Goal: Task Accomplishment & Management: Use online tool/utility

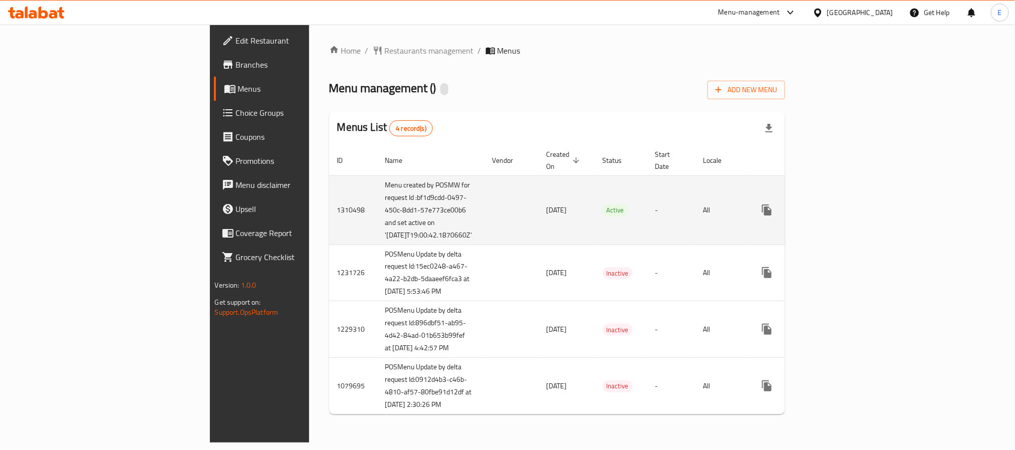
click at [747, 186] on td "All" at bounding box center [721, 209] width 52 height 69
click at [845, 210] on icon "enhanced table" at bounding box center [839, 210] width 12 height 12
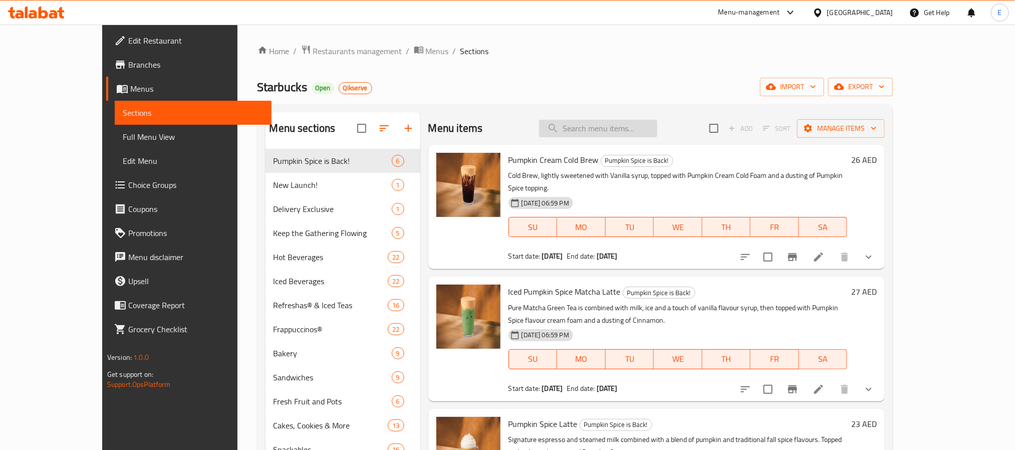
click at [606, 122] on input "search" at bounding box center [598, 129] width 118 height 18
paste input "Frozen Berry Hibiscus Starbucks Refresha® Drink"
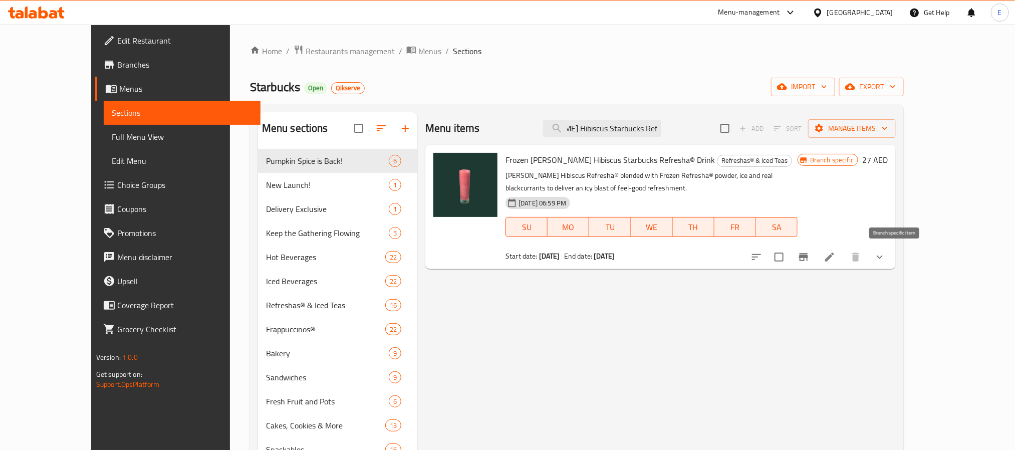
type input "Frozen Berry Hibiscus Starbucks Refresha® Drink"
click at [809, 257] on icon "Branch-specific-item" at bounding box center [803, 257] width 12 height 12
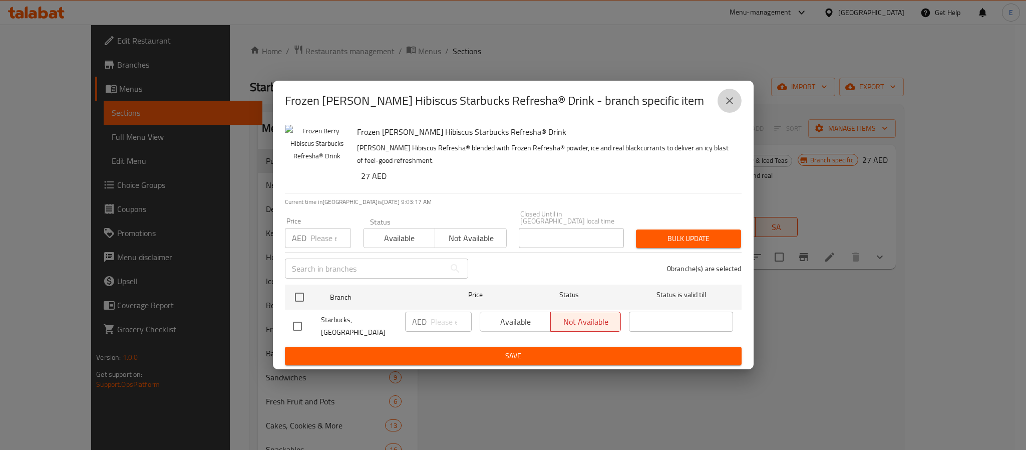
click at [733, 107] on icon "close" at bounding box center [730, 101] width 12 height 12
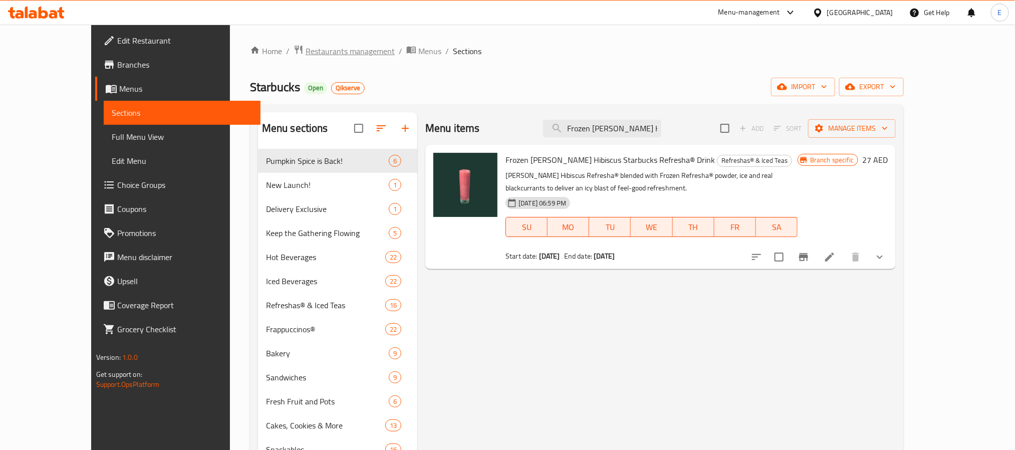
click at [310, 52] on span "Restaurants management" at bounding box center [350, 51] width 89 height 12
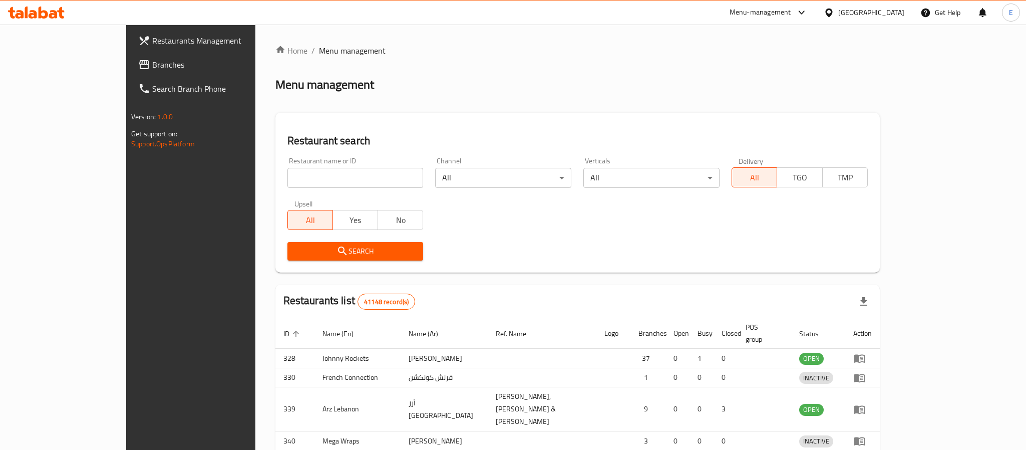
click at [266, 177] on div at bounding box center [513, 225] width 1026 height 450
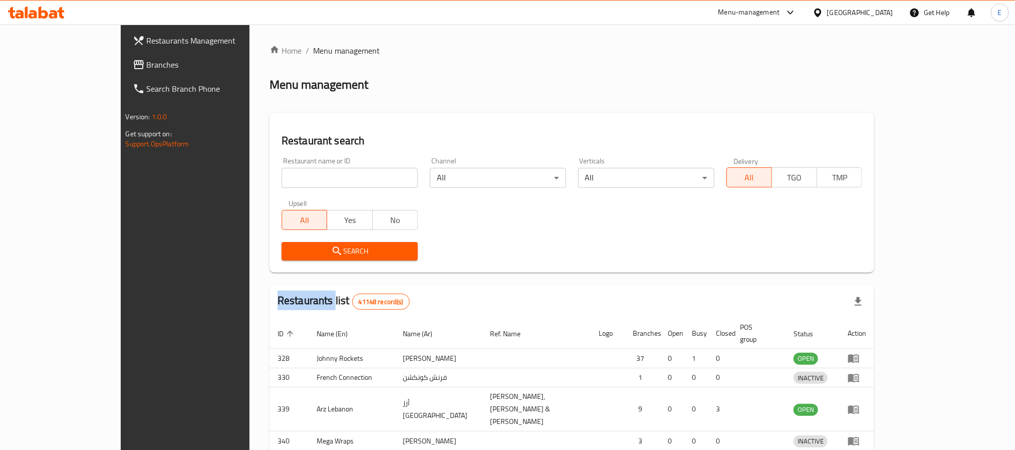
click at [269, 177] on div "Home / Menu management Menu management Restaurant search Restaurant name or ID …" at bounding box center [571, 329] width 605 height 568
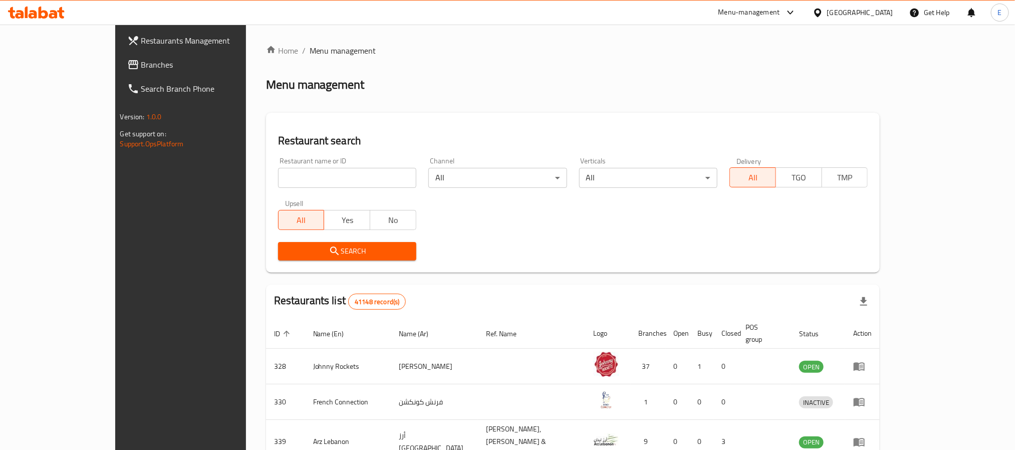
click at [278, 177] on input "search" at bounding box center [347, 178] width 138 height 20
paste input "637931"
type input "637931"
click button "Search" at bounding box center [347, 251] width 138 height 19
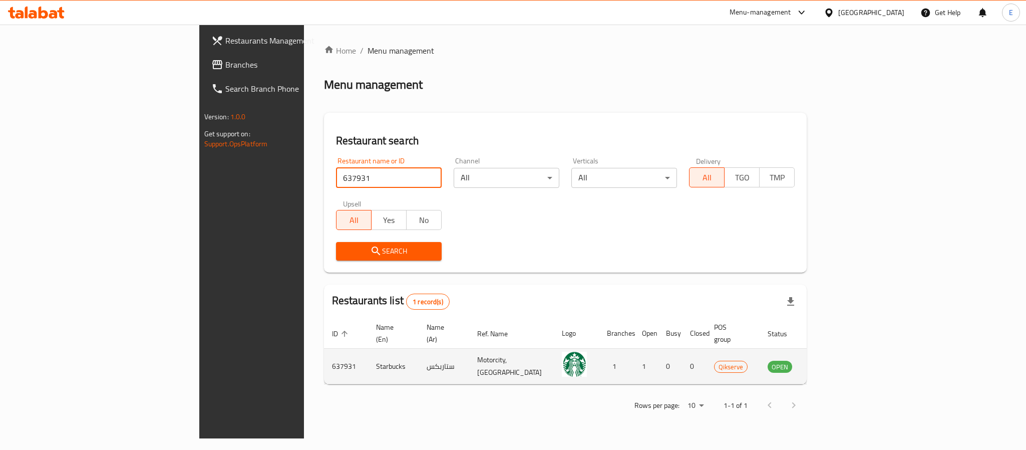
click at [832, 360] on icon "enhanced table" at bounding box center [826, 366] width 12 height 12
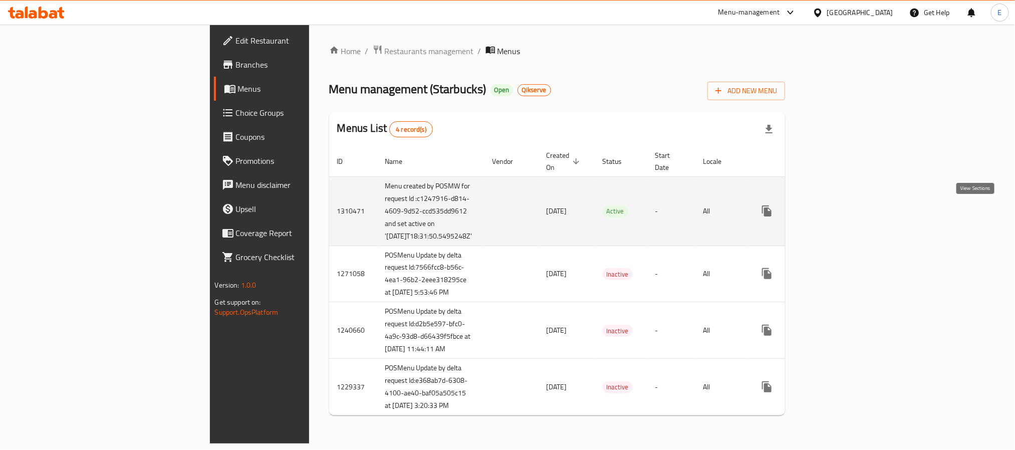
click at [845, 216] on icon "enhanced table" at bounding box center [839, 211] width 12 height 12
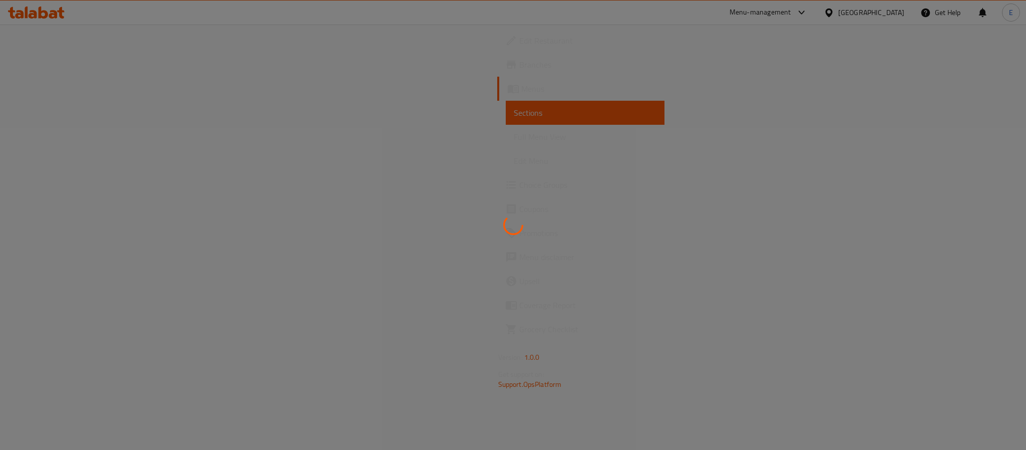
click at [308, 119] on div at bounding box center [513, 225] width 1026 height 450
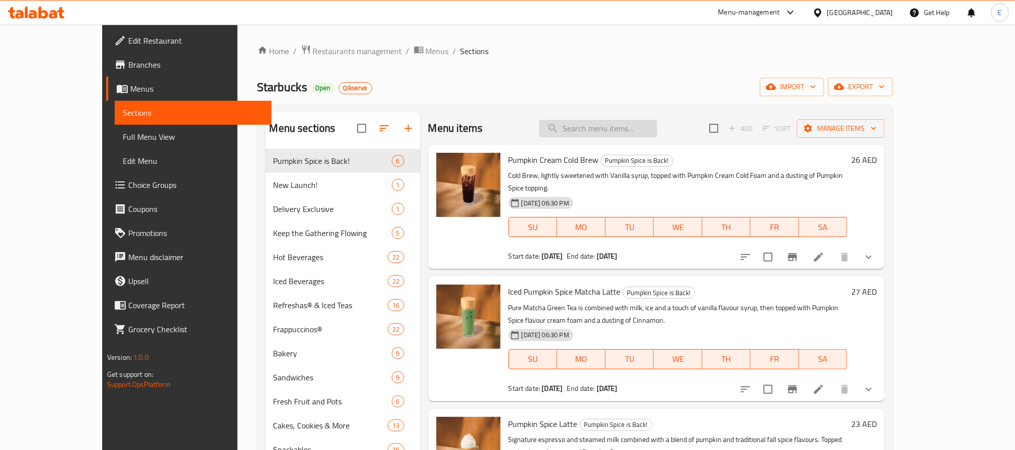
click at [642, 130] on input "search" at bounding box center [598, 129] width 118 height 18
paste input "Frozen Berry Hibiscus Starbucks Refresha® Drink"
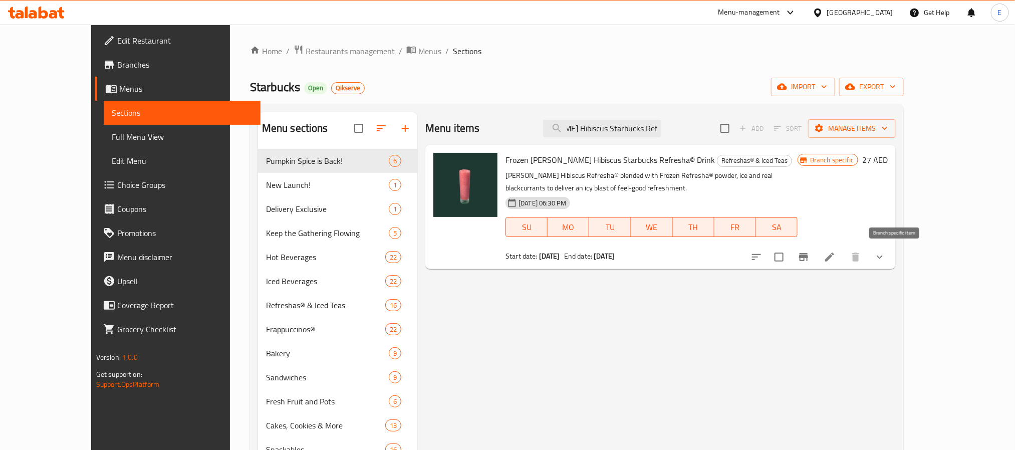
type input "Frozen Berry Hibiscus Starbucks Refresha® Drink"
click at [809, 254] on icon "Branch-specific-item" at bounding box center [803, 257] width 12 height 12
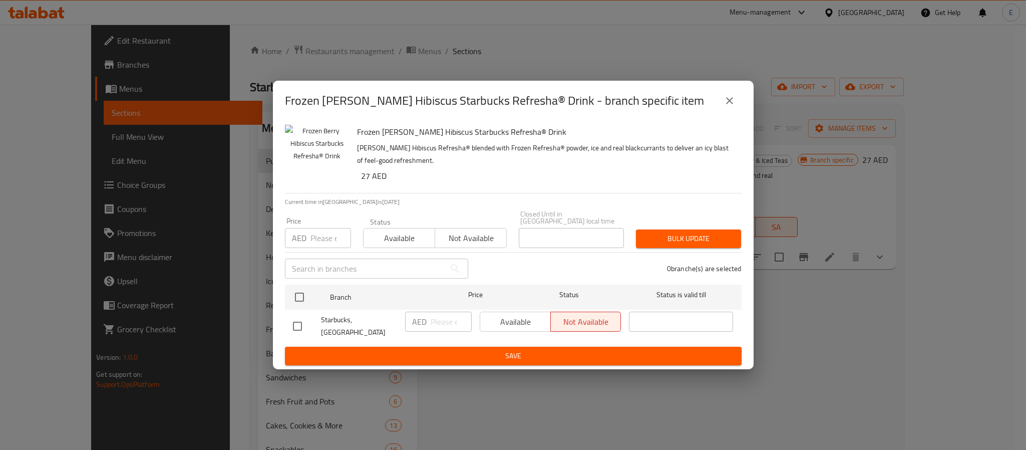
click at [733, 107] on icon "close" at bounding box center [730, 101] width 12 height 12
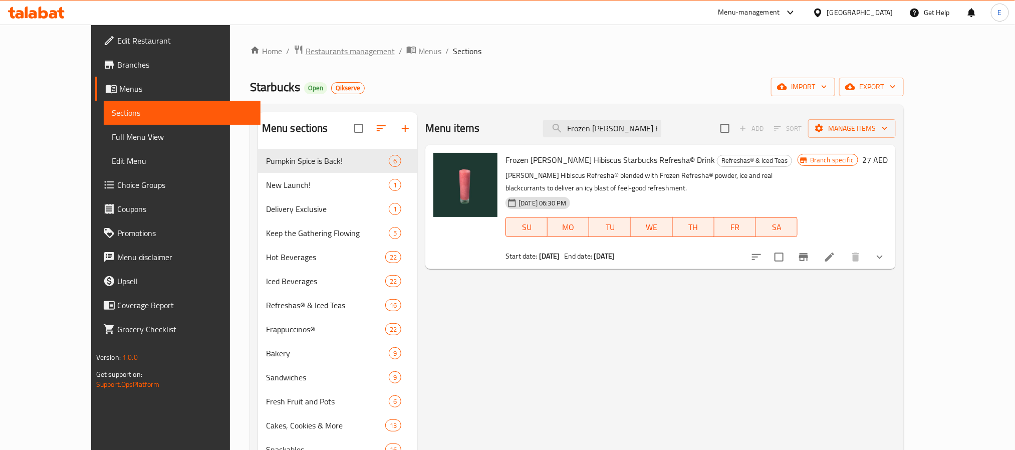
click at [306, 49] on span "Restaurants management" at bounding box center [350, 51] width 89 height 12
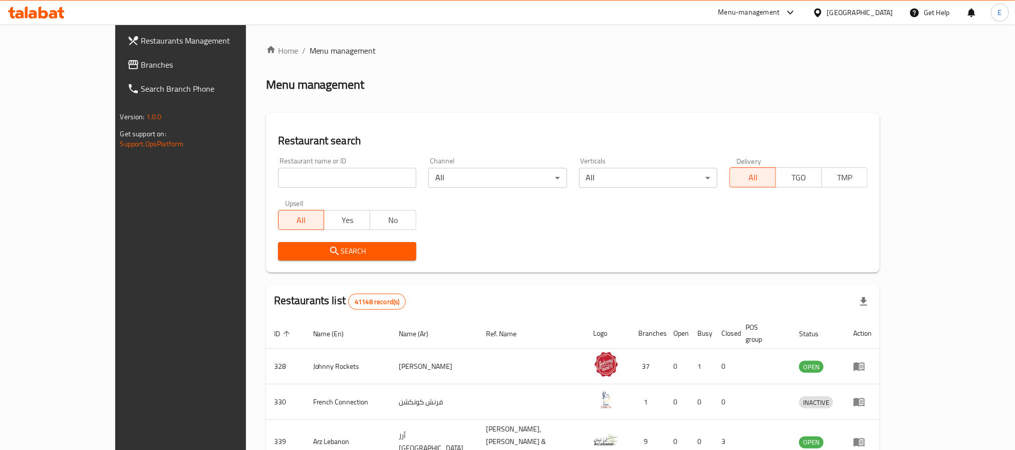
click at [334, 176] on input "search" at bounding box center [347, 178] width 138 height 20
paste input "638001"
type input "638001"
click button "Search" at bounding box center [347, 251] width 138 height 19
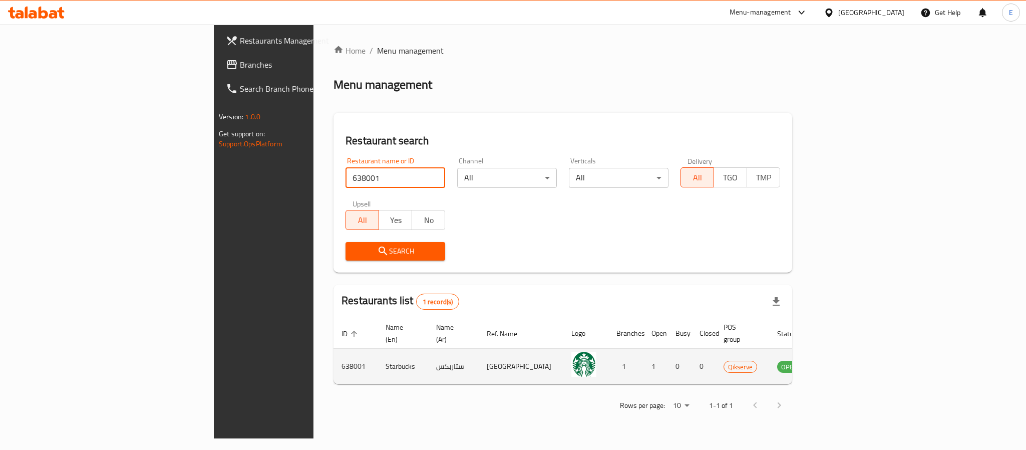
click at [840, 365] on icon "enhanced table" at bounding box center [838, 367] width 4 height 4
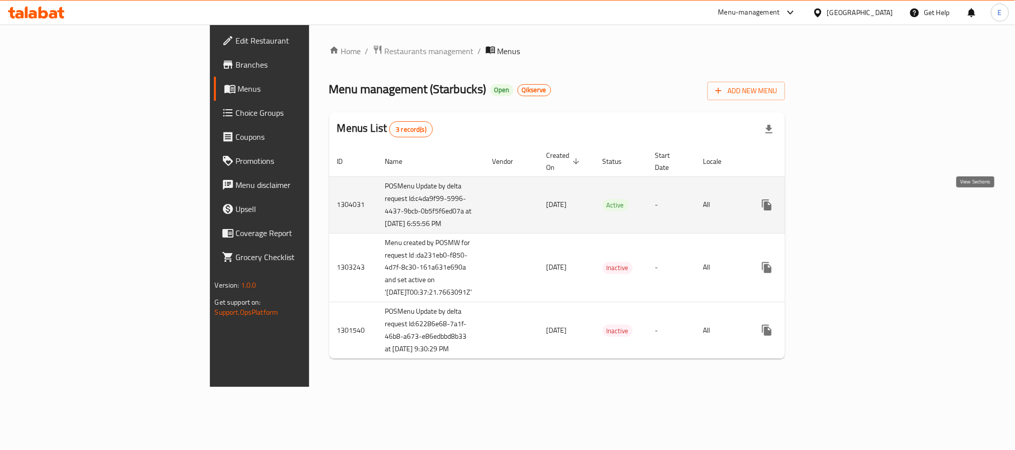
click at [851, 207] on link "enhanced table" at bounding box center [839, 205] width 24 height 24
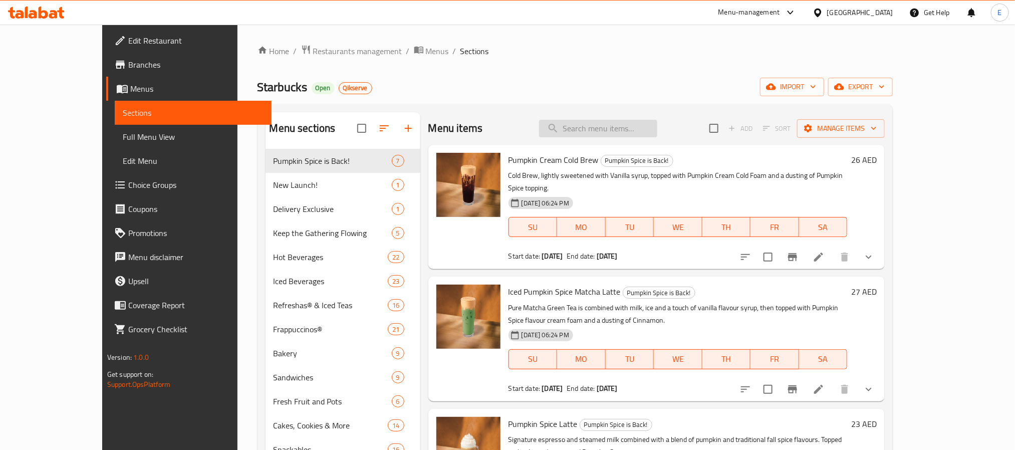
drag, startPoint x: 718, startPoint y: 105, endPoint x: 656, endPoint y: 127, distance: 66.2
click at [718, 105] on div "Menu sections Pumpkin Spice is Back! 7 New Launch! 1 Delivery Exclusive 1 Keep …" at bounding box center [575, 337] width 636 height 466
click at [656, 127] on input "search" at bounding box center [598, 129] width 118 height 18
paste input "Strawberry & Cream Frappuccino"
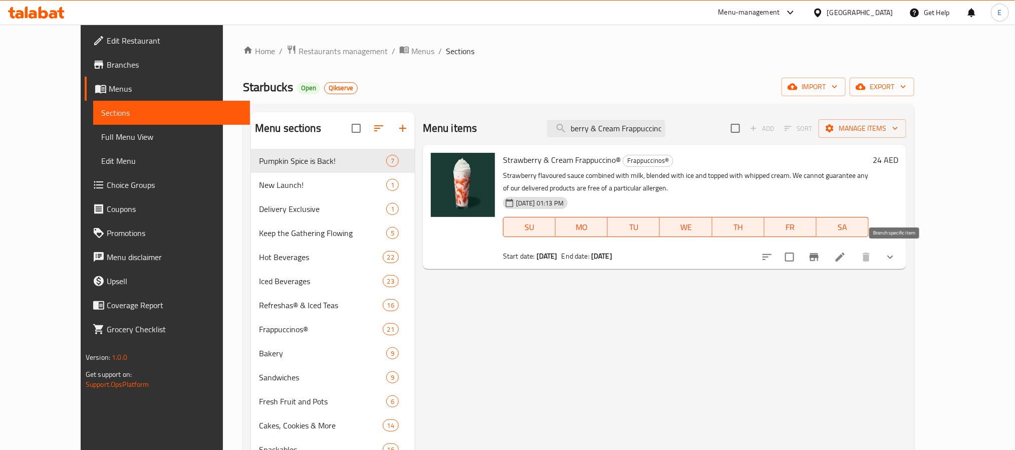
click at [820, 261] on icon "Branch-specific-item" at bounding box center [814, 257] width 12 height 12
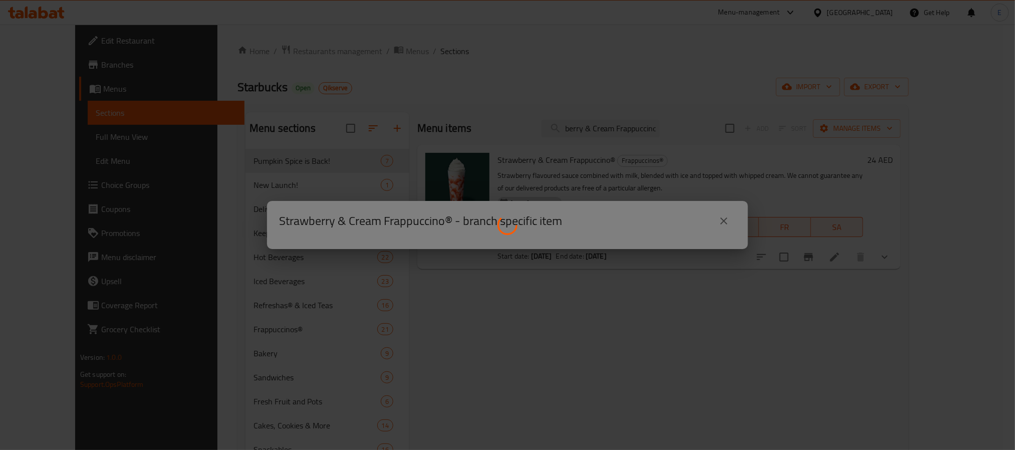
scroll to position [0, 0]
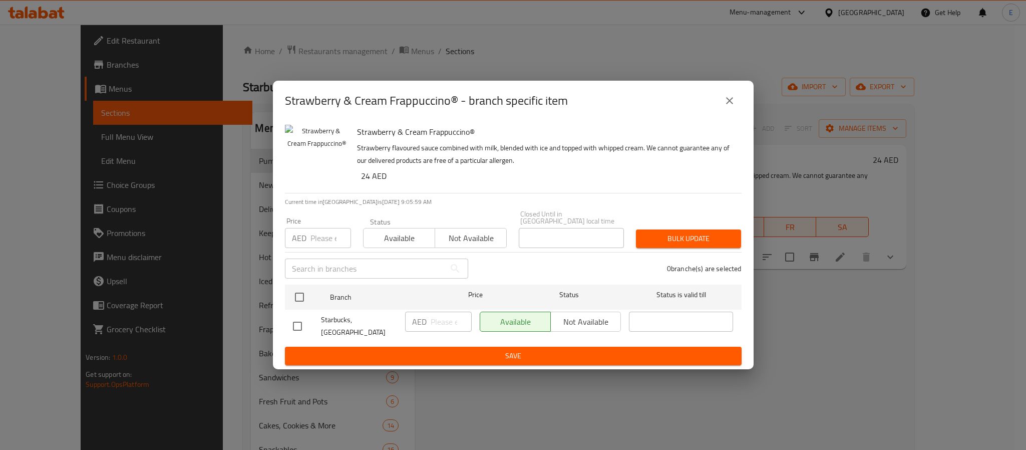
click at [755, 47] on div "Strawberry & Cream Frappuccino® - branch specific item Strawberry & Cream Frapp…" at bounding box center [513, 225] width 1026 height 450
click at [732, 93] on button "close" at bounding box center [730, 101] width 24 height 24
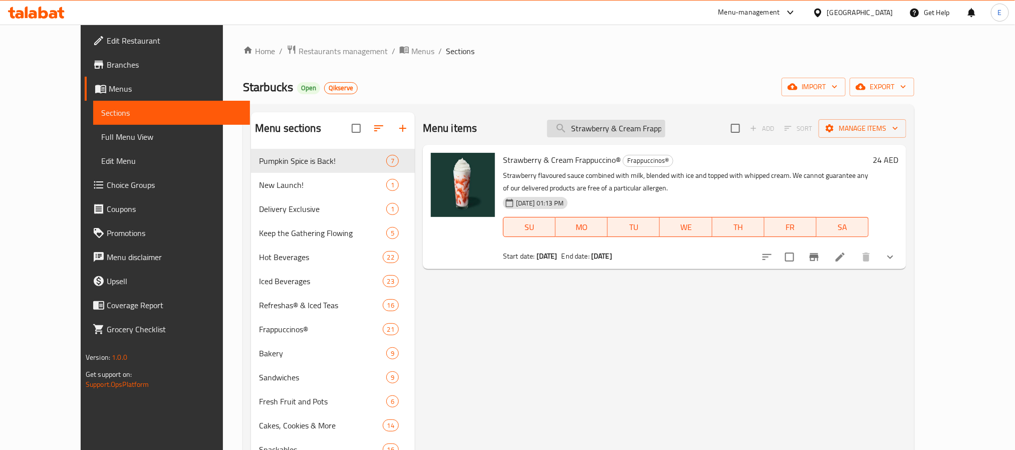
click at [640, 128] on input "Strawberry & Cream Frappuccino" at bounding box center [606, 129] width 118 height 18
paste input "Frozen Berry Hibiscus Starbucks Refresha® Drink"
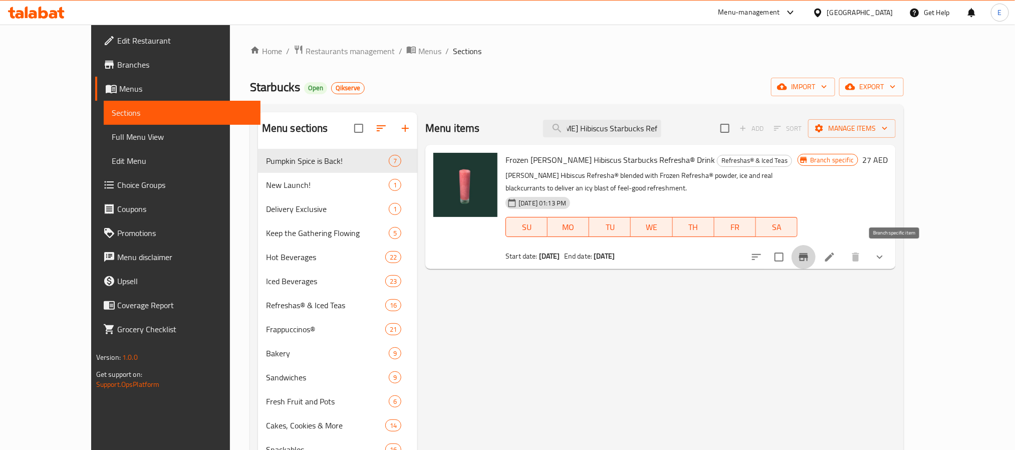
click at [808, 258] on icon "Branch-specific-item" at bounding box center [803, 257] width 9 height 8
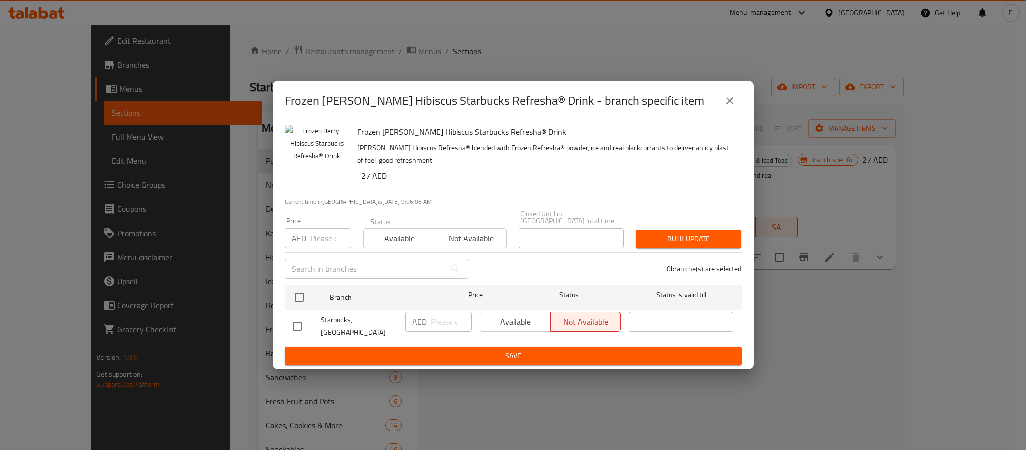
click at [728, 108] on button "close" at bounding box center [730, 101] width 24 height 24
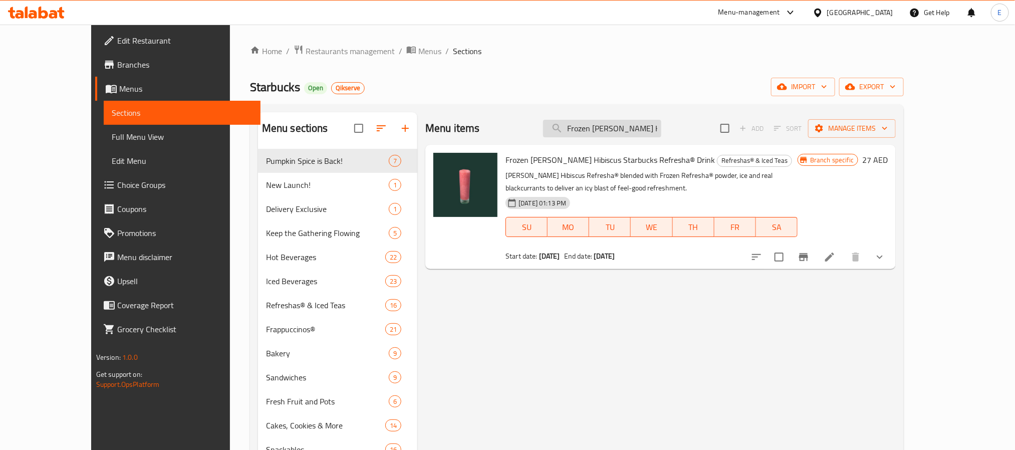
click at [600, 132] on input "Frozen Berry Hibiscus Starbucks Refresha® Drink" at bounding box center [602, 129] width 118 height 18
paste input "Mango Dragonfruit"
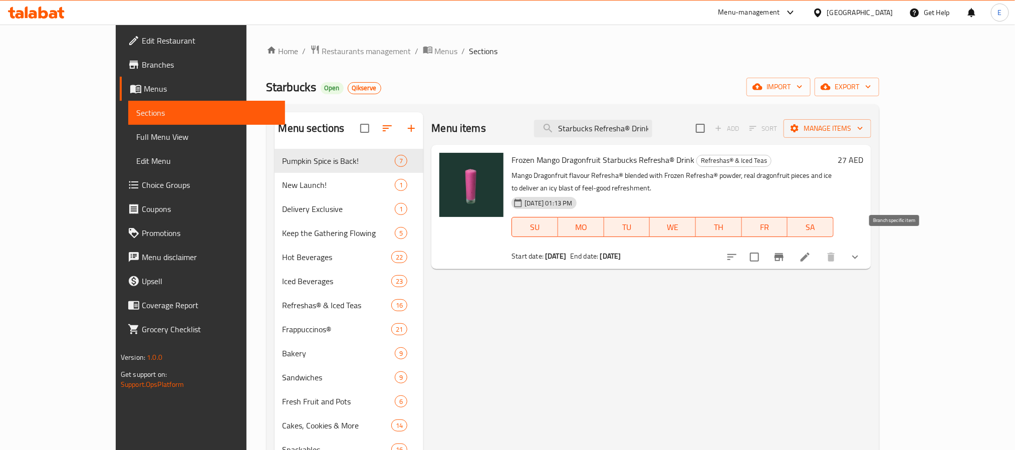
type input "Frozen Mango Dragonfruit Starbucks Refresha® Drink"
click at [783, 253] on icon "Branch-specific-item" at bounding box center [778, 257] width 9 height 8
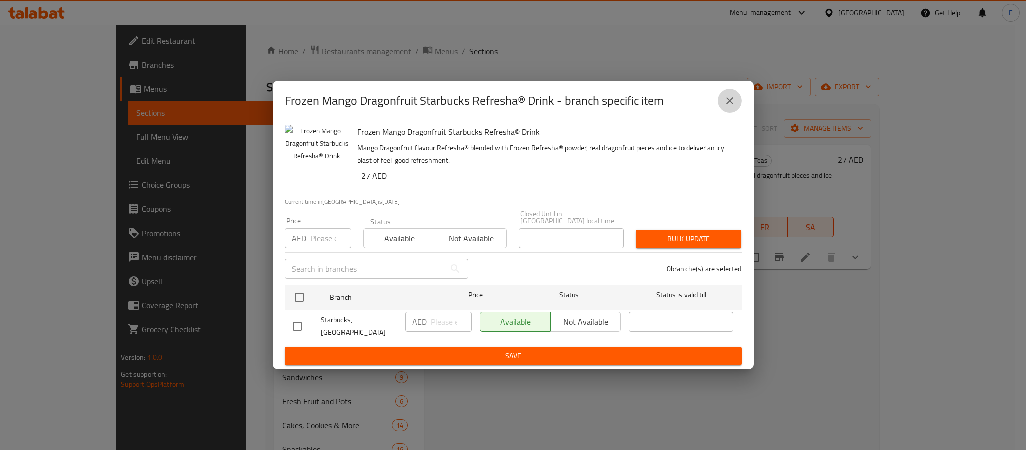
click at [727, 103] on icon "close" at bounding box center [729, 100] width 7 height 7
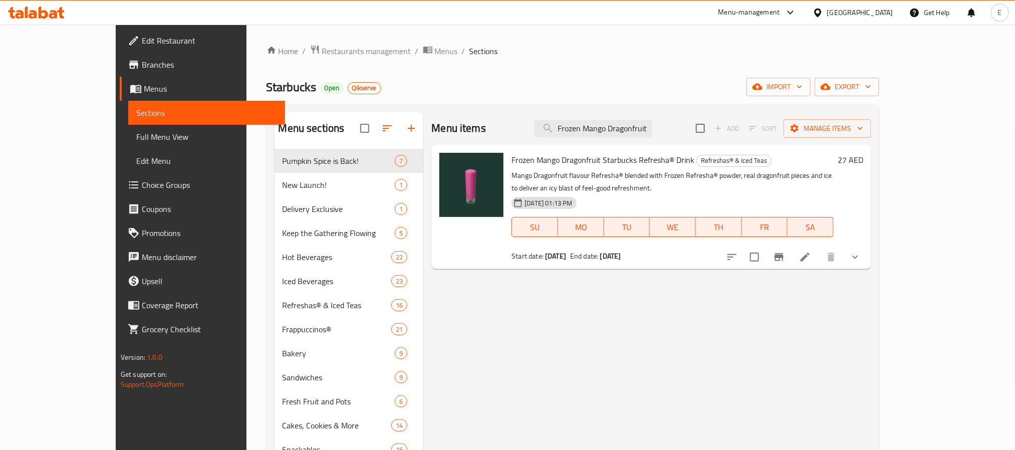
click at [691, 100] on div "Home / Restaurants management / Menus / Sections Starbucks Open Qikserve import…" at bounding box center [572, 307] width 613 height 525
click at [648, 127] on input "Frozen Mango Dragonfruit Starbucks Refresha® Drink" at bounding box center [593, 129] width 118 height 18
paste input "Strawberry Acai"
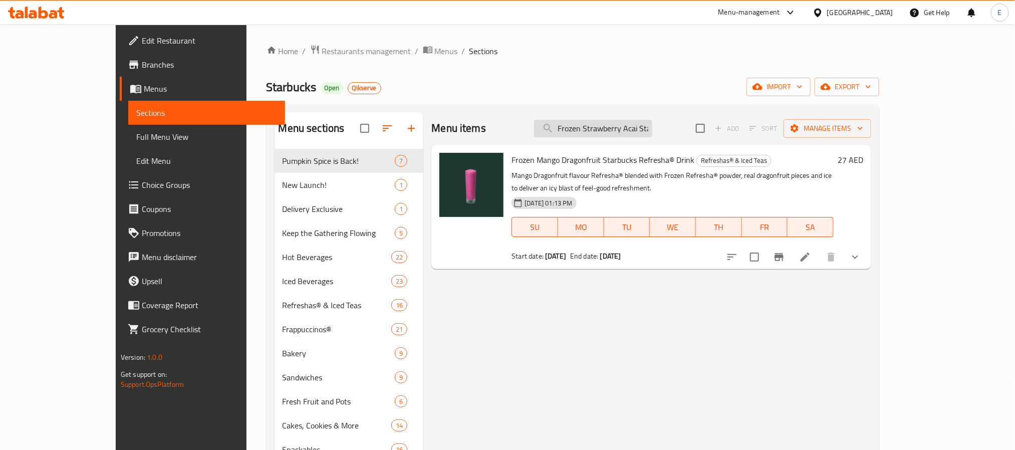
scroll to position [0, 80]
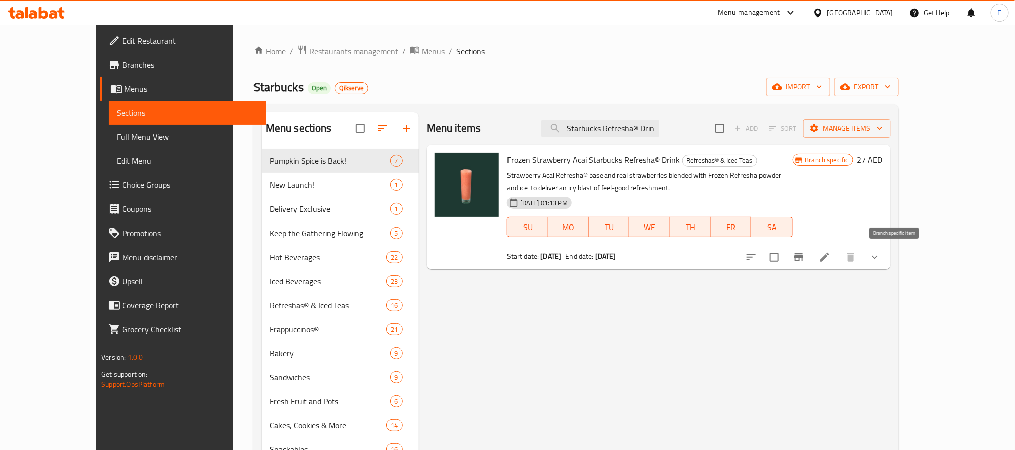
type input "Frozen Strawberry Acai Starbucks Refresha® Drink"
click at [803, 258] on icon "Branch-specific-item" at bounding box center [798, 257] width 9 height 8
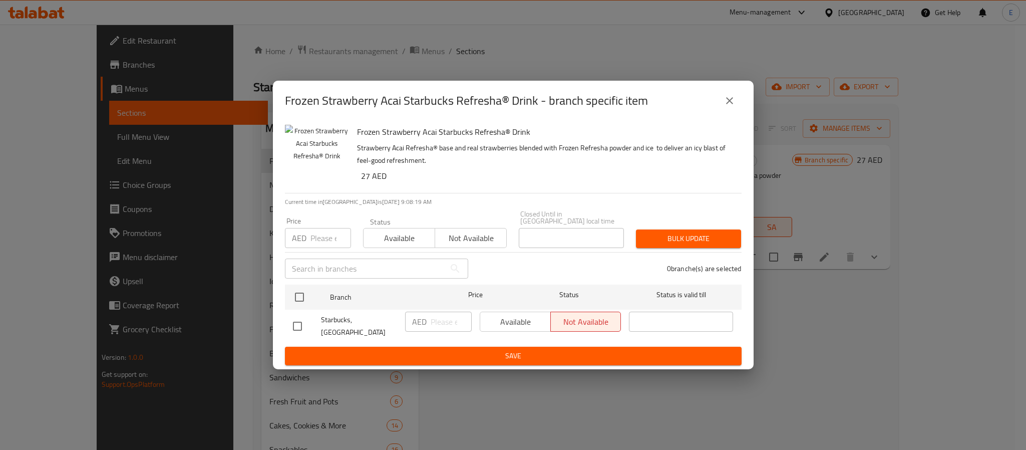
click at [729, 104] on icon "close" at bounding box center [730, 101] width 12 height 12
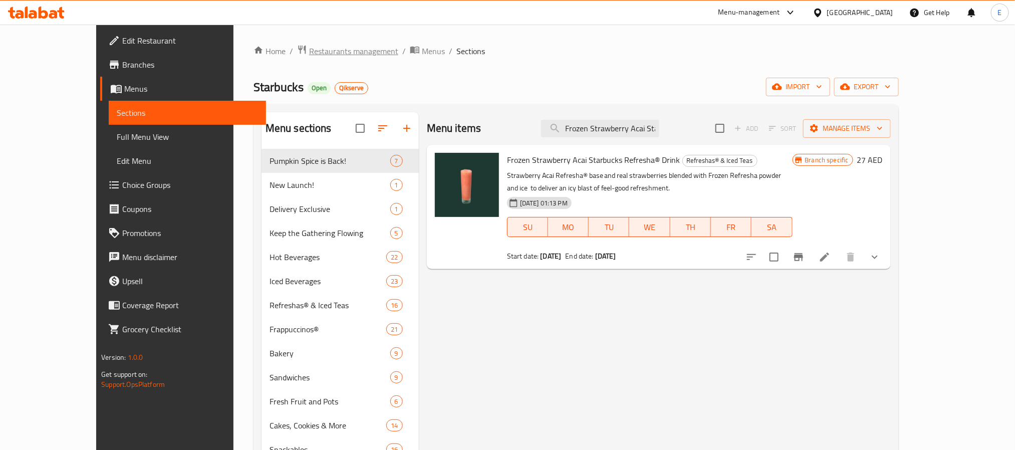
click at [309, 46] on span "Restaurants management" at bounding box center [353, 51] width 89 height 12
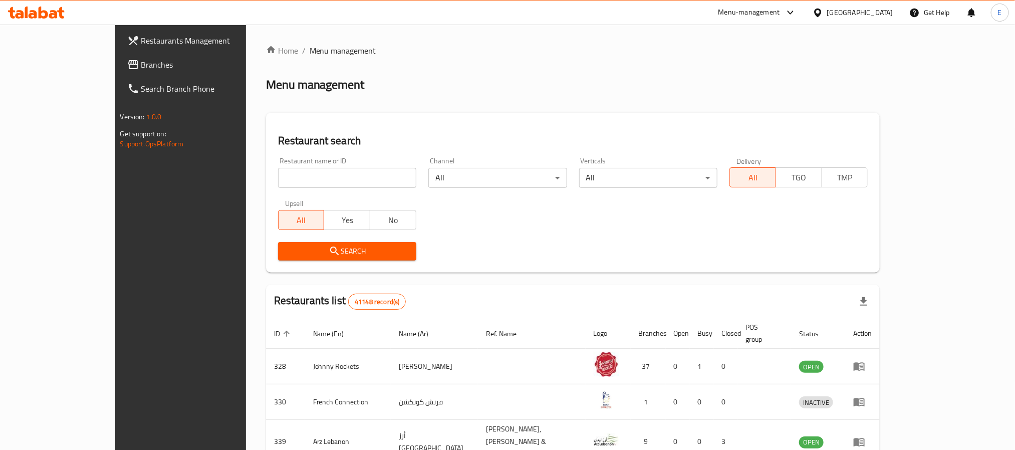
click at [333, 182] on input "search" at bounding box center [347, 178] width 138 height 20
paste input "638011"
type input "638011"
click button "Search" at bounding box center [347, 251] width 138 height 19
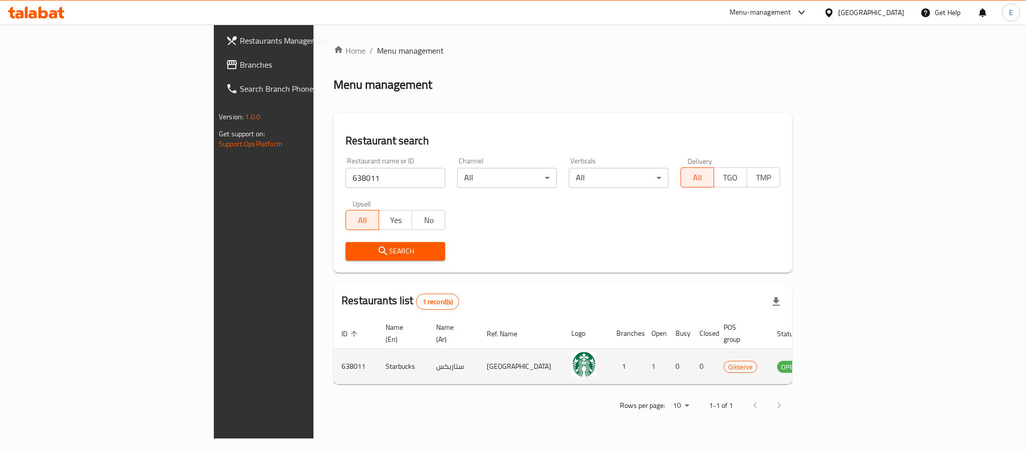
click at [842, 361] on icon "enhanced table" at bounding box center [836, 366] width 12 height 12
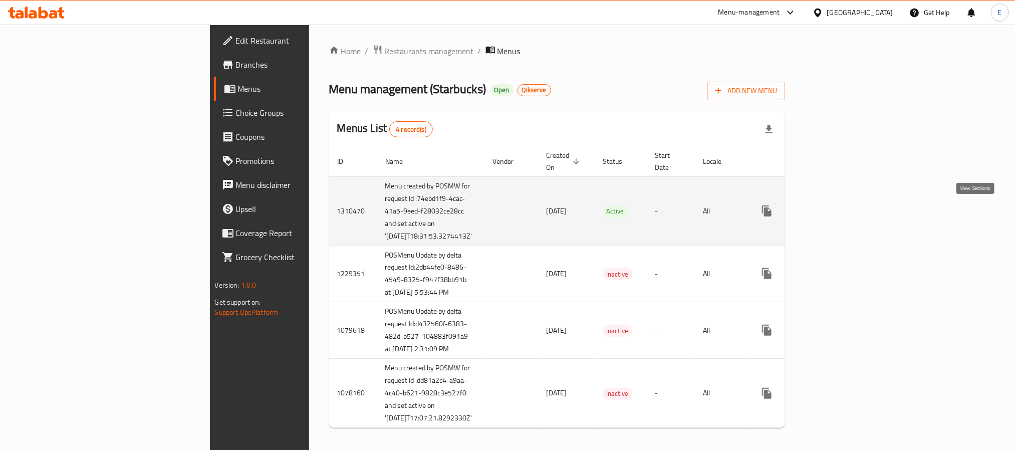
click at [845, 212] on icon "enhanced table" at bounding box center [839, 211] width 12 height 12
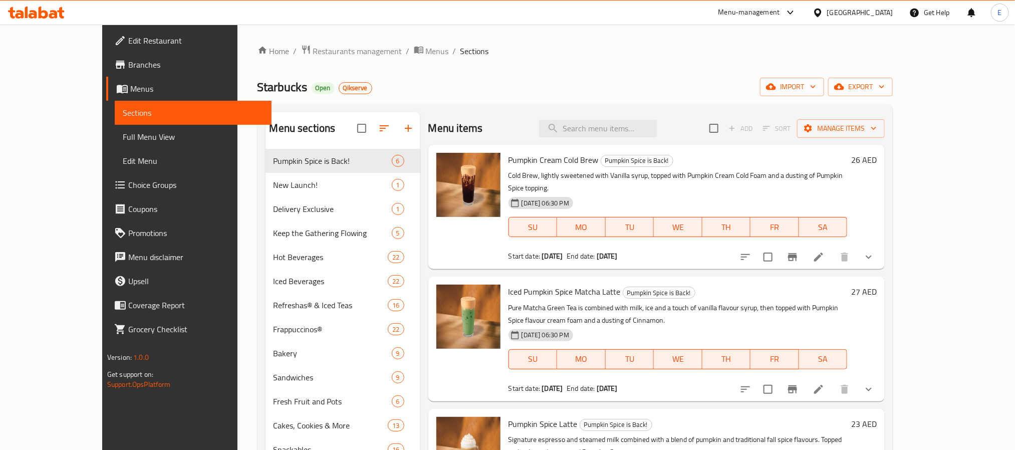
click at [737, 104] on div "Menu sections Pumpkin Spice is Back! 6 New Launch! 1 Delivery Exclusive 1 Keep …" at bounding box center [575, 337] width 636 height 466
click at [648, 124] on input "search" at bounding box center [598, 129] width 118 height 18
paste input "Frozen Berry Hibiscus Starbucks Refresha® Drink"
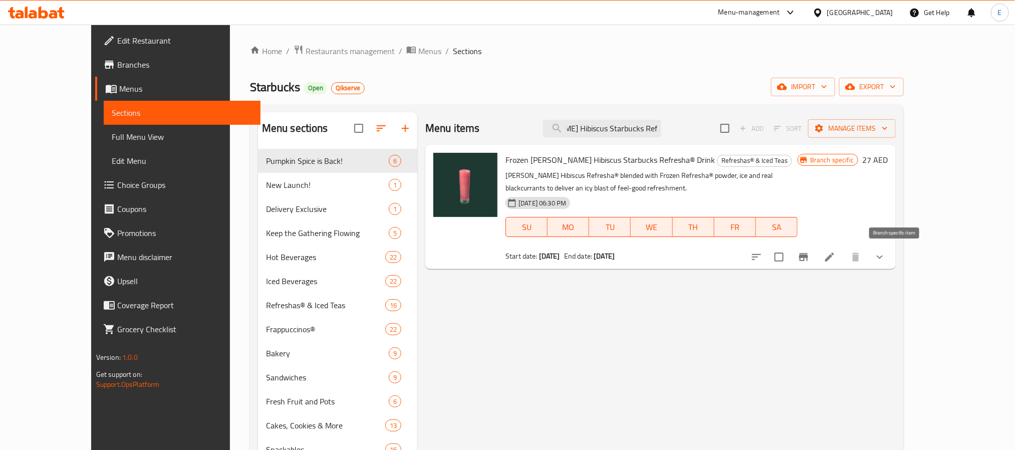
type input "Frozen Berry Hibiscus Starbucks Refresha® Drink"
click at [808, 254] on icon "Branch-specific-item" at bounding box center [803, 257] width 9 height 8
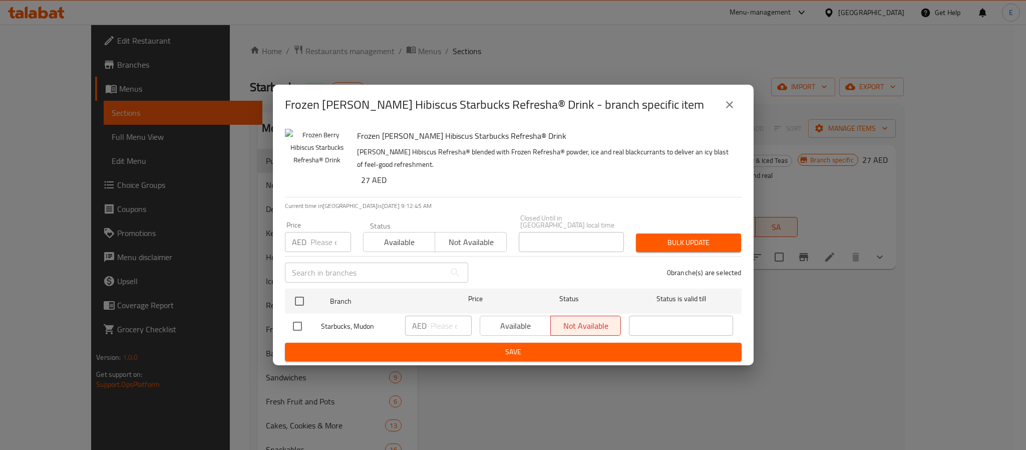
click at [730, 110] on icon "close" at bounding box center [730, 105] width 12 height 12
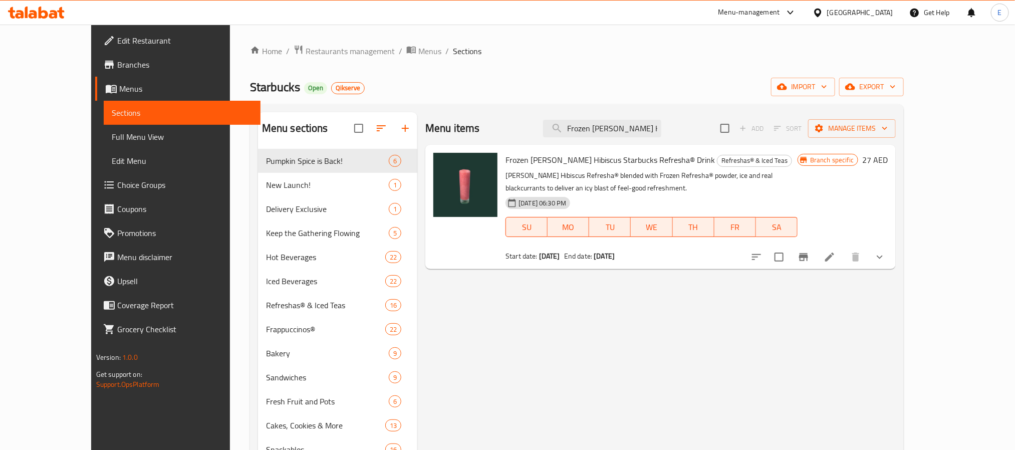
click at [306, 49] on span "Restaurants management" at bounding box center [350, 51] width 89 height 12
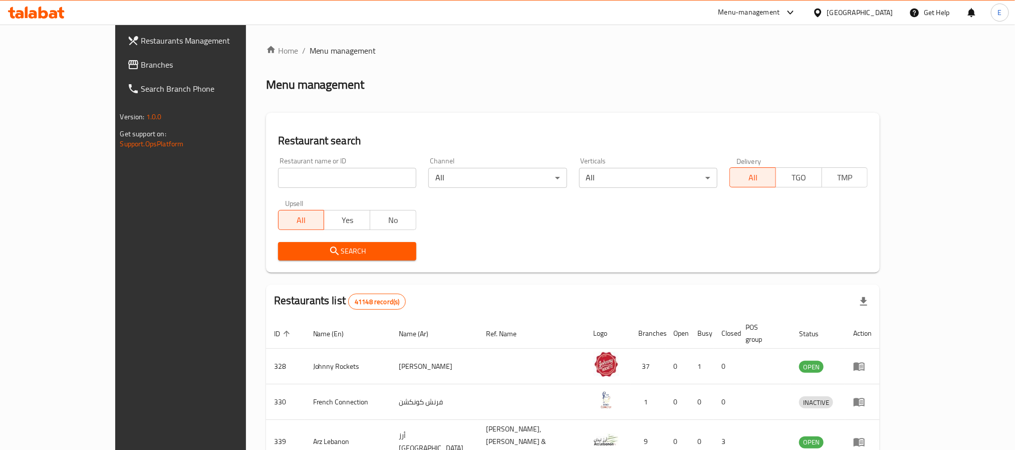
click at [287, 174] on input "search" at bounding box center [347, 178] width 138 height 20
paste input "637967"
type input "637967"
click button "Search" at bounding box center [347, 251] width 138 height 19
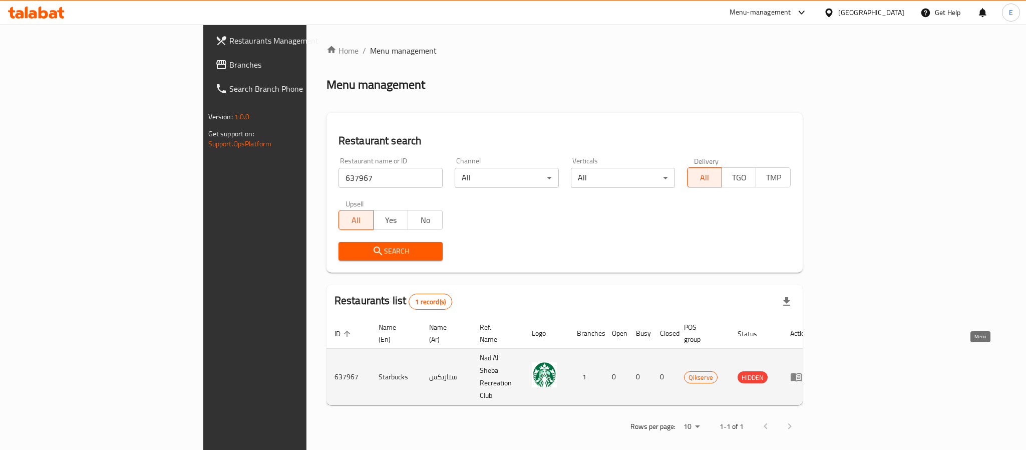
click at [800, 375] on icon "enhanced table" at bounding box center [799, 377] width 4 height 4
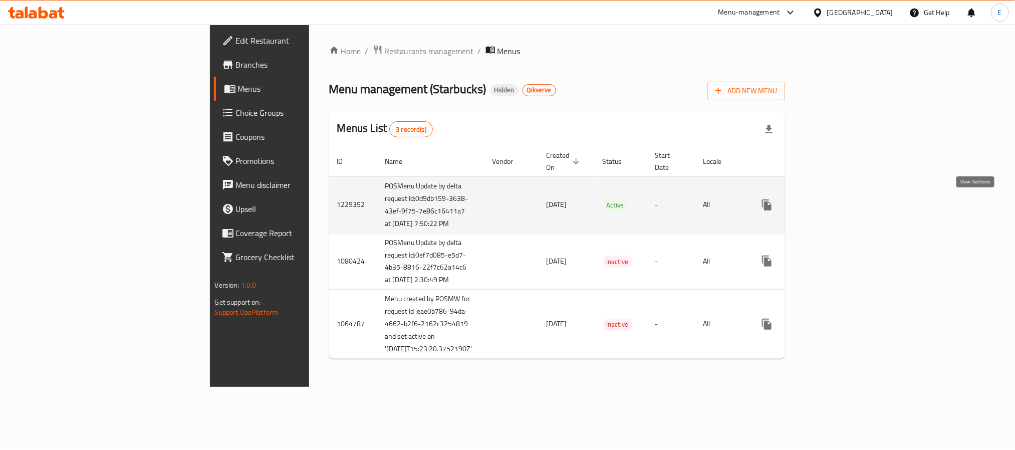
click at [851, 209] on link "enhanced table" at bounding box center [839, 205] width 24 height 24
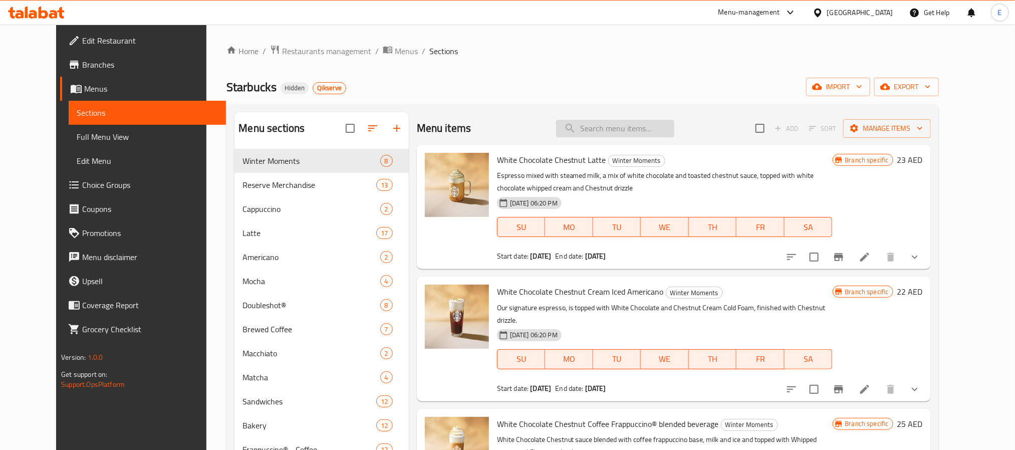
click at [674, 134] on input "search" at bounding box center [615, 129] width 118 height 18
paste input "Frozen Berry Hibiscus Starbucks Refresha® Drink"
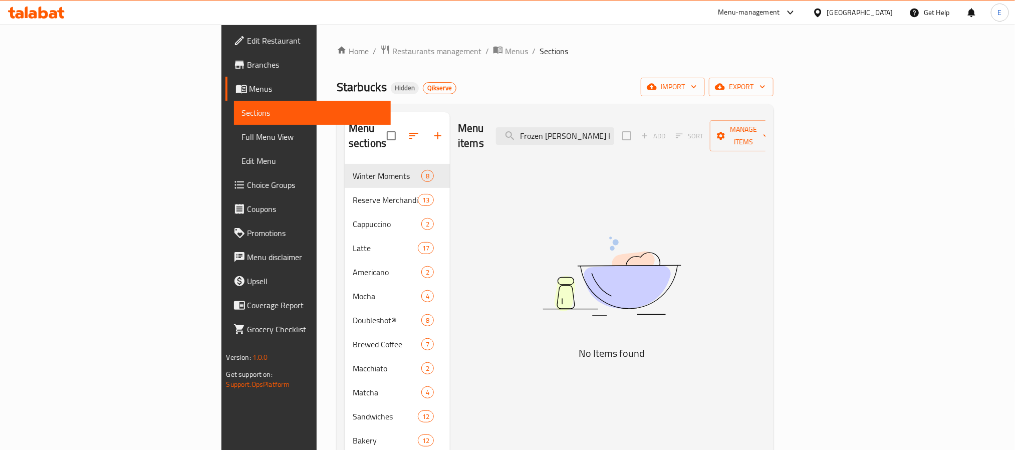
click at [712, 102] on div "Home / Restaurants management / Menus / Sections Starbucks Hidden Qikserve impo…" at bounding box center [555, 435] width 437 height 780
click at [614, 127] on input "Frozen Berry Hibiscus Starbucks Refresha® Drink" at bounding box center [555, 136] width 118 height 18
paste input "Mango Dragonfruit"
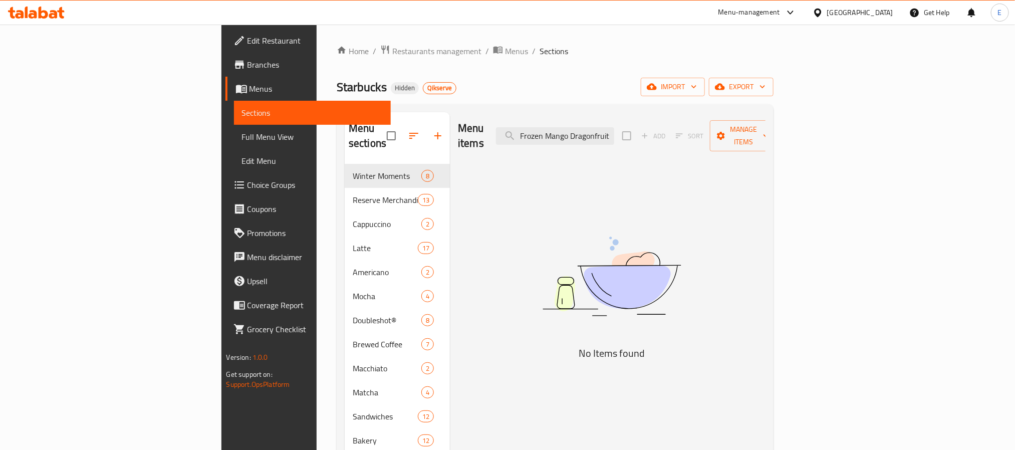
drag, startPoint x: 747, startPoint y: 101, endPoint x: 708, endPoint y: 111, distance: 40.5
click at [747, 101] on div "Home / Restaurants management / Menus / Sections Starbucks Hidden Qikserve impo…" at bounding box center [555, 435] width 437 height 780
click at [614, 129] on input "Frozen Mango Dragonfruit Starbucks Refresha® Drink" at bounding box center [555, 136] width 118 height 18
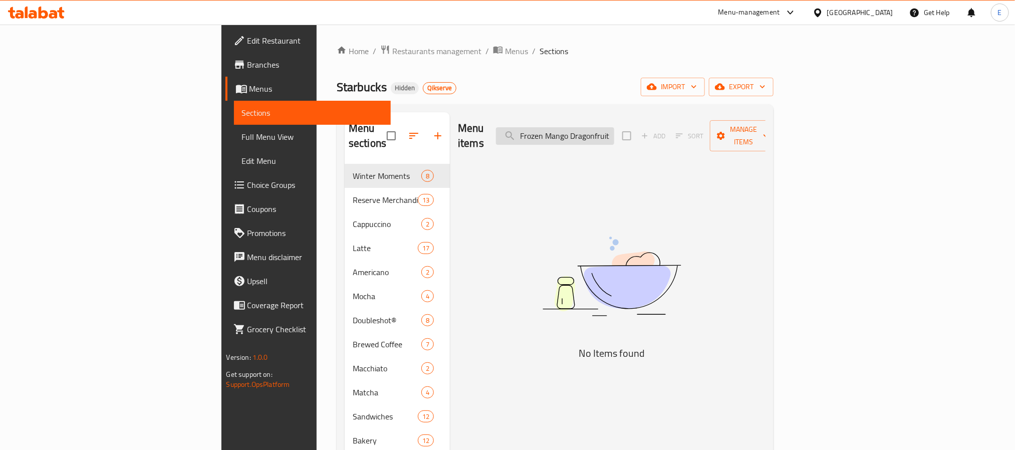
paste input "Strawberry Acai"
type input "Frozen Strawberry Acai Starbucks Refresha® Drink"
click at [392, 48] on span "Restaurants management" at bounding box center [436, 51] width 89 height 12
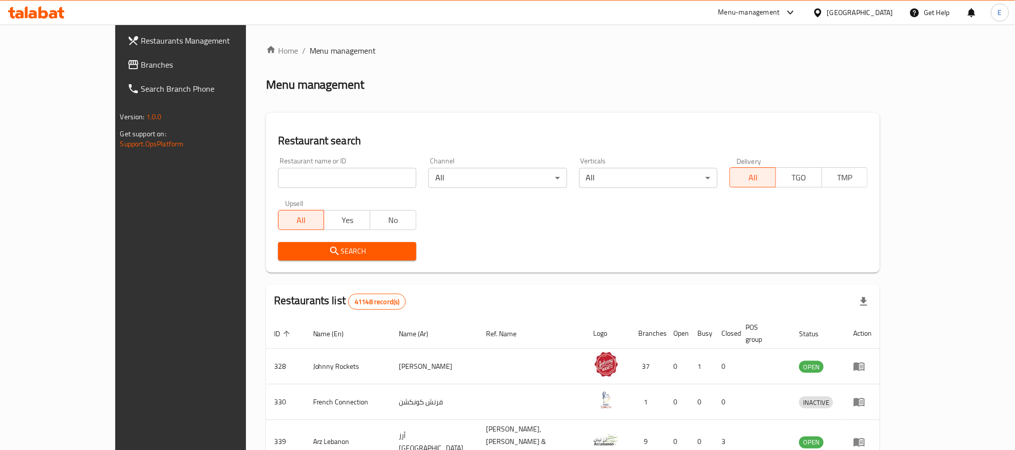
click at [310, 180] on input "search" at bounding box center [347, 178] width 138 height 20
paste input "638004"
type input "638004"
click button "Search" at bounding box center [347, 251] width 138 height 19
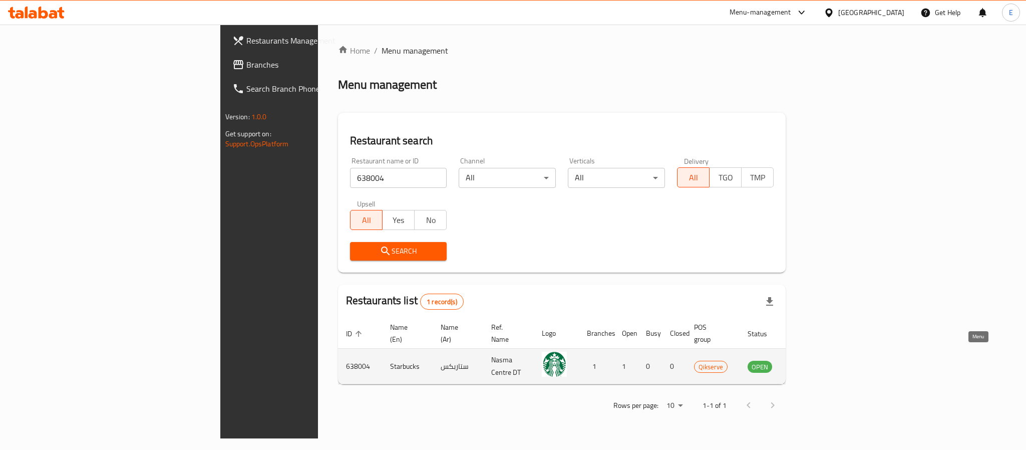
click at [812, 360] on icon "enhanced table" at bounding box center [806, 366] width 12 height 12
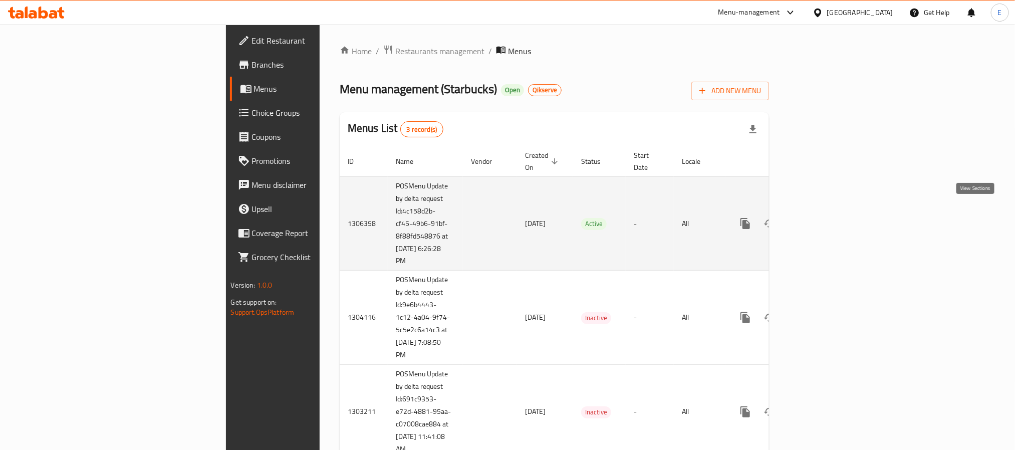
click at [823, 218] on icon "enhanced table" at bounding box center [817, 223] width 12 height 12
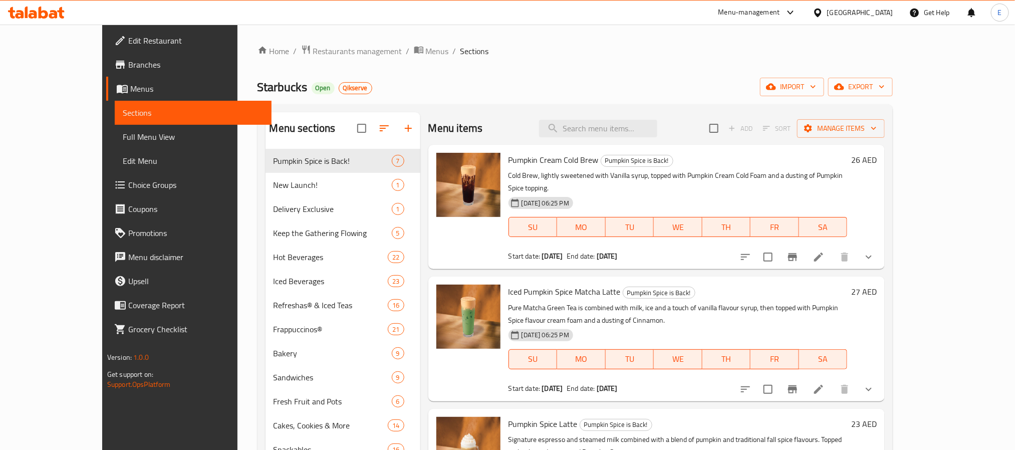
click at [723, 107] on div "Menu sections Pumpkin Spice is Back! 7 New Launch! 1 Delivery Exclusive 1 Keep …" at bounding box center [575, 337] width 636 height 466
click at [621, 135] on input "search" at bounding box center [598, 129] width 118 height 18
paste input "Frozen Berry Hibiscus Starbucks Refresha® Drink"
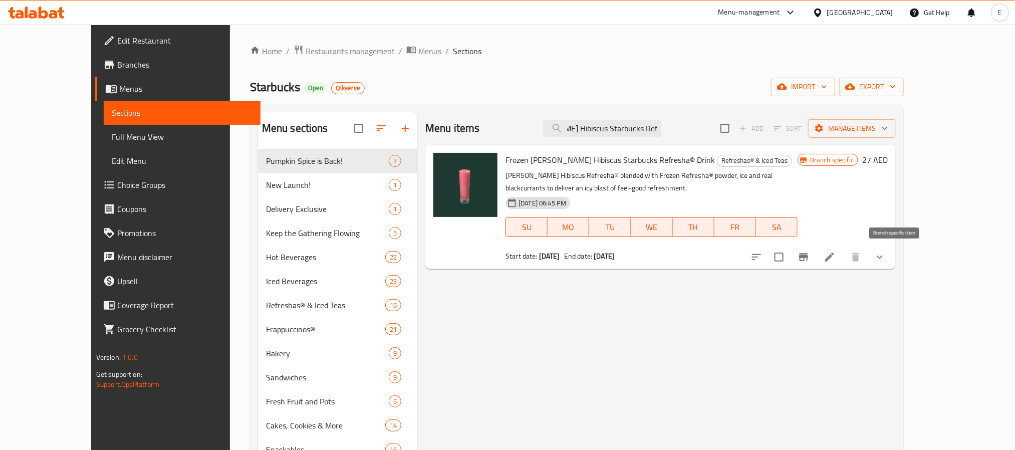
type input "Frozen Berry Hibiscus Starbucks Refresha® Drink"
click at [843, 256] on li at bounding box center [829, 257] width 28 height 18
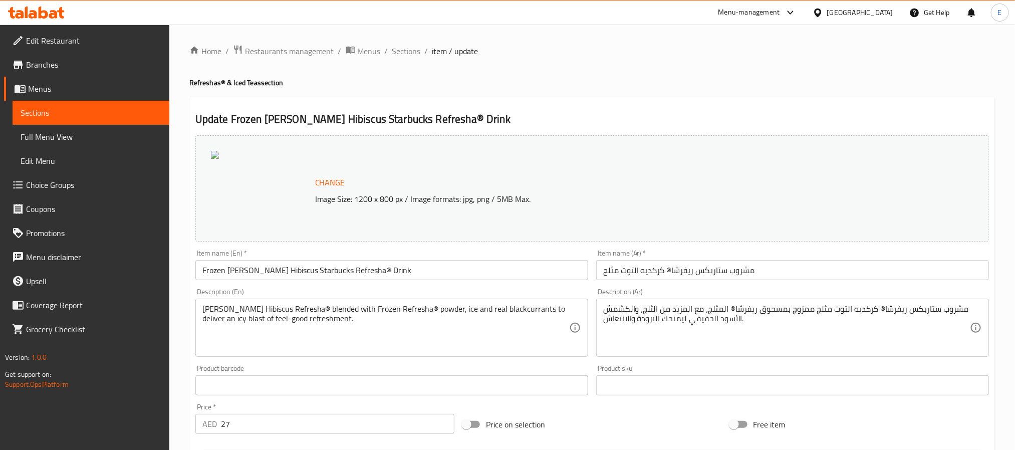
drag, startPoint x: 409, startPoint y: 50, endPoint x: 458, endPoint y: 62, distance: 50.7
click at [409, 50] on span "Sections" at bounding box center [406, 51] width 29 height 12
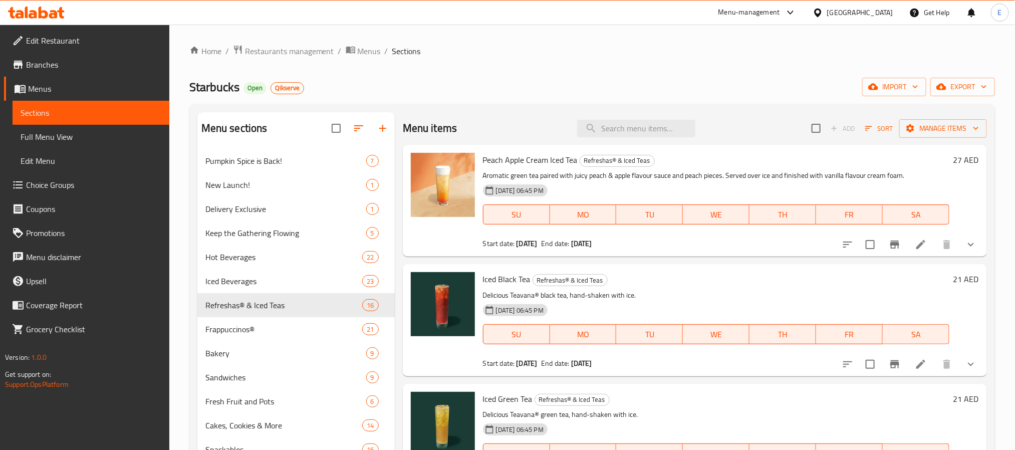
click at [705, 122] on div "Menu items Add Sort Manage items" at bounding box center [695, 128] width 584 height 33
click at [627, 138] on div "Menu items Add Sort Manage items" at bounding box center [695, 128] width 584 height 33
click at [627, 130] on input "search" at bounding box center [636, 129] width 118 height 18
paste input "Frozen Berry Hibiscus Starbucks Refresha® Drink"
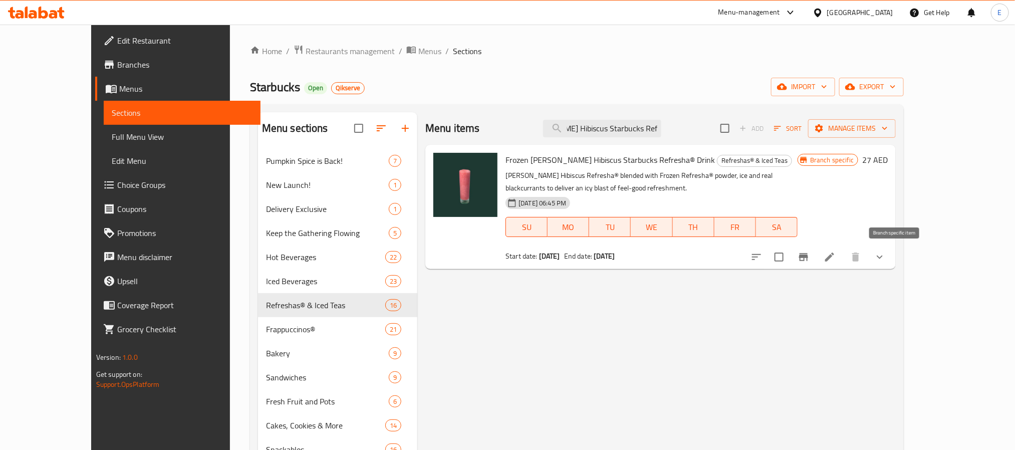
type input "Frozen Berry Hibiscus Starbucks Refresha® Drink"
click at [808, 257] on icon "Branch-specific-item" at bounding box center [803, 257] width 9 height 8
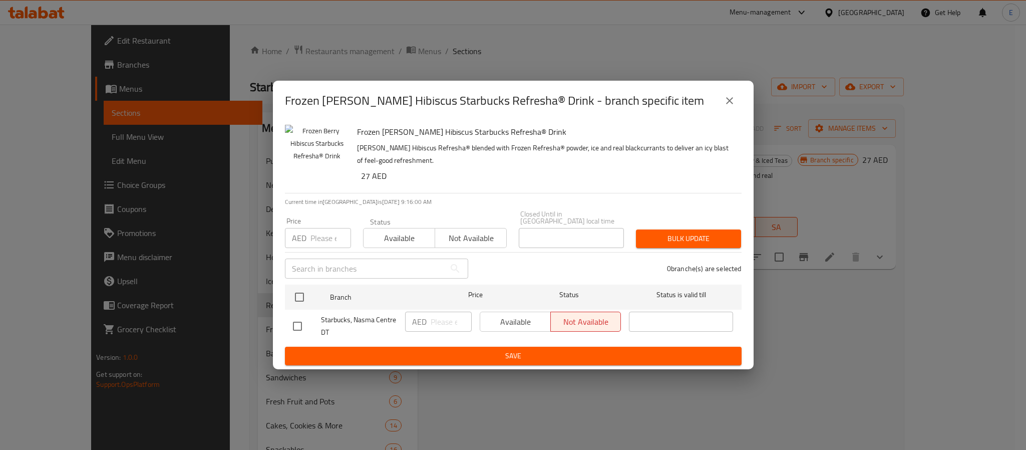
click at [735, 108] on button "close" at bounding box center [730, 101] width 24 height 24
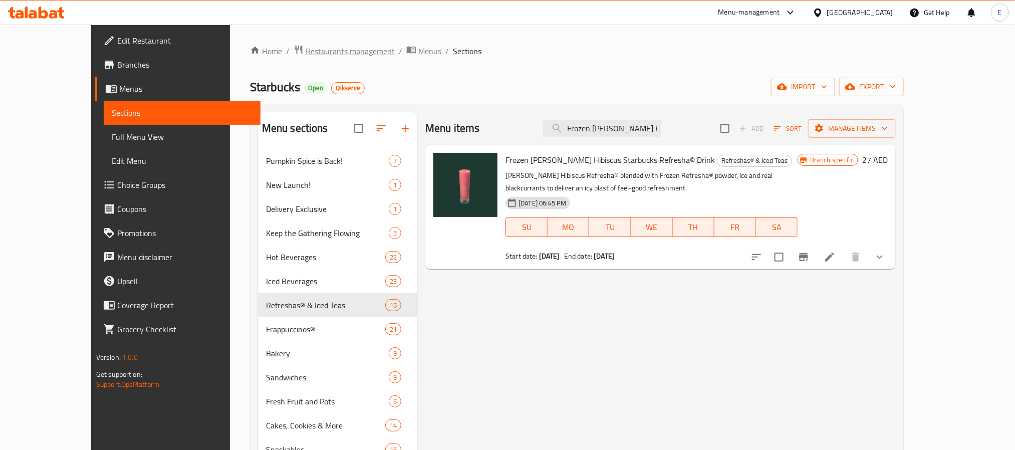
click at [309, 53] on span "Restaurants management" at bounding box center [350, 51] width 89 height 12
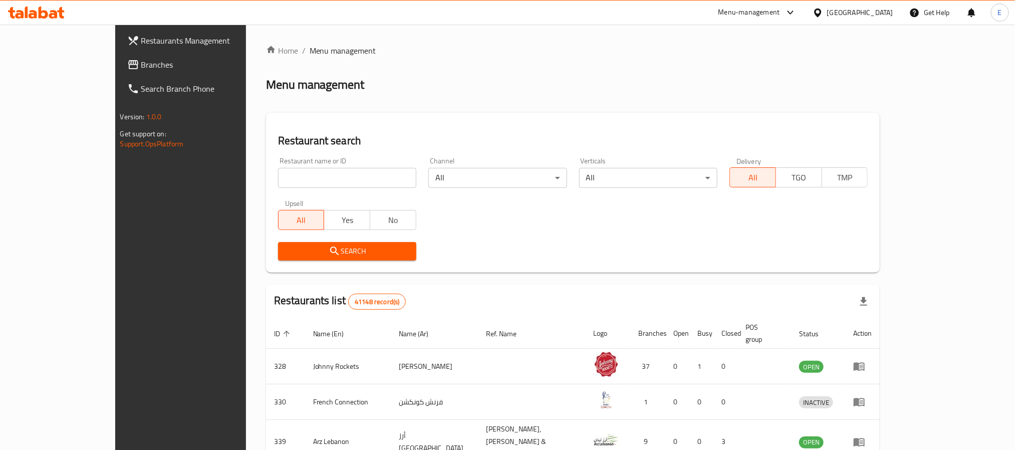
click at [279, 176] on input "search" at bounding box center [347, 178] width 138 height 20
paste input "641711"
type input "641711"
click button "Search" at bounding box center [347, 251] width 138 height 19
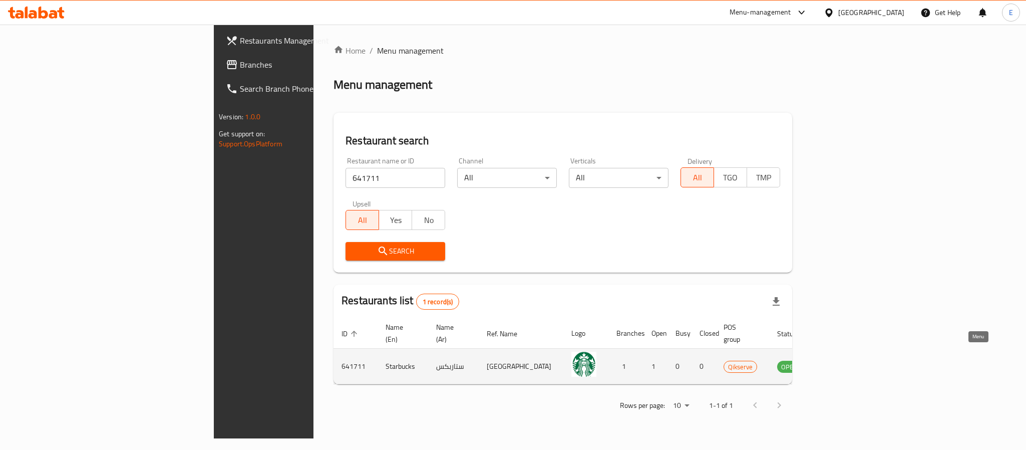
click at [841, 363] on icon "enhanced table" at bounding box center [835, 367] width 11 height 9
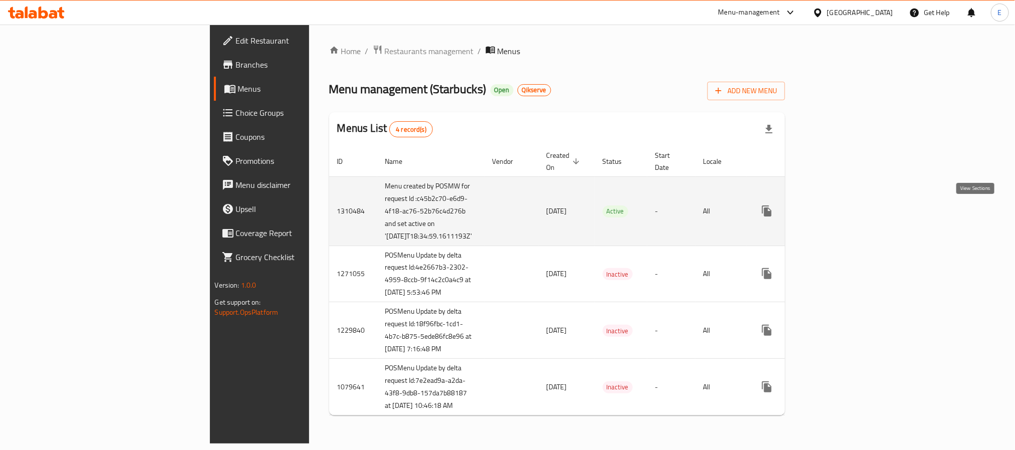
click at [851, 204] on link "enhanced table" at bounding box center [839, 211] width 24 height 24
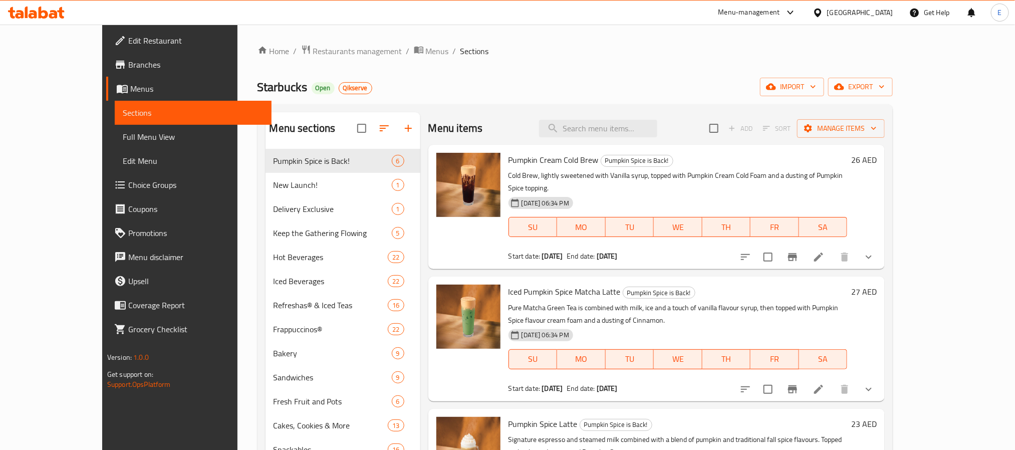
click at [636, 144] on div "Menu items Add Sort Manage items" at bounding box center [656, 128] width 456 height 33
click at [637, 128] on input "search" at bounding box center [598, 129] width 118 height 18
paste input "Frozen Berry Hibiscus Starbucks Refresha® Drink item is hidden"
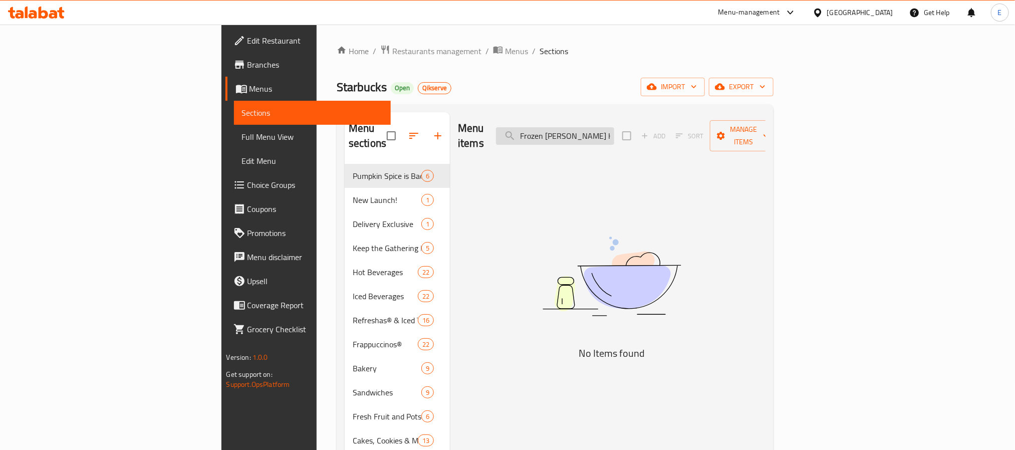
click at [614, 132] on input "Frozen Berry Hibiscus Starbucks Refresha® Drink item is hidden" at bounding box center [555, 136] width 118 height 18
paste input "search"
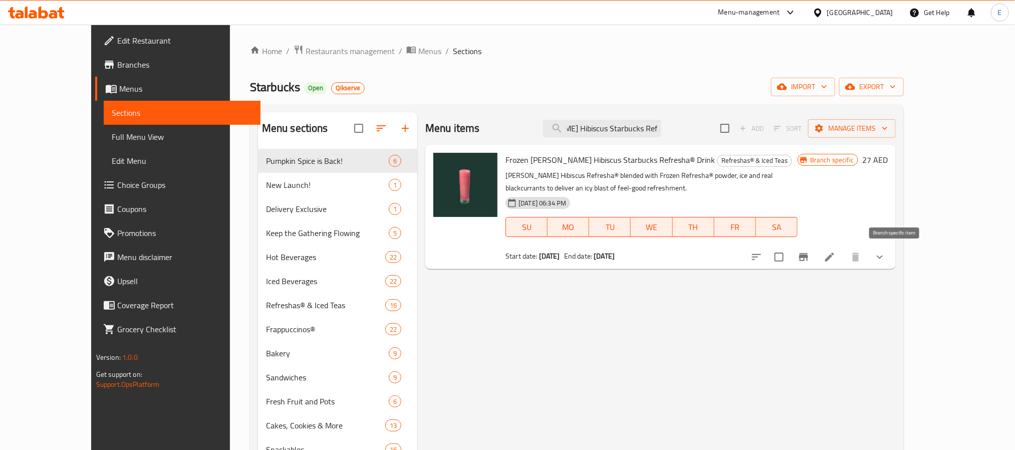
type input "Frozen Berry Hibiscus Starbucks Refresha® Drink"
click at [808, 254] on icon "Branch-specific-item" at bounding box center [803, 257] width 9 height 8
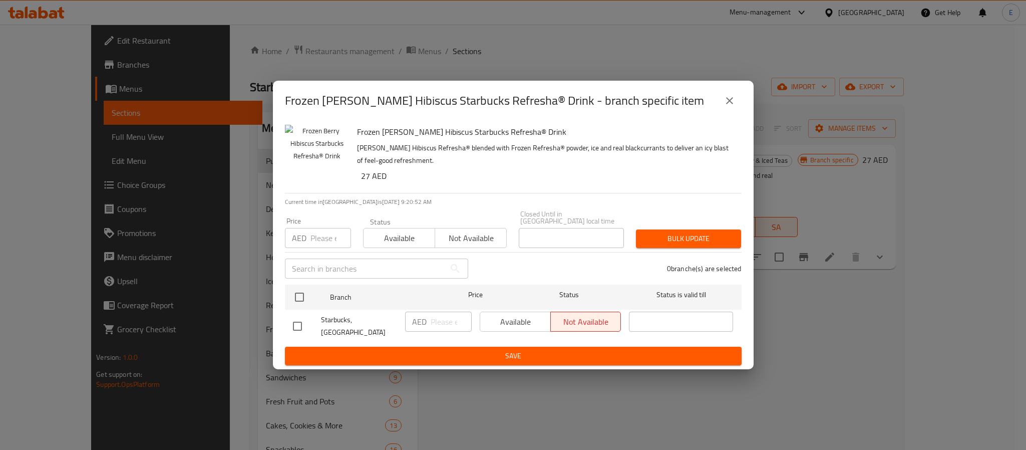
click at [733, 111] on button "close" at bounding box center [730, 101] width 24 height 24
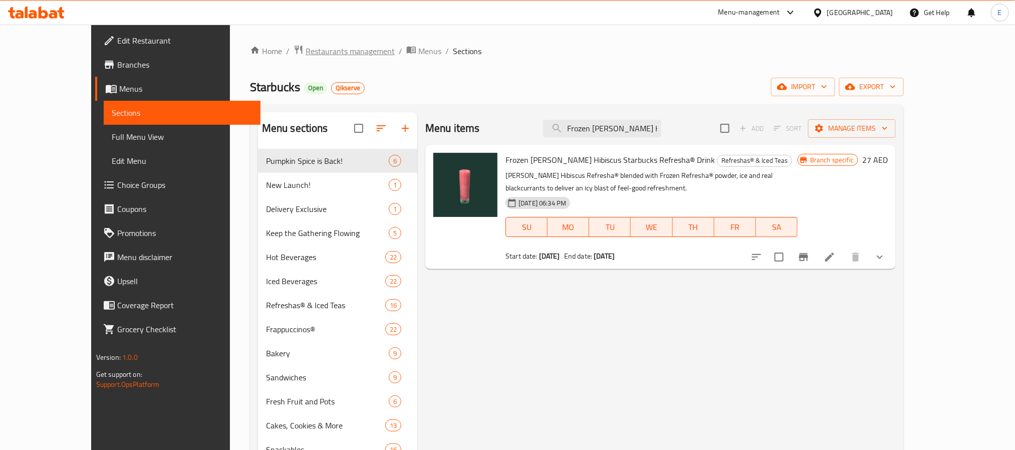
click at [306, 45] on span "Restaurants management" at bounding box center [350, 51] width 89 height 12
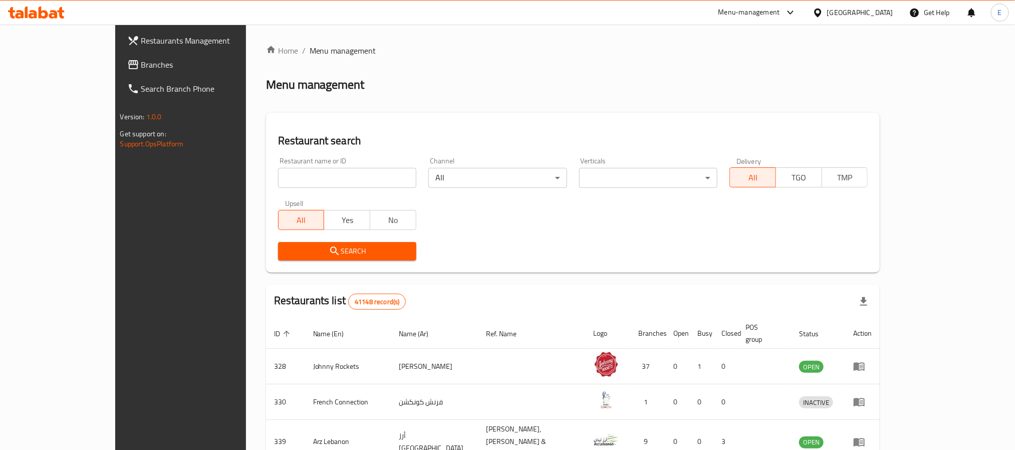
click at [296, 182] on input "search" at bounding box center [347, 178] width 138 height 20
paste input "645080"
type input "645080"
click button "Search" at bounding box center [347, 251] width 138 height 19
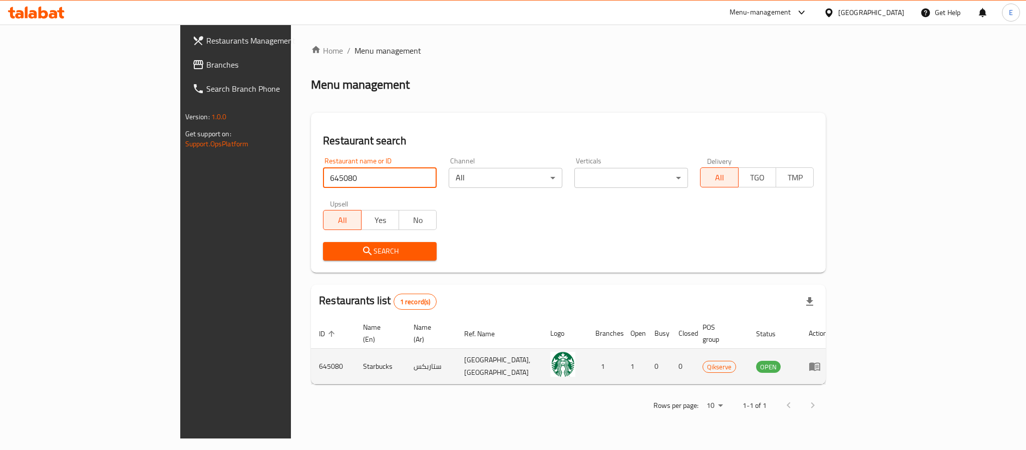
click at [821, 360] on icon "enhanced table" at bounding box center [815, 366] width 12 height 12
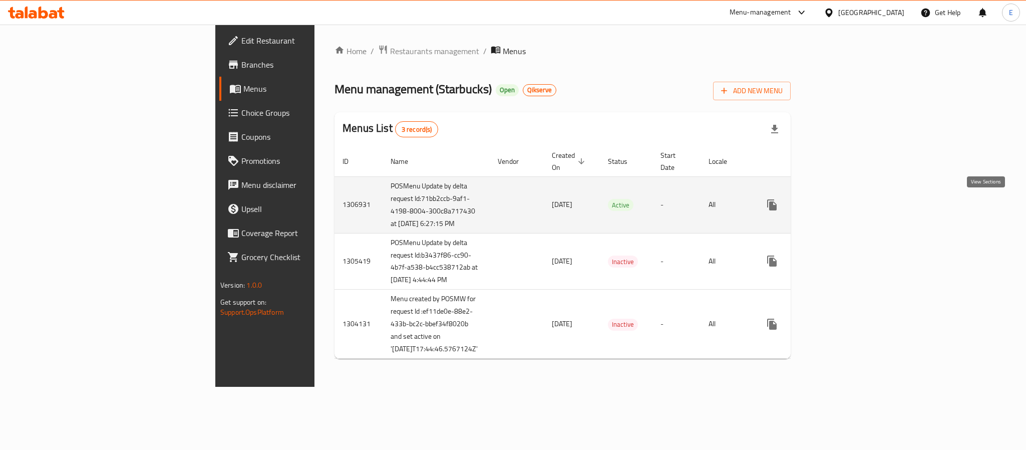
click at [856, 216] on link "enhanced table" at bounding box center [844, 205] width 24 height 24
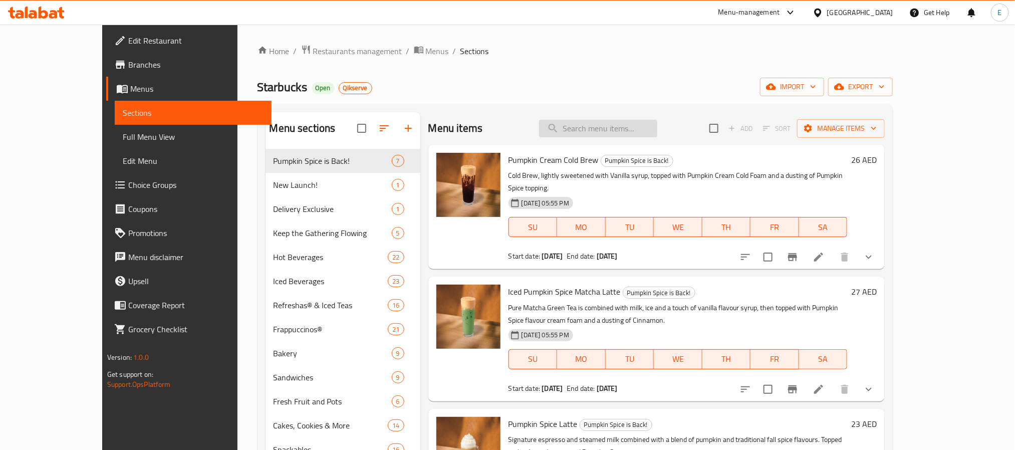
click at [654, 126] on input "search" at bounding box center [598, 129] width 118 height 18
paste input "Frozen Strawberry Acai Starbucks Refresha® Drink"
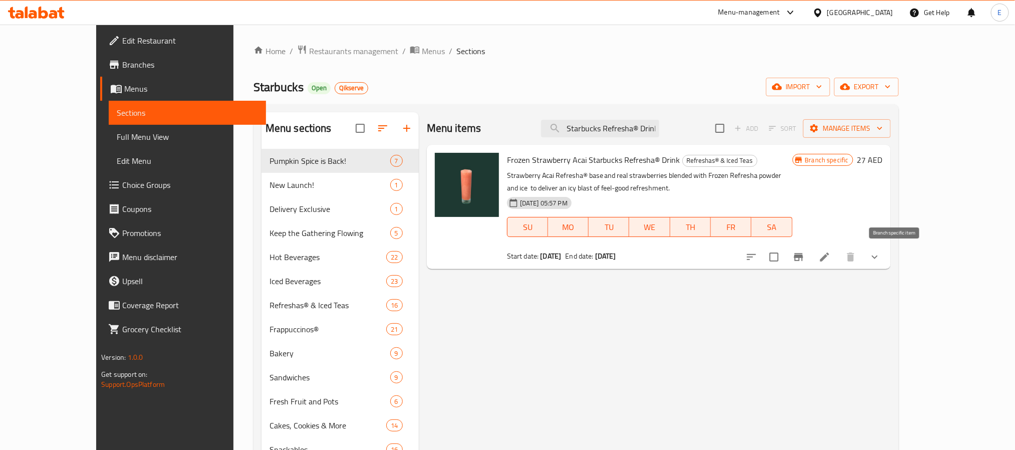
type input "Frozen Strawberry Acai Starbucks Refresha® Drink"
click at [803, 256] on icon "Branch-specific-item" at bounding box center [798, 257] width 9 height 8
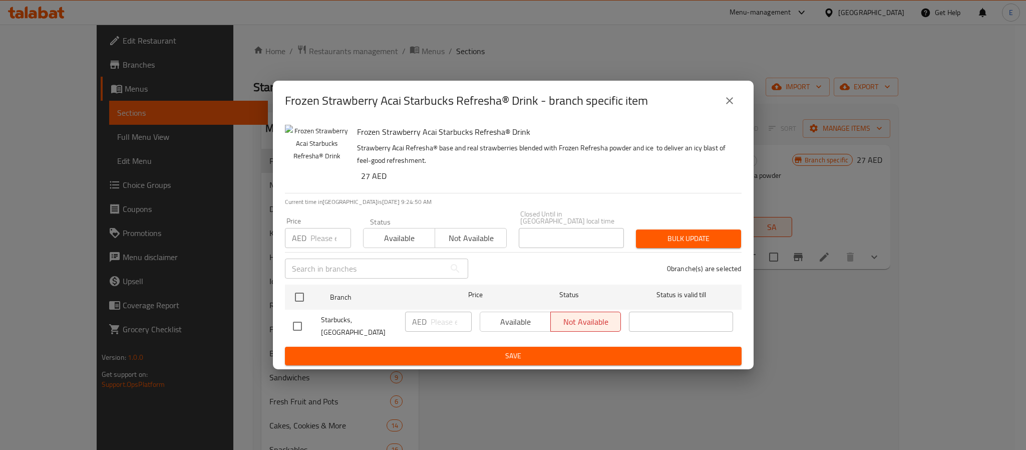
click at [727, 92] on button "close" at bounding box center [730, 101] width 24 height 24
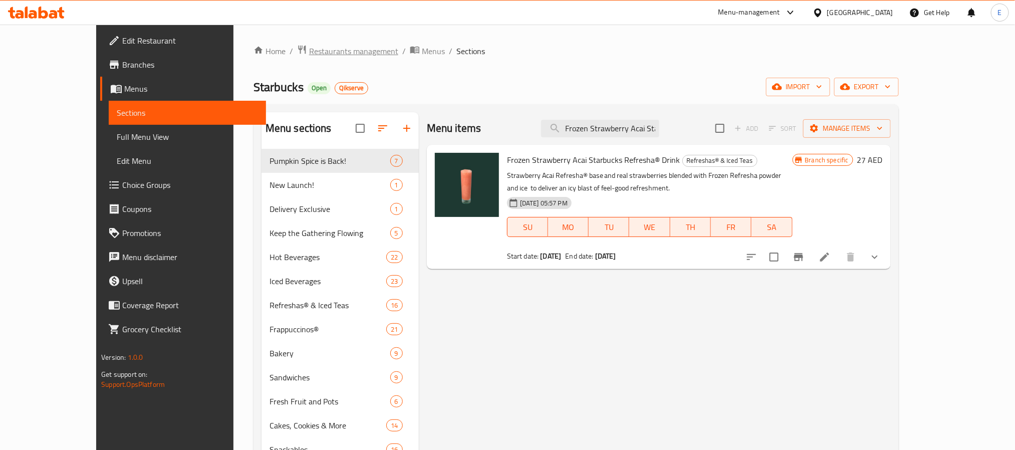
click at [309, 51] on span "Restaurants management" at bounding box center [353, 51] width 89 height 12
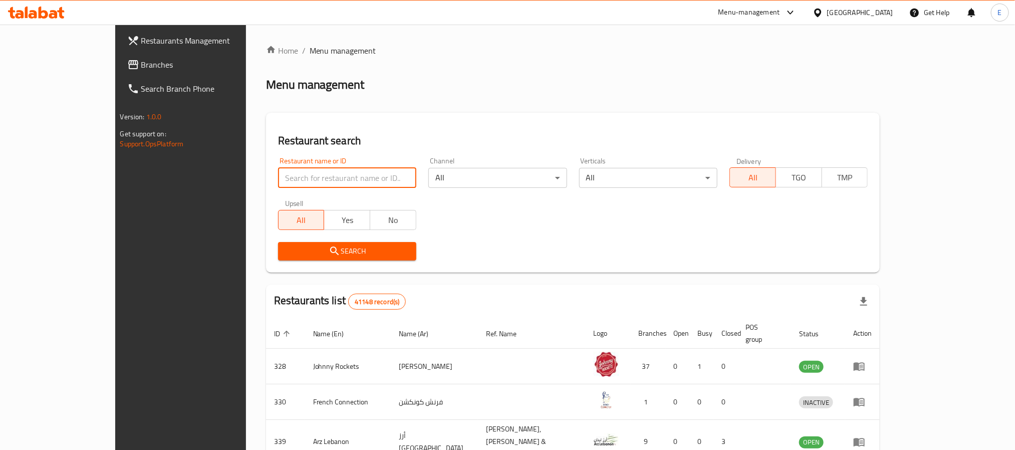
click at [370, 177] on input "search" at bounding box center [347, 178] width 138 height 20
paste input "686095"
click button "Search" at bounding box center [347, 251] width 138 height 19
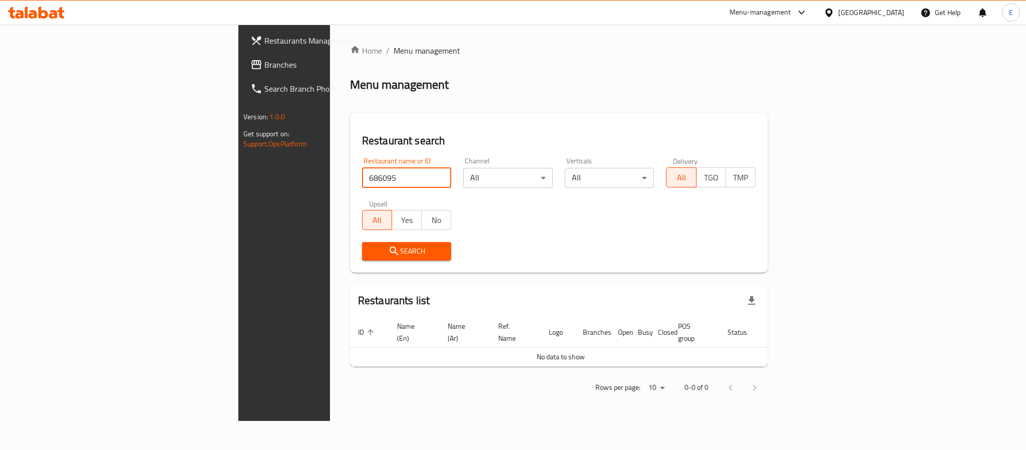
type input "686095"
click button "Search" at bounding box center [407, 251] width 90 height 19
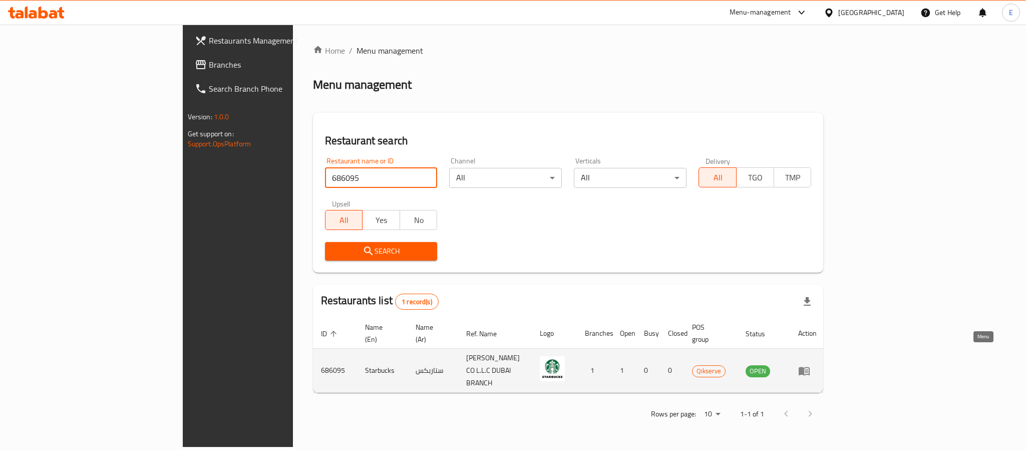
click at [810, 367] on icon "enhanced table" at bounding box center [804, 371] width 11 height 9
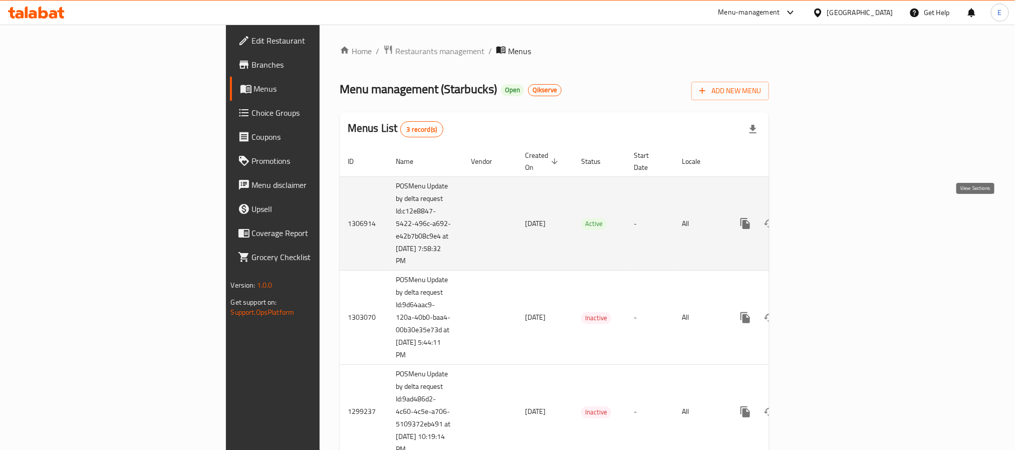
click at [829, 222] on link "enhanced table" at bounding box center [817, 223] width 24 height 24
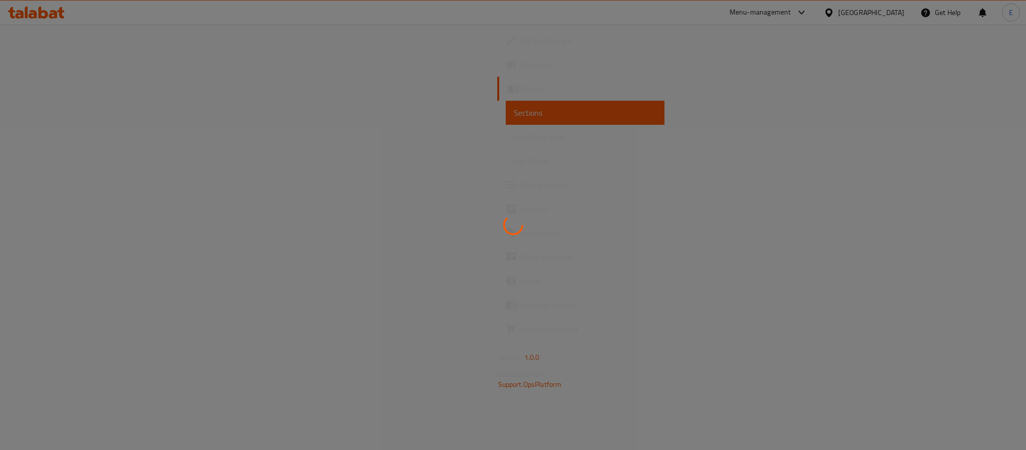
click at [708, 71] on div at bounding box center [513, 225] width 1026 height 450
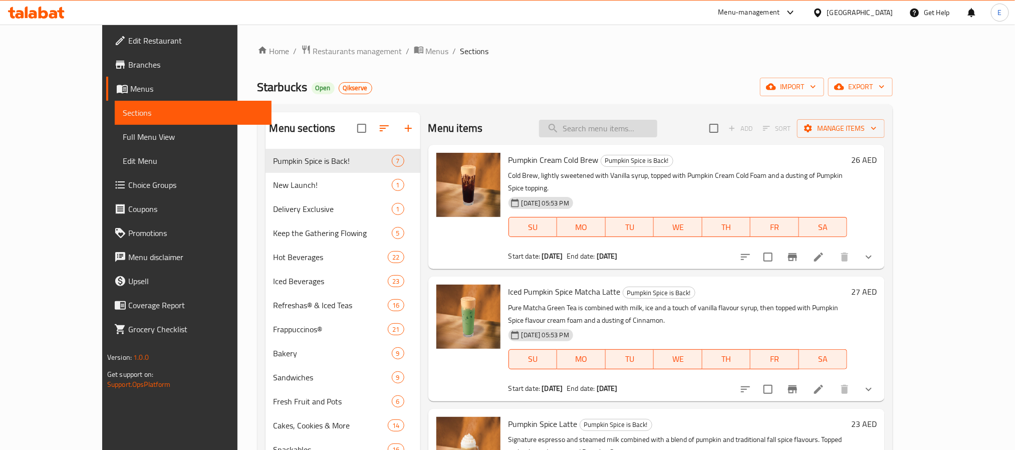
click at [613, 130] on input "search" at bounding box center [598, 129] width 118 height 18
paste input "Frozen Strawberry Acai Starbucks Refresha® Drink"
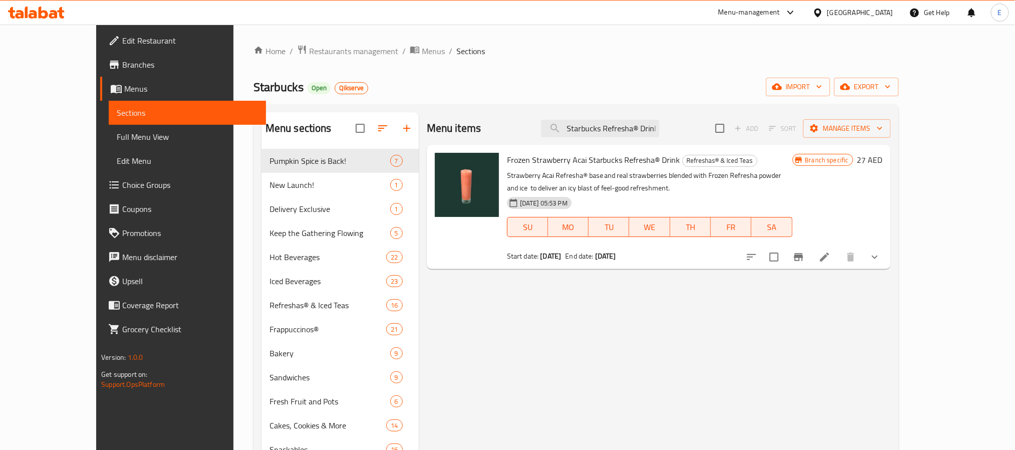
click at [804, 254] on icon "Branch-specific-item" at bounding box center [798, 257] width 12 height 12
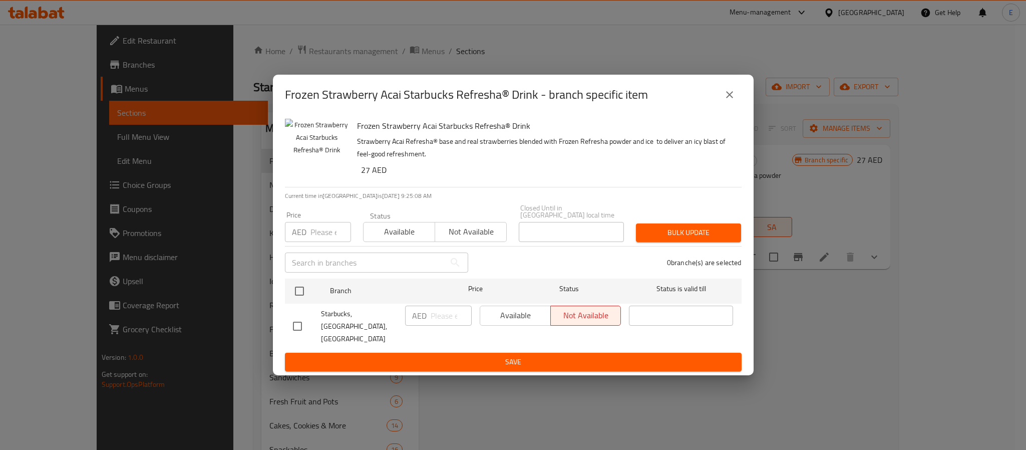
drag, startPoint x: 732, startPoint y: 96, endPoint x: 711, endPoint y: 101, distance: 22.0
click at [732, 96] on icon "close" at bounding box center [730, 95] width 12 height 12
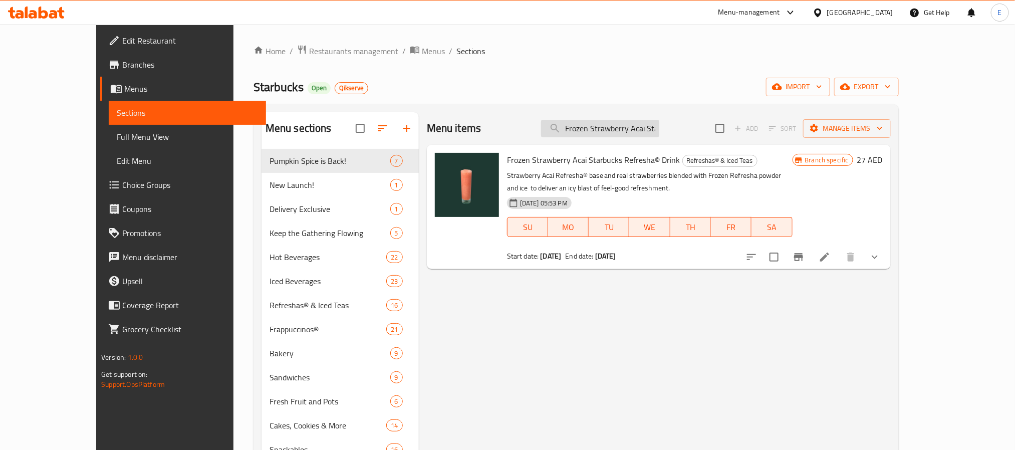
click at [618, 125] on input "Frozen Strawberry Acai Starbucks Refresha® Drink" at bounding box center [600, 129] width 118 height 18
paste input "Berry Hibiscus"
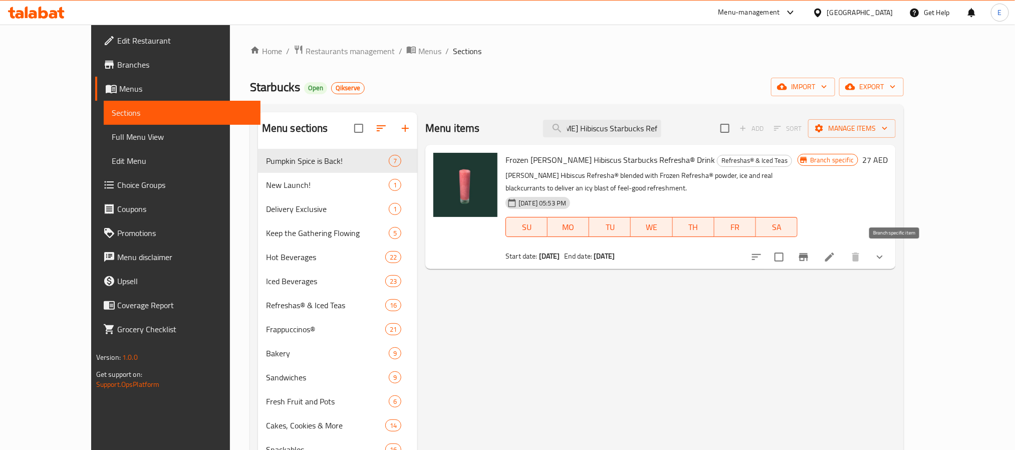
type input "Frozen Berry Hibiscus Starbucks Refresha® Drink"
click at [809, 254] on icon "Branch-specific-item" at bounding box center [803, 257] width 12 height 12
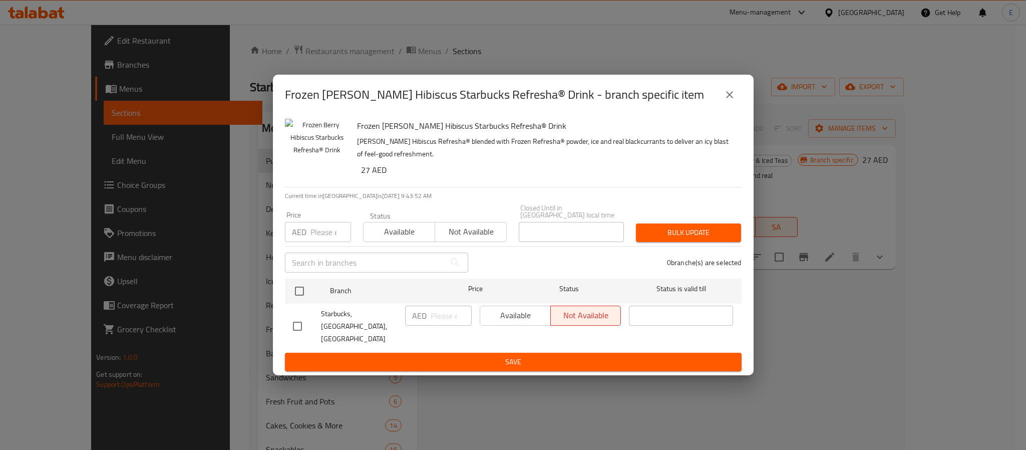
click at [327, 71] on div "Frozen Berry Hibiscus Starbucks Refresha® Drink - branch specific item Frozen B…" at bounding box center [513, 225] width 1026 height 450
click at [280, 52] on div "Frozen Berry Hibiscus Starbucks Refresha® Drink - branch specific item Frozen B…" at bounding box center [513, 225] width 1026 height 450
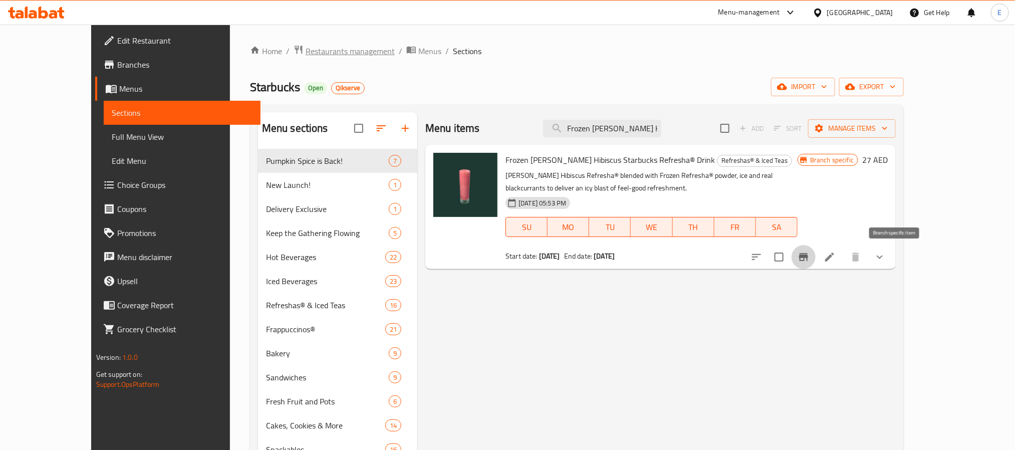
click at [306, 53] on span "Restaurants management" at bounding box center [350, 51] width 89 height 12
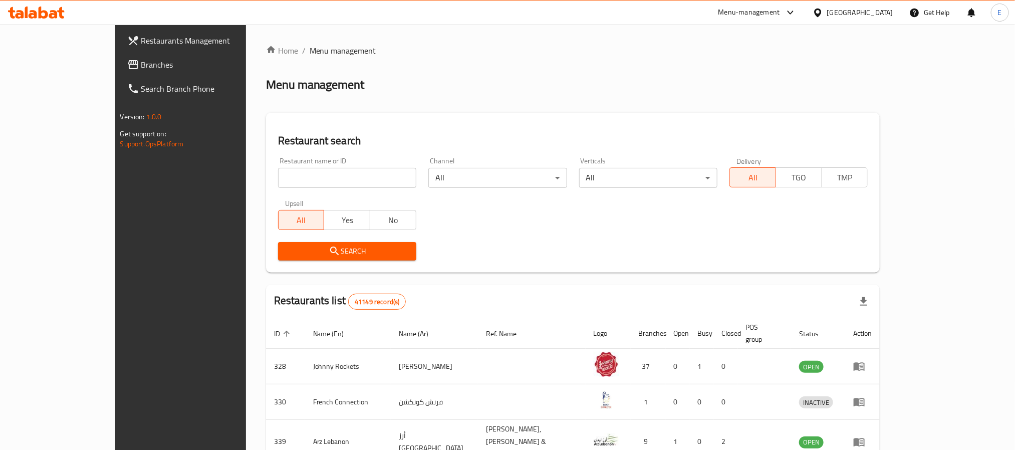
click at [278, 176] on input "search" at bounding box center [347, 178] width 138 height 20
paste input "637916"
type input "637916"
click button "Search" at bounding box center [347, 251] width 138 height 19
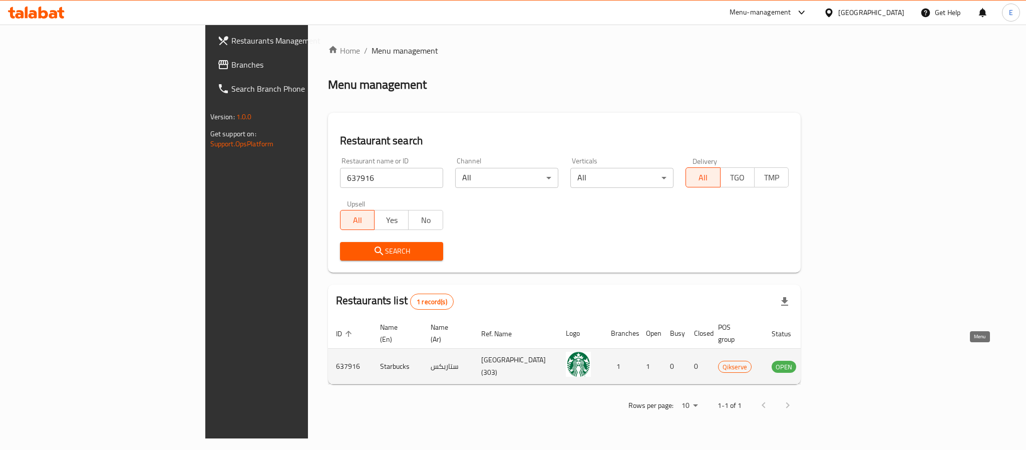
click at [836, 363] on icon "enhanced table" at bounding box center [830, 367] width 11 height 9
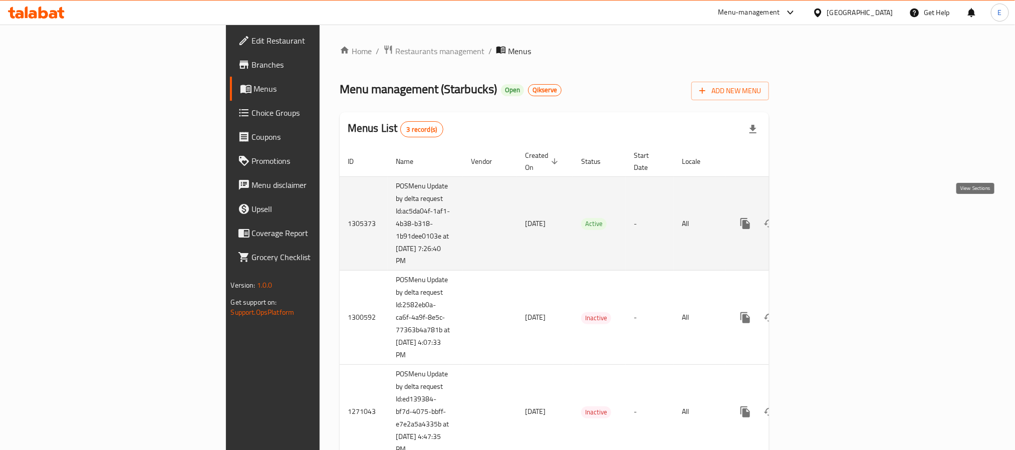
click at [823, 217] on icon "enhanced table" at bounding box center [817, 223] width 12 height 12
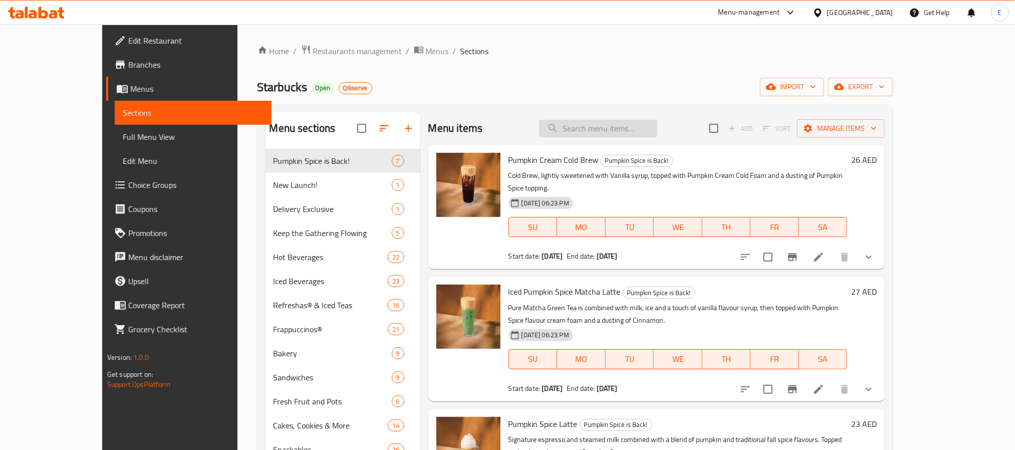
click at [642, 129] on input "search" at bounding box center [598, 129] width 118 height 18
paste input "Frozen Berry Hibiscus Starbucks Refresha® Drink"
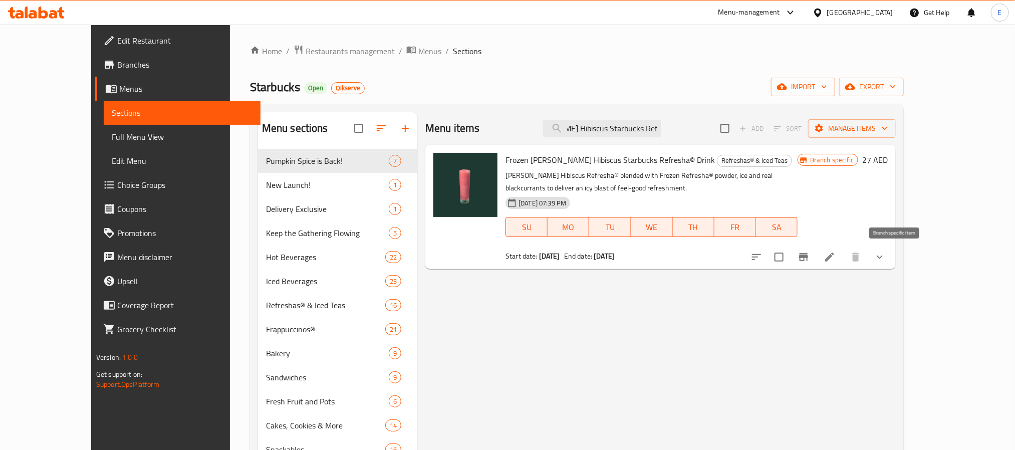
type input "Frozen Berry Hibiscus Starbucks Refresha® Drink"
click at [808, 260] on icon "Branch-specific-item" at bounding box center [803, 257] width 9 height 8
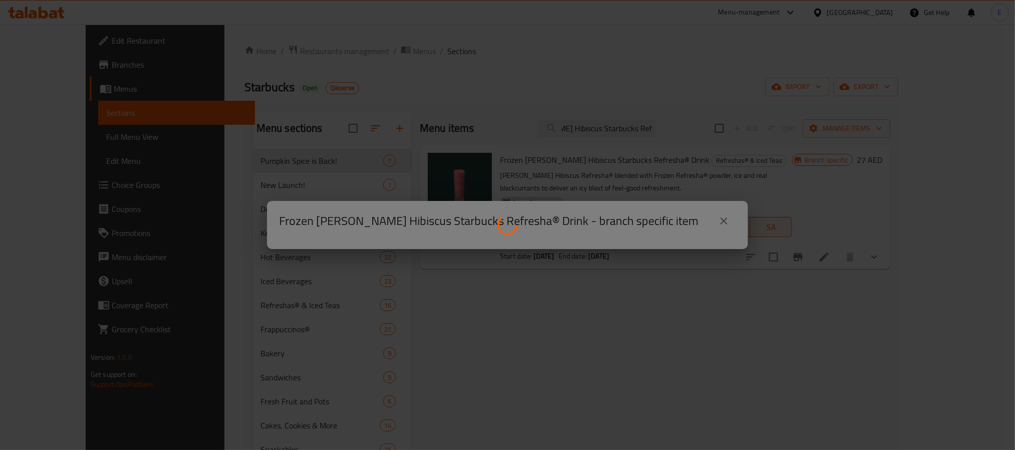
scroll to position [0, 0]
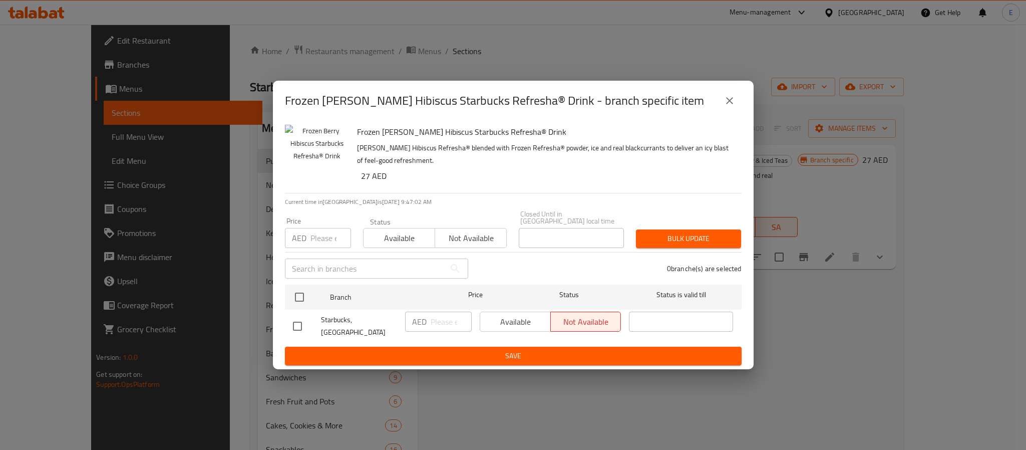
click at [722, 104] on button "close" at bounding box center [730, 101] width 24 height 24
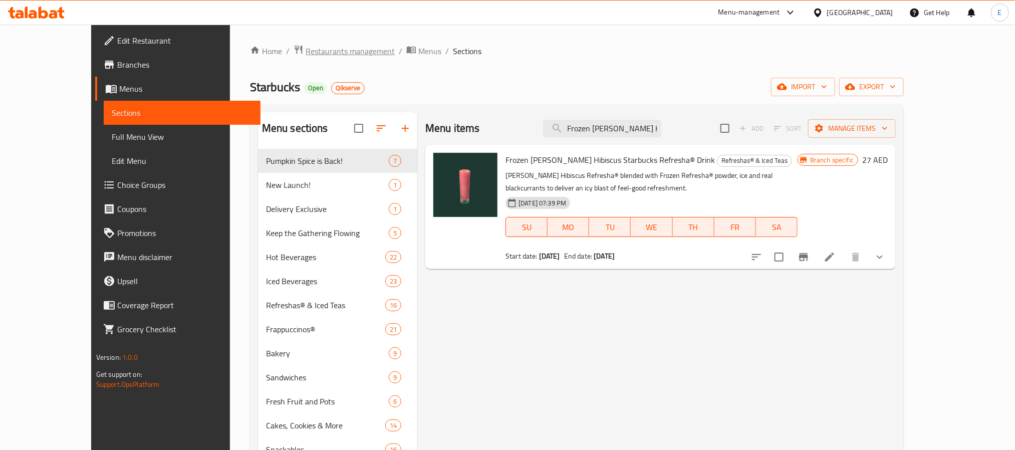
click at [312, 52] on span "Restaurants management" at bounding box center [350, 51] width 89 height 12
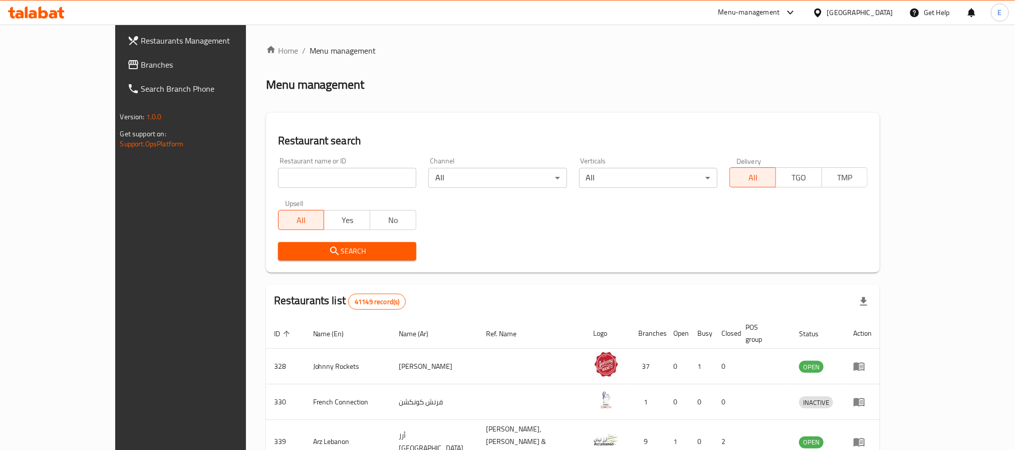
click at [278, 183] on input "search" at bounding box center [347, 178] width 138 height 20
paste input "651464"
type input "651464"
click button "Search" at bounding box center [347, 251] width 138 height 19
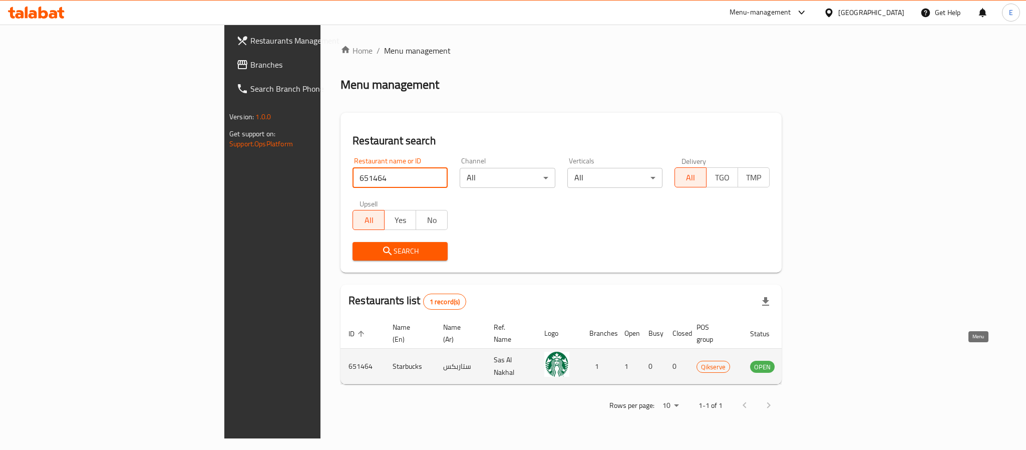
click at [815, 360] on icon "enhanced table" at bounding box center [809, 366] width 12 height 12
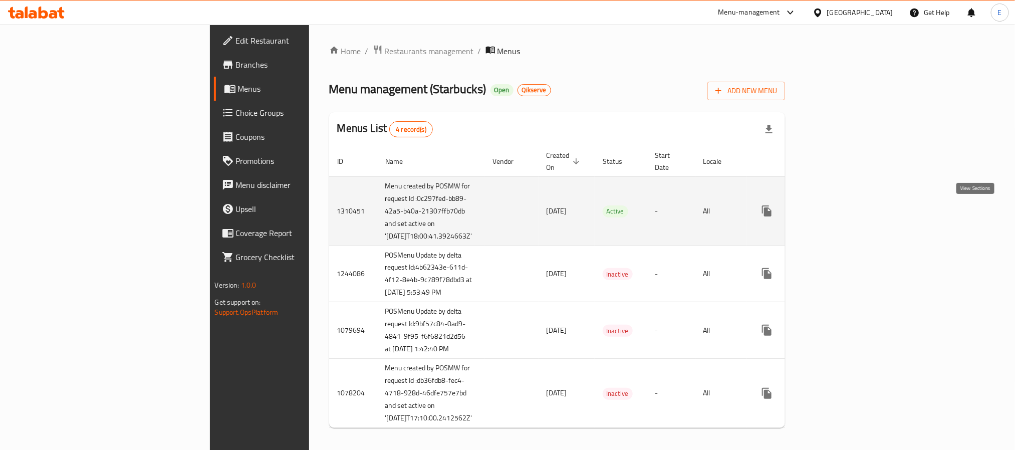
click at [845, 211] on icon "enhanced table" at bounding box center [839, 211] width 12 height 12
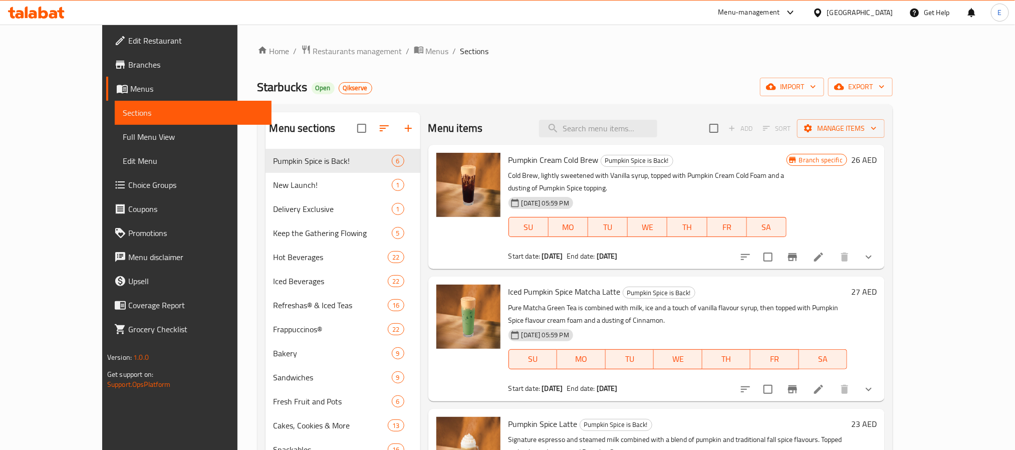
click at [729, 86] on div "Starbucks Open Qikserve import export" at bounding box center [575, 87] width 636 height 19
click at [619, 130] on input "search" at bounding box center [598, 129] width 118 height 18
paste input "Frozen Berry Hibiscus Starbucks Refresha® Drink"
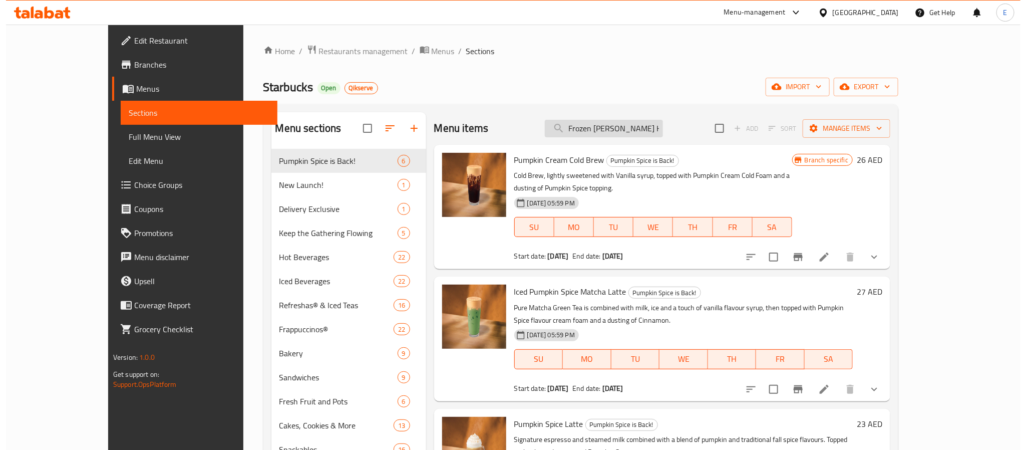
scroll to position [0, 75]
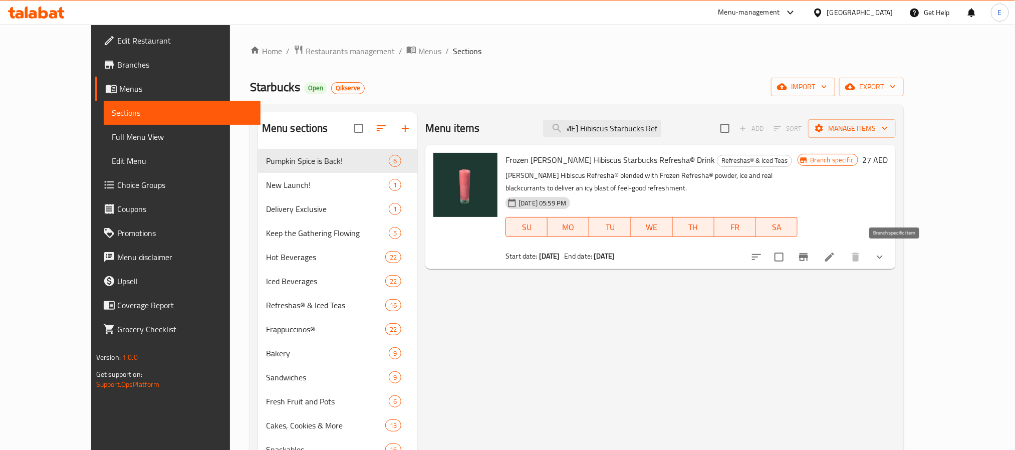
type input "Frozen Berry Hibiscus Starbucks Refresha® Drink"
click at [808, 256] on icon "Branch-specific-item" at bounding box center [803, 257] width 9 height 8
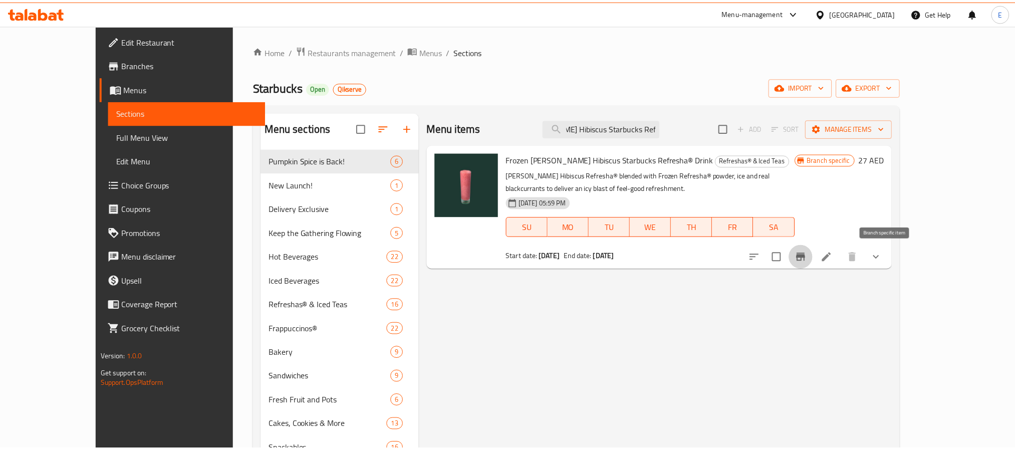
scroll to position [0, 0]
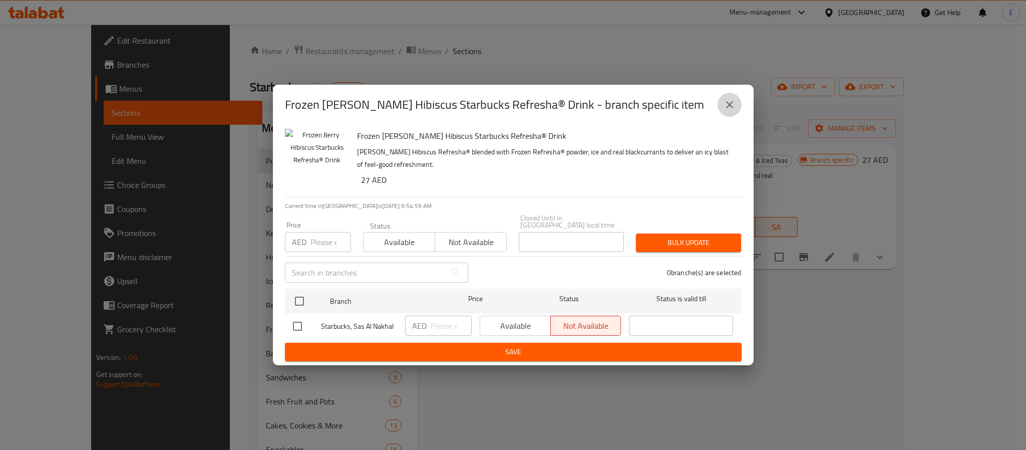
click at [730, 102] on icon "close" at bounding box center [730, 105] width 12 height 12
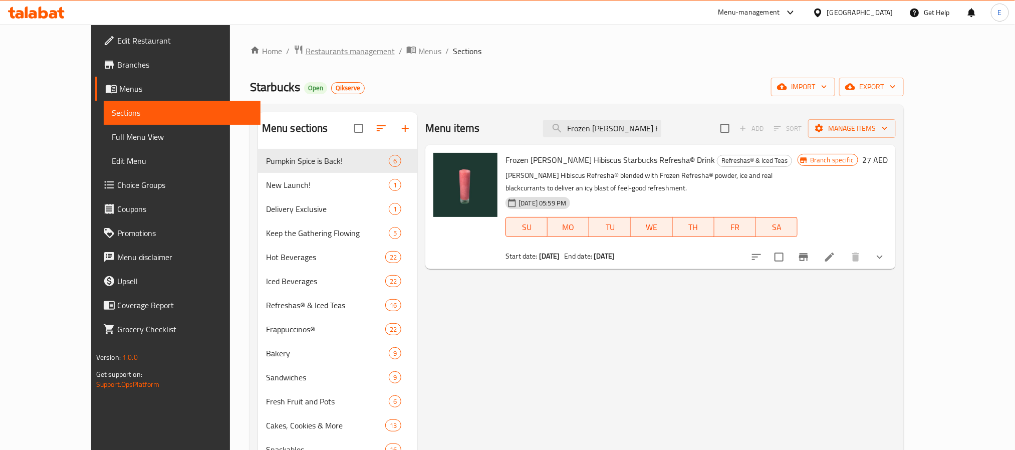
click at [306, 50] on span "Restaurants management" at bounding box center [350, 51] width 89 height 12
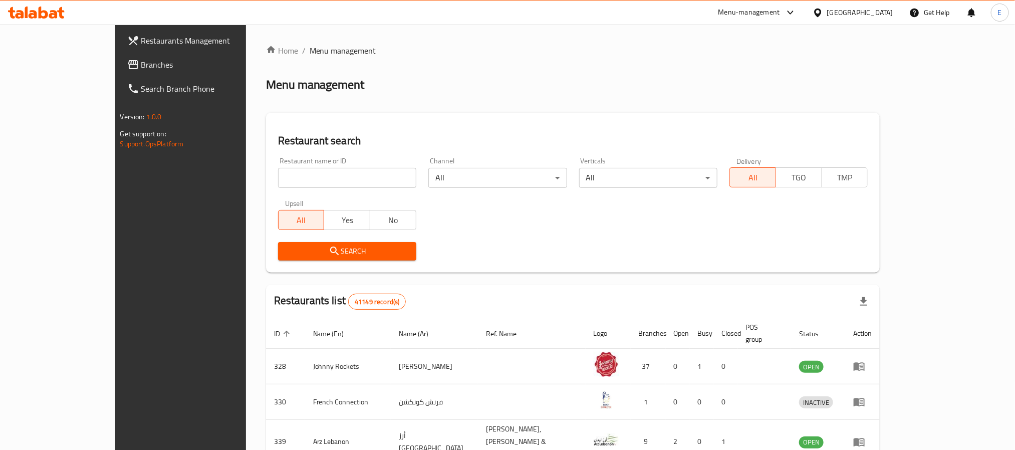
click at [307, 178] on input "search" at bounding box center [347, 178] width 138 height 20
paste input "637940"
type input "637940"
click button "Search" at bounding box center [347, 251] width 138 height 19
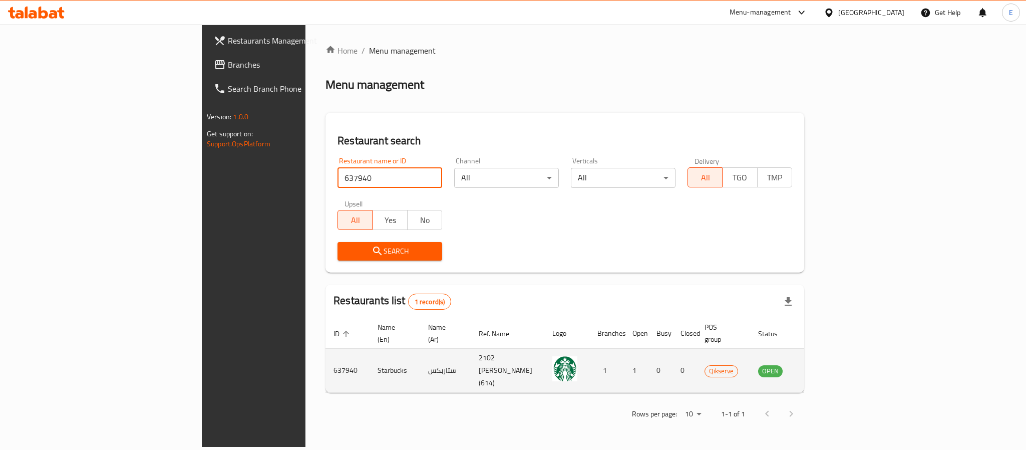
click at [822, 367] on icon "enhanced table" at bounding box center [816, 371] width 11 height 9
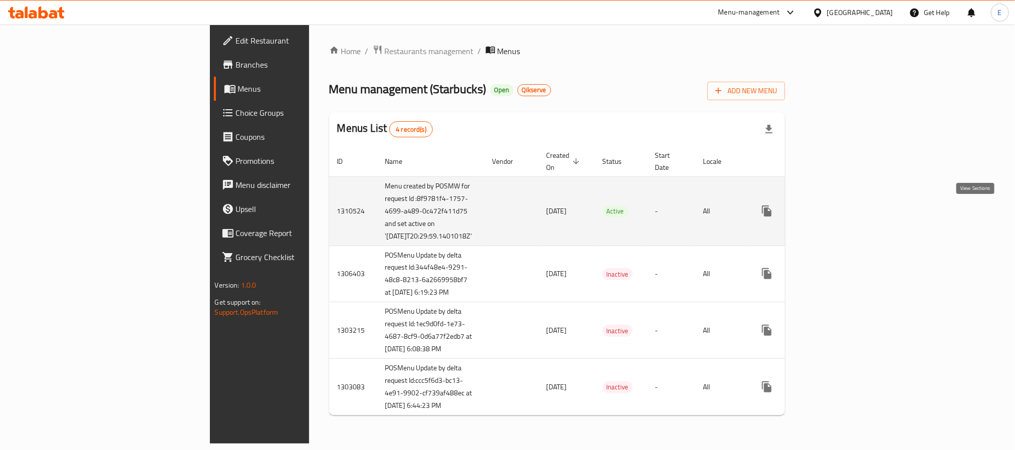
click at [845, 215] on icon "enhanced table" at bounding box center [839, 211] width 12 height 12
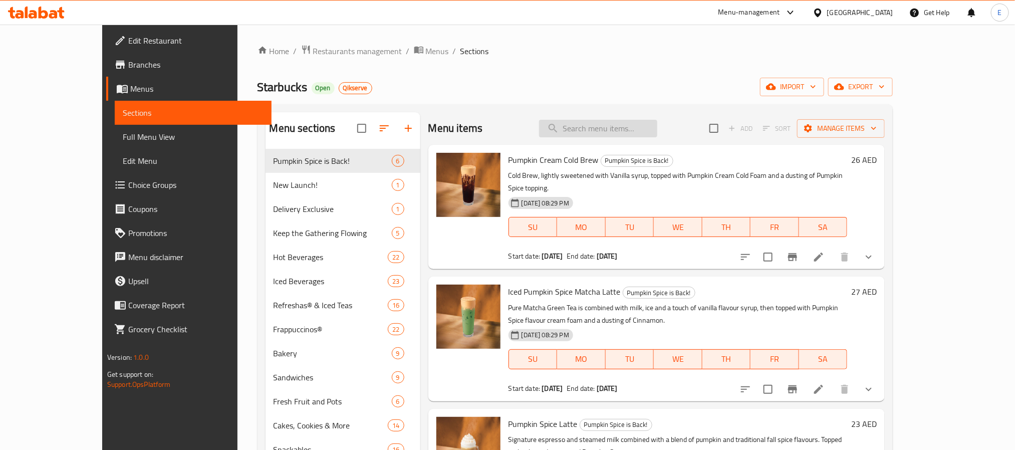
drag, startPoint x: 661, startPoint y: 141, endPoint x: 660, endPoint y: 126, distance: 15.1
click at [661, 141] on div "Menu items Add Sort Manage items" at bounding box center [656, 128] width 456 height 33
click at [657, 126] on input "search" at bounding box center [598, 129] width 118 height 18
paste input "Frozen Strawberry Acai Starbucks Refresha® Drink"
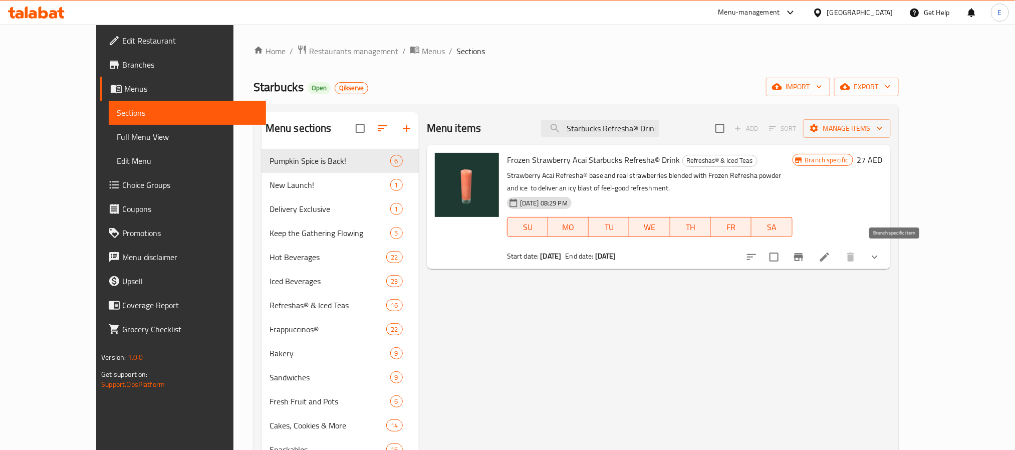
click at [810, 260] on button "Branch-specific-item" at bounding box center [798, 257] width 24 height 24
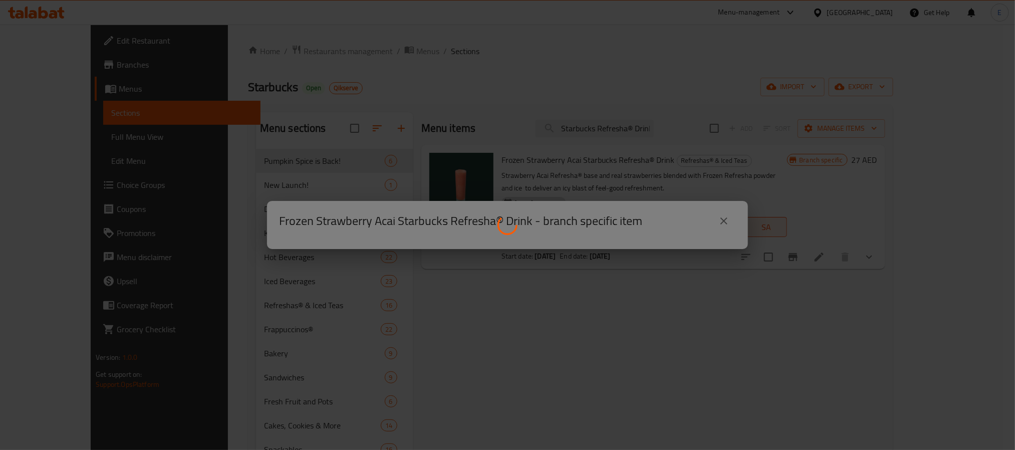
scroll to position [0, 0]
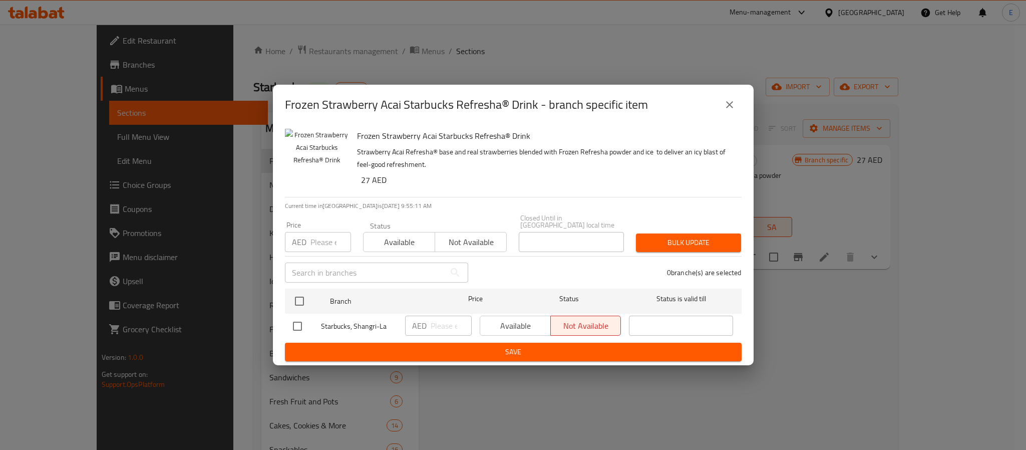
click at [729, 108] on icon "close" at bounding box center [730, 105] width 12 height 12
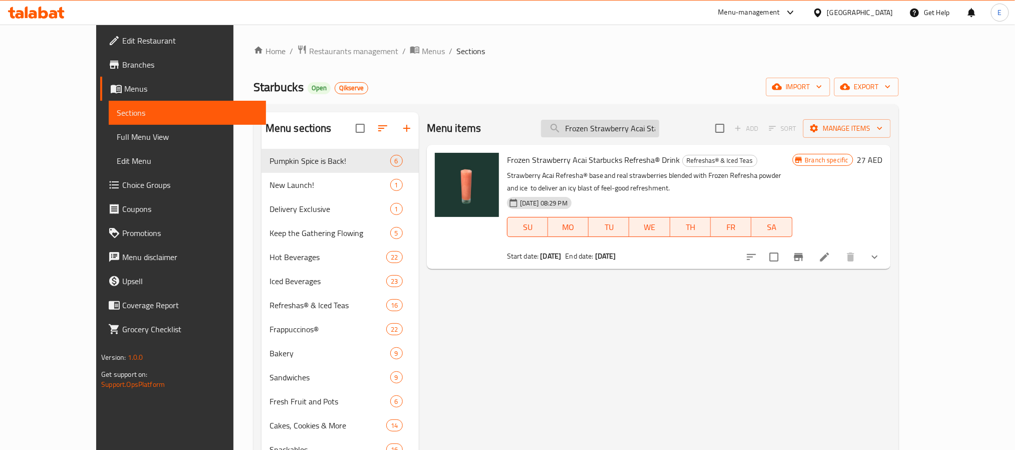
click at [591, 132] on input "Frozen Strawberry Acai Starbucks Refresha® Drink" at bounding box center [600, 129] width 118 height 18
click at [610, 130] on input "Frozen Strawberry Acai Starbucks Refresha® Drink" at bounding box center [600, 129] width 118 height 18
paste input "Mango Dragonfruit"
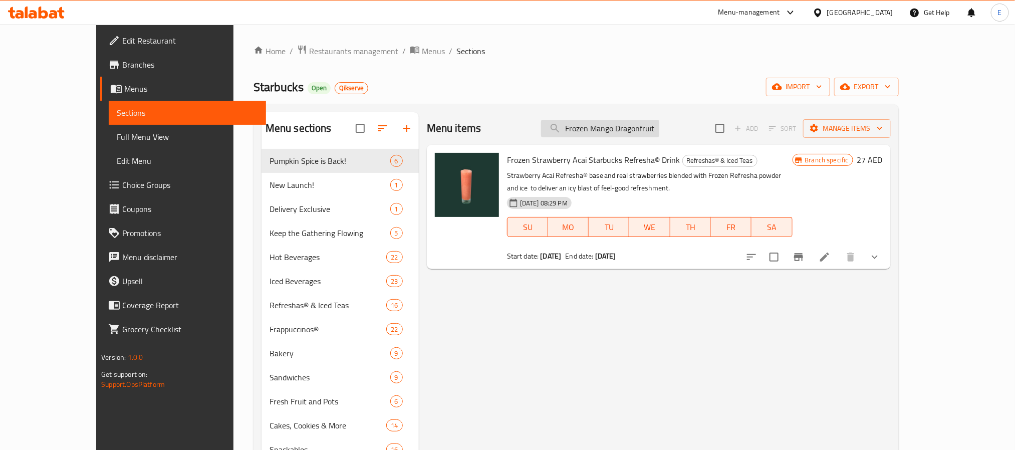
scroll to position [0, 91]
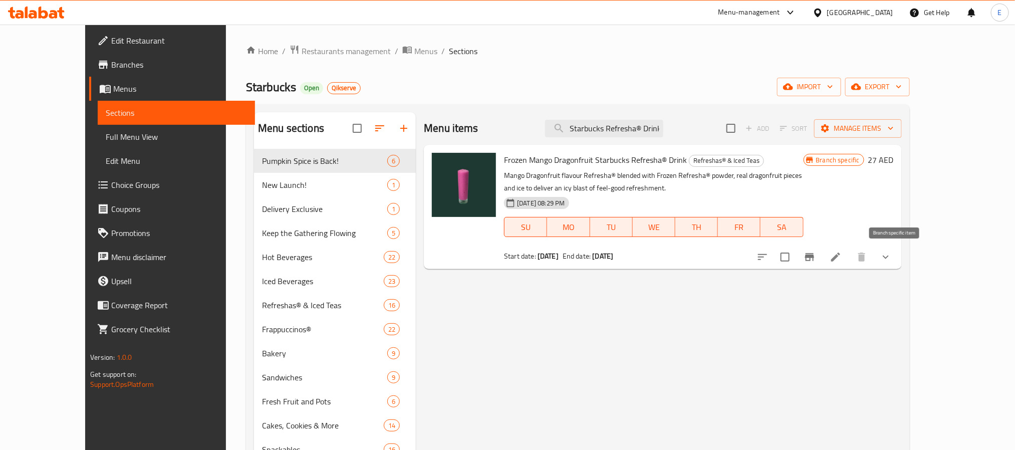
type input "Frozen Mango Dragonfruit Starbucks Refresha® Drink"
click at [814, 260] on icon "Branch-specific-item" at bounding box center [809, 257] width 9 height 8
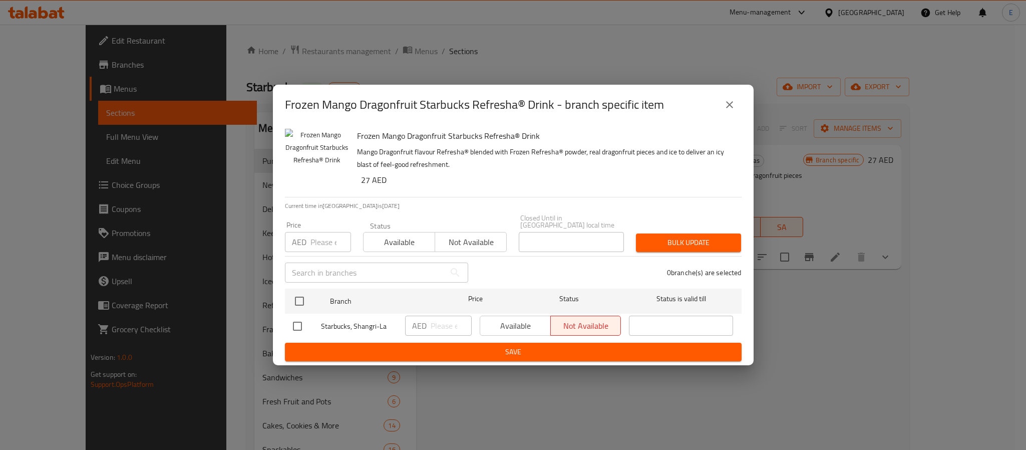
click at [723, 107] on button "close" at bounding box center [730, 105] width 24 height 24
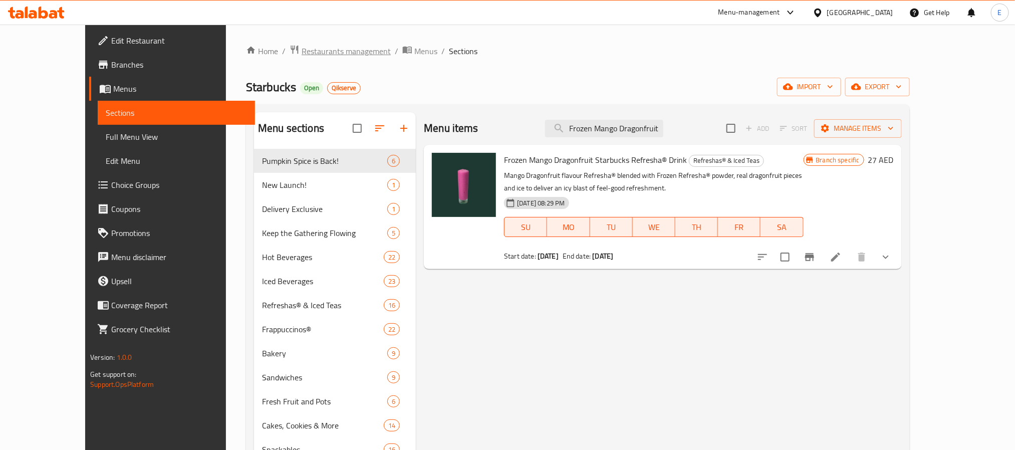
click at [302, 49] on span "Restaurants management" at bounding box center [346, 51] width 89 height 12
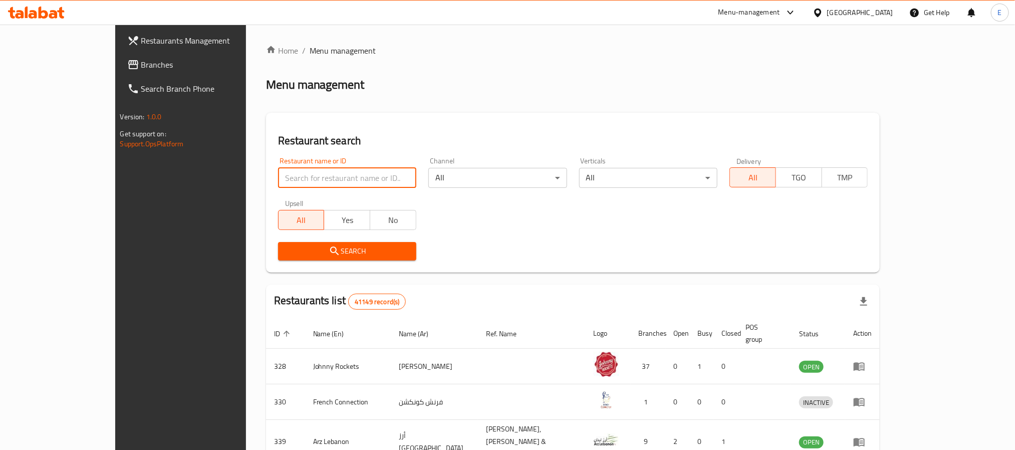
click at [304, 174] on input "search" at bounding box center [347, 178] width 138 height 20
paste input "637966"
type input "637966"
click button "Search" at bounding box center [347, 251] width 138 height 19
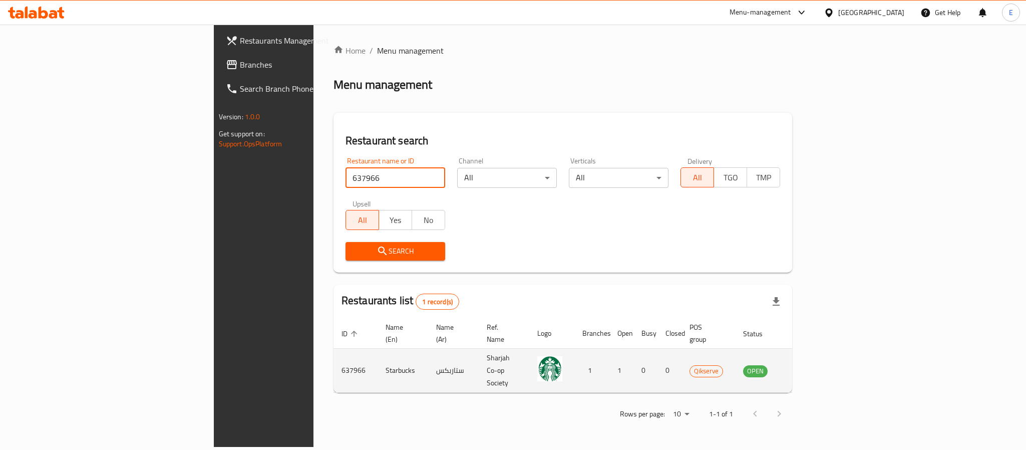
click at [808, 365] on icon "enhanced table" at bounding box center [802, 371] width 12 height 12
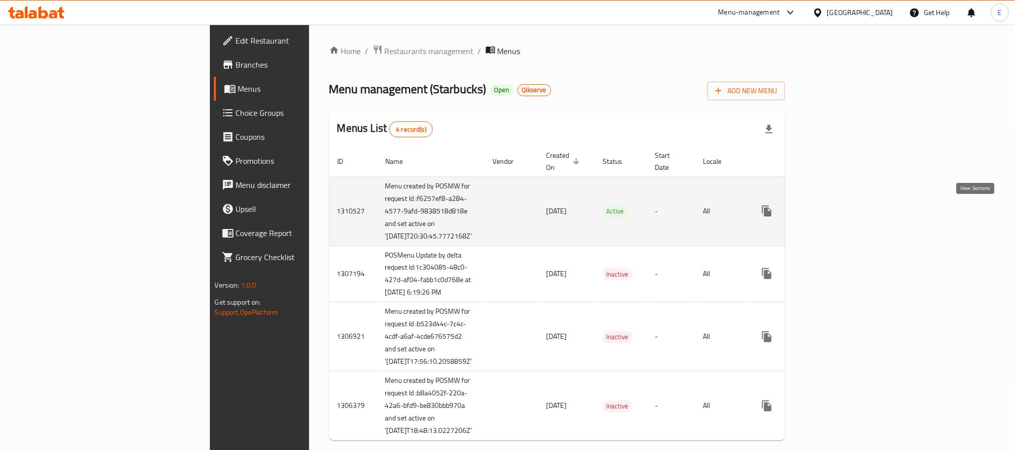
click at [845, 212] on icon "enhanced table" at bounding box center [839, 211] width 12 height 12
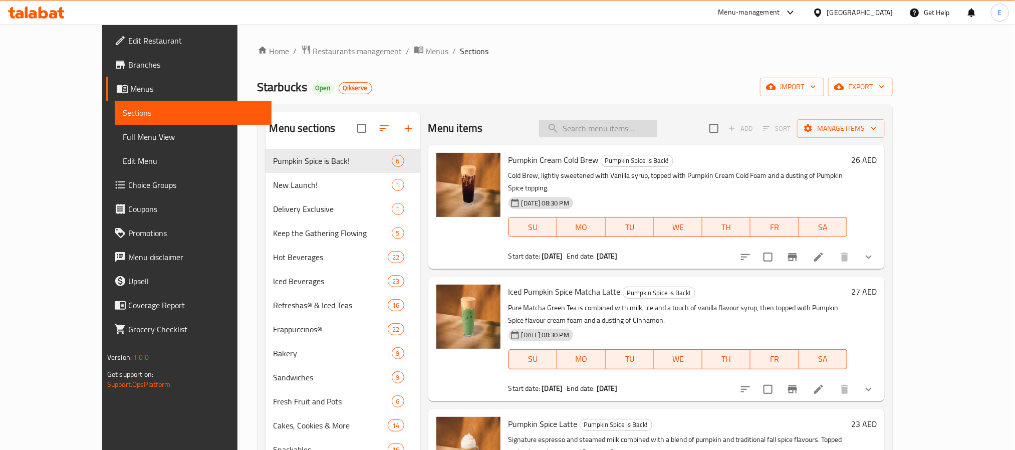
click at [653, 122] on input "search" at bounding box center [598, 129] width 118 height 18
paste input "Frozen Strawberry Acai Starbucks Refresha® Drink"
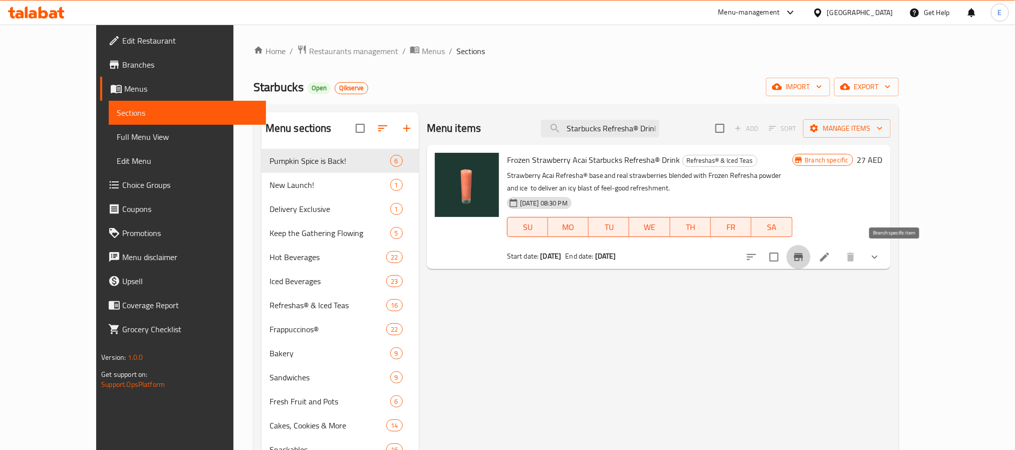
click at [804, 259] on icon "Branch-specific-item" at bounding box center [798, 257] width 12 height 12
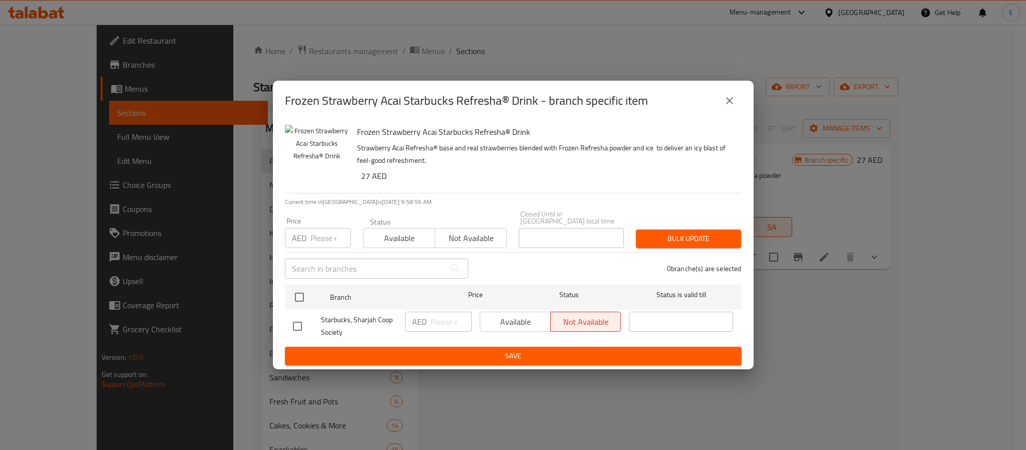
click at [731, 99] on icon "close" at bounding box center [729, 100] width 7 height 7
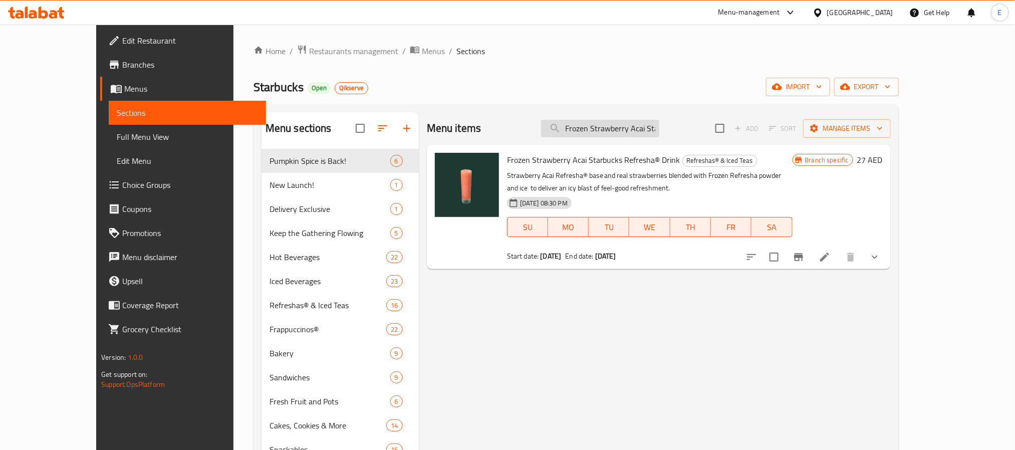
click at [627, 126] on input "Frozen Strawberry Acai Starbucks Refresha® Drink" at bounding box center [600, 129] width 118 height 18
paste input "Berry Hibiscus"
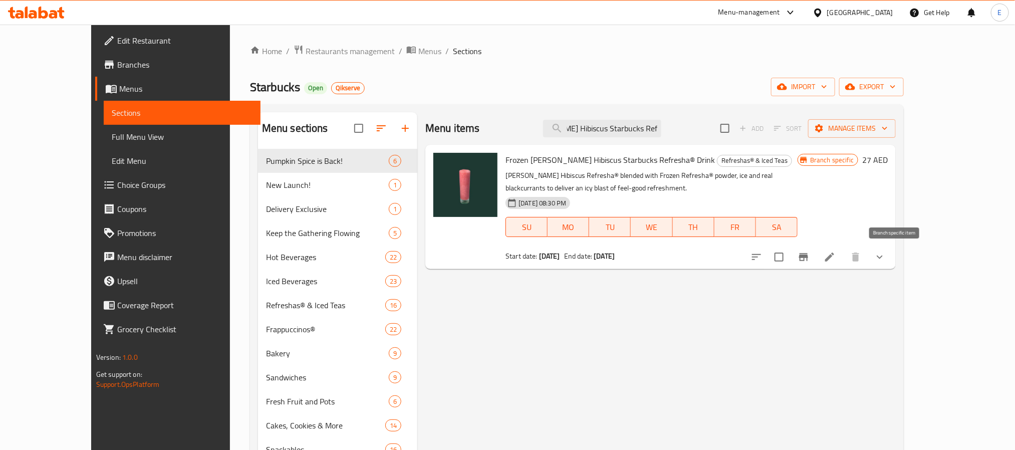
type input "Frozen Berry Hibiscus Starbucks Refresha® Drink"
click at [815, 264] on button "Branch-specific-item" at bounding box center [803, 257] width 24 height 24
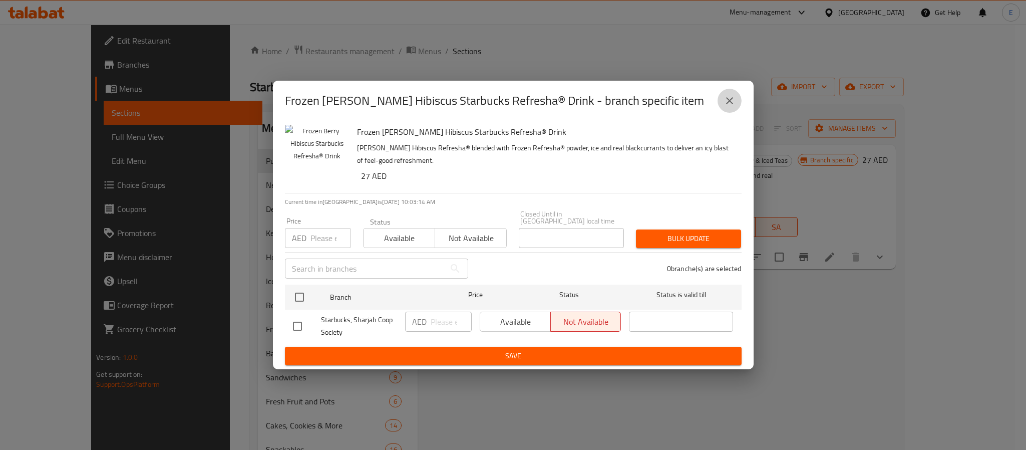
click at [728, 106] on icon "close" at bounding box center [730, 101] width 12 height 12
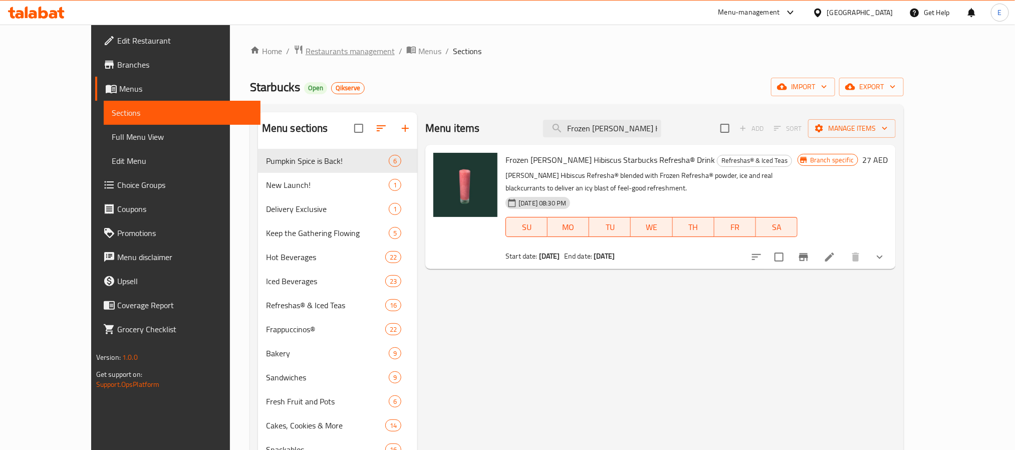
click at [306, 49] on span "Restaurants management" at bounding box center [350, 51] width 89 height 12
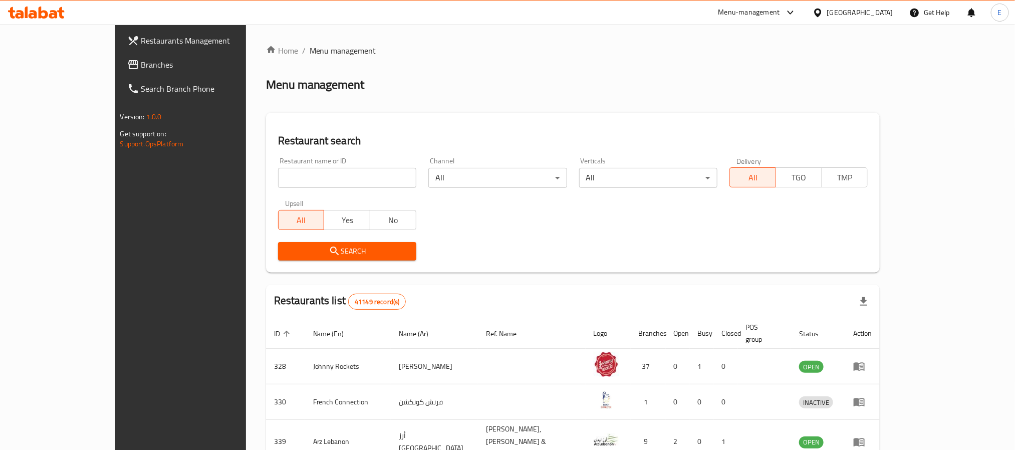
click at [278, 177] on input "search" at bounding box center [347, 178] width 138 height 20
paste input "656083"
type input "656083"
click button "Search" at bounding box center [347, 251] width 138 height 19
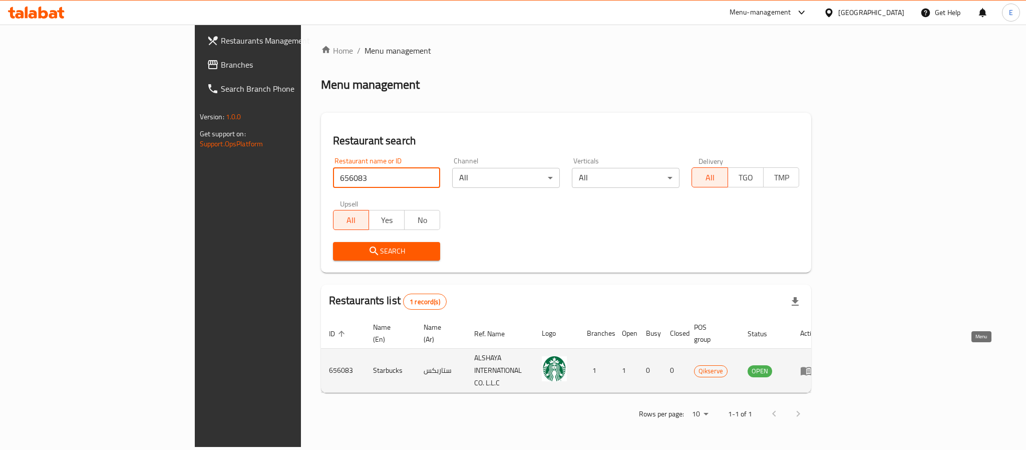
click at [812, 365] on icon "enhanced table" at bounding box center [806, 371] width 12 height 12
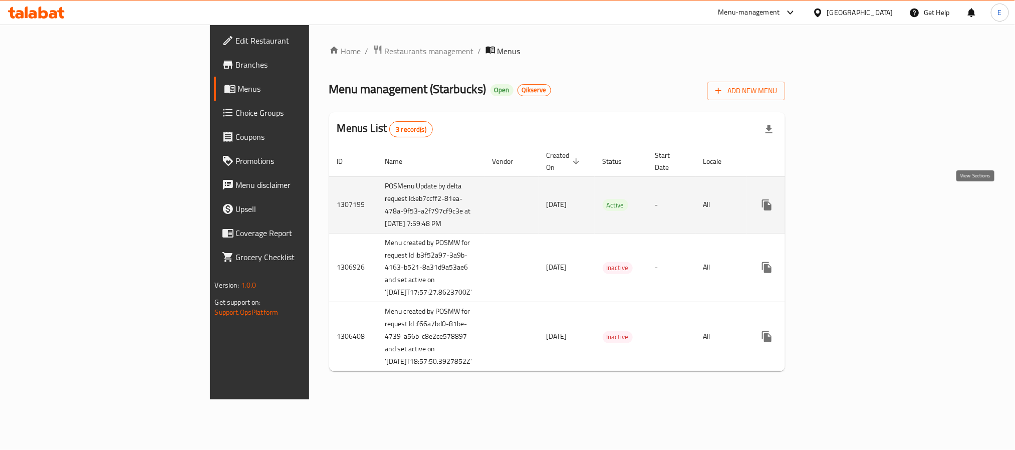
click at [851, 198] on link "enhanced table" at bounding box center [839, 205] width 24 height 24
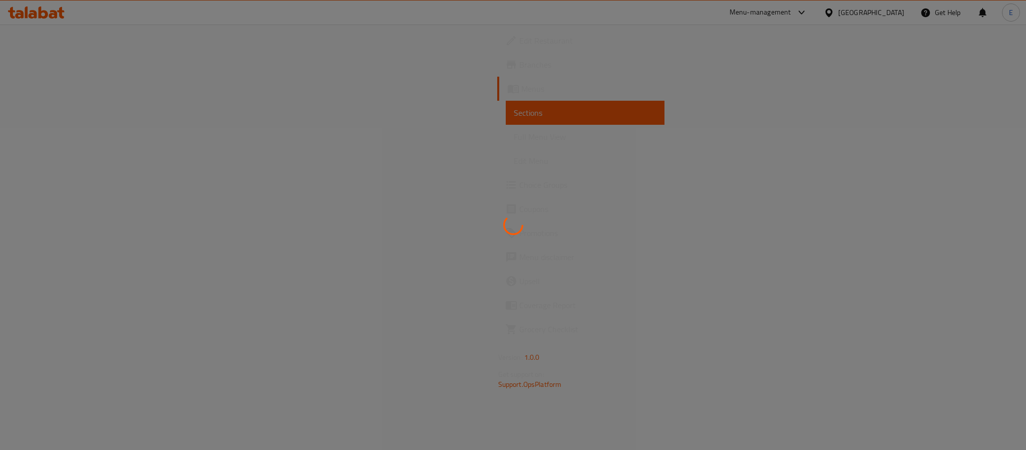
click at [738, 116] on div at bounding box center [513, 225] width 1026 height 450
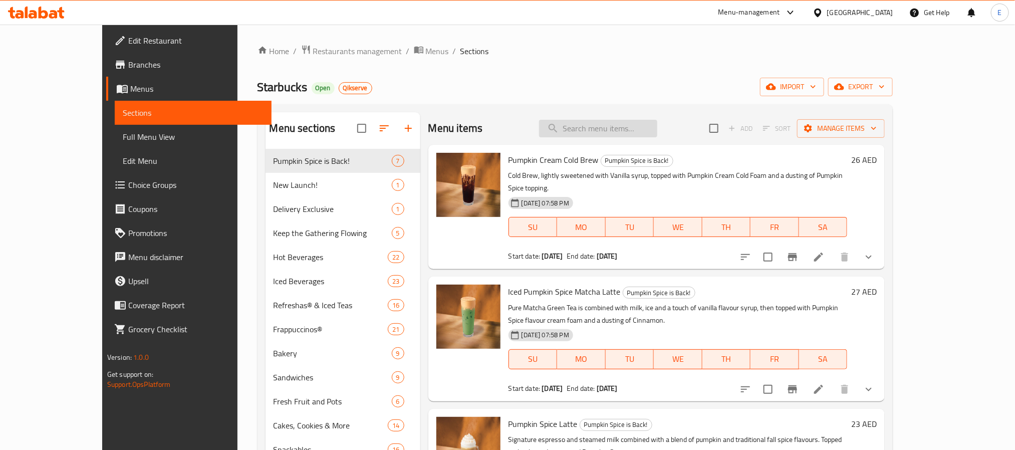
click at [620, 130] on input "search" at bounding box center [598, 129] width 118 height 18
paste input "Frozen Berry Hibiscus Starbucks Refresha® Drink"
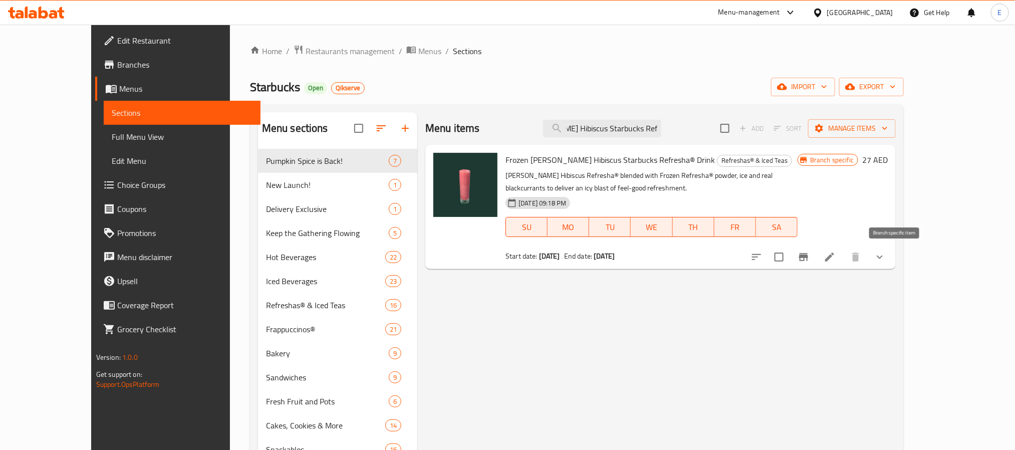
type input "Frozen Berry Hibiscus Starbucks Refresha® Drink"
click at [809, 254] on icon "Branch-specific-item" at bounding box center [803, 257] width 12 height 12
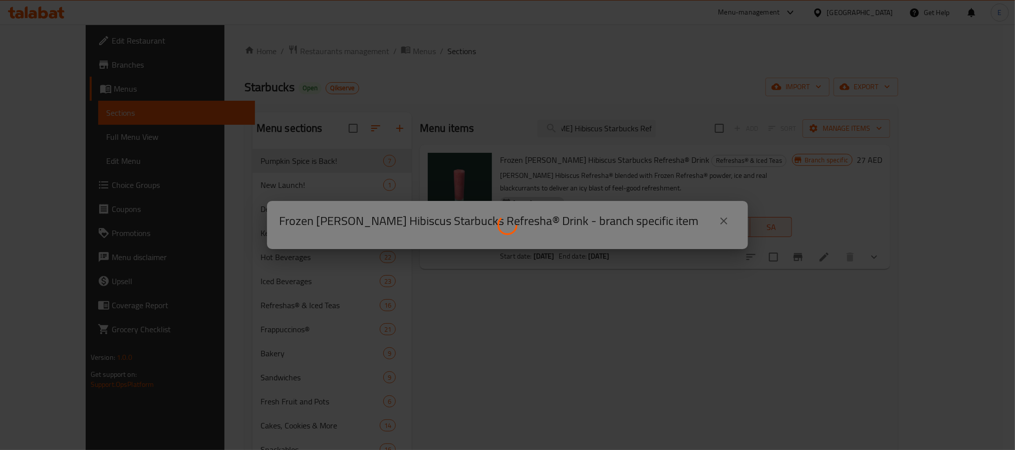
scroll to position [0, 0]
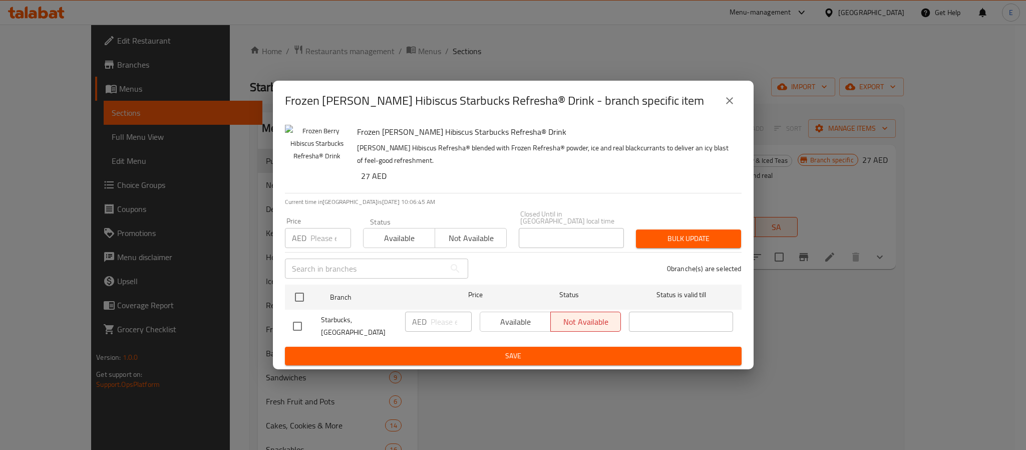
click at [316, 35] on div "Frozen Berry Hibiscus Starbucks Refresha® Drink - branch specific item Frozen B…" at bounding box center [513, 225] width 1026 height 450
click at [306, 52] on div "Frozen Berry Hibiscus Starbucks Refresha® Drink - branch specific item Frozen B…" at bounding box center [513, 225] width 1026 height 450
click at [593, 107] on h2 "Frozen Berry Hibiscus Starbucks Refresha® Drink - branch specific item" at bounding box center [494, 101] width 419 height 16
click at [724, 102] on icon "close" at bounding box center [730, 101] width 12 height 12
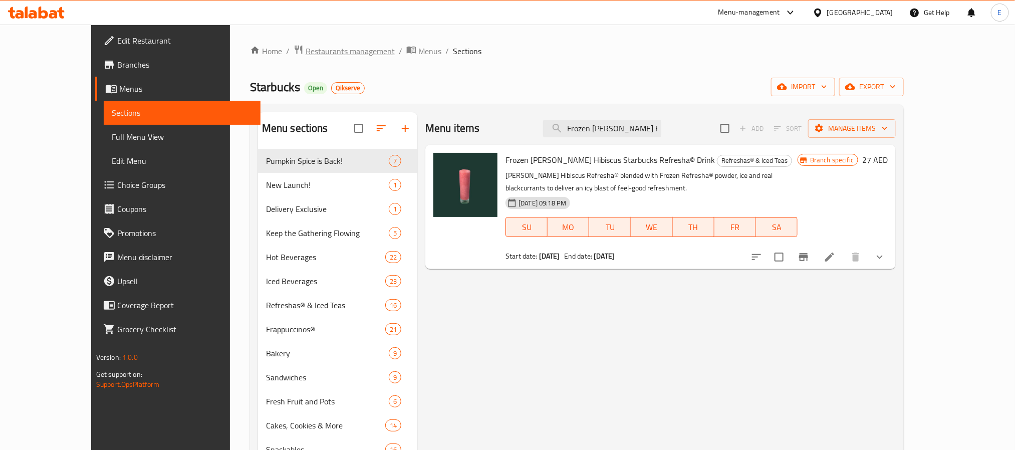
click at [306, 50] on span "Restaurants management" at bounding box center [350, 51] width 89 height 12
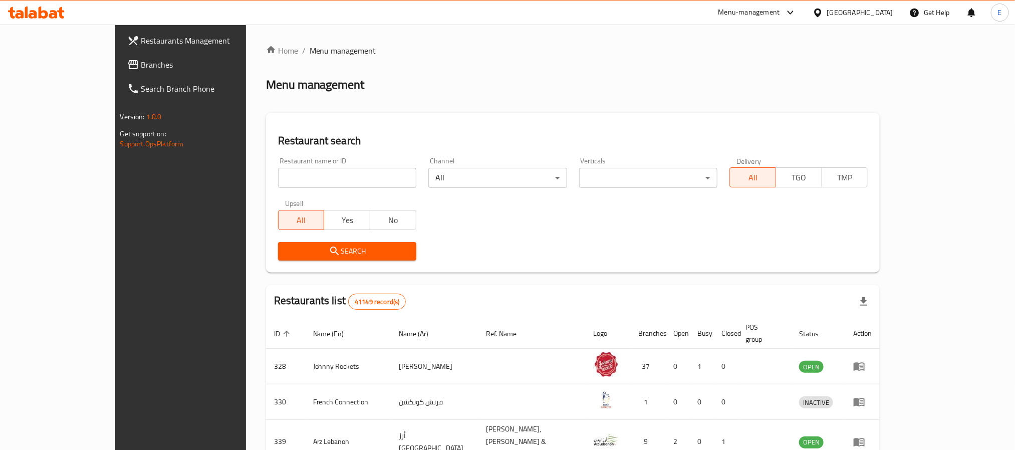
click at [309, 174] on input "search" at bounding box center [347, 178] width 138 height 20
paste input "641712"
type input "641712"
click button "Search" at bounding box center [347, 251] width 138 height 19
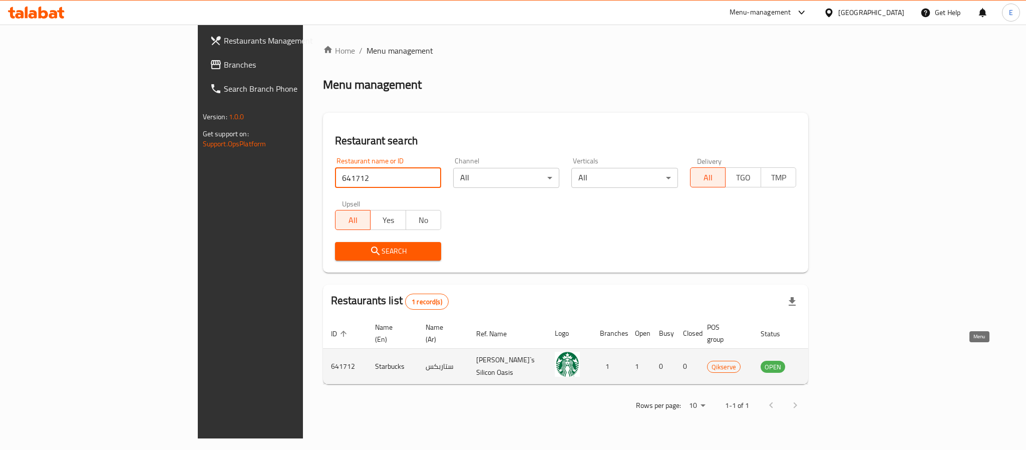
click at [825, 361] on icon "enhanced table" at bounding box center [819, 366] width 12 height 12
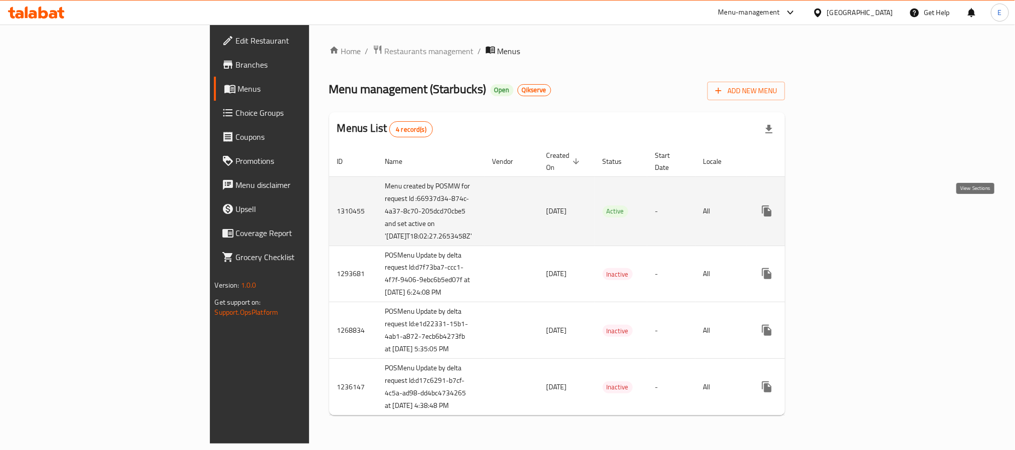
click at [845, 211] on icon "enhanced table" at bounding box center [839, 211] width 12 height 12
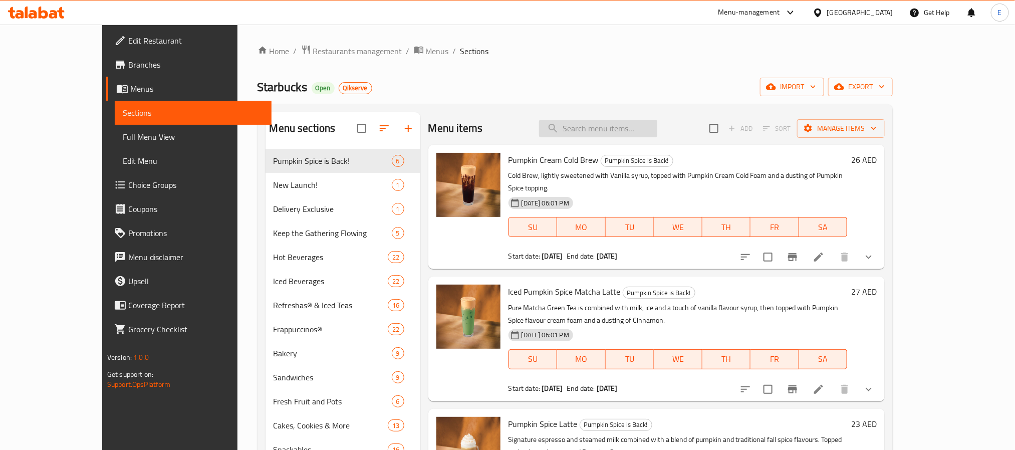
click at [657, 137] on input "search" at bounding box center [598, 129] width 118 height 18
paste input "Frozen Berry Hibiscus Starbucks Refresha® Drink"
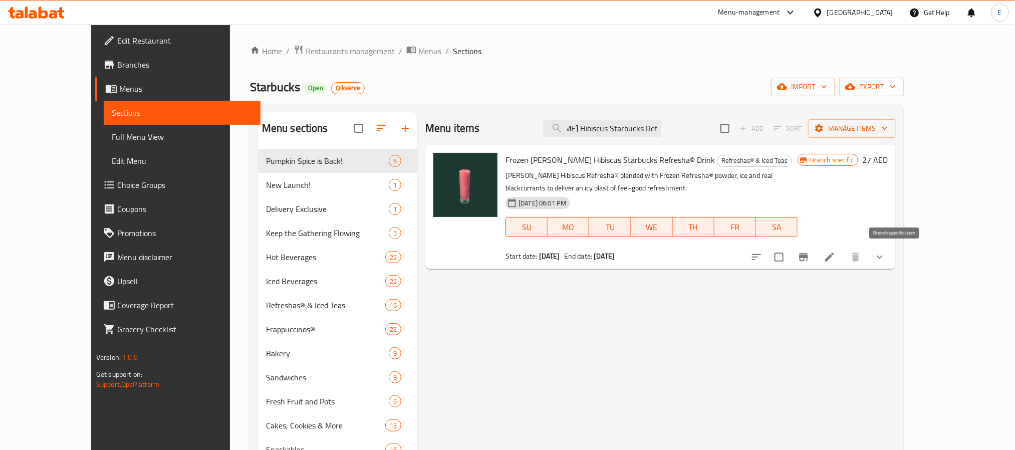
type input "Frozen Berry Hibiscus Starbucks Refresha® Drink"
click at [808, 257] on icon "Branch-specific-item" at bounding box center [803, 257] width 9 height 8
click at [318, 50] on span "Restaurants management" at bounding box center [350, 51] width 89 height 12
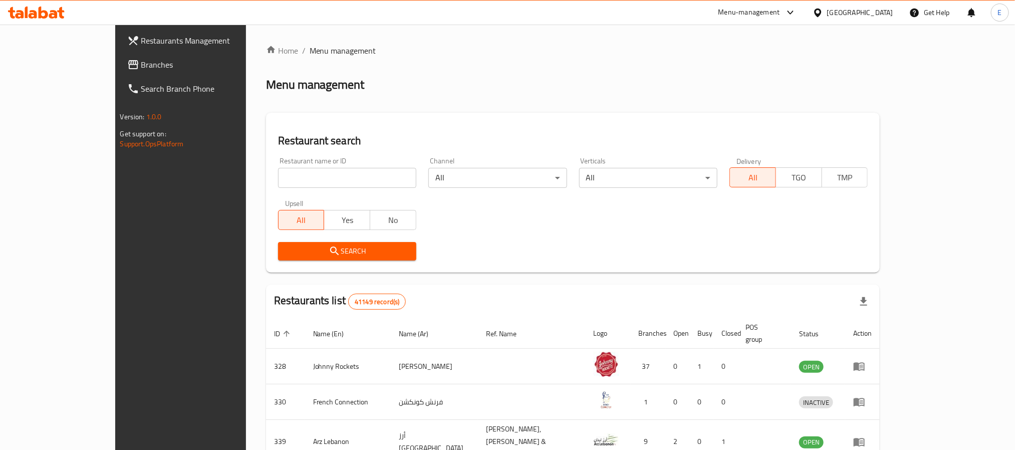
click at [295, 173] on input "search" at bounding box center [347, 178] width 138 height 20
paste input "637976"
type input "637976"
click button "Search" at bounding box center [347, 251] width 138 height 19
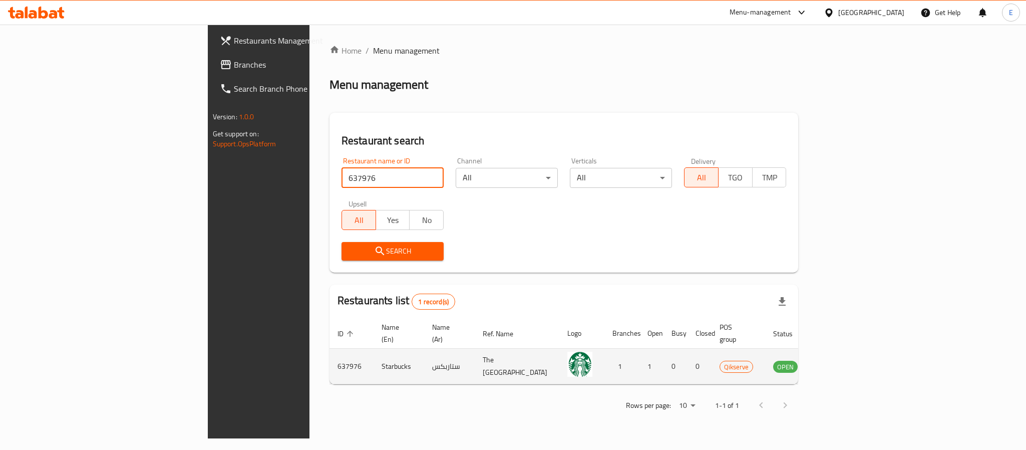
click at [852, 349] on td "enhanced table" at bounding box center [835, 367] width 35 height 36
click at [838, 360] on icon "enhanced table" at bounding box center [832, 366] width 12 height 12
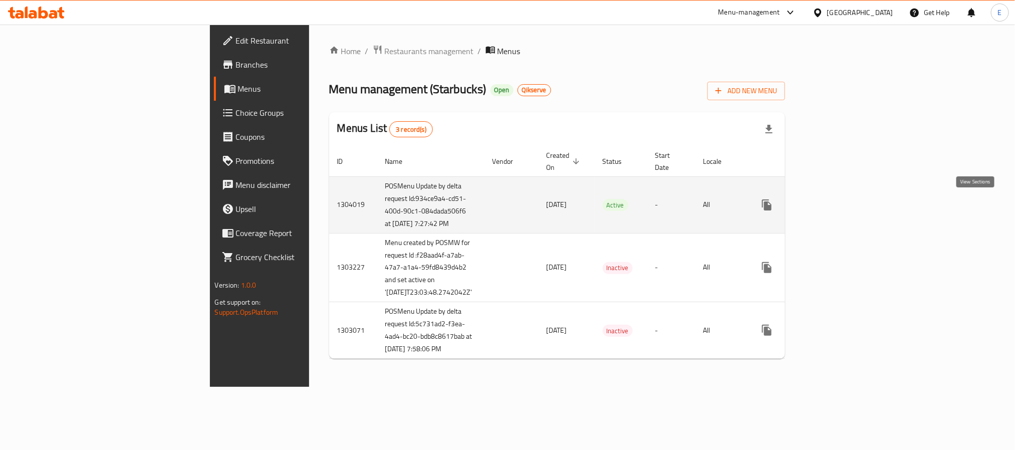
click at [845, 208] on icon "enhanced table" at bounding box center [839, 205] width 12 height 12
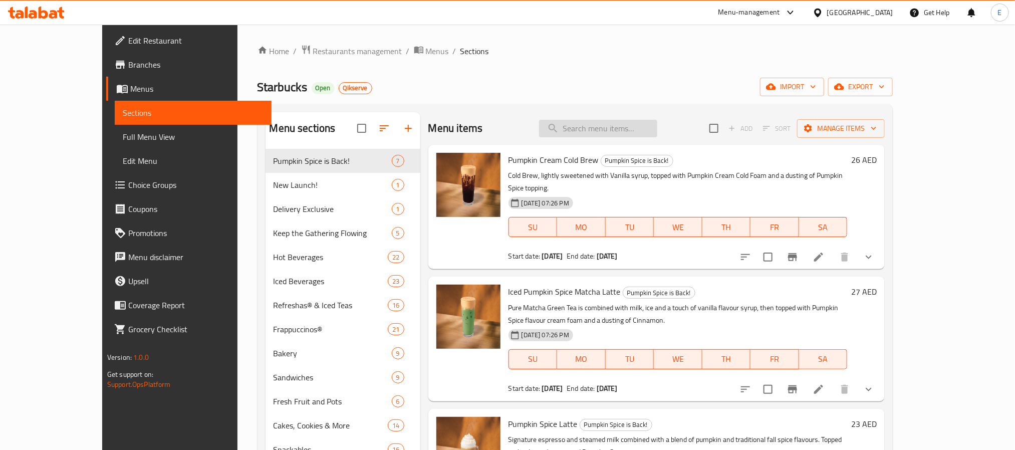
click at [653, 130] on input "search" at bounding box center [598, 129] width 118 height 18
paste input "Frozen Mango Dragonfruit Starbucks Refresha® Drink"
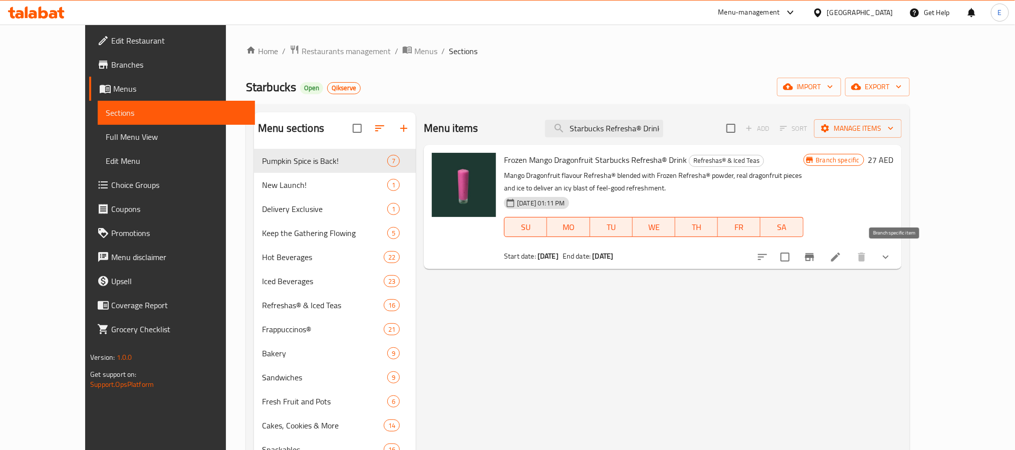
click at [814, 256] on icon "Branch-specific-item" at bounding box center [809, 257] width 9 height 8
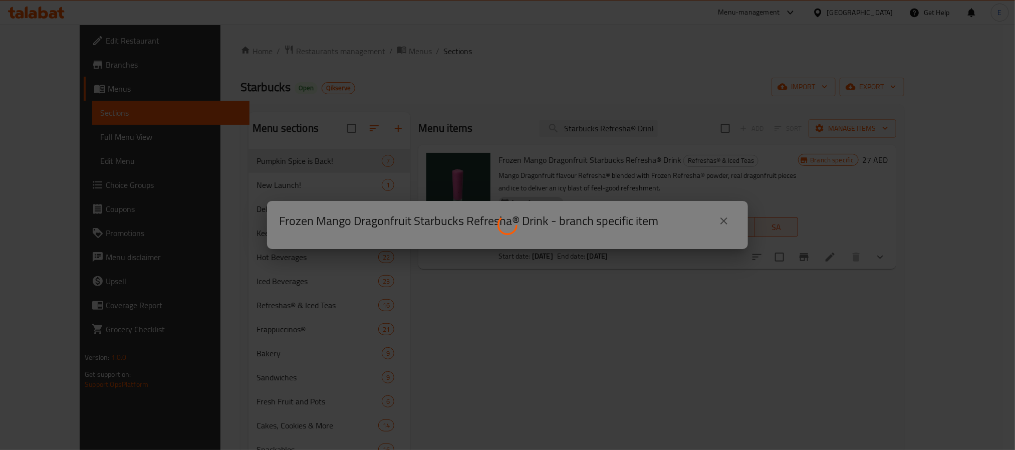
scroll to position [0, 0]
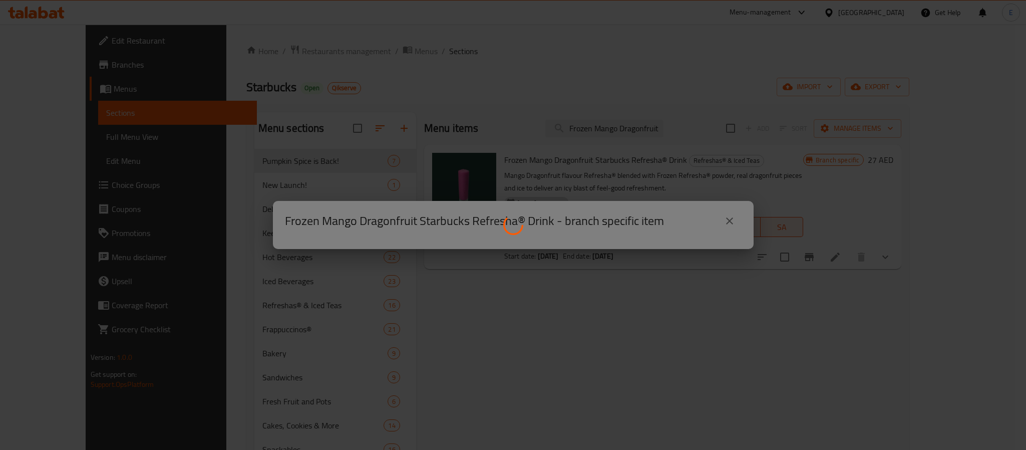
click at [666, 192] on div at bounding box center [513, 225] width 1026 height 450
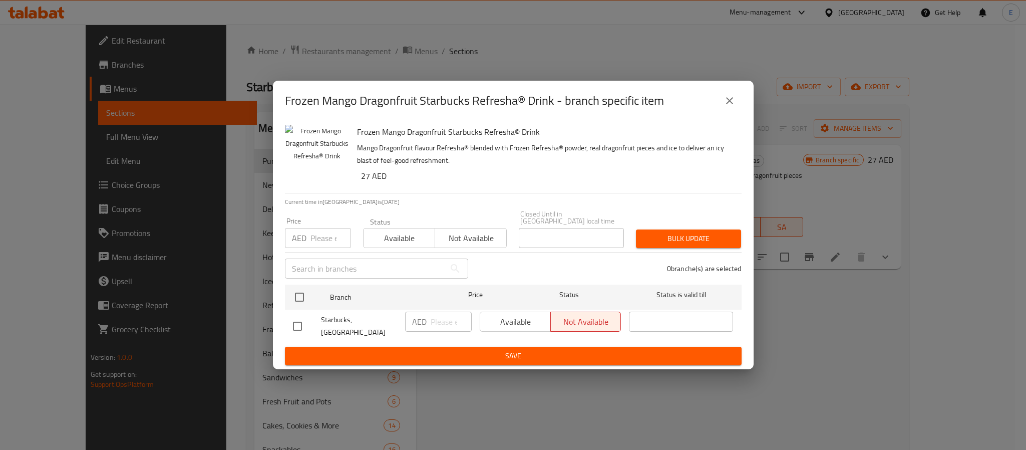
click at [726, 112] on button "close" at bounding box center [730, 101] width 24 height 24
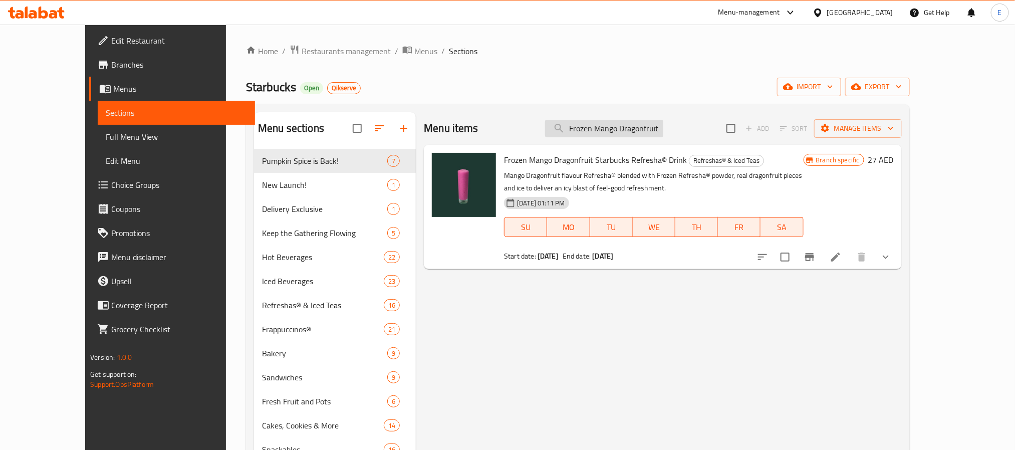
click at [654, 129] on input "Frozen Mango Dragonfruit Starbucks Refresha® Drink" at bounding box center [604, 129] width 118 height 18
paste input "Berry Hibiscus"
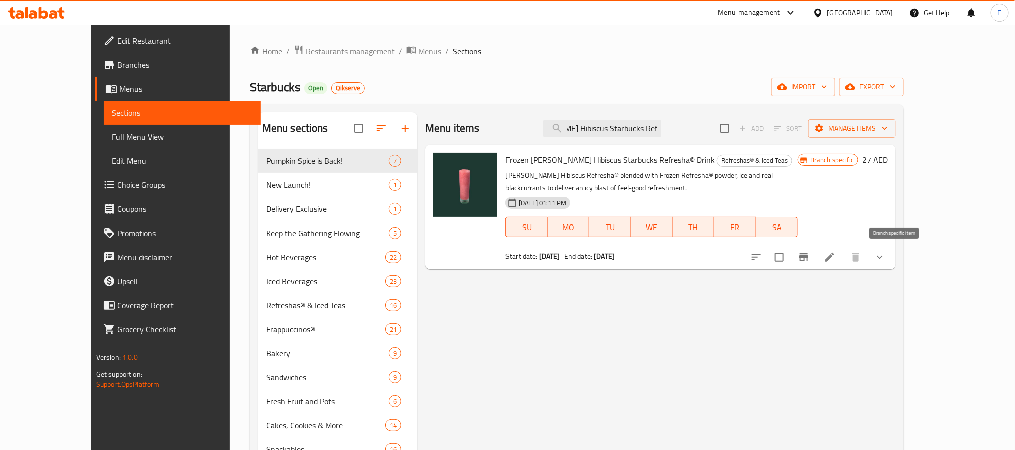
type input "Frozen Berry Hibiscus Starbucks Refresha® Drink"
click at [808, 258] on icon "Branch-specific-item" at bounding box center [803, 257] width 9 height 8
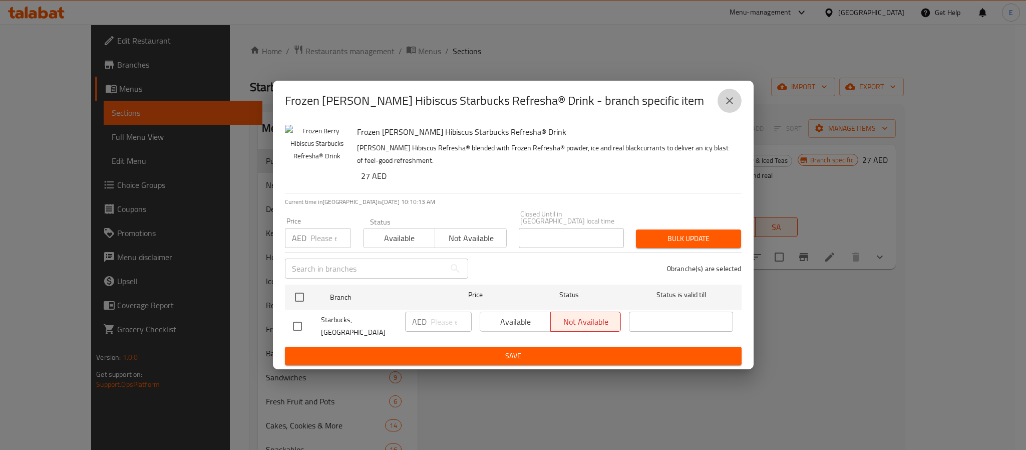
click at [737, 101] on button "close" at bounding box center [730, 101] width 24 height 24
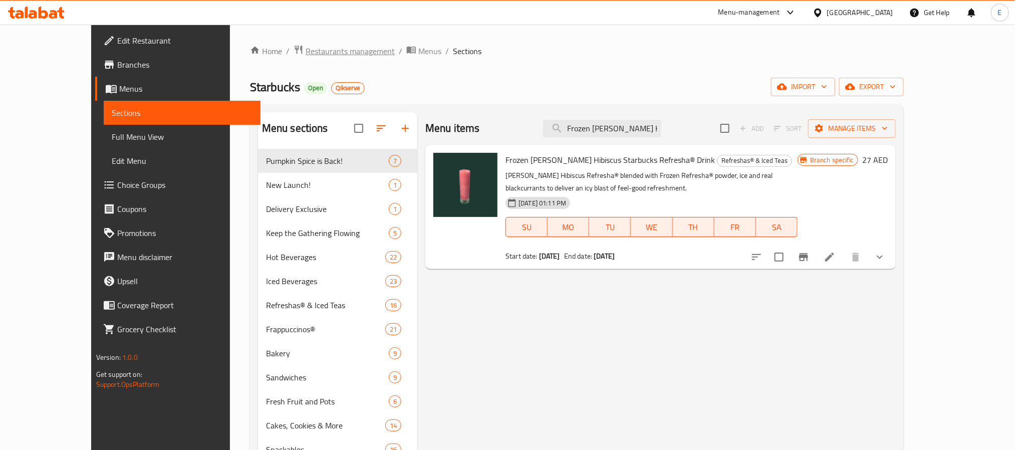
click at [308, 45] on span "Restaurants management" at bounding box center [350, 51] width 89 height 12
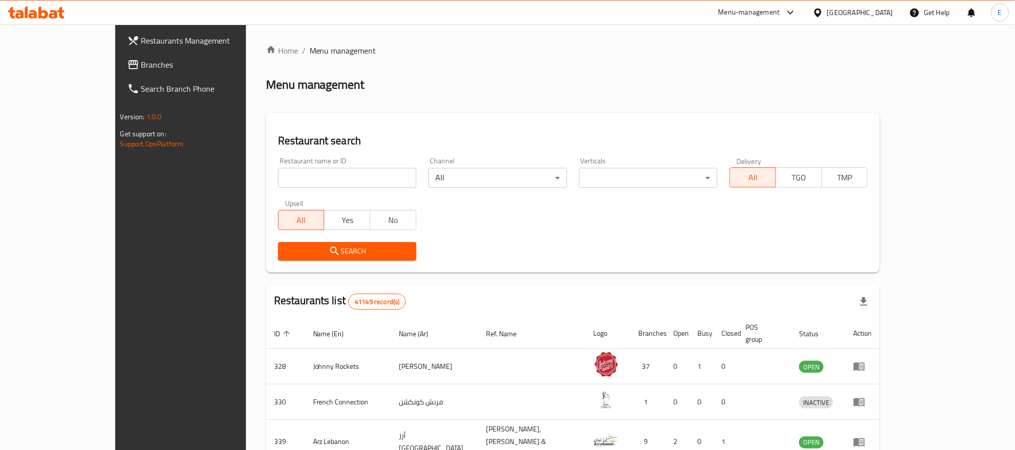
click at [323, 171] on input "search" at bounding box center [347, 178] width 138 height 20
paste input "677993"
click button "Search" at bounding box center [347, 251] width 138 height 19
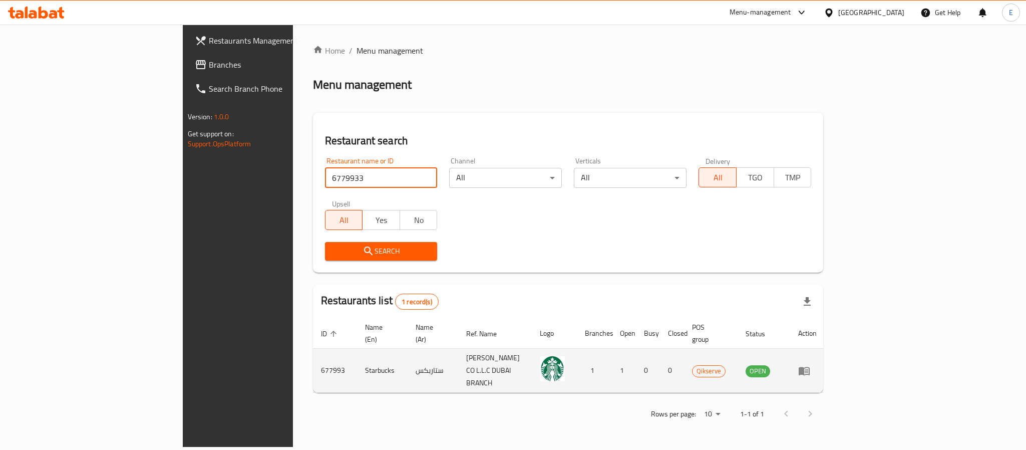
type input "6779933"
click at [825, 360] on td "enhanced table" at bounding box center [807, 371] width 35 height 44
click at [810, 367] on icon "enhanced table" at bounding box center [804, 371] width 11 height 9
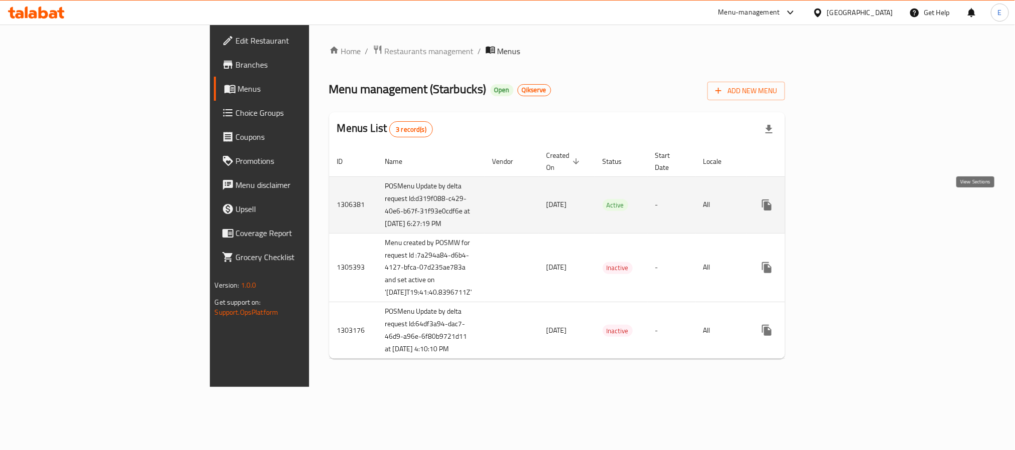
click at [851, 204] on link "enhanced table" at bounding box center [839, 205] width 24 height 24
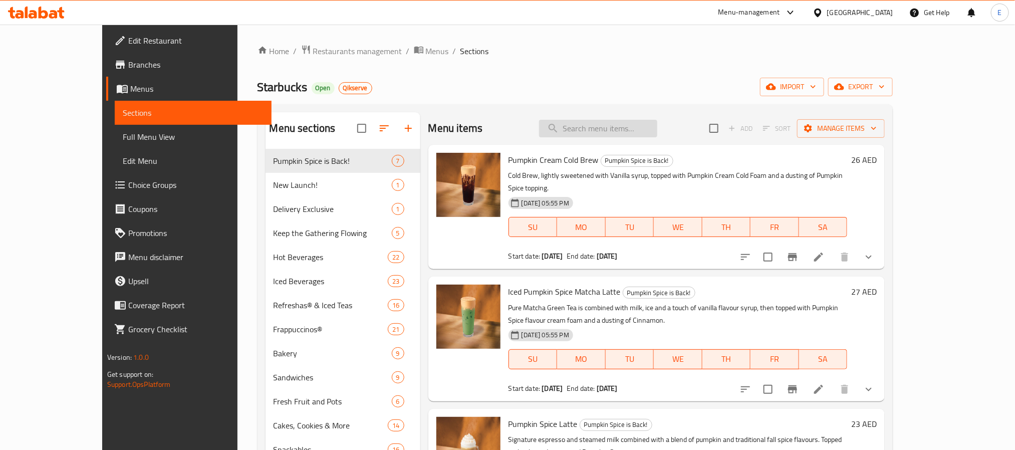
click at [657, 125] on input "search" at bounding box center [598, 129] width 118 height 18
paste input "Frozen Strawberry Acai Starbucks Refresha® Drink"
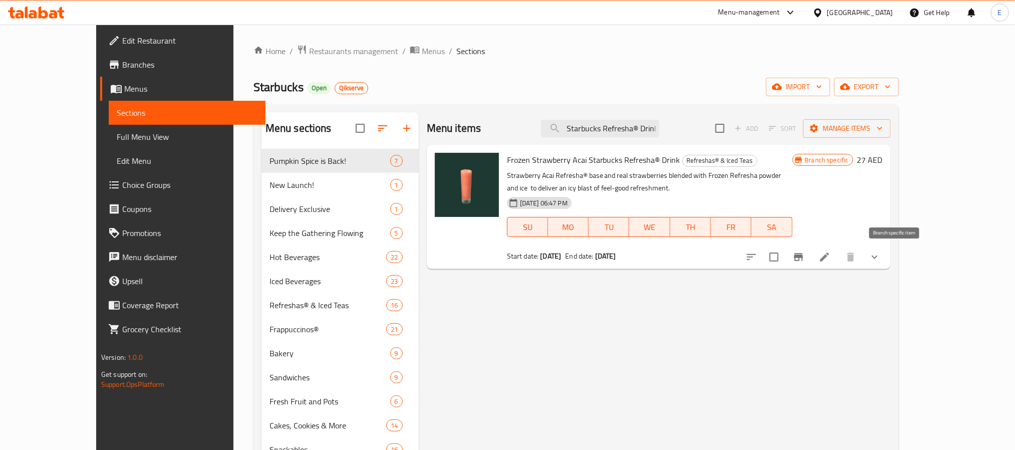
click at [804, 256] on icon "Branch-specific-item" at bounding box center [798, 257] width 12 height 12
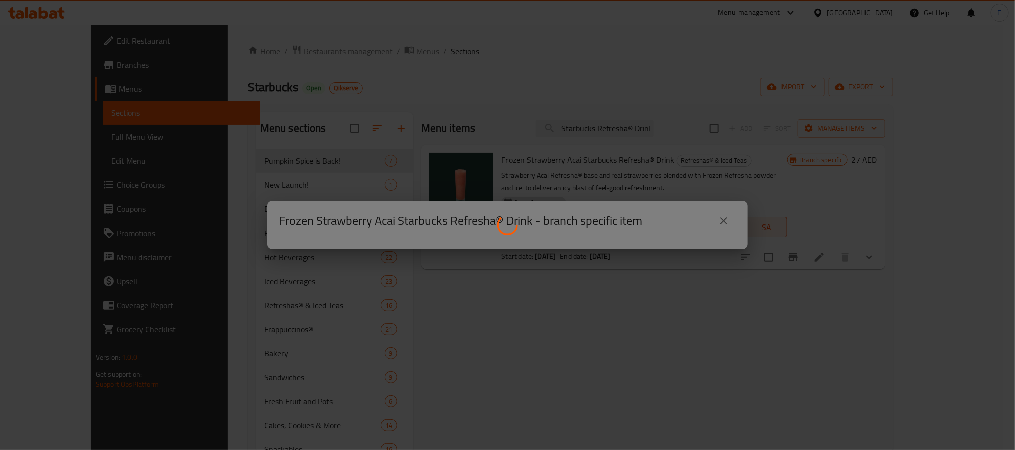
scroll to position [0, 0]
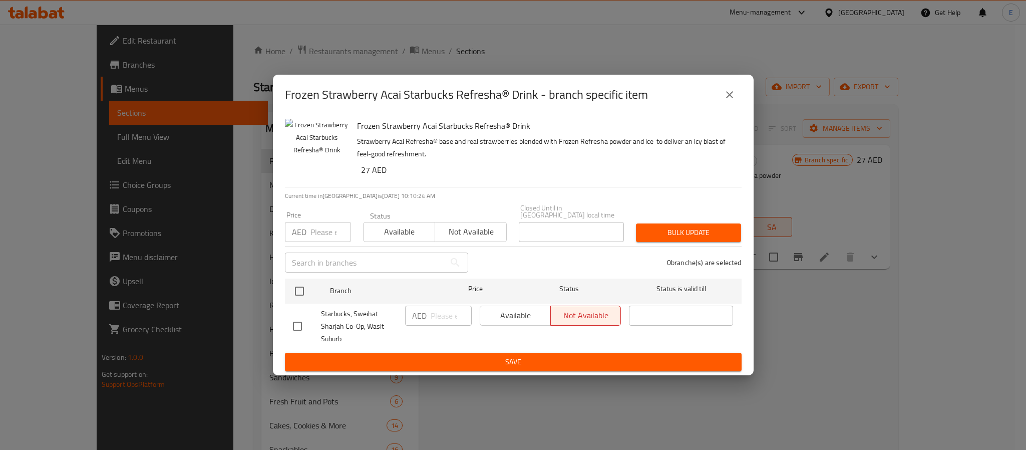
click at [729, 97] on icon "close" at bounding box center [730, 95] width 12 height 12
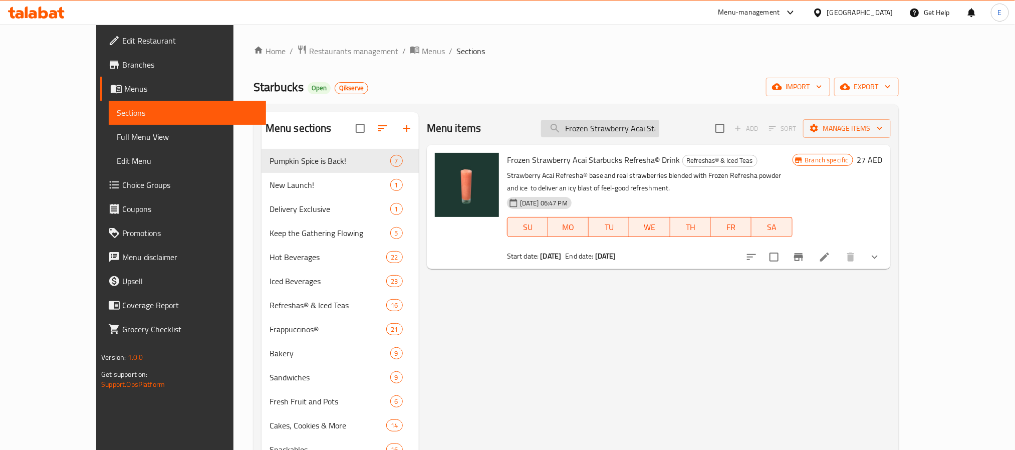
click at [659, 131] on input "Frozen Strawberry Acai Starbucks Refresha® Drink" at bounding box center [600, 129] width 118 height 18
paste input "Berry Hibiscus"
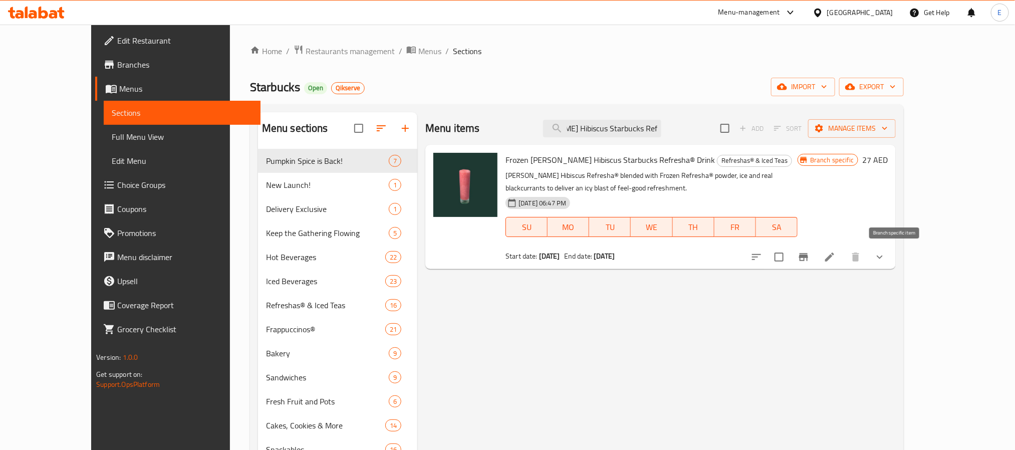
type input "Frozen Berry Hibiscus Starbucks Refresha® Drink"
click at [809, 260] on icon "Branch-specific-item" at bounding box center [803, 257] width 12 height 12
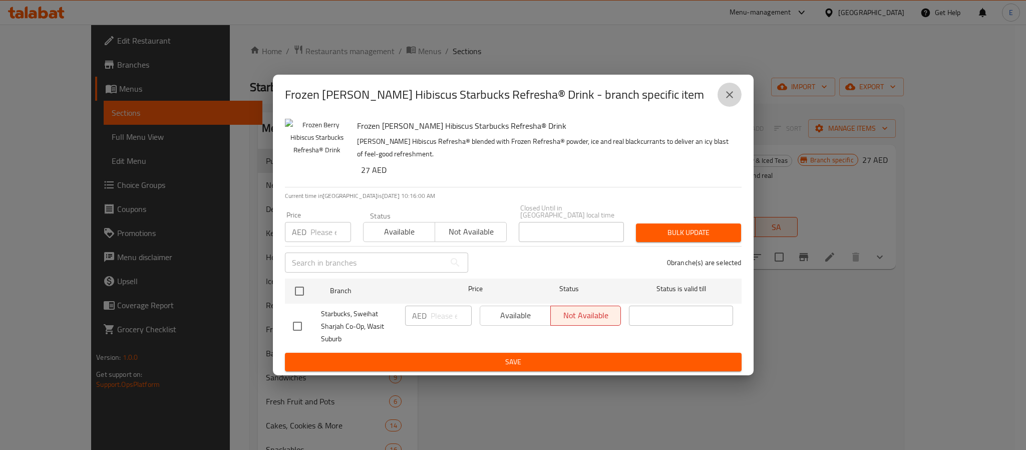
click at [731, 95] on icon "close" at bounding box center [730, 95] width 12 height 12
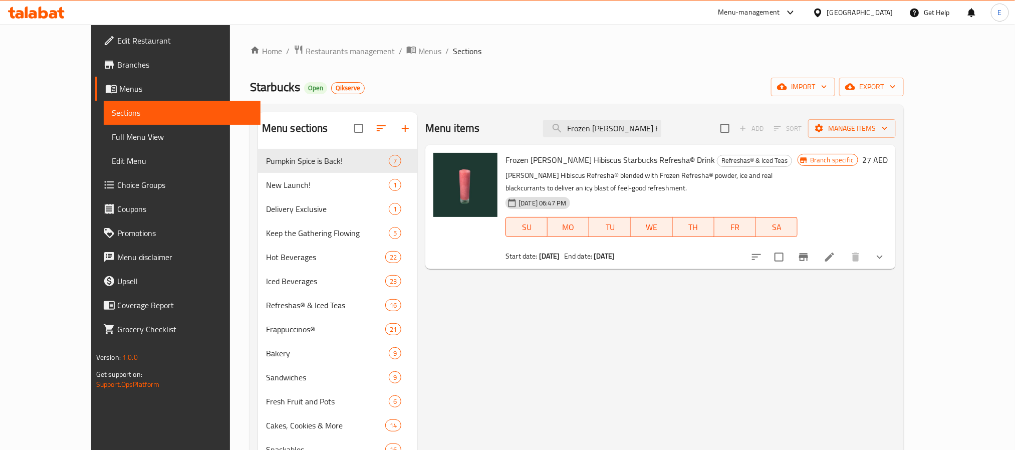
click at [310, 59] on div "Home / Restaurants management / Menus / Sections Starbucks Open Qikserve import…" at bounding box center [577, 307] width 654 height 525
click at [314, 52] on span "Restaurants management" at bounding box center [350, 51] width 89 height 12
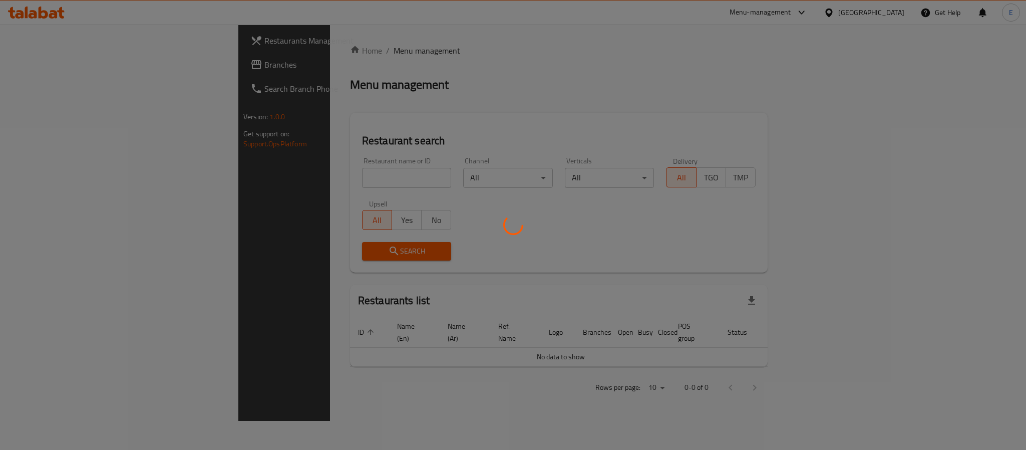
click at [313, 179] on div at bounding box center [513, 225] width 1026 height 450
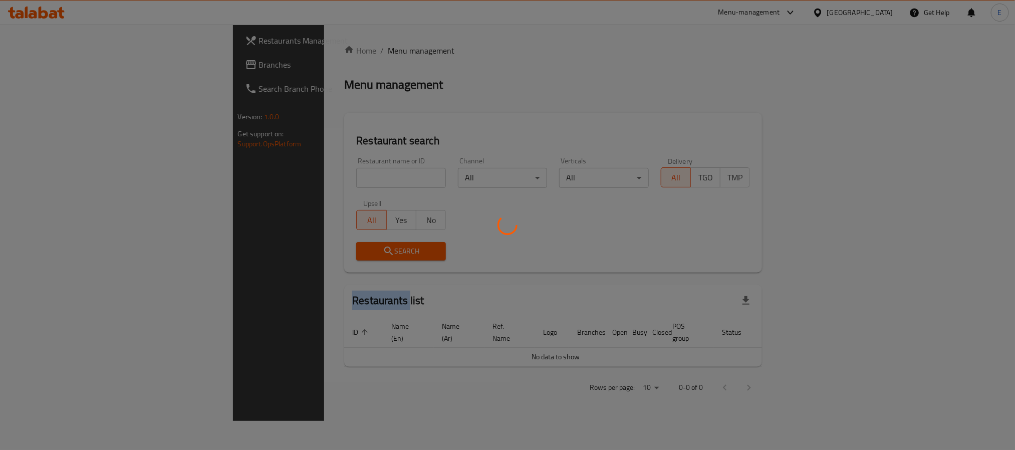
click at [313, 179] on div at bounding box center [507, 225] width 1015 height 450
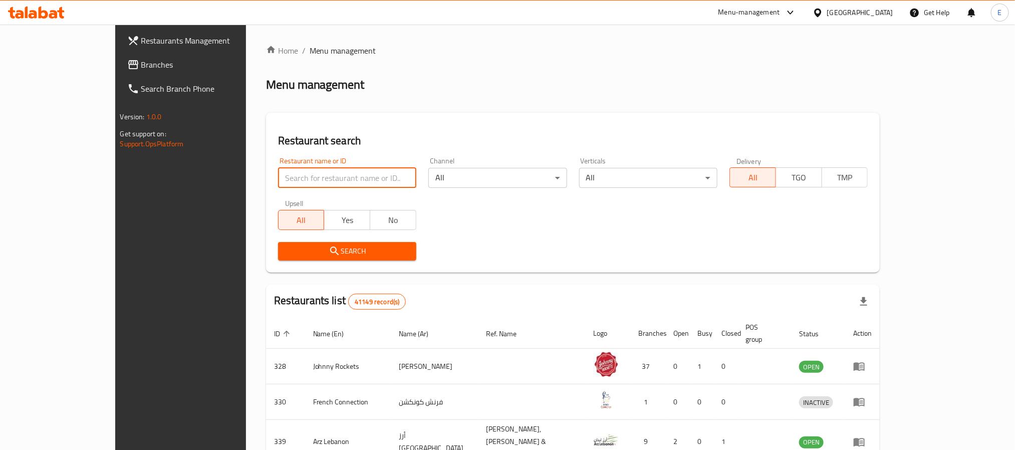
click at [313, 179] on input "search" at bounding box center [347, 178] width 138 height 20
paste input "637960"
type input "637960"
click button "Search" at bounding box center [347, 251] width 138 height 19
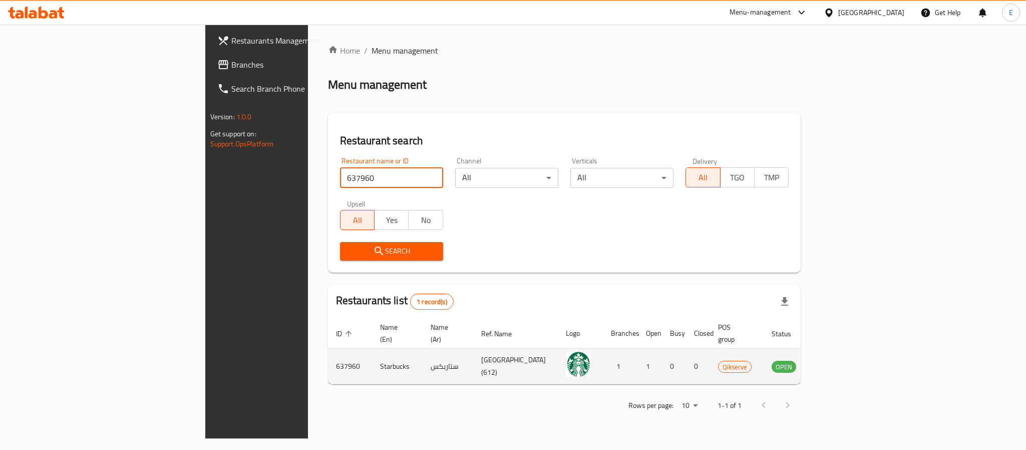
click at [836, 363] on icon "enhanced table" at bounding box center [830, 367] width 11 height 9
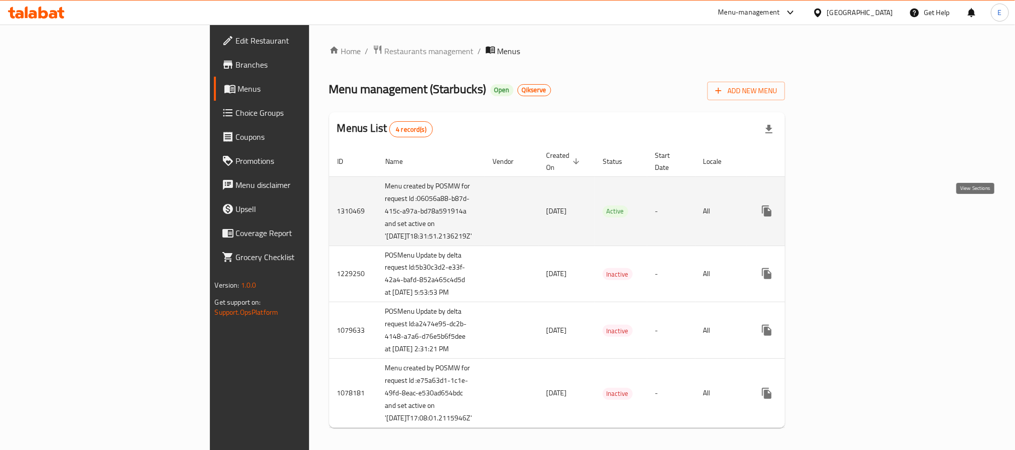
click at [851, 212] on link "enhanced table" at bounding box center [839, 211] width 24 height 24
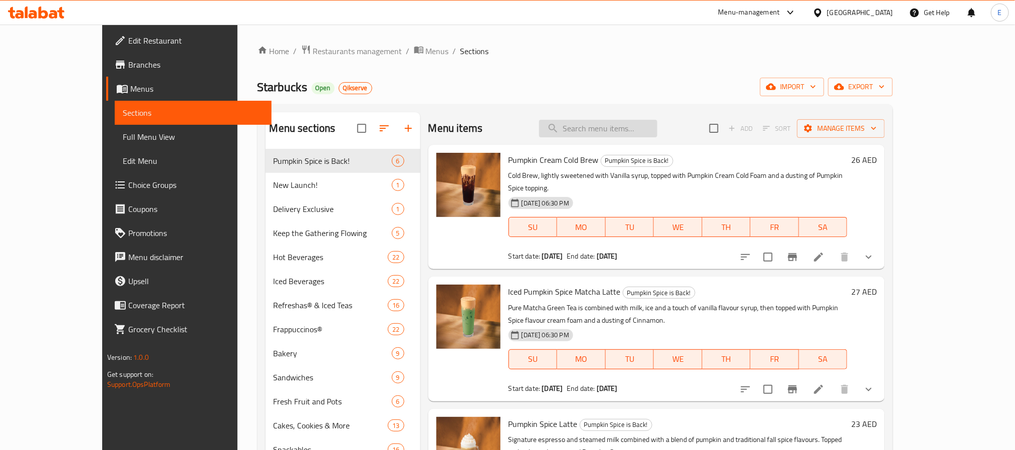
drag, startPoint x: 646, startPoint y: 128, endPoint x: 640, endPoint y: 132, distance: 7.5
click at [646, 128] on input "search" at bounding box center [598, 129] width 118 height 18
paste input "Frozen Berry Hibiscus Starbucks Refresha® Drink"
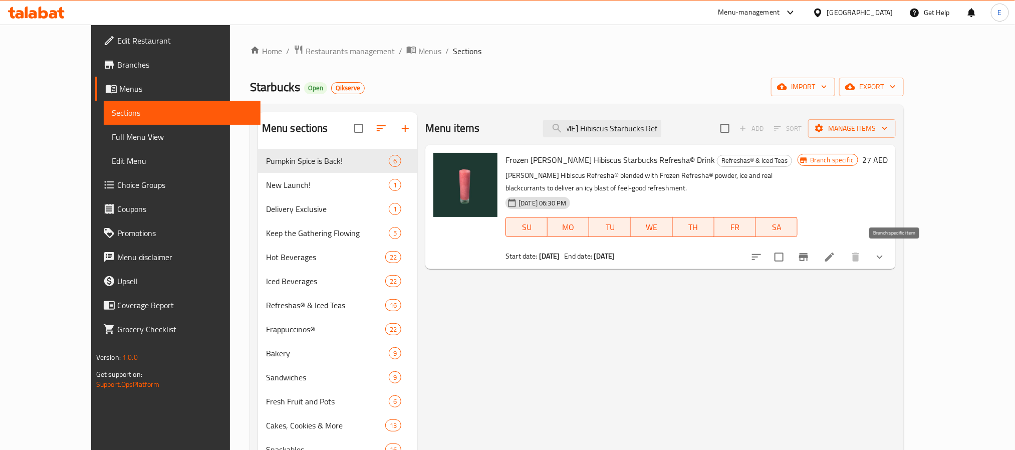
type input "Frozen Berry Hibiscus Starbucks Refresha® Drink"
click at [808, 257] on icon "Branch-specific-item" at bounding box center [803, 257] width 9 height 8
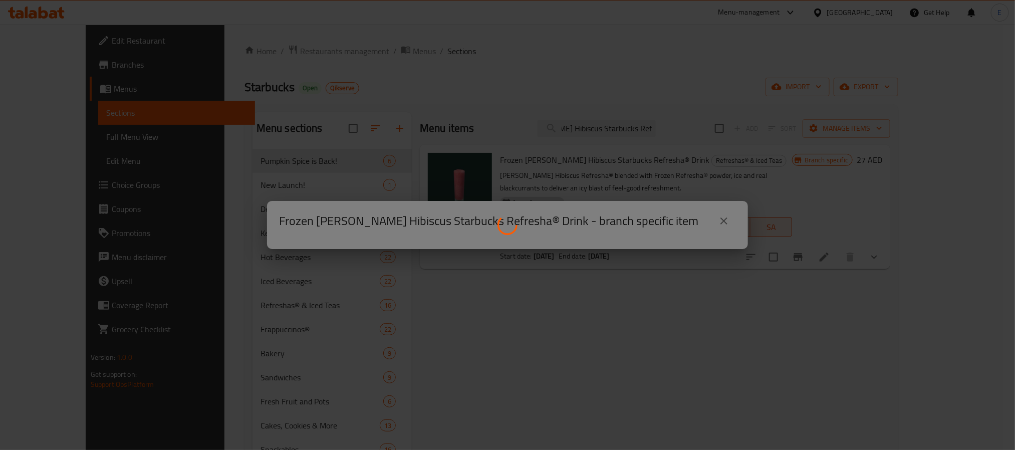
scroll to position [0, 0]
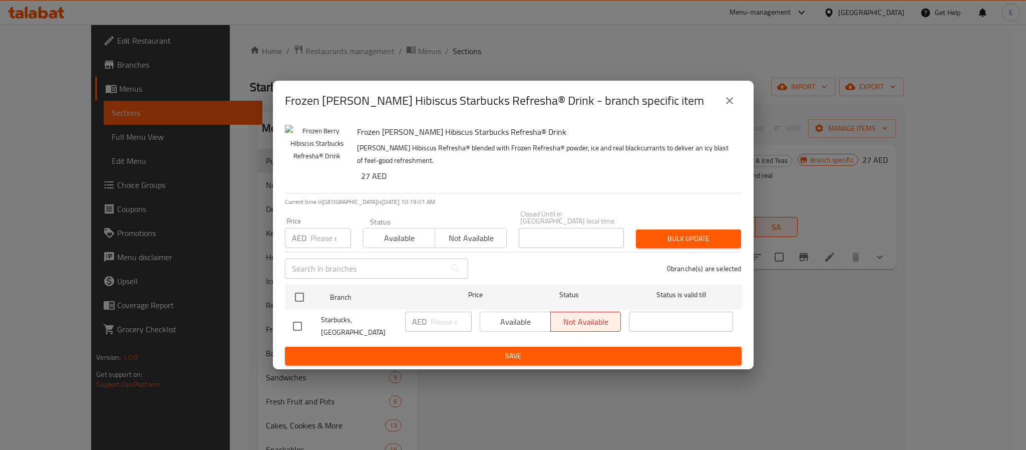
click at [746, 104] on div "Frozen Berry Hibiscus Starbucks Refresha® Drink - branch specific item" at bounding box center [513, 101] width 481 height 40
click at [734, 105] on icon "close" at bounding box center [730, 101] width 12 height 12
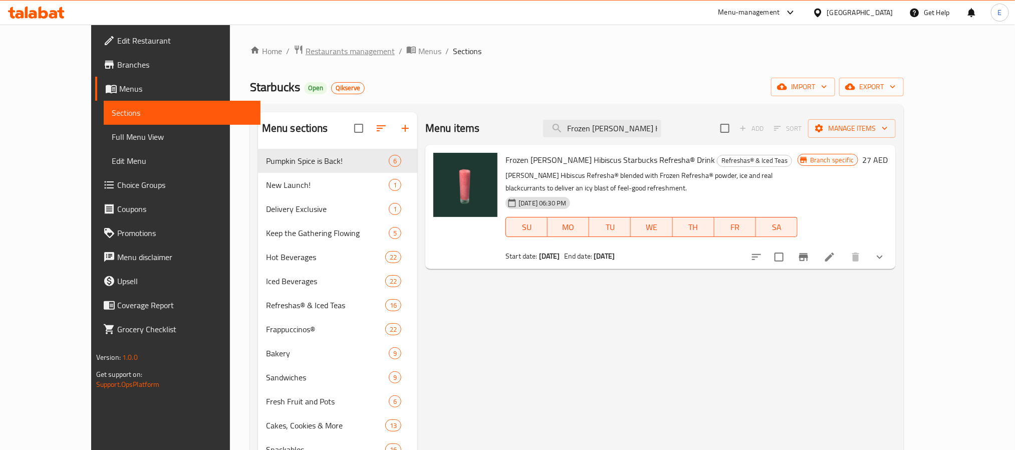
click at [306, 56] on span "Restaurants management" at bounding box center [350, 51] width 89 height 12
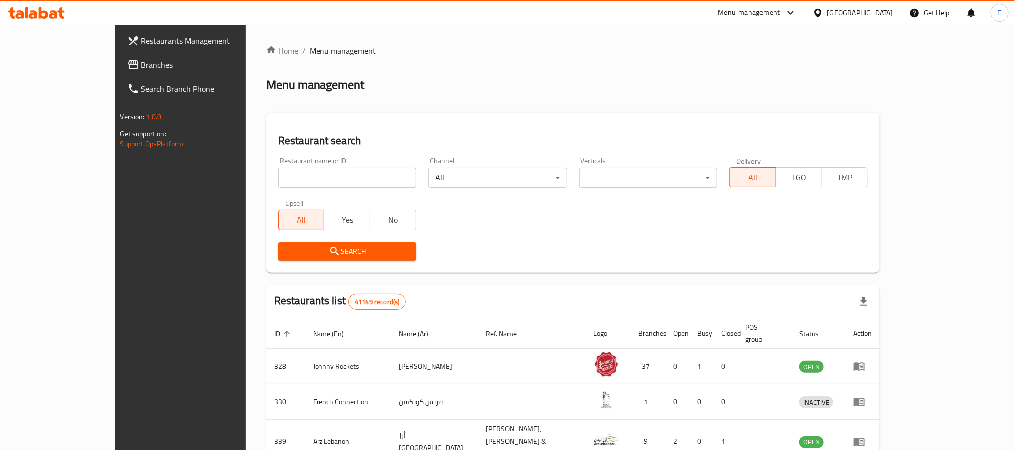
click at [287, 176] on input "search" at bounding box center [347, 178] width 138 height 20
paste input "675135"
type input "675135"
click button "Search" at bounding box center [347, 251] width 138 height 19
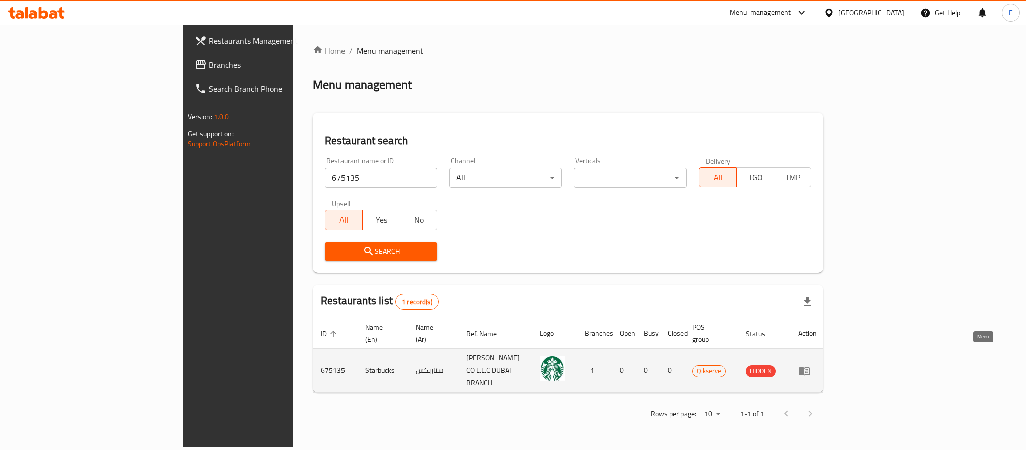
click at [810, 367] on icon "enhanced table" at bounding box center [804, 371] width 11 height 9
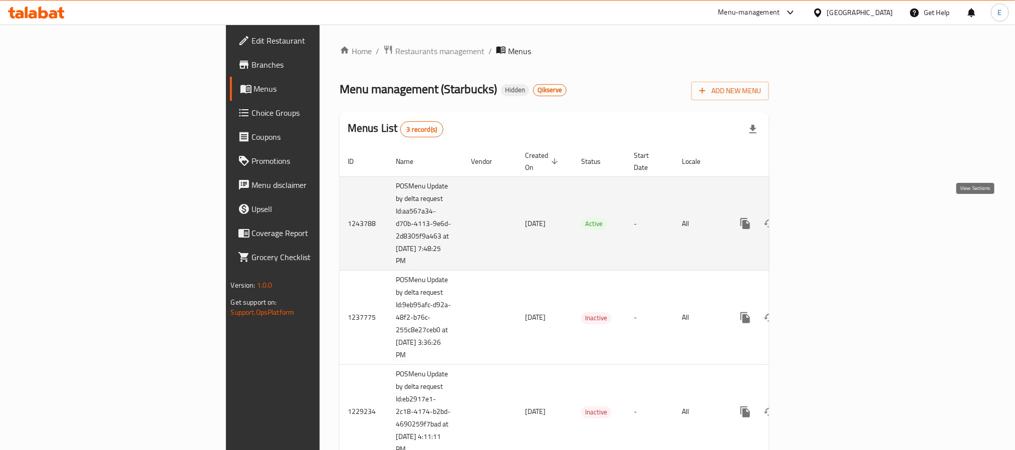
click at [823, 217] on icon "enhanced table" at bounding box center [817, 223] width 12 height 12
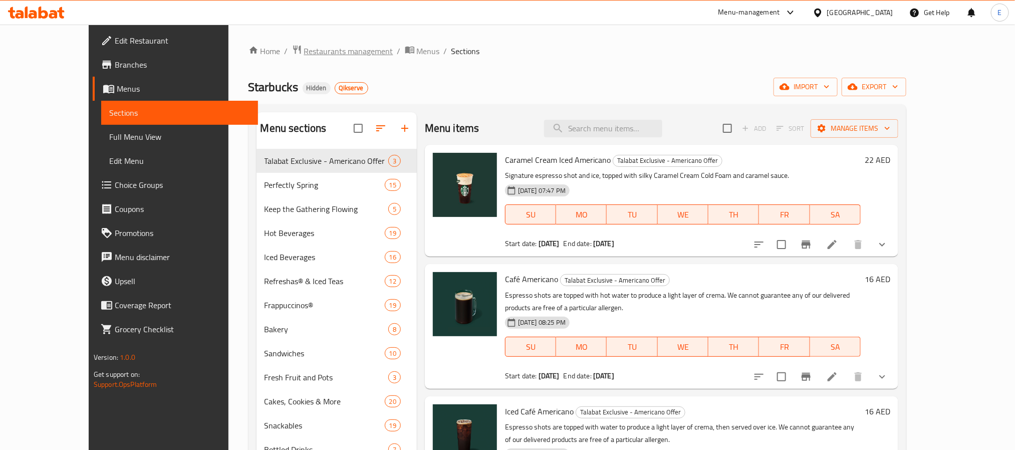
click at [304, 56] on span "Restaurants management" at bounding box center [348, 51] width 89 height 12
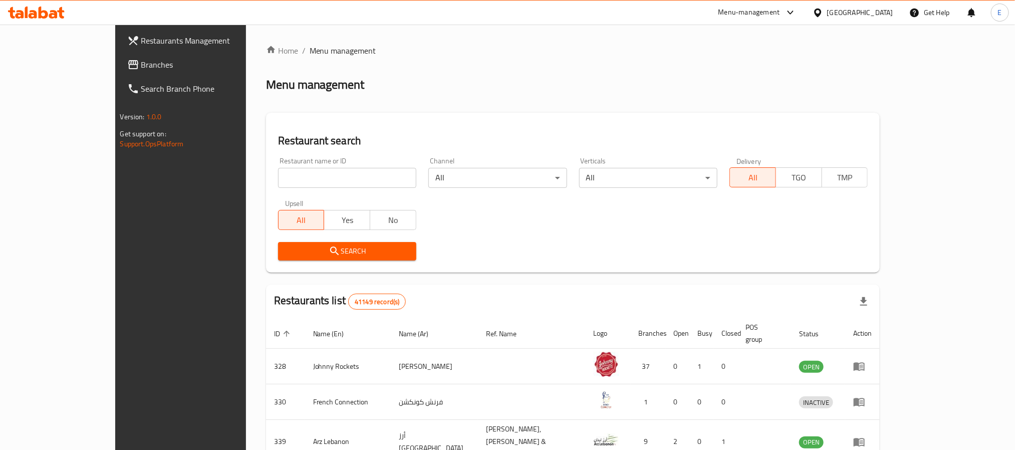
click at [316, 170] on input "search" at bounding box center [347, 178] width 138 height 20
paste input "637992"
type input "637992"
click button "Search" at bounding box center [347, 251] width 138 height 19
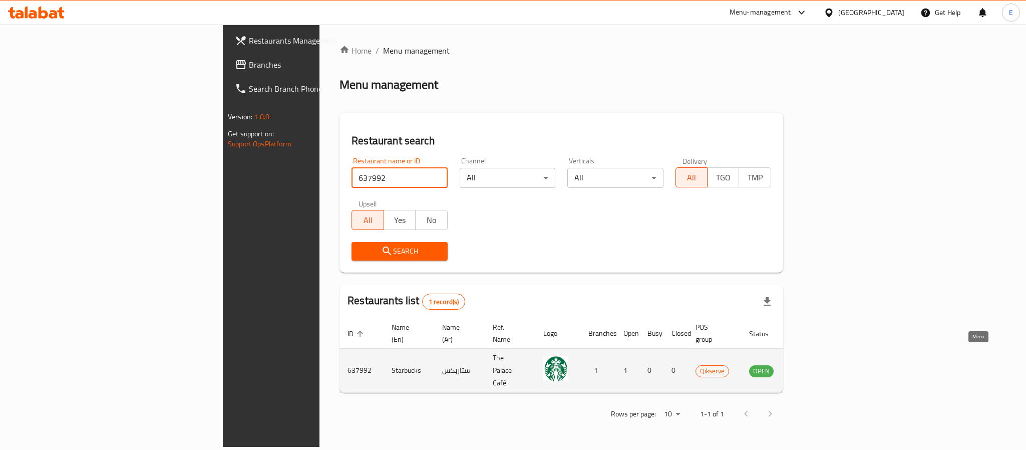
click at [813, 367] on icon "enhanced table" at bounding box center [807, 371] width 11 height 9
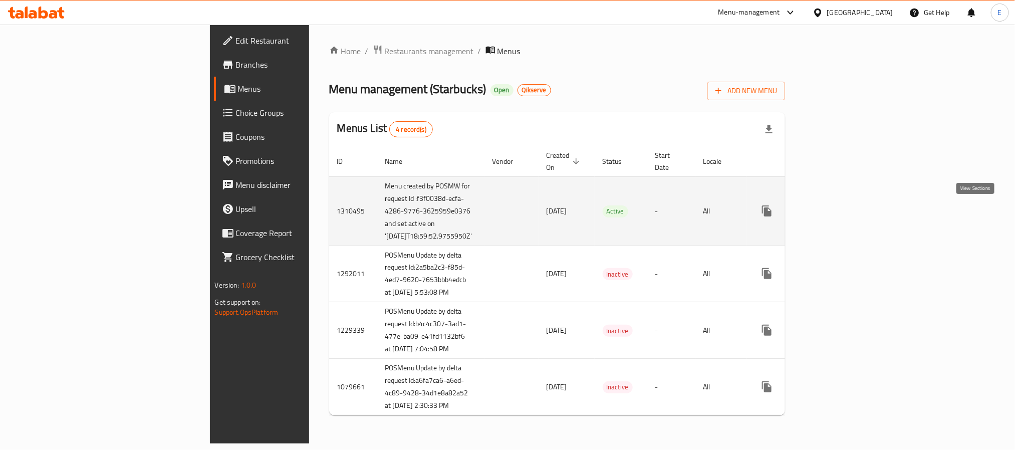
click at [843, 212] on icon "enhanced table" at bounding box center [838, 210] width 9 height 9
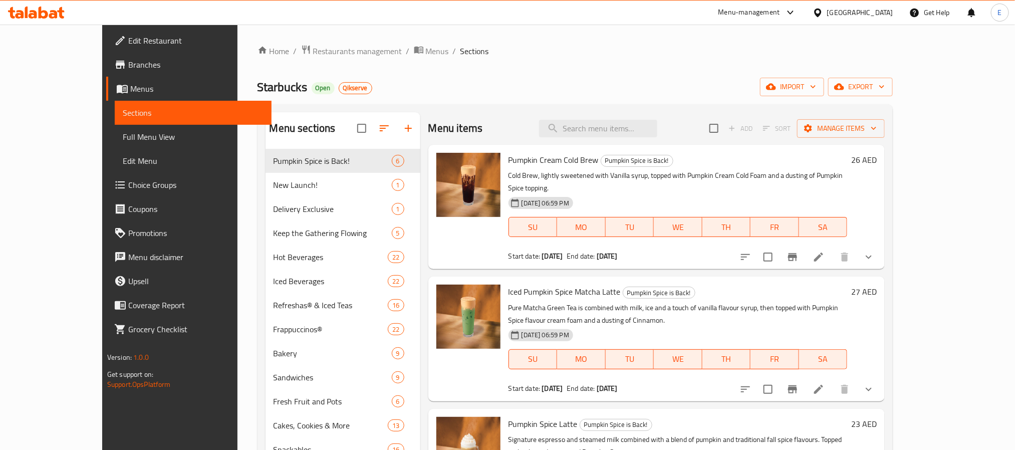
click at [621, 138] on div "Menu items Add Sort Manage items" at bounding box center [656, 128] width 456 height 33
click at [621, 134] on input "search" at bounding box center [598, 129] width 118 height 18
paste input "Frozen Strawberry Acai Starbucks Refresha® Drink"
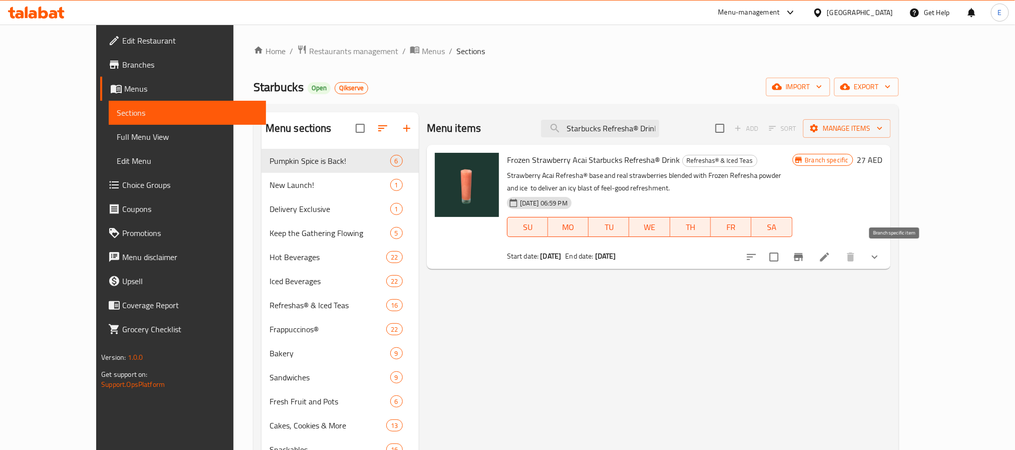
type input "Frozen Strawberry Acai Starbucks Refresha® Drink"
click at [803, 254] on icon "Branch-specific-item" at bounding box center [798, 257] width 9 height 8
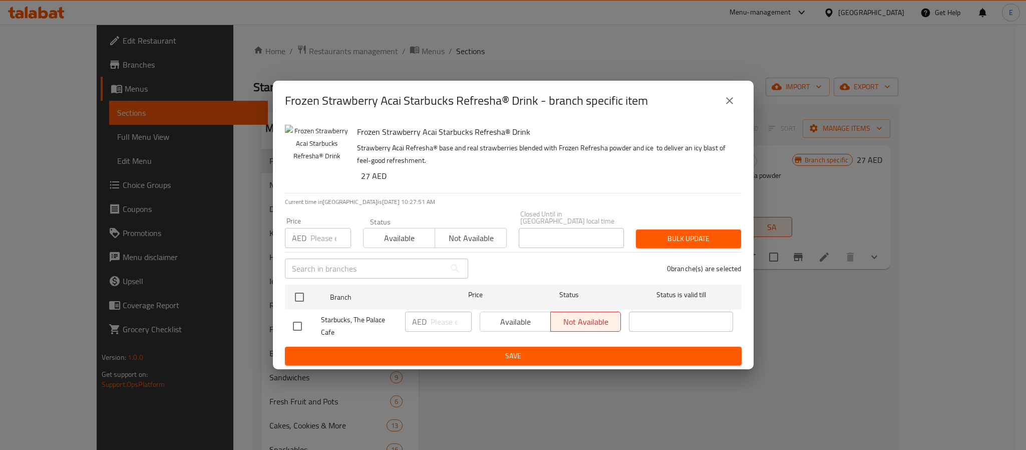
click at [325, 57] on div "Frozen Strawberry Acai Starbucks Refresha® Drink - branch specific item Frozen …" at bounding box center [513, 225] width 1026 height 450
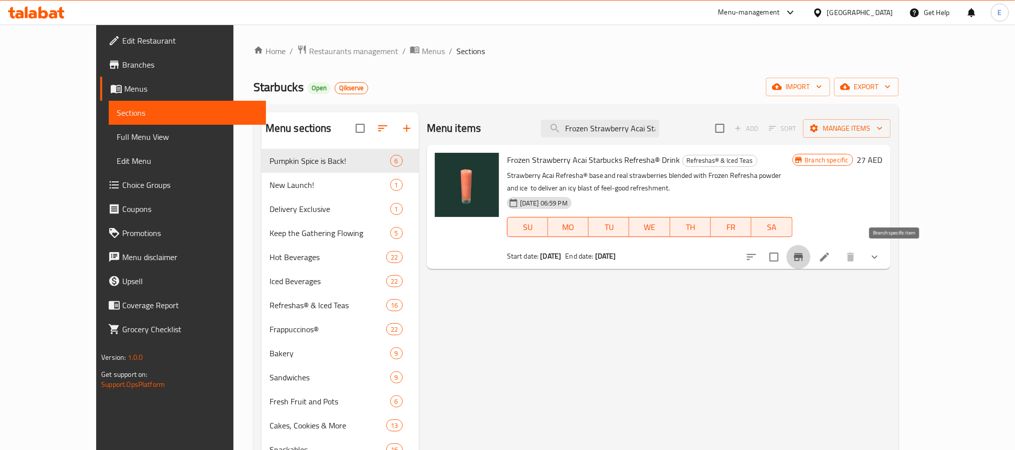
click at [285, 41] on div "Home / Restaurants management / Menus / Sections Starbucks Open Qikserve import…" at bounding box center [575, 307] width 685 height 565
click at [309, 48] on span "Restaurants management" at bounding box center [353, 51] width 89 height 12
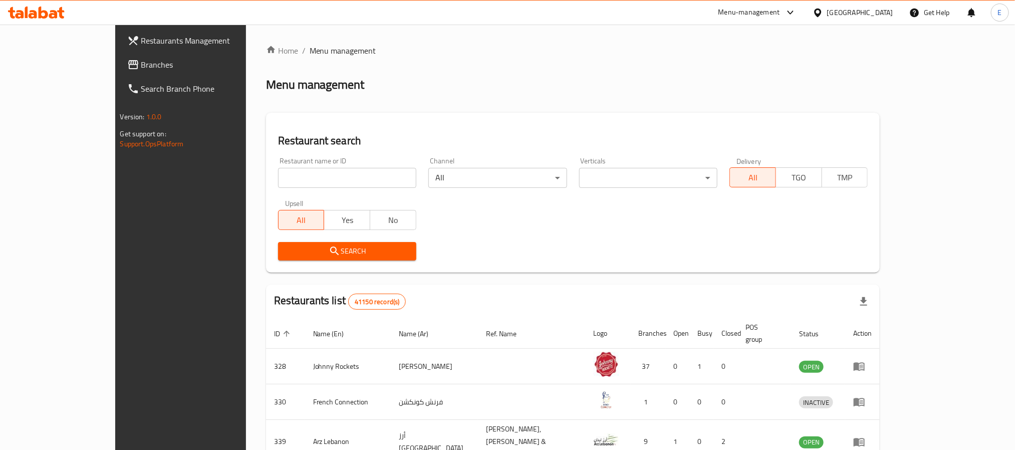
click at [334, 177] on input "search" at bounding box center [347, 178] width 138 height 20
paste input "637906"
type input "637906"
click button "Search" at bounding box center [347, 251] width 138 height 19
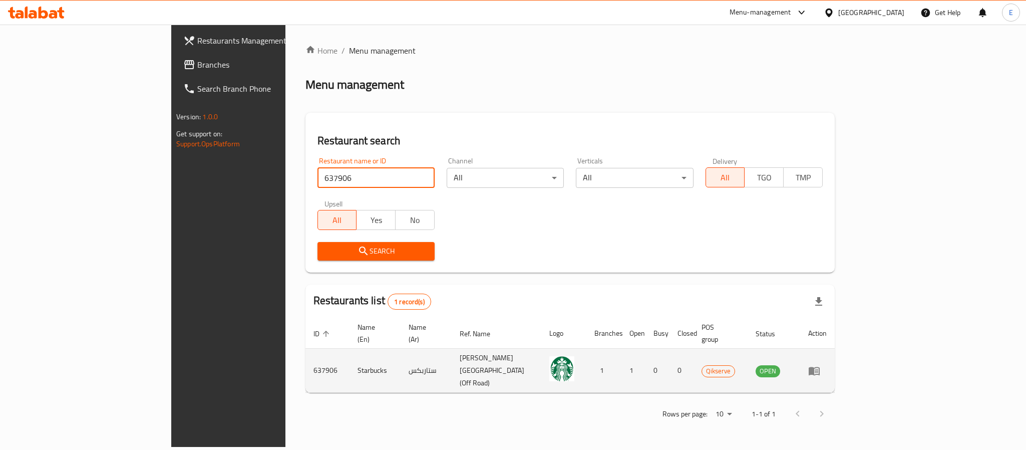
click at [820, 367] on icon "enhanced table" at bounding box center [814, 371] width 11 height 9
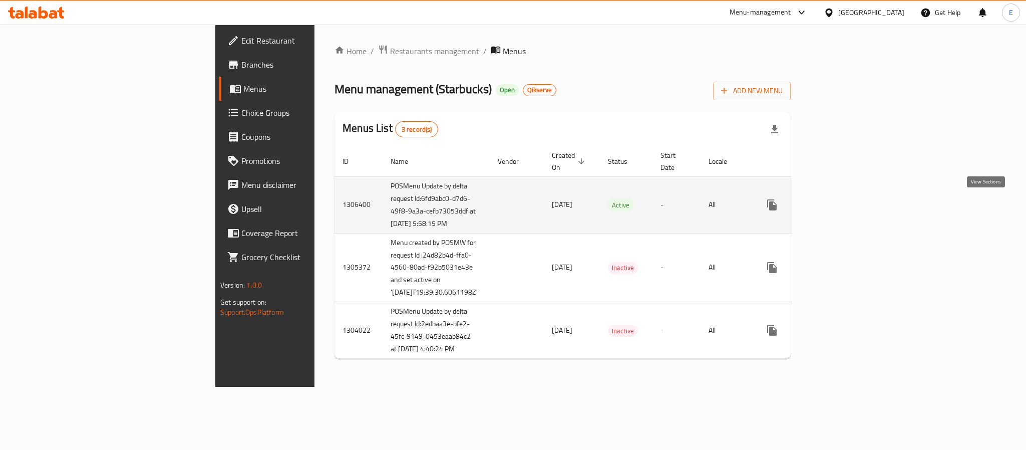
click at [850, 203] on icon "enhanced table" at bounding box center [844, 205] width 12 height 12
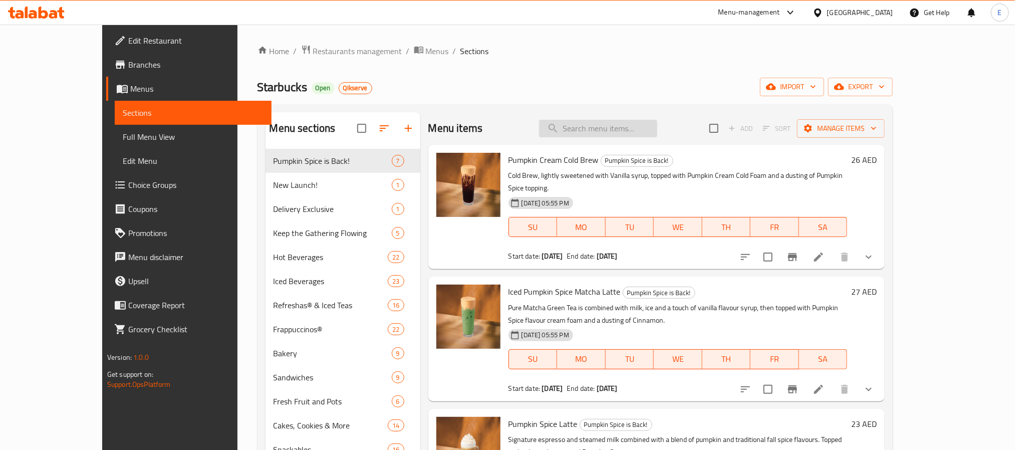
click at [657, 125] on input "search" at bounding box center [598, 129] width 118 height 18
paste input "Frozen Berry Hibiscus Starbucks Refresha® Drink"
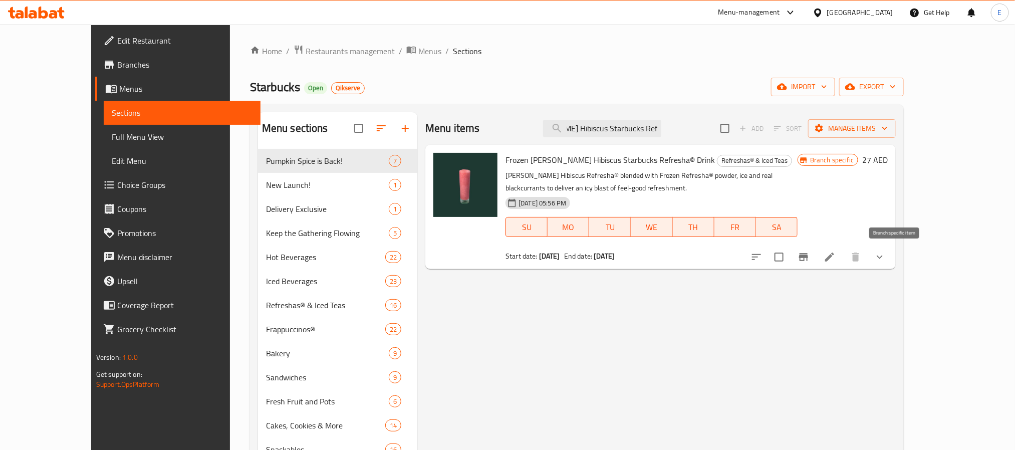
type input "Frozen Berry Hibiscus Starbucks Refresha® Drink"
click at [815, 263] on button "Branch-specific-item" at bounding box center [803, 257] width 24 height 24
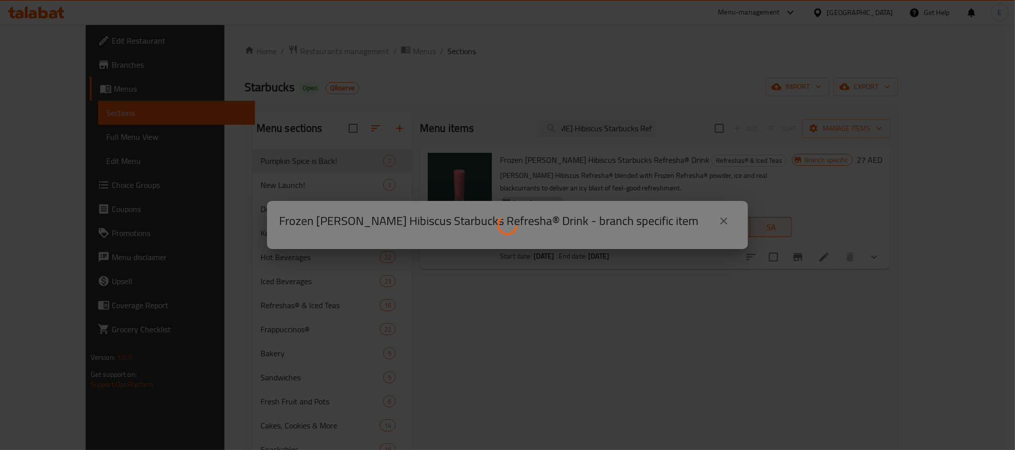
scroll to position [0, 0]
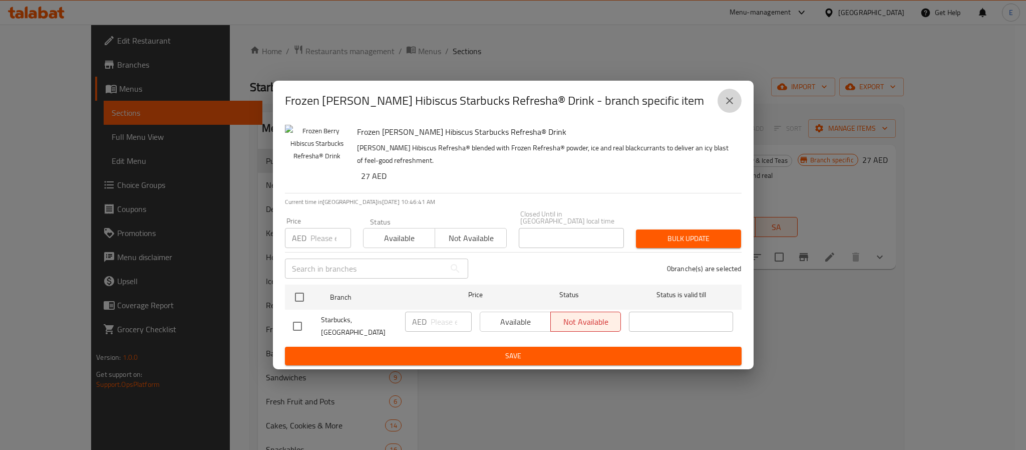
click at [732, 107] on icon "close" at bounding box center [730, 101] width 12 height 12
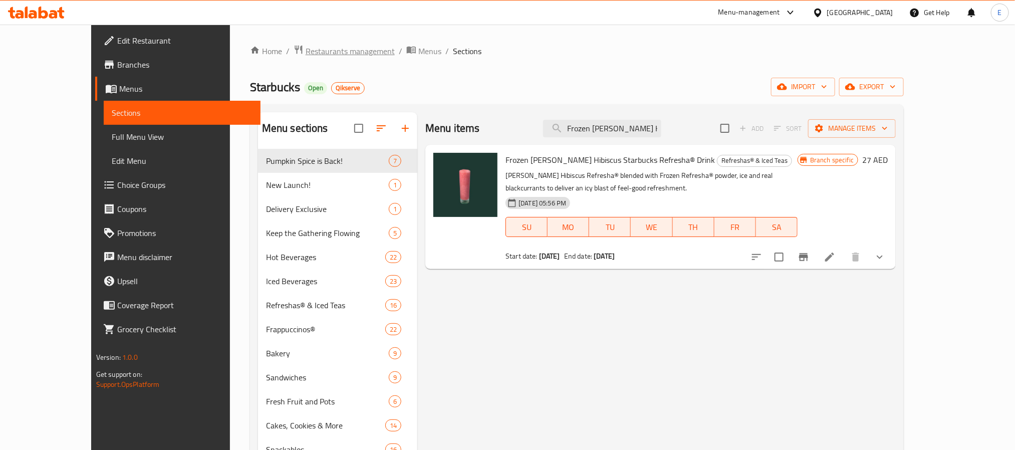
click at [306, 48] on span "Restaurants management" at bounding box center [350, 51] width 89 height 12
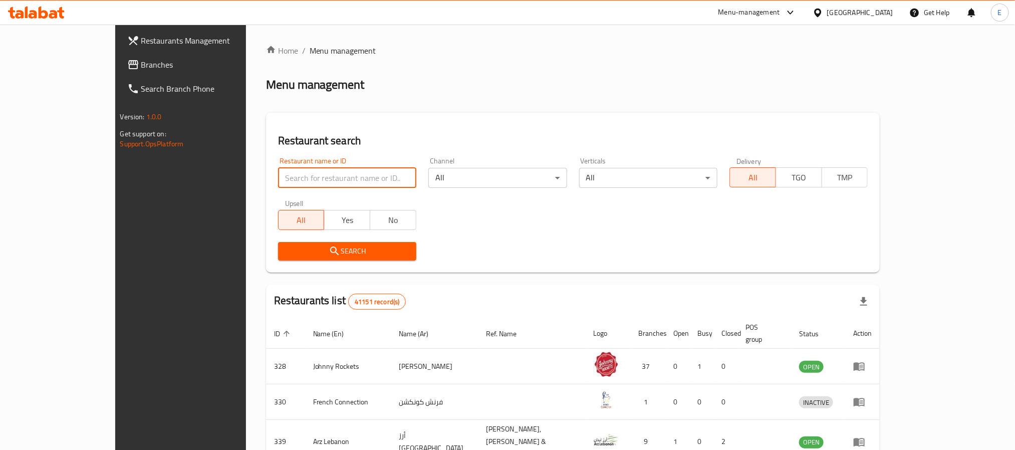
click at [282, 172] on input "search" at bounding box center [347, 178] width 138 height 20
paste input "637915"
type input "637915"
click button "Search" at bounding box center [347, 251] width 138 height 19
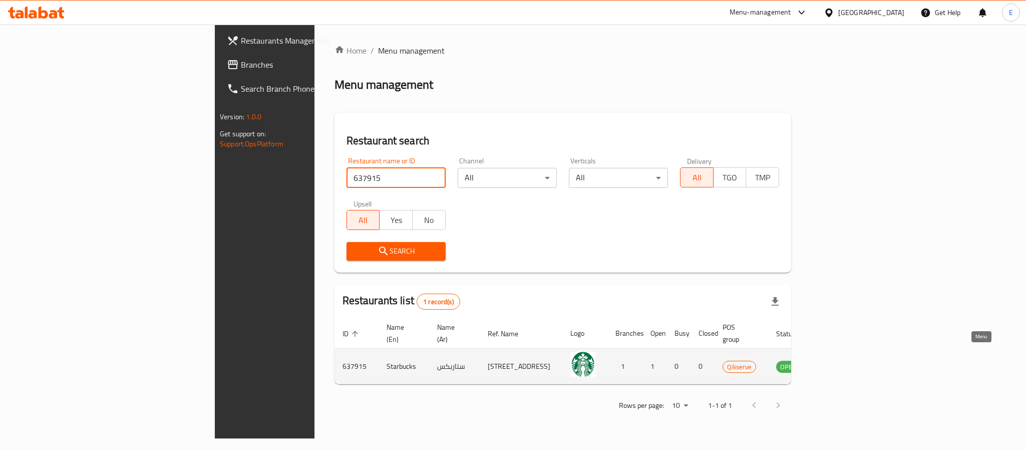
click at [855, 362] on td "enhanced table" at bounding box center [838, 367] width 35 height 36
click at [841, 360] on icon "enhanced table" at bounding box center [835, 366] width 12 height 12
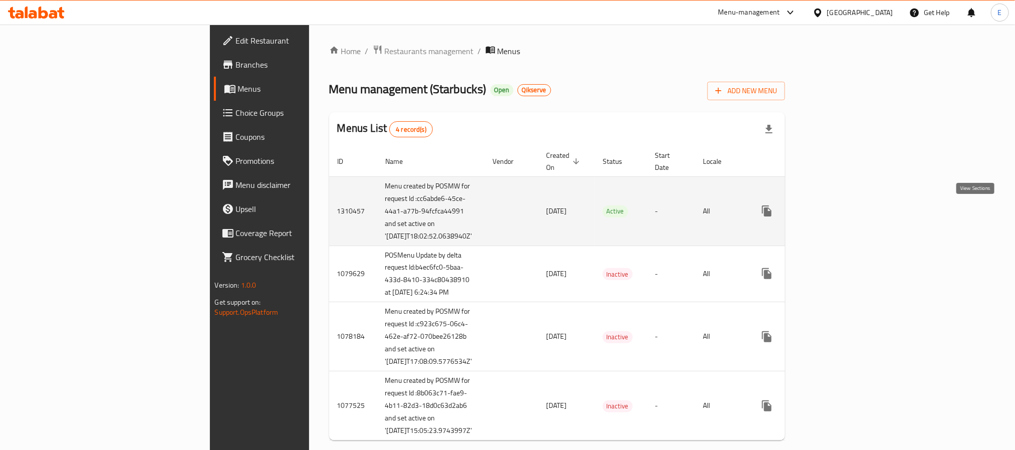
click at [845, 209] on icon "enhanced table" at bounding box center [839, 211] width 12 height 12
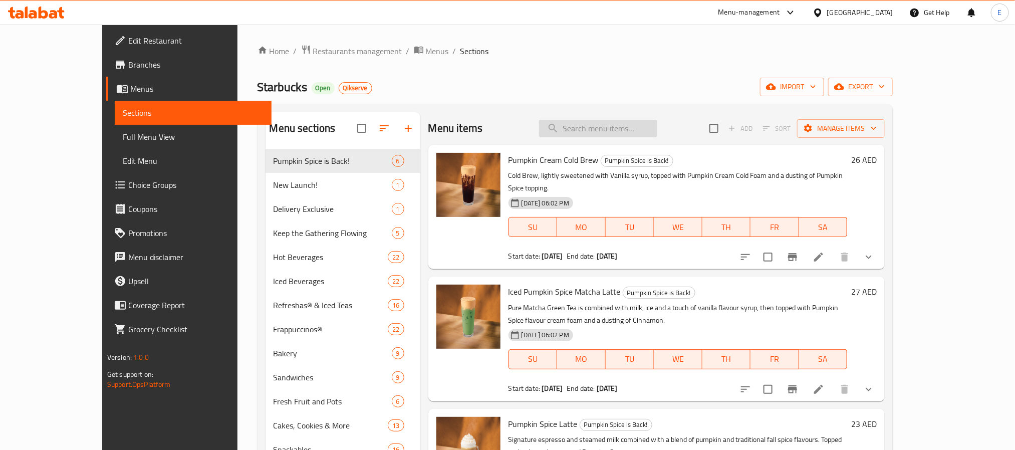
click at [647, 132] on input "search" at bounding box center [598, 129] width 118 height 18
paste input "Frozen Berry Hibiscus Starbucks Refresha® Drink"
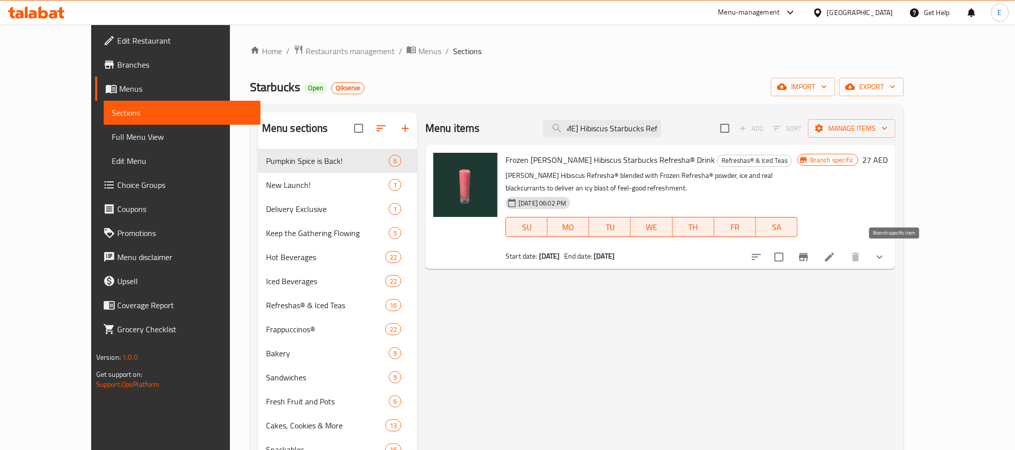
type input "Frozen Berry Hibiscus Starbucks Refresha® Drink"
click at [809, 252] on icon "Branch-specific-item" at bounding box center [803, 257] width 12 height 12
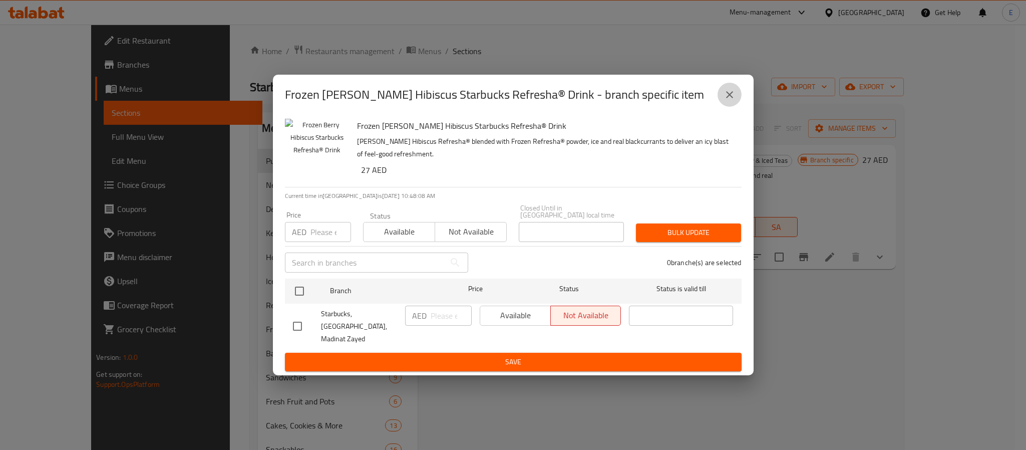
click at [735, 100] on button "close" at bounding box center [730, 95] width 24 height 24
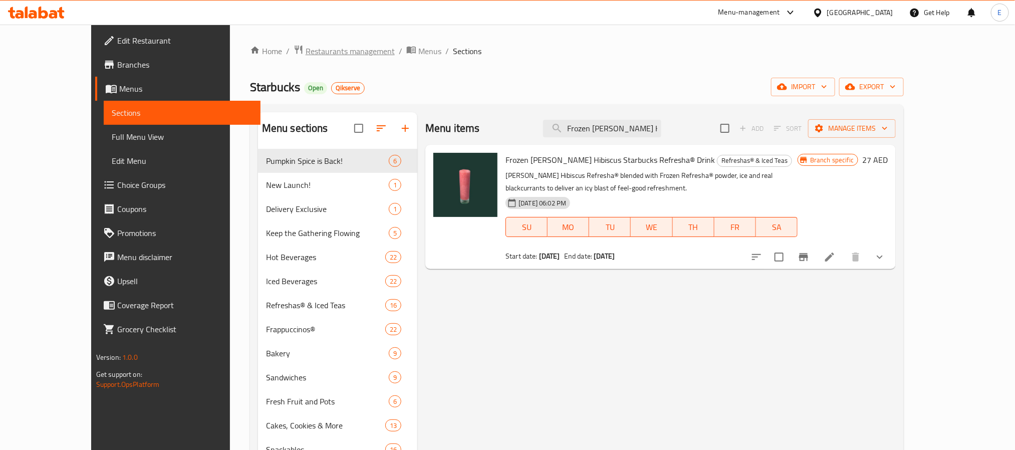
click at [306, 45] on span "Restaurants management" at bounding box center [350, 51] width 89 height 12
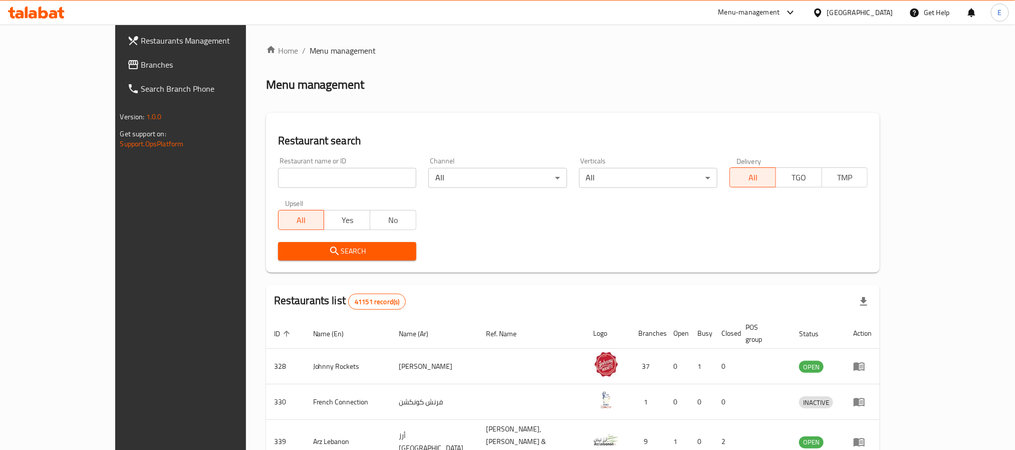
click at [337, 179] on input "search" at bounding box center [347, 178] width 138 height 20
paste input "637905"
type input "637905"
click button "Search" at bounding box center [347, 251] width 138 height 19
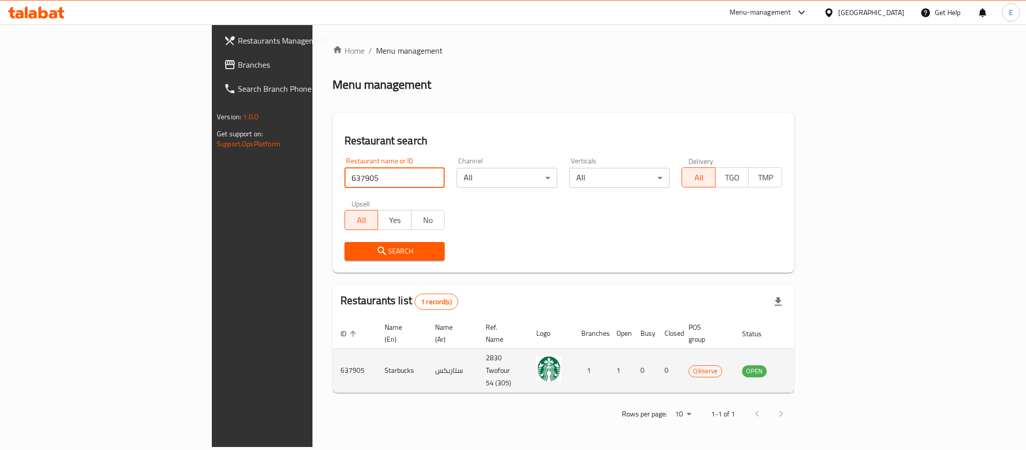
click at [821, 364] on td "enhanced table" at bounding box center [804, 371] width 35 height 44
click at [806, 367] on icon "enhanced table" at bounding box center [800, 371] width 11 height 9
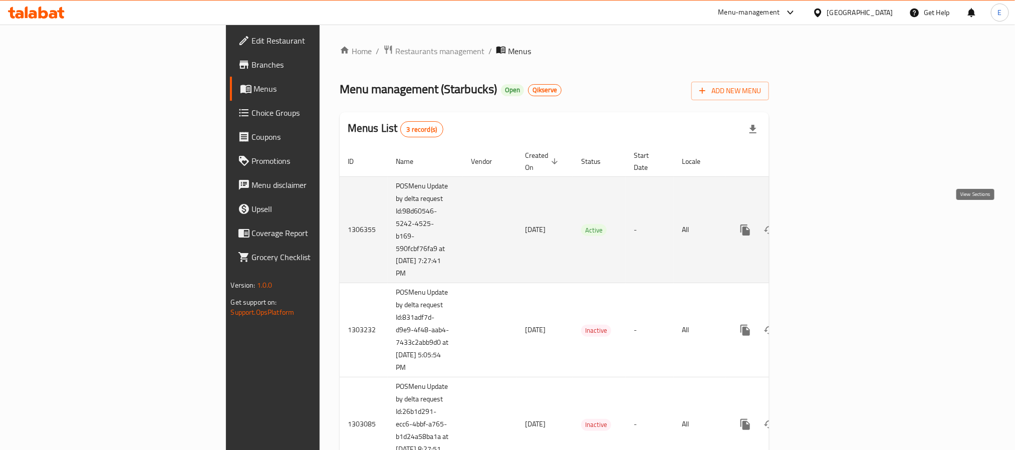
click at [829, 218] on link "enhanced table" at bounding box center [817, 230] width 24 height 24
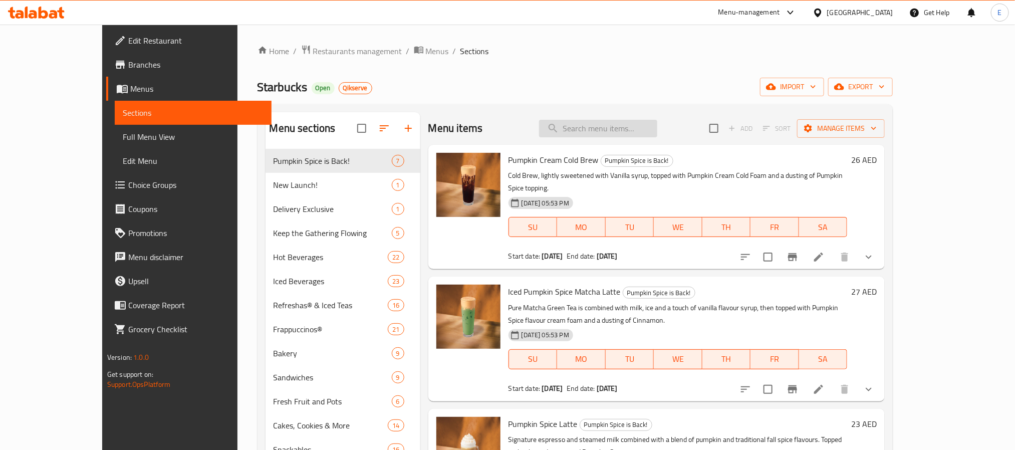
click at [657, 124] on input "search" at bounding box center [598, 129] width 118 height 18
paste input "Frozen Strawberry Acai Starbucks Refresha® Drink"
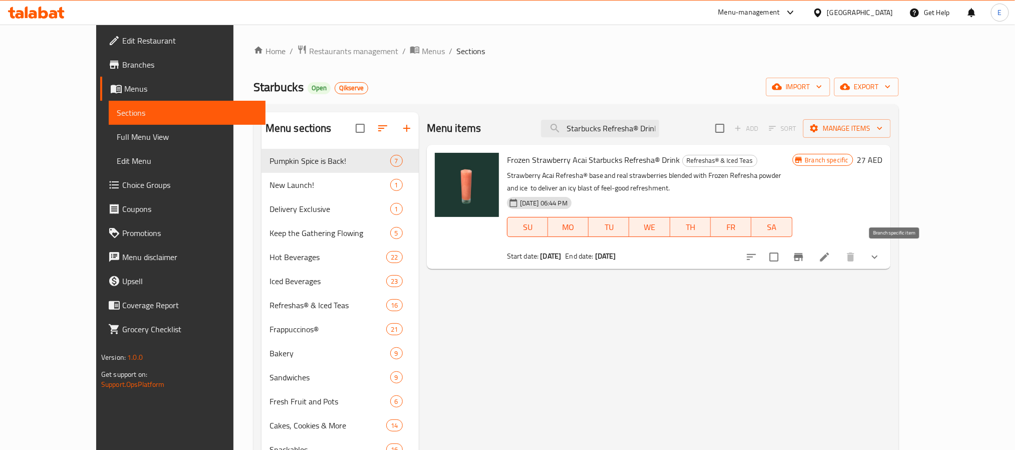
click at [804, 252] on icon "Branch-specific-item" at bounding box center [798, 257] width 12 height 12
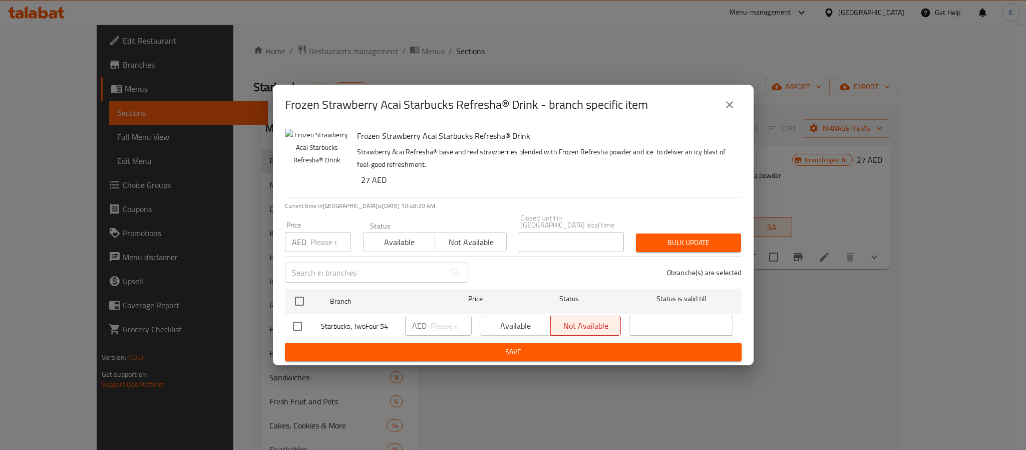
click at [722, 108] on button "close" at bounding box center [730, 105] width 24 height 24
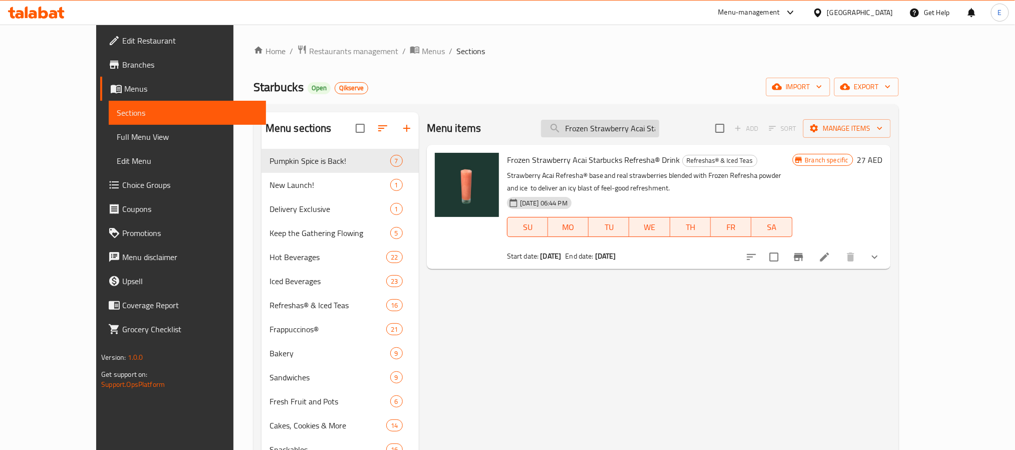
click at [619, 132] on input "Frozen Strawberry Acai Starbucks Refresha® Drink" at bounding box center [600, 129] width 118 height 18
paste input "Berry Hibiscus"
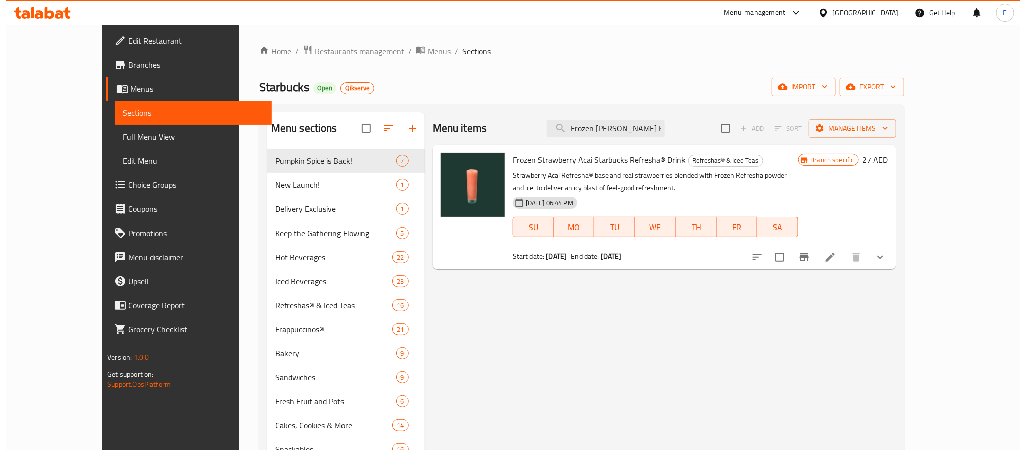
scroll to position [0, 75]
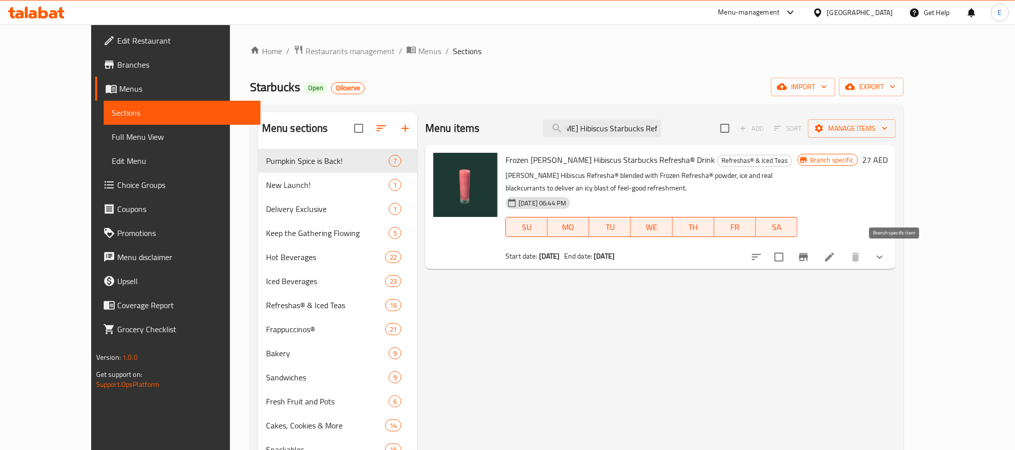
type input "Frozen Berry Hibiscus Starbucks Refresha® Drink"
click at [808, 261] on icon "Branch-specific-item" at bounding box center [803, 257] width 9 height 8
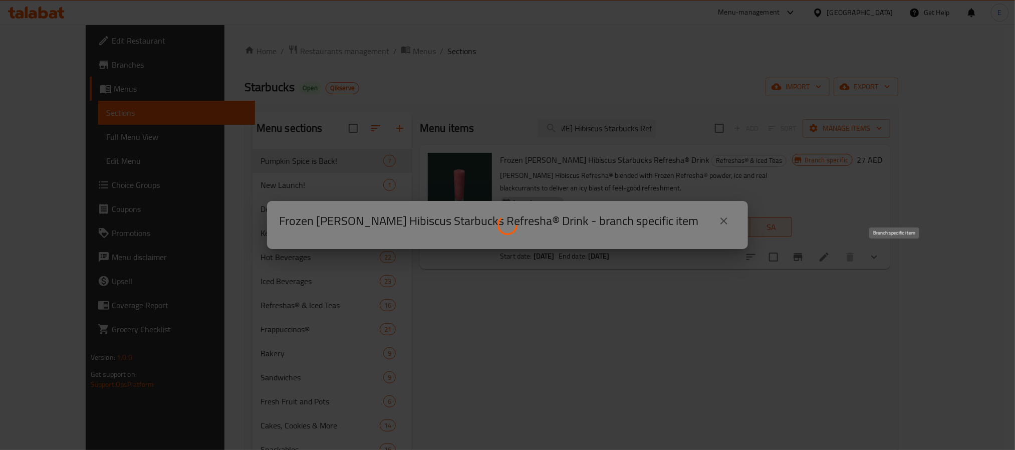
scroll to position [0, 0]
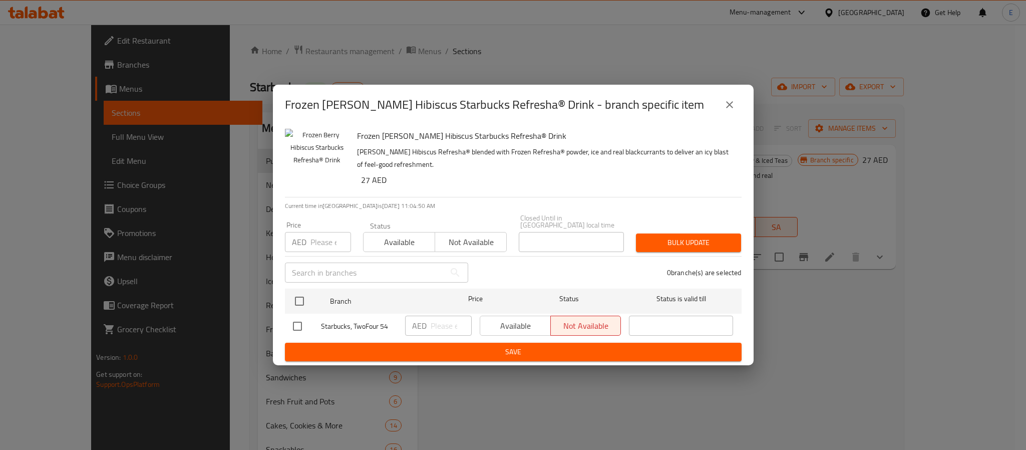
click at [413, 101] on h2 "Frozen Berry Hibiscus Starbucks Refresha® Drink - branch specific item" at bounding box center [494, 105] width 419 height 16
click at [732, 111] on button "close" at bounding box center [730, 105] width 24 height 24
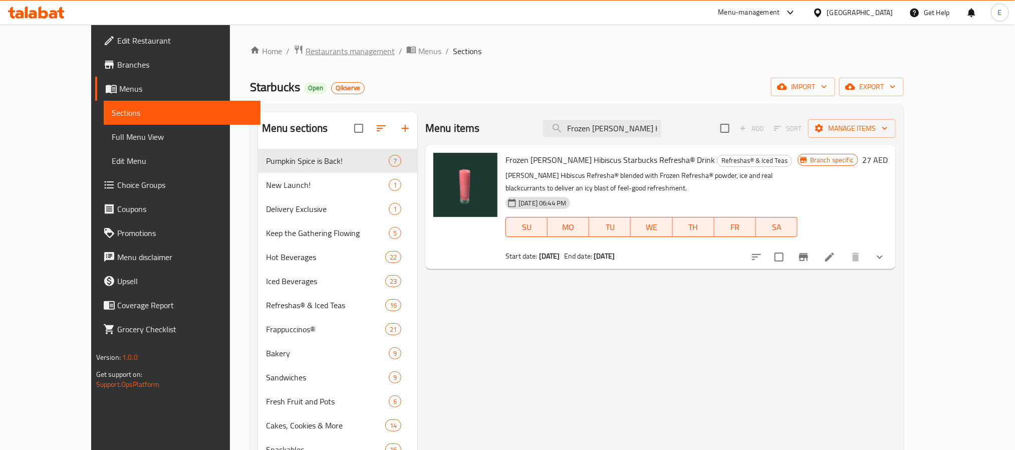
click at [306, 47] on span "Restaurants management" at bounding box center [350, 51] width 89 height 12
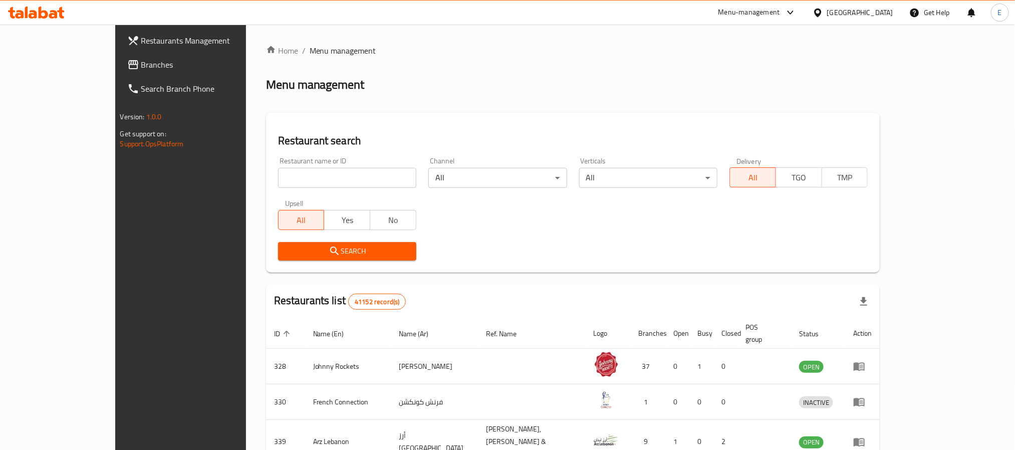
click at [278, 176] on input "search" at bounding box center [347, 178] width 138 height 20
paste input "637925"
type input "637925"
click button "Search" at bounding box center [347, 251] width 138 height 19
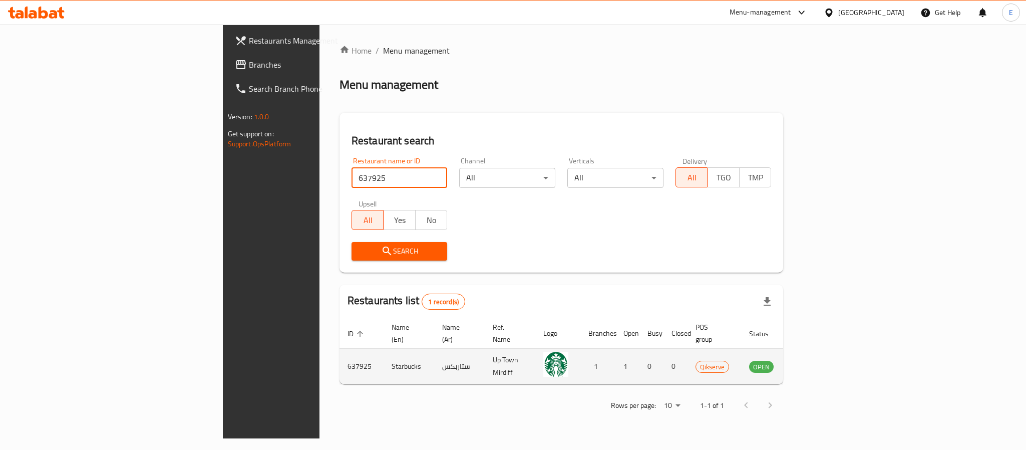
click at [828, 355] on td "enhanced table" at bounding box center [811, 367] width 35 height 36
click at [828, 358] on td "enhanced table" at bounding box center [811, 367] width 35 height 36
click at [814, 360] on icon "enhanced table" at bounding box center [808, 366] width 12 height 12
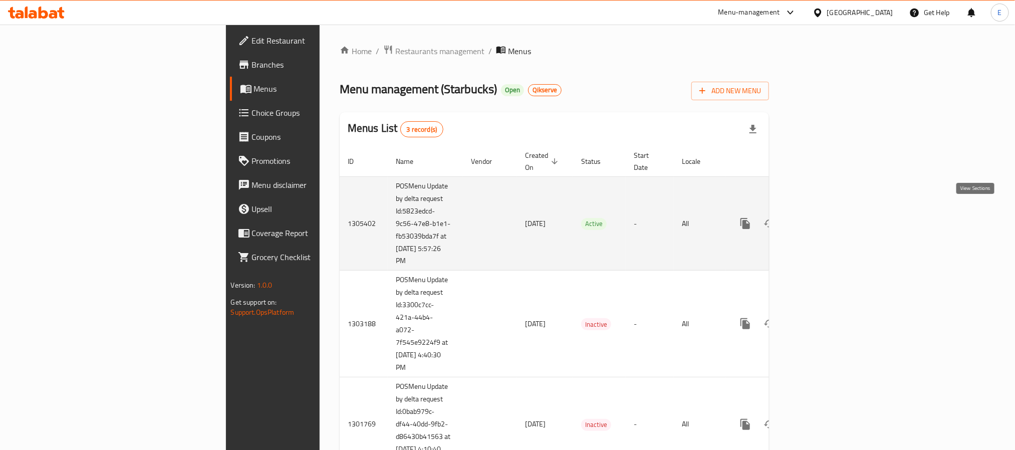
click at [823, 217] on icon "enhanced table" at bounding box center [817, 223] width 12 height 12
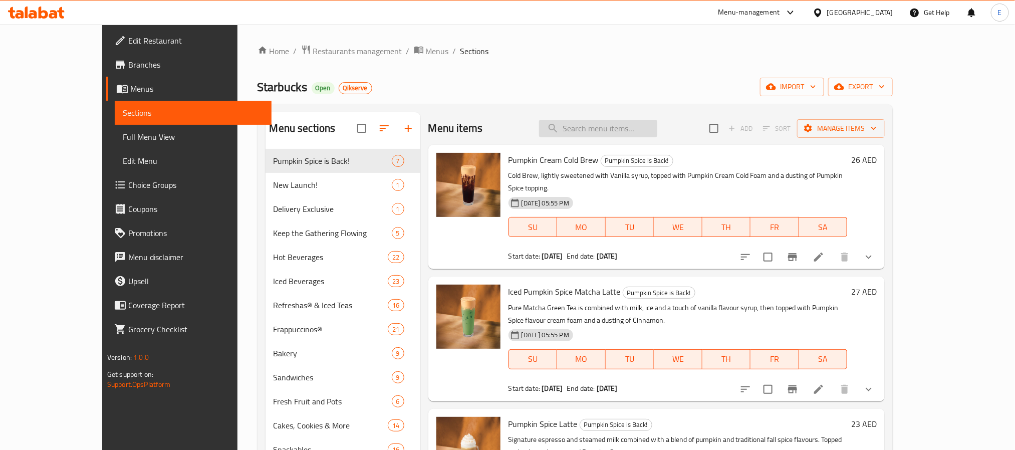
click at [657, 132] on input "search" at bounding box center [598, 129] width 118 height 18
paste input "Frozen Berry Hibiscus Starbucks Refresha® Drink"
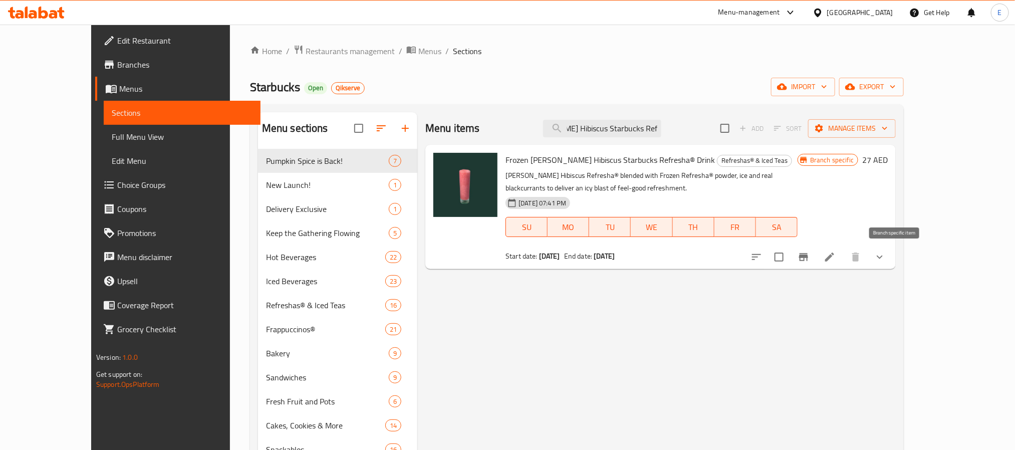
type input "Frozen Berry Hibiscus Starbucks Refresha® Drink"
click at [808, 260] on icon "Branch-specific-item" at bounding box center [803, 257] width 9 height 8
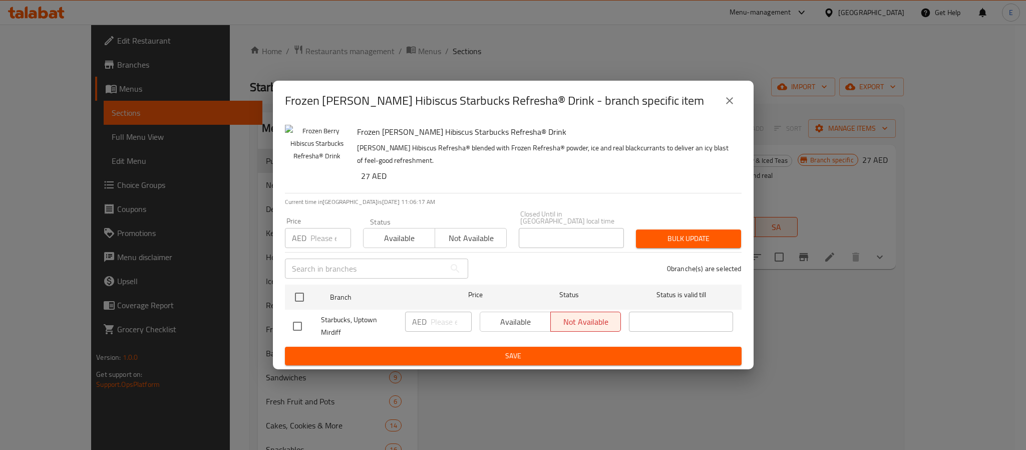
click at [730, 108] on button "close" at bounding box center [730, 101] width 24 height 24
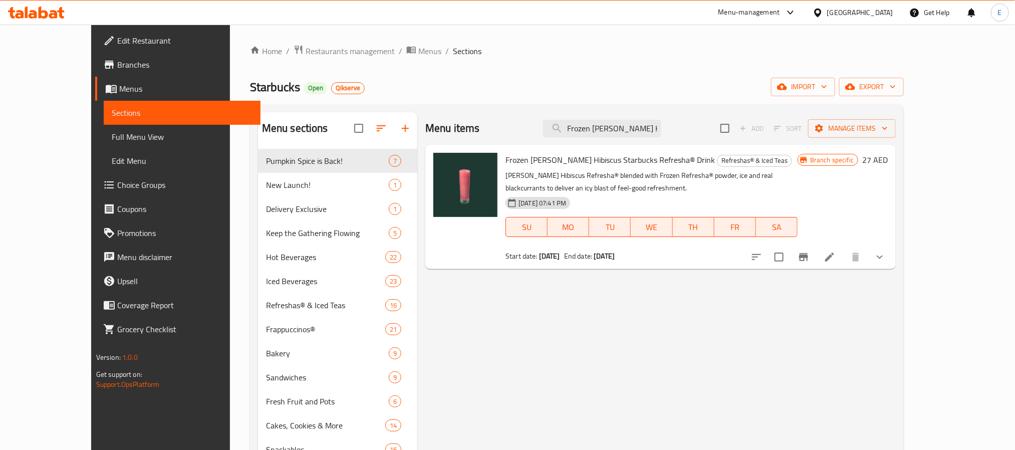
drag, startPoint x: 291, startPoint y: 56, endPoint x: 308, endPoint y: 70, distance: 21.4
click at [306, 56] on span "Restaurants management" at bounding box center [350, 51] width 89 height 12
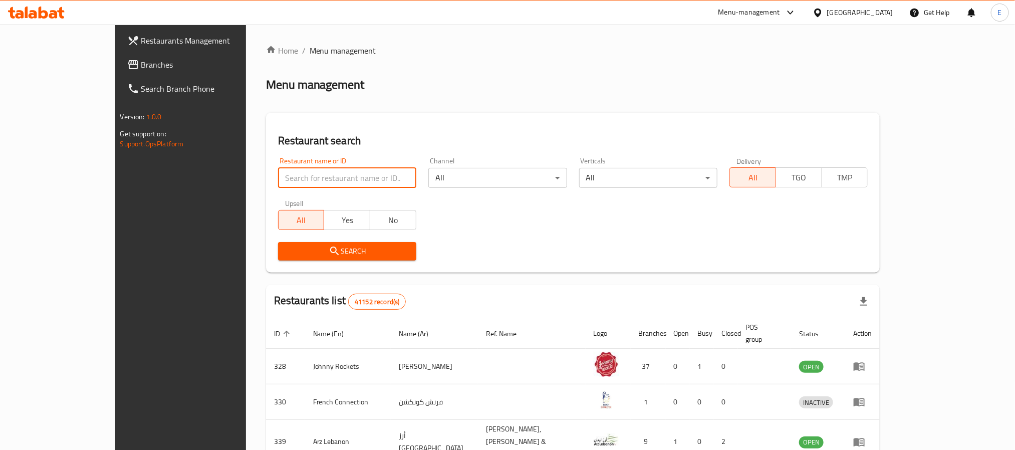
click at [278, 176] on input "search" at bounding box center [347, 178] width 138 height 20
paste input "668372"
type input "668372"
click button "Search" at bounding box center [347, 251] width 138 height 19
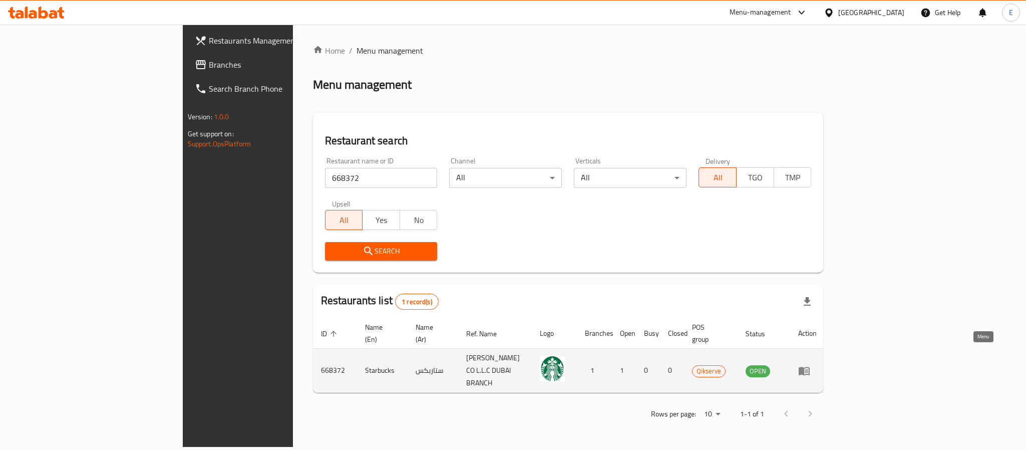
click at [810, 365] on icon "enhanced table" at bounding box center [804, 371] width 12 height 12
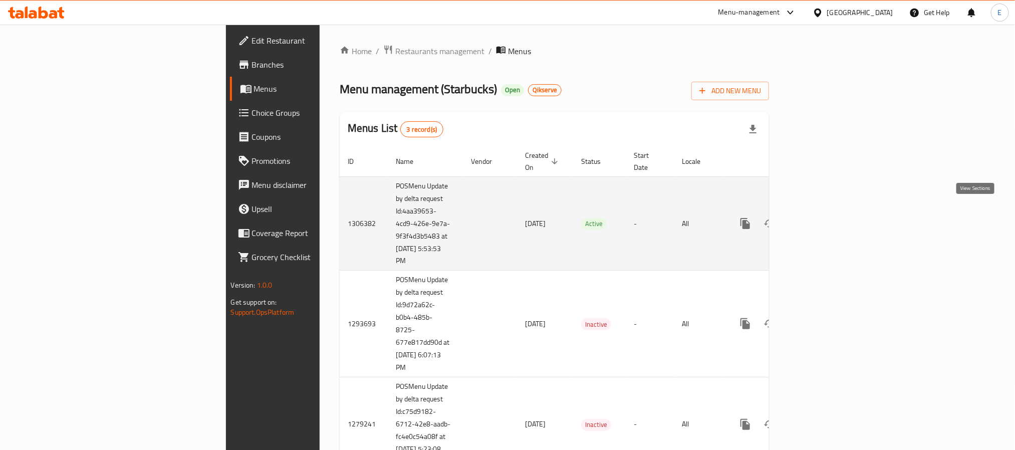
click at [823, 217] on icon "enhanced table" at bounding box center [817, 223] width 12 height 12
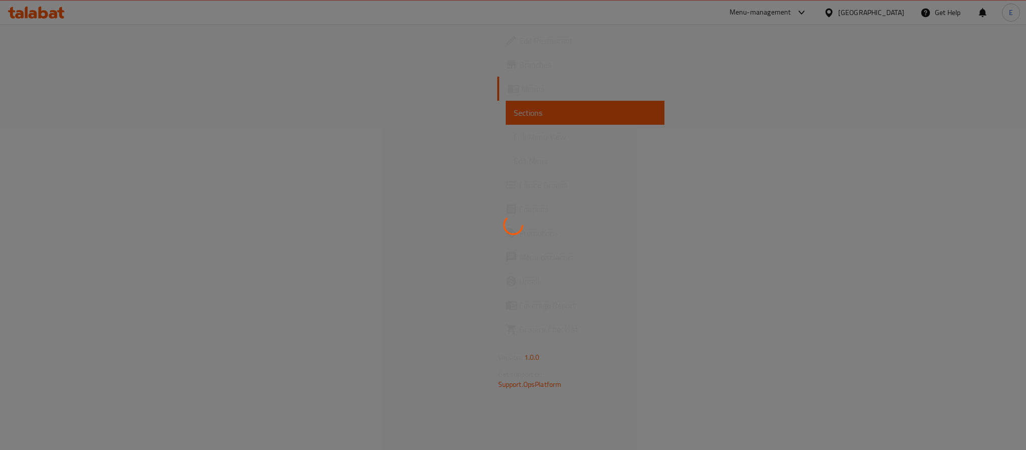
click at [672, 87] on div at bounding box center [513, 225] width 1026 height 450
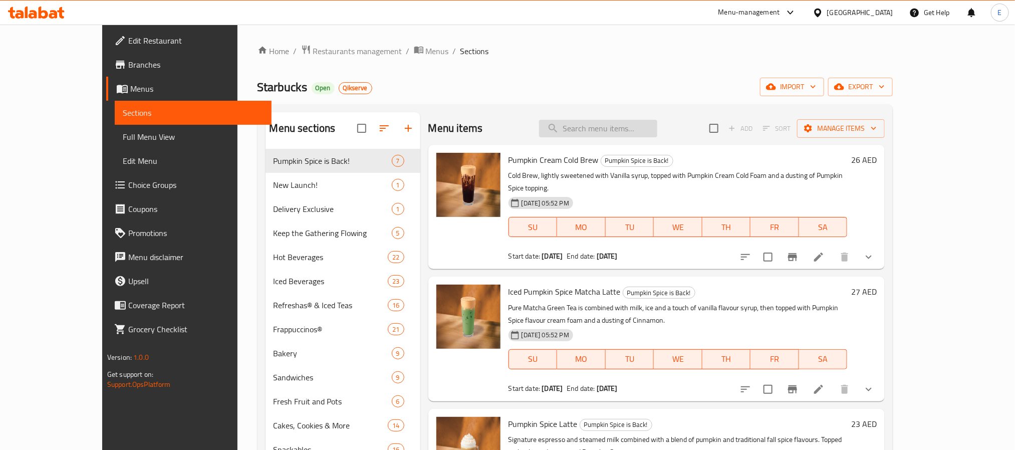
click at [651, 130] on input "search" at bounding box center [598, 129] width 118 height 18
paste input "Frozen Strawberry Acai Starbucks Refresha® Drink"
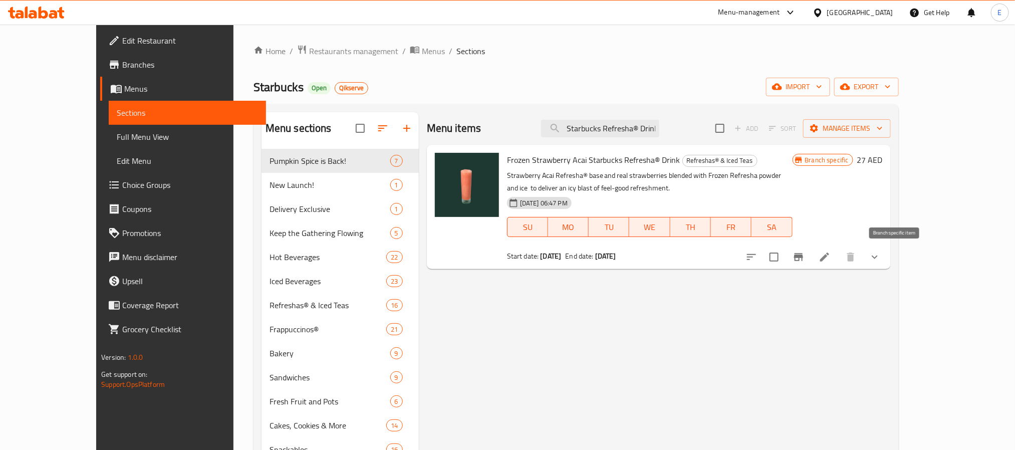
click at [804, 255] on icon "Branch-specific-item" at bounding box center [798, 257] width 12 height 12
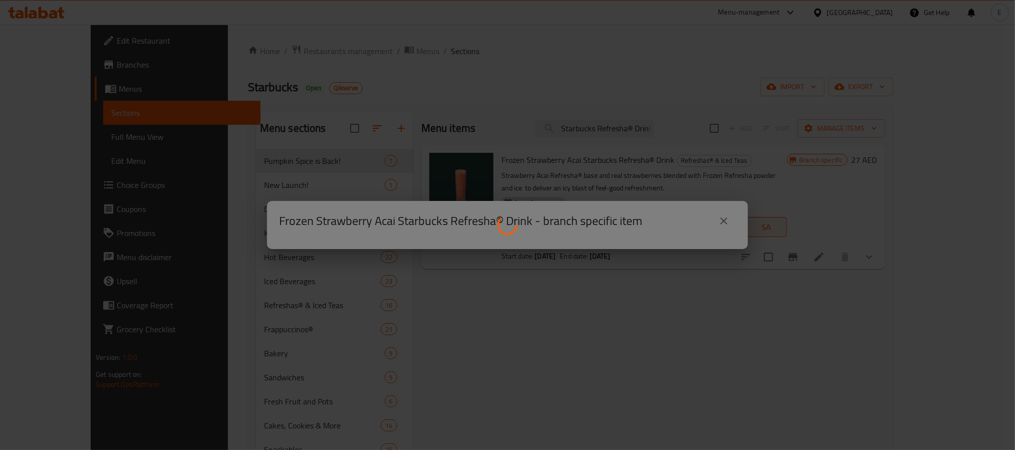
scroll to position [0, 0]
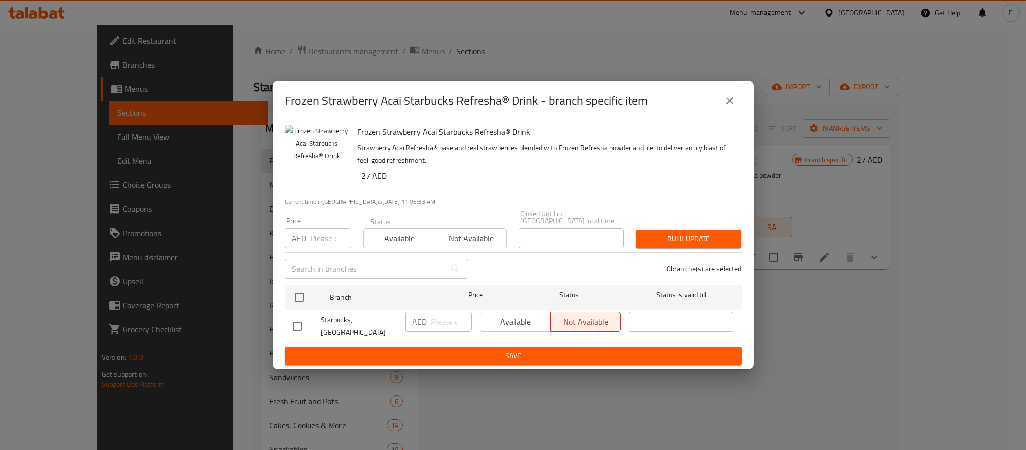
click at [726, 107] on icon "close" at bounding box center [730, 101] width 12 height 12
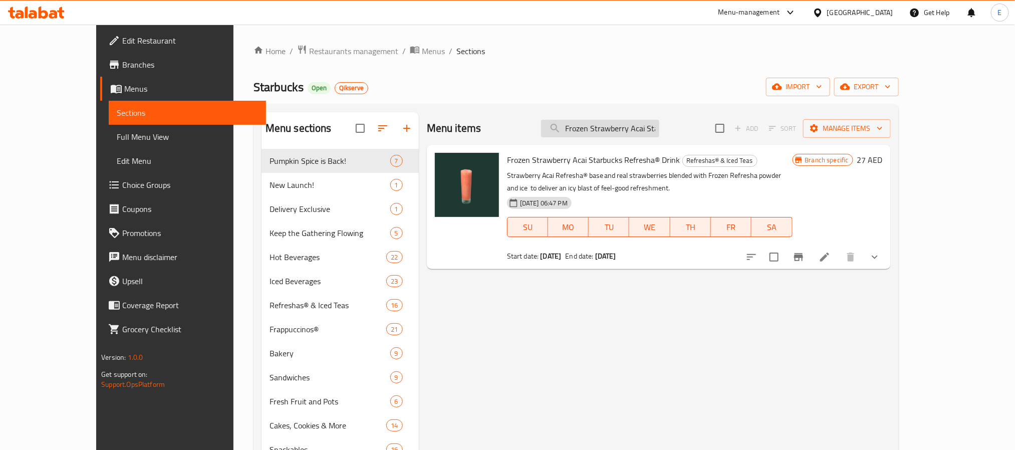
click at [624, 130] on input "Frozen Strawberry Acai Starbucks Refresha® Drink" at bounding box center [600, 129] width 118 height 18
paste input "Mango Dragonfruit"
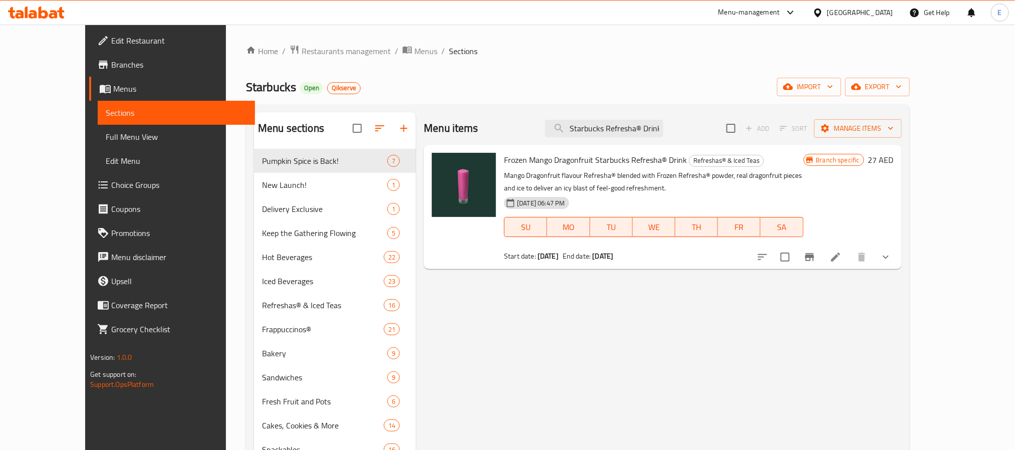
click at [815, 253] on icon "Branch-specific-item" at bounding box center [809, 257] width 12 height 12
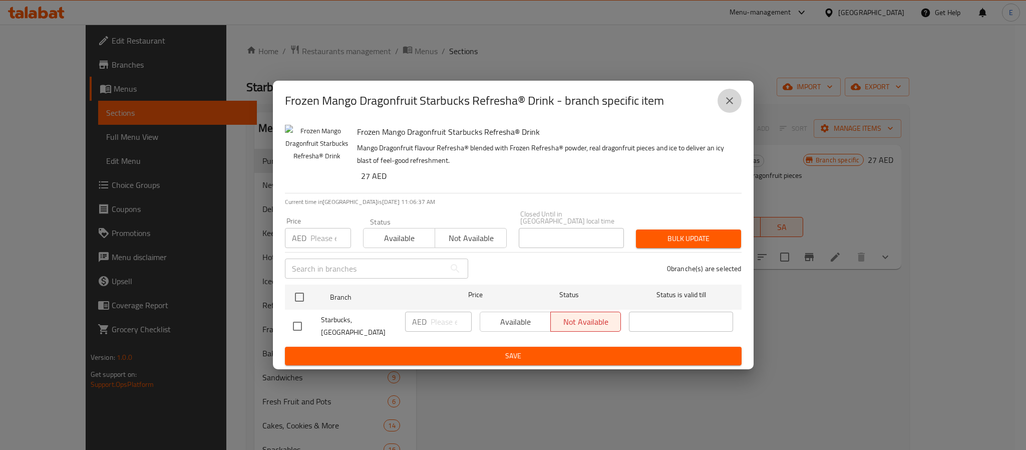
drag, startPoint x: 721, startPoint y: 109, endPoint x: 675, endPoint y: 106, distance: 46.7
click at [721, 109] on button "close" at bounding box center [730, 101] width 24 height 24
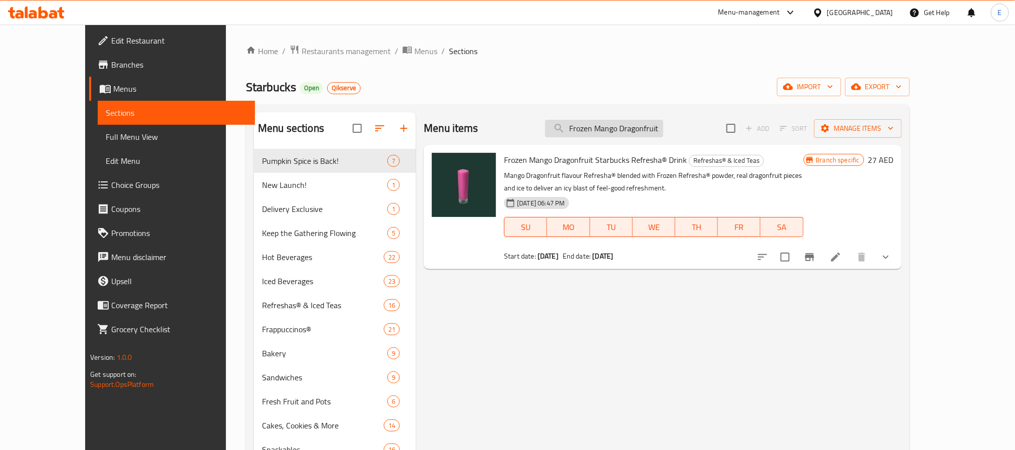
click at [620, 121] on input "Frozen Mango Dragonfruit Starbucks Refresha® Drink" at bounding box center [604, 129] width 118 height 18
paste input "Berry Hibiscus"
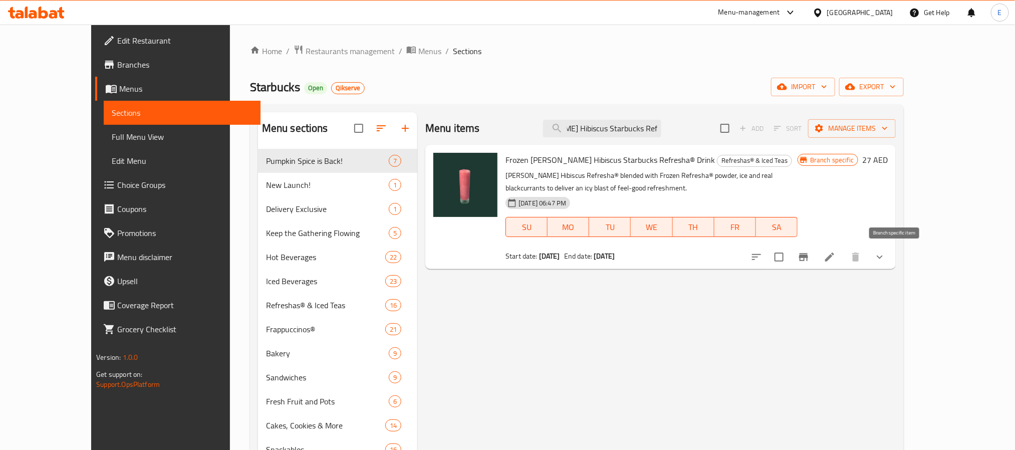
type input "Frozen Berry Hibiscus Starbucks Refresha® Drink"
click at [808, 257] on icon "Branch-specific-item" at bounding box center [803, 257] width 9 height 8
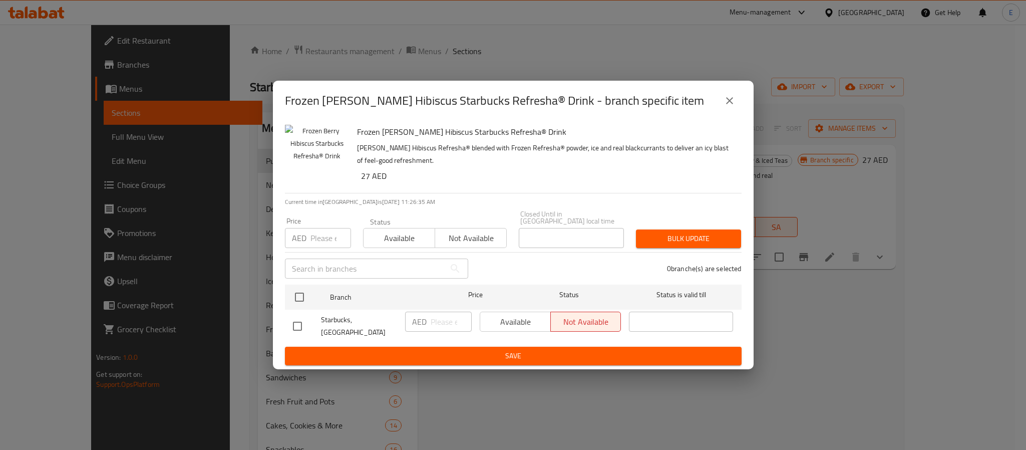
click at [358, 92] on div "Frozen Berry Hibiscus Starbucks Refresha® Drink - branch specific item" at bounding box center [513, 101] width 481 height 40
click at [724, 101] on icon "close" at bounding box center [730, 101] width 12 height 12
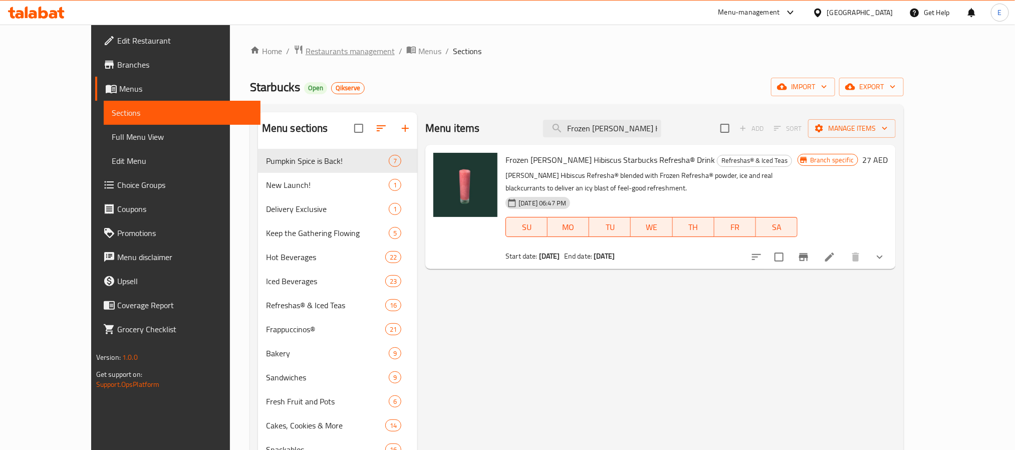
click at [306, 53] on span "Restaurants management" at bounding box center [350, 51] width 89 height 12
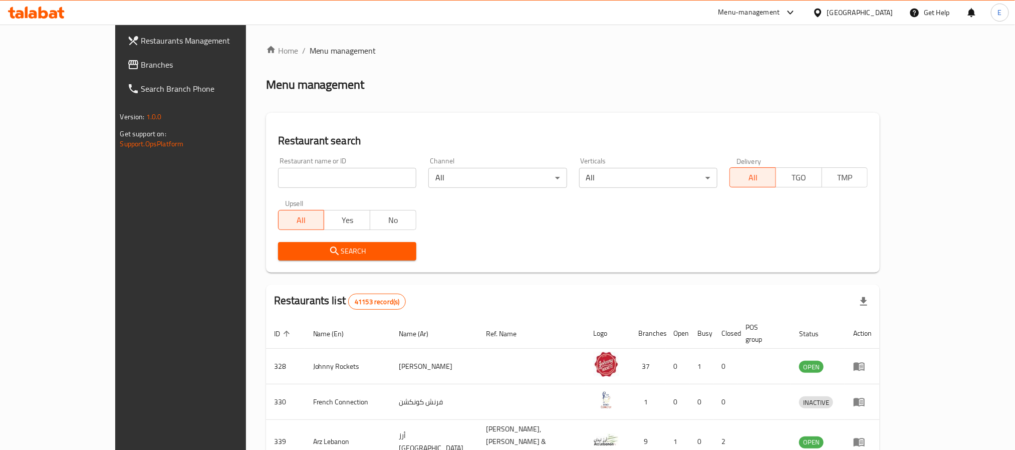
click at [278, 177] on input "search" at bounding box center [347, 178] width 138 height 20
paste input "663068"
type input "663068"
click button "Search" at bounding box center [347, 251] width 138 height 19
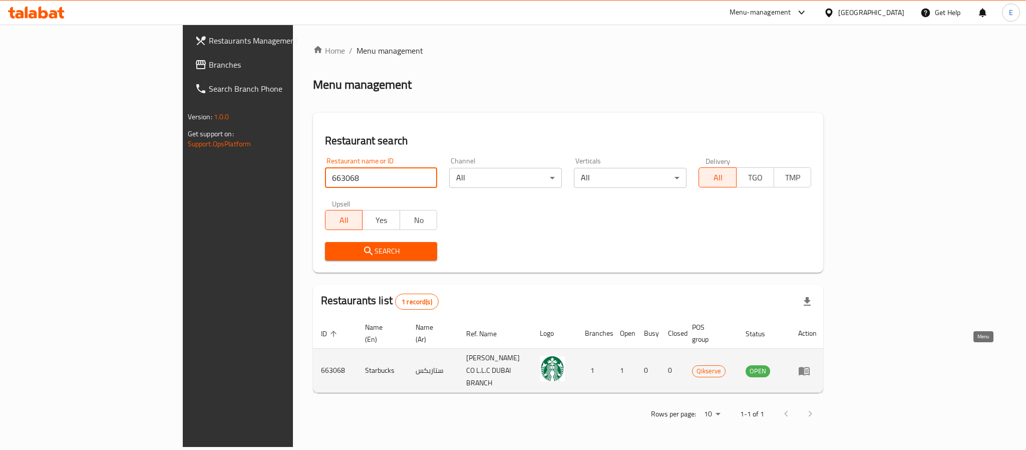
click at [810, 367] on icon "enhanced table" at bounding box center [804, 371] width 11 height 9
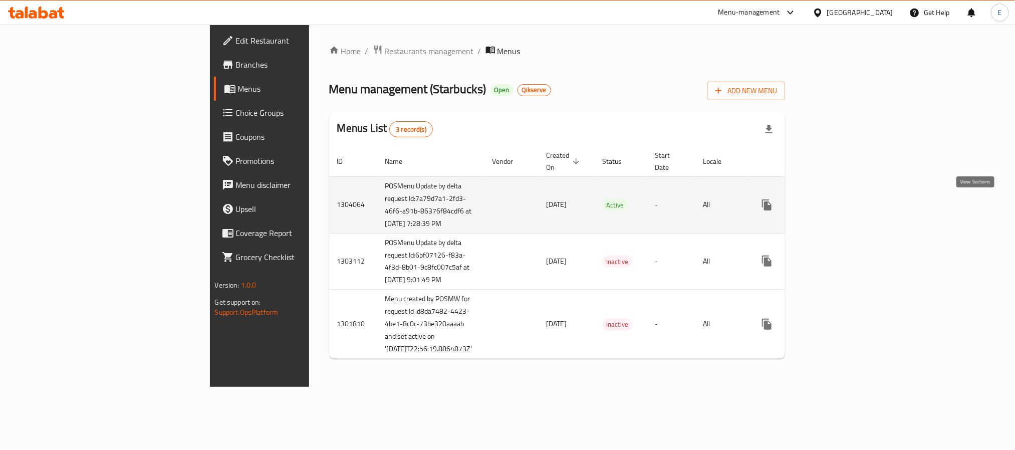
click at [843, 209] on icon "enhanced table" at bounding box center [838, 204] width 9 height 9
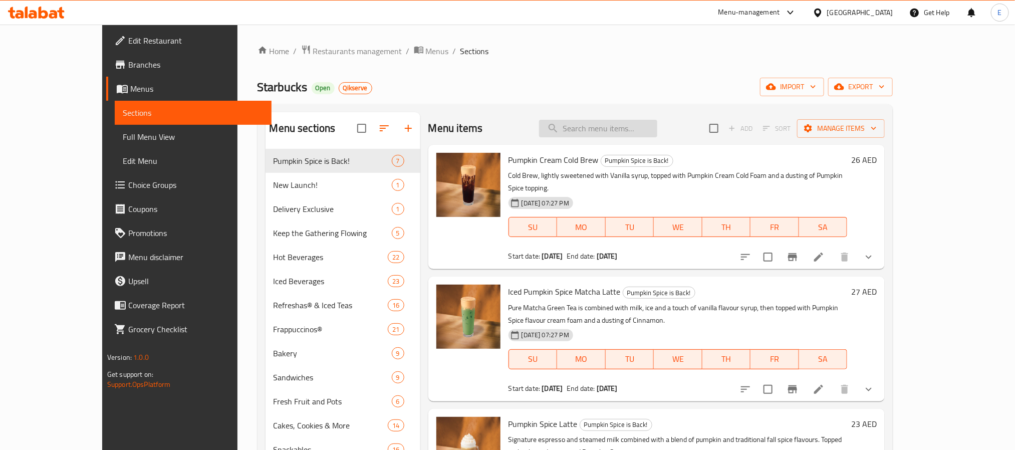
click at [657, 130] on input "search" at bounding box center [598, 129] width 118 height 18
paste input "Frozen Berry Hibiscus Starbucks Refresha® Drink"
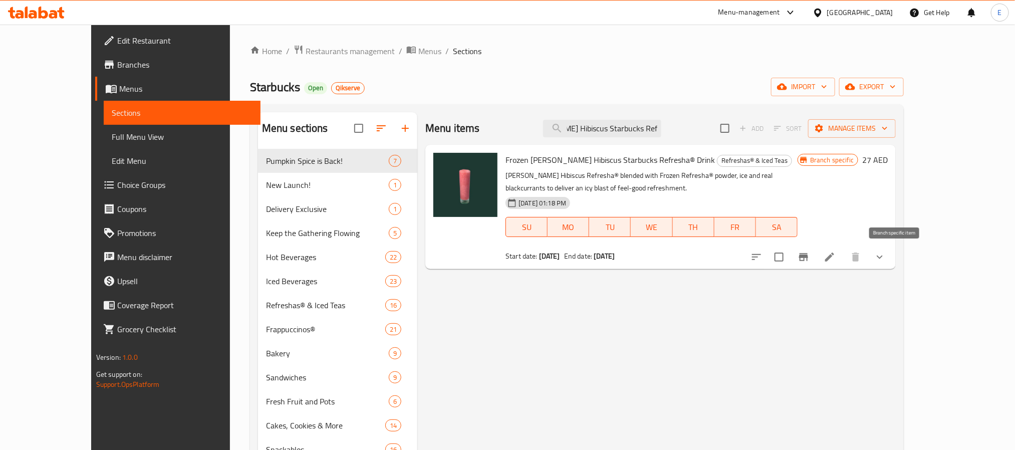
type input "Frozen Berry Hibiscus Starbucks Refresha® Drink"
click at [815, 251] on button "Branch-specific-item" at bounding box center [803, 257] width 24 height 24
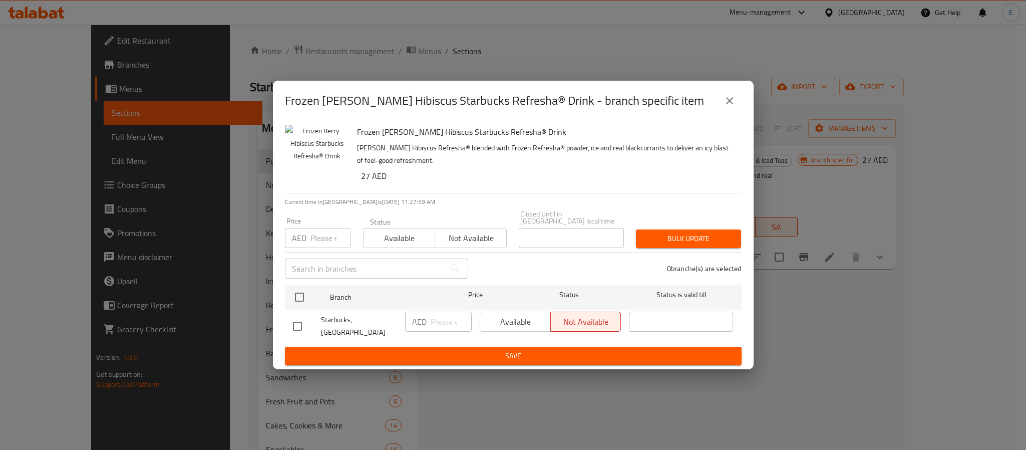
click at [720, 96] on button "close" at bounding box center [730, 101] width 24 height 24
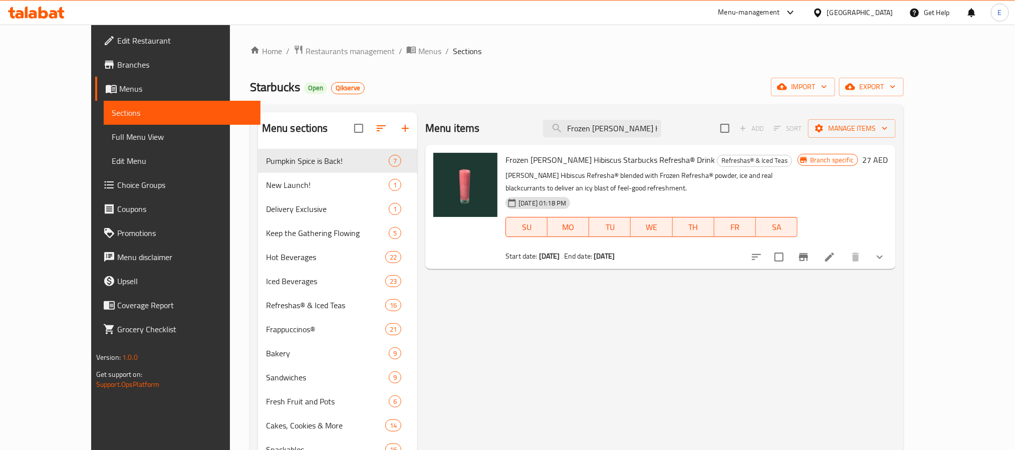
click at [310, 41] on div "Home / Restaurants management / Menus / Sections Starbucks Open Qikserve import…" at bounding box center [577, 307] width 694 height 565
click at [310, 54] on span "Restaurants management" at bounding box center [350, 51] width 89 height 12
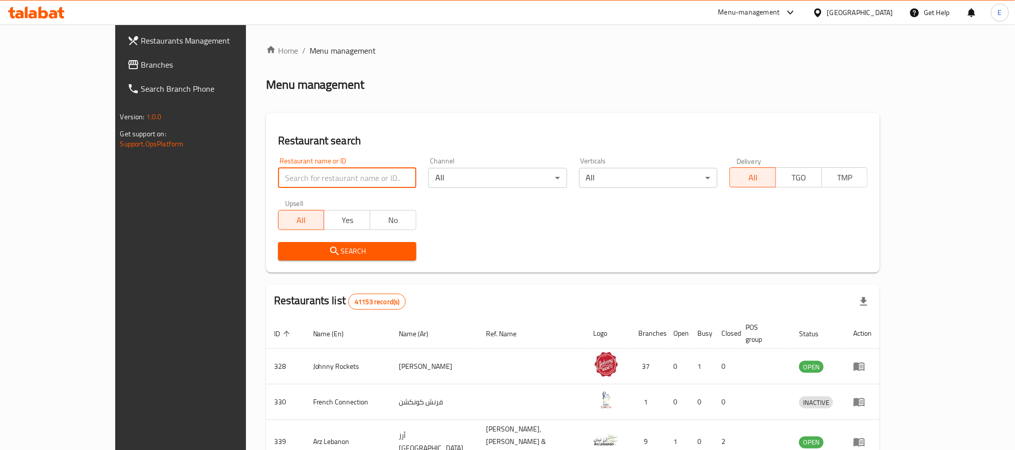
click at [283, 173] on input "search" at bounding box center [347, 178] width 138 height 20
paste input "637954"
type input "637954"
click button "Search" at bounding box center [347, 251] width 138 height 19
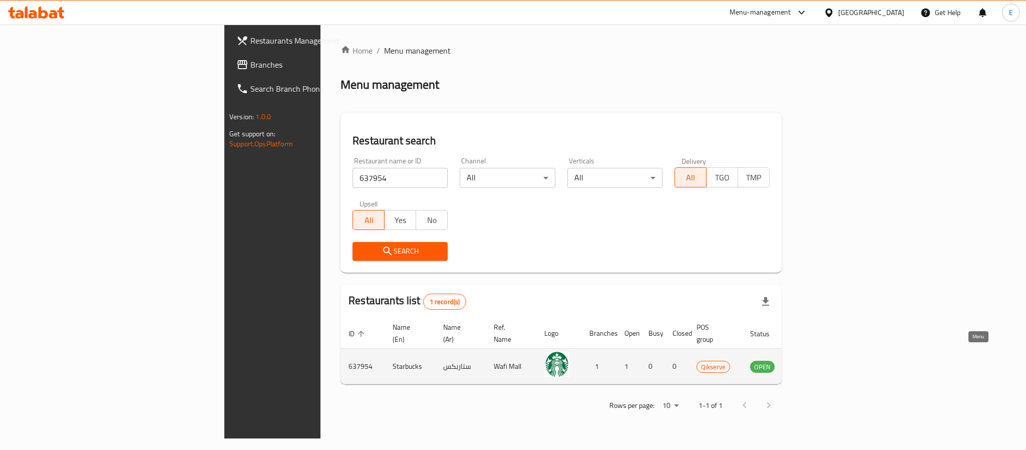
click at [815, 360] on icon "enhanced table" at bounding box center [809, 366] width 12 height 12
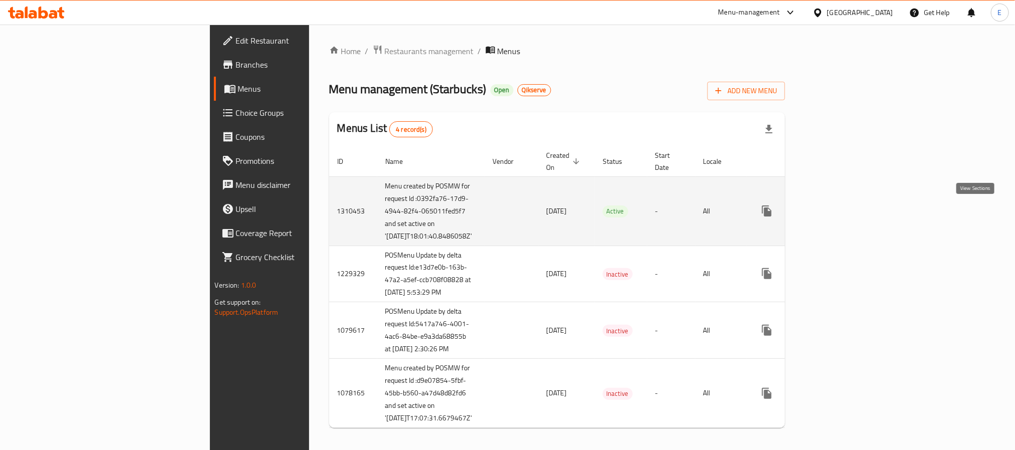
click at [845, 206] on icon "enhanced table" at bounding box center [839, 211] width 12 height 12
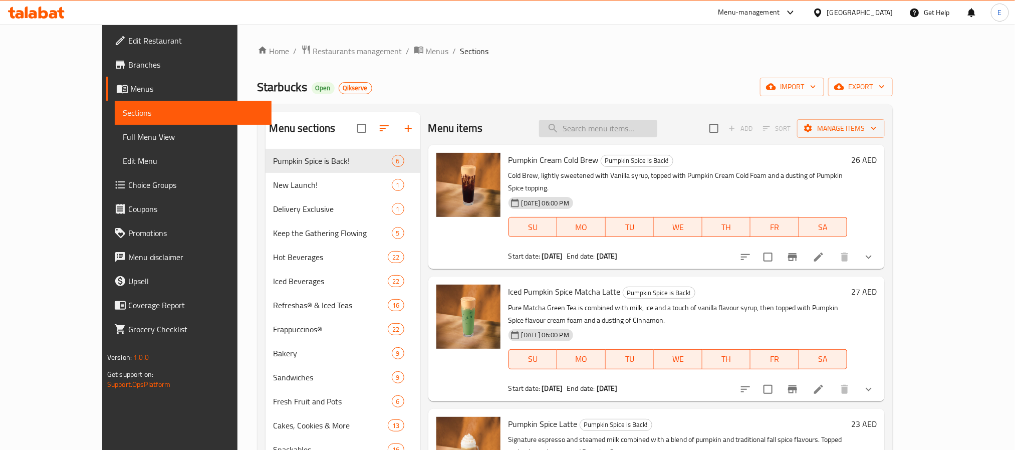
click at [657, 133] on input "search" at bounding box center [598, 129] width 118 height 18
paste input "Frozen Strawberry Acai Starbucks Refresha® Drink"
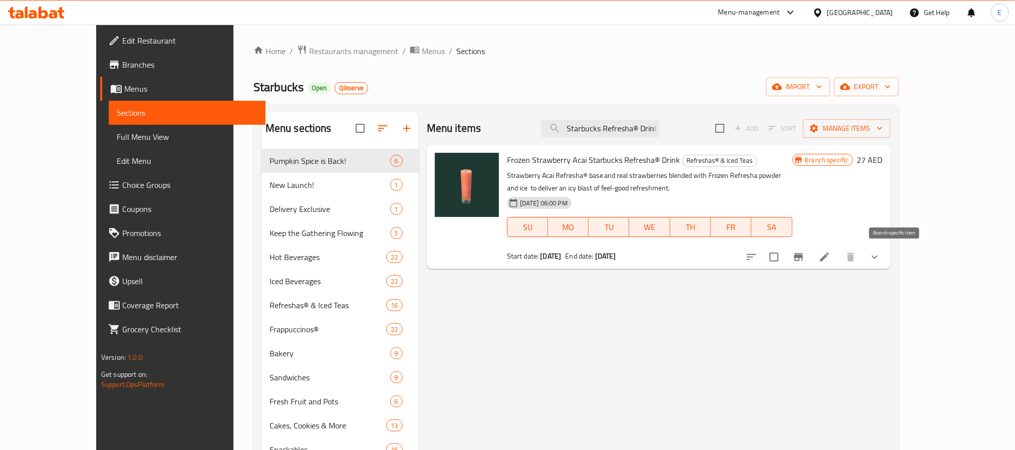
click at [804, 252] on icon "Branch-specific-item" at bounding box center [798, 257] width 12 height 12
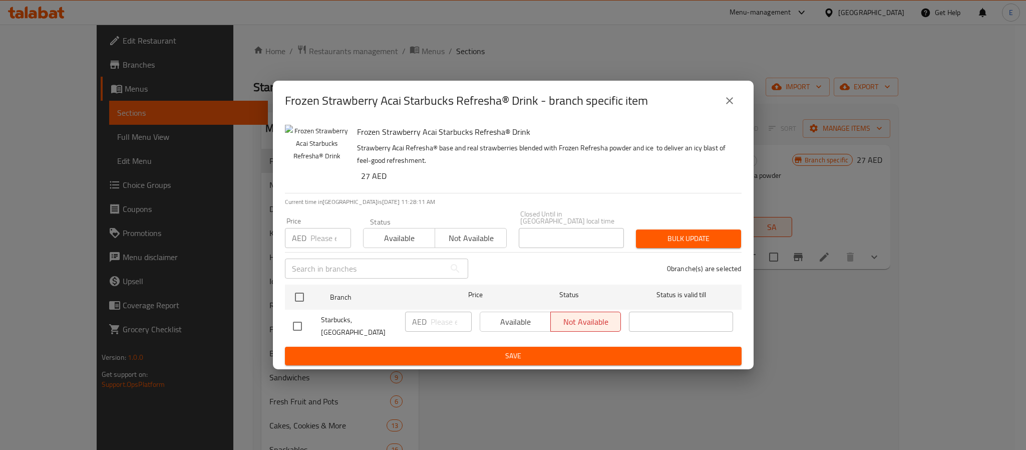
drag, startPoint x: 721, startPoint y: 106, endPoint x: 704, endPoint y: 115, distance: 19.7
click at [721, 106] on button "close" at bounding box center [730, 101] width 24 height 24
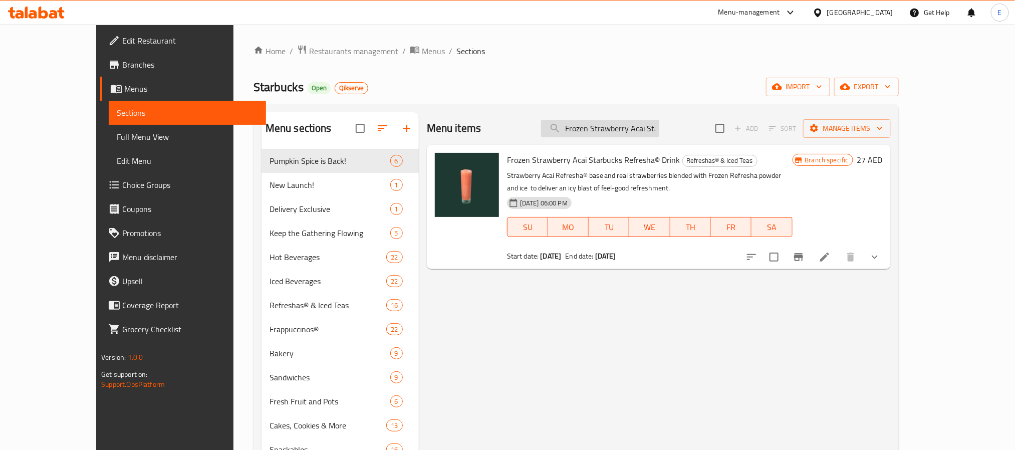
click at [648, 129] on input "Frozen Strawberry Acai Starbucks Refresha® Drink" at bounding box center [600, 129] width 118 height 18
paste input "Berry Hibiscus"
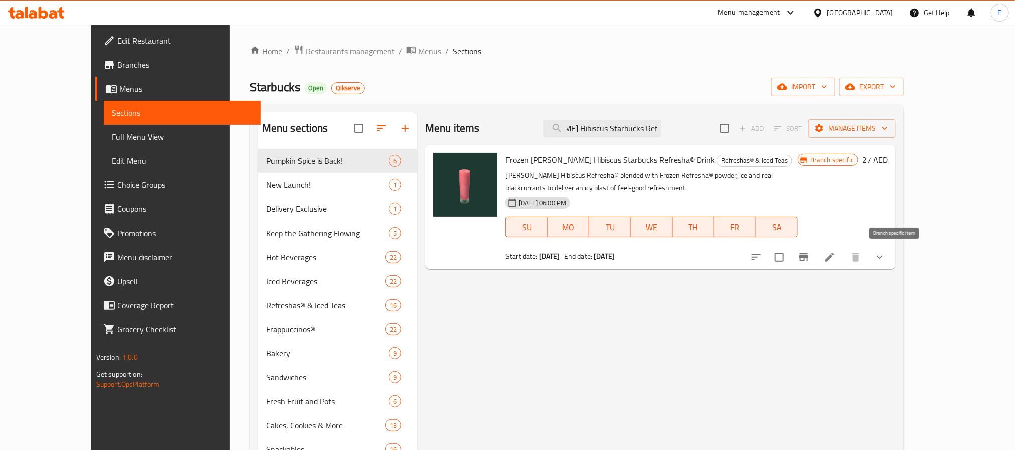
type input "Frozen Berry Hibiscus Starbucks Refresha® Drink"
click at [809, 251] on icon "Branch-specific-item" at bounding box center [803, 257] width 12 height 12
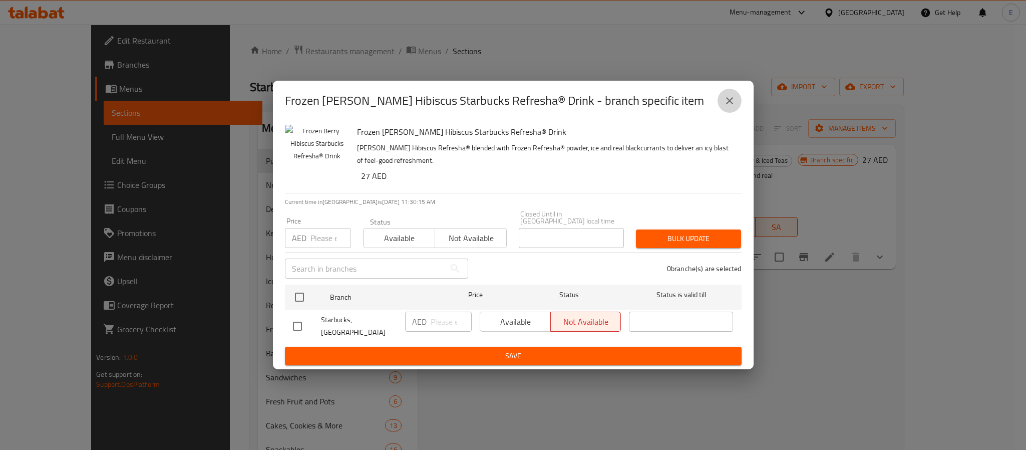
click at [732, 106] on icon "close" at bounding box center [730, 101] width 12 height 12
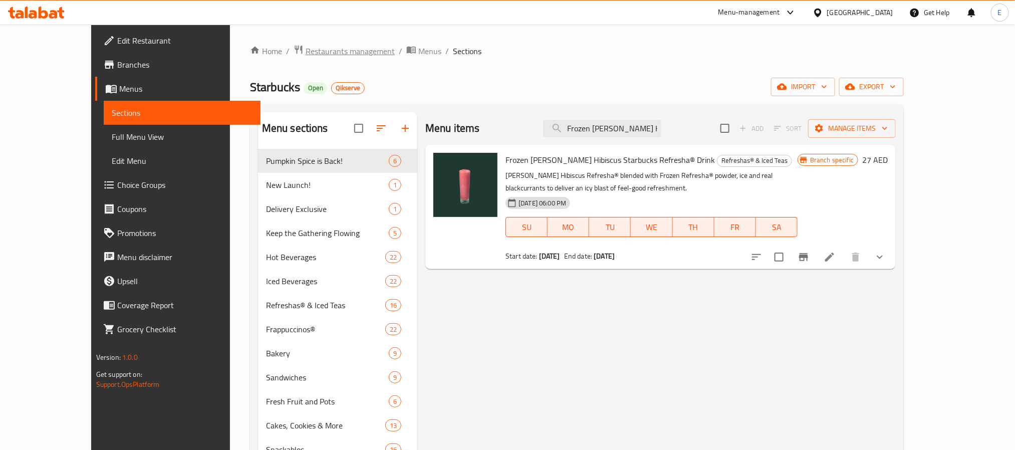
click at [308, 53] on span "Restaurants management" at bounding box center [350, 51] width 89 height 12
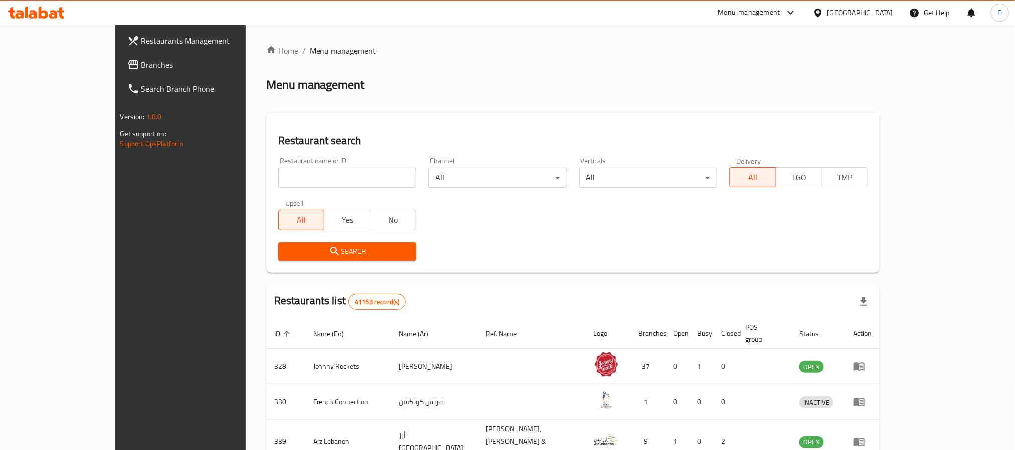
click at [282, 179] on input "search" at bounding box center [347, 178] width 138 height 20
paste input "637897"
type input "637897"
click button "Search" at bounding box center [347, 251] width 138 height 19
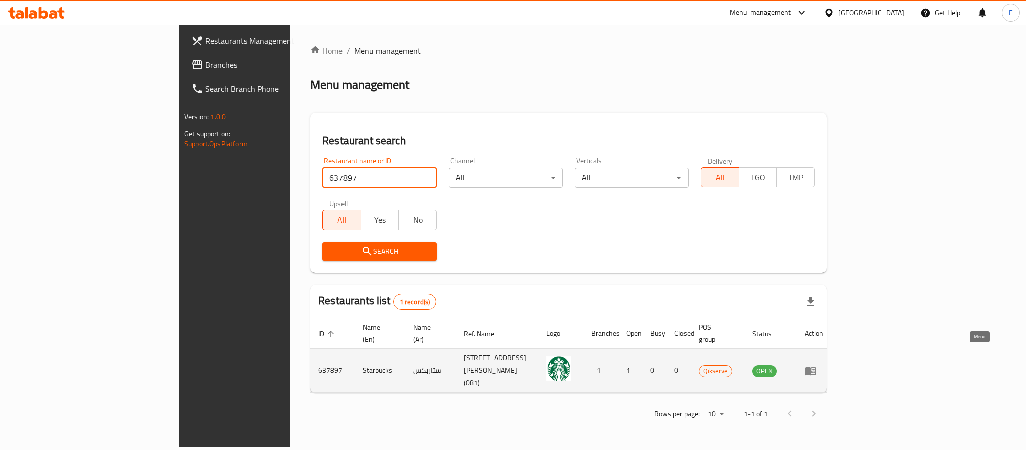
click at [816, 367] on icon "enhanced table" at bounding box center [810, 371] width 11 height 9
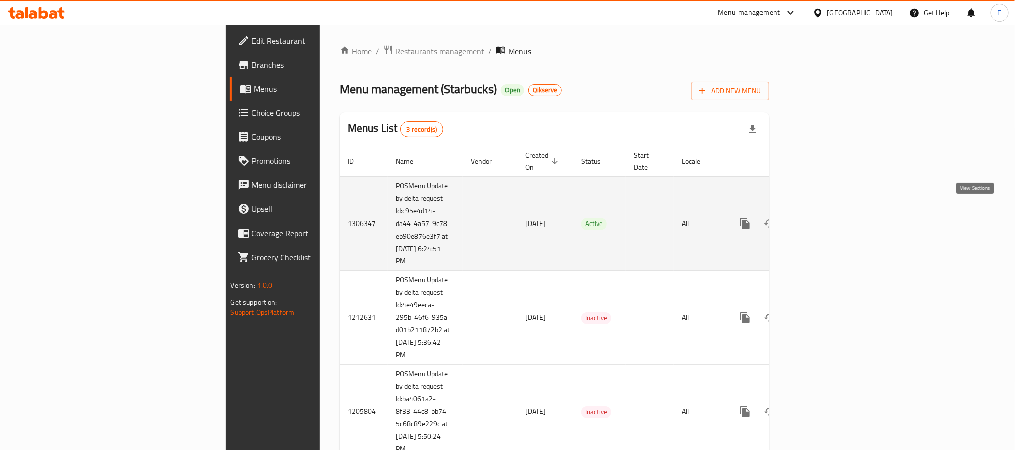
click at [823, 217] on icon "enhanced table" at bounding box center [817, 223] width 12 height 12
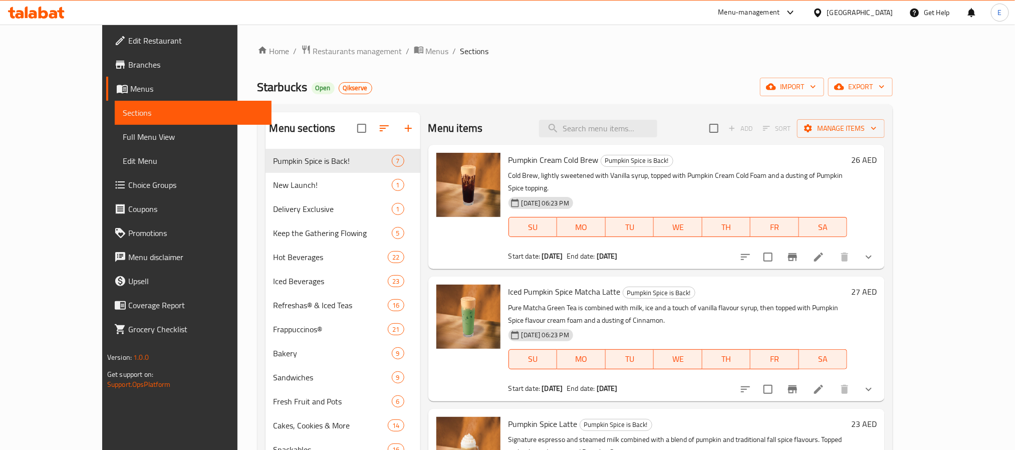
drag, startPoint x: 729, startPoint y: 156, endPoint x: 722, endPoint y: 125, distance: 32.4
click at [722, 125] on div "Menu items Add Sort Manage items" at bounding box center [656, 128] width 456 height 33
click at [619, 123] on input "search" at bounding box center [598, 129] width 118 height 18
paste input "Frozen Strawberry Acai Starbucks Refresha® Drink"
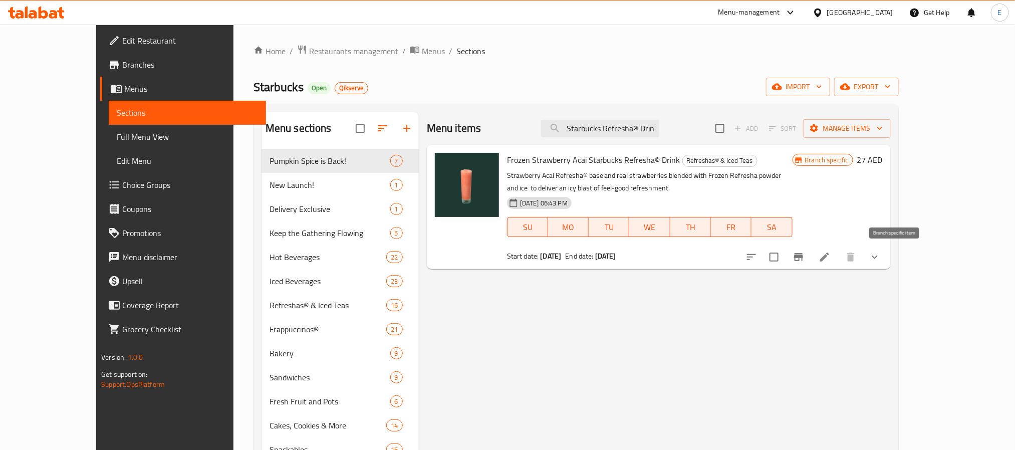
type input "Frozen Strawberry Acai Starbucks Refresha® Drink"
click at [810, 249] on button "Branch-specific-item" at bounding box center [798, 257] width 24 height 24
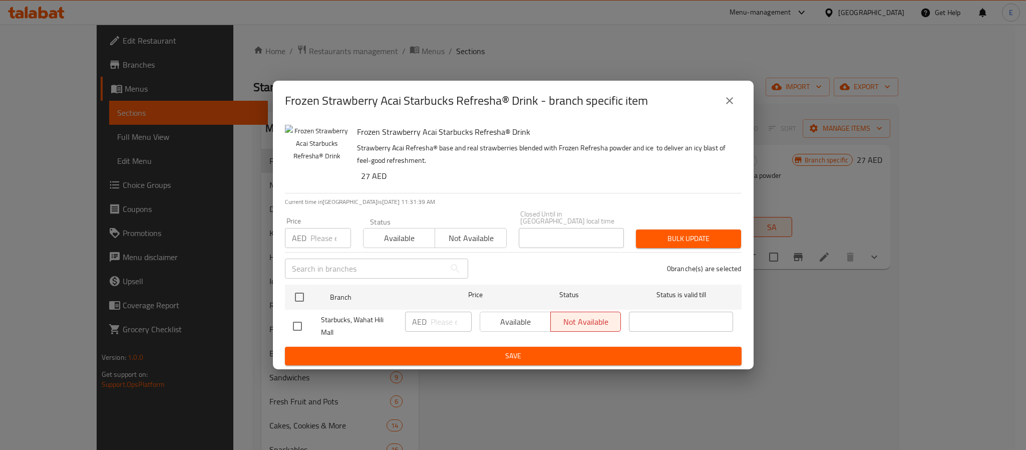
click at [731, 101] on icon "close" at bounding box center [730, 101] width 12 height 12
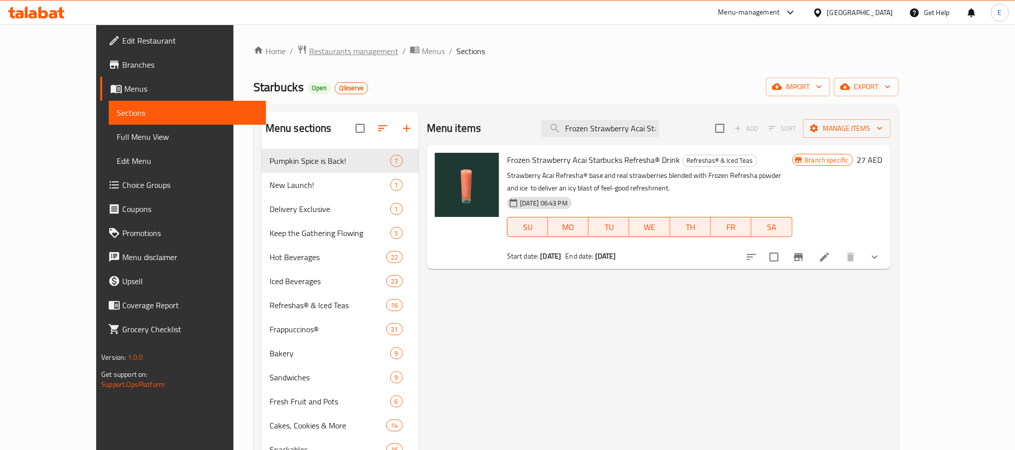
click at [311, 57] on span "Restaurants management" at bounding box center [353, 51] width 89 height 12
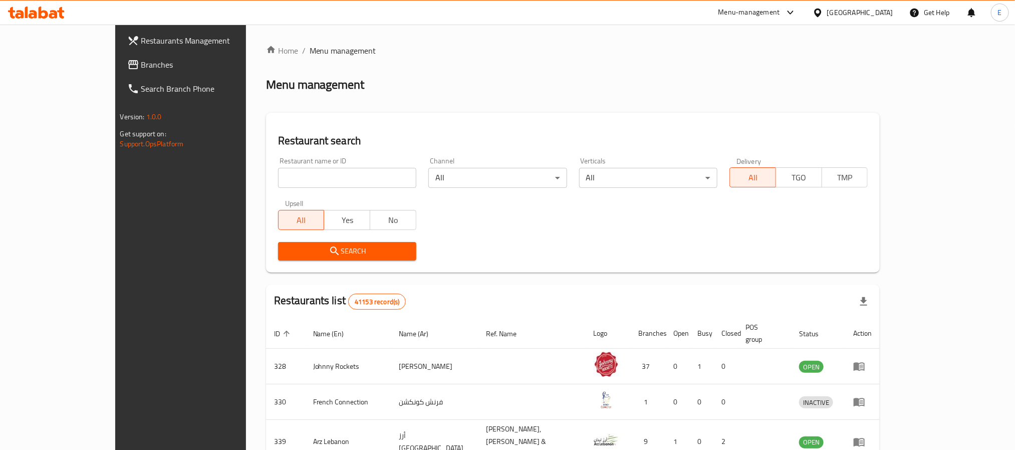
click at [310, 166] on div "Restaurant name or ID Restaurant name or ID" at bounding box center [347, 172] width 138 height 31
click at [314, 169] on div "Restaurant name or ID Restaurant name or ID" at bounding box center [347, 172] width 138 height 31
click at [314, 169] on input "search" at bounding box center [347, 178] width 138 height 20
paste input "637938"
type input "637938"
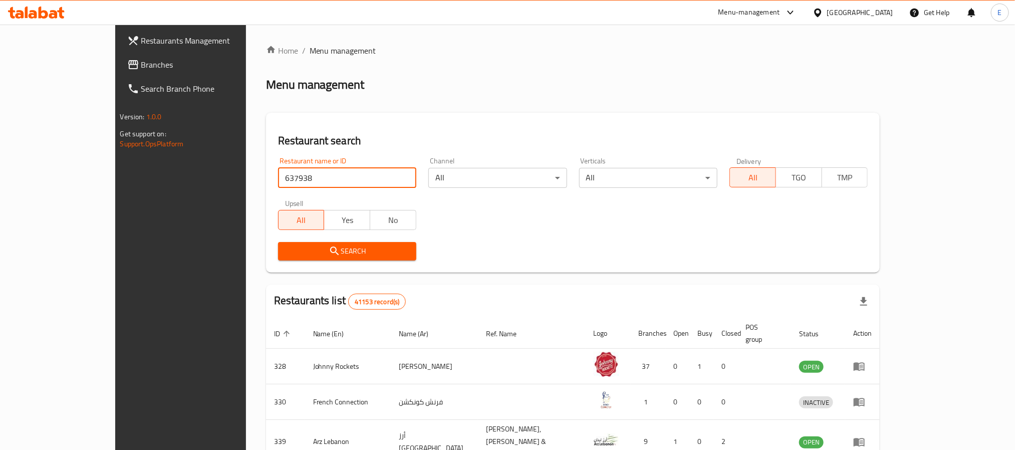
click button "Search" at bounding box center [347, 251] width 138 height 19
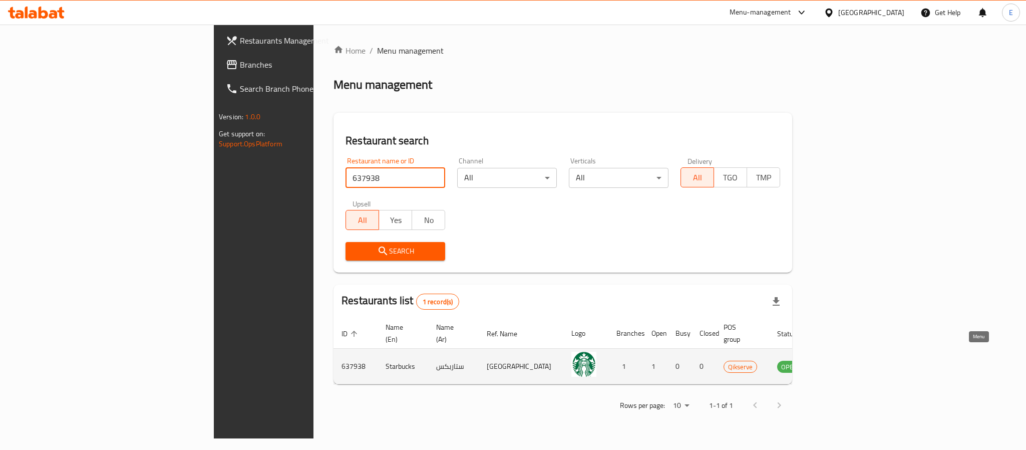
click at [841, 363] on icon "enhanced table" at bounding box center [835, 367] width 11 height 9
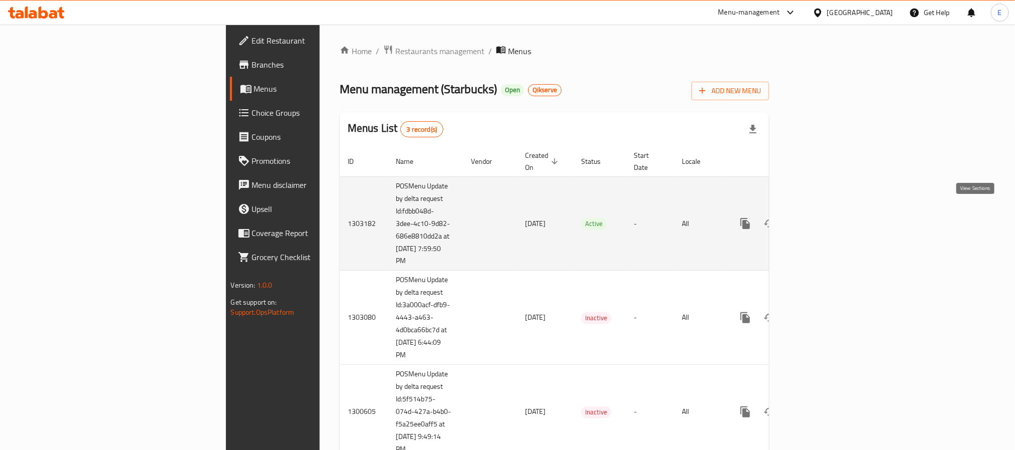
click at [829, 218] on link "enhanced table" at bounding box center [817, 223] width 24 height 24
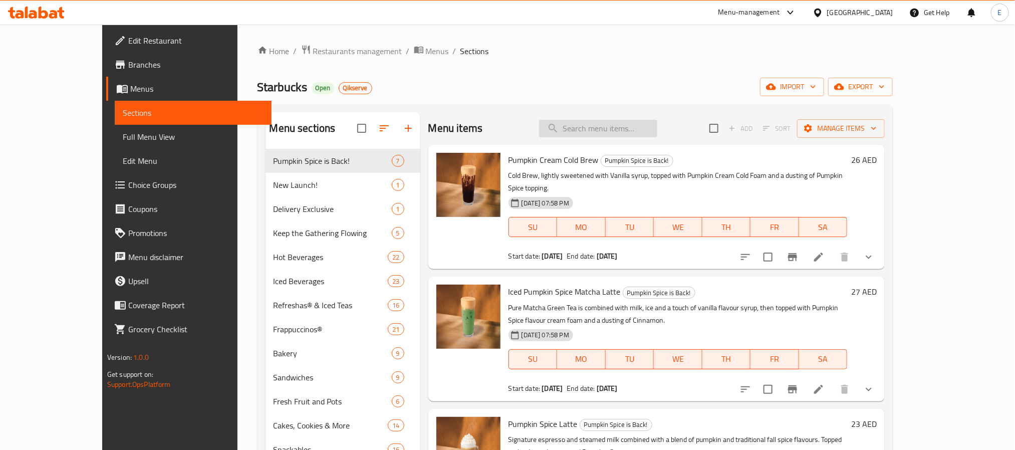
click at [605, 126] on input "search" at bounding box center [598, 129] width 118 height 18
paste input "Frozen Berry Hibiscus Starbucks Refresha® Drink"
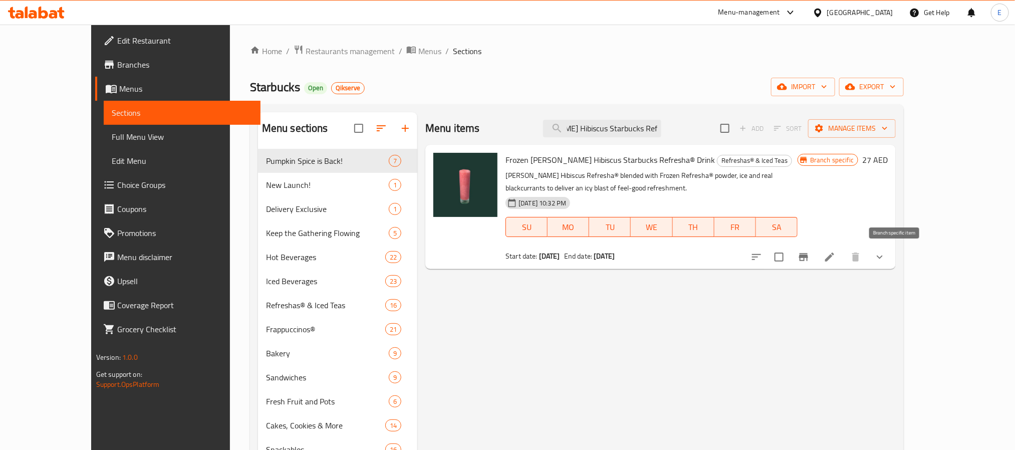
type input "Frozen Berry Hibiscus Starbucks Refresha® Drink"
click at [809, 257] on icon "Branch-specific-item" at bounding box center [803, 257] width 12 height 12
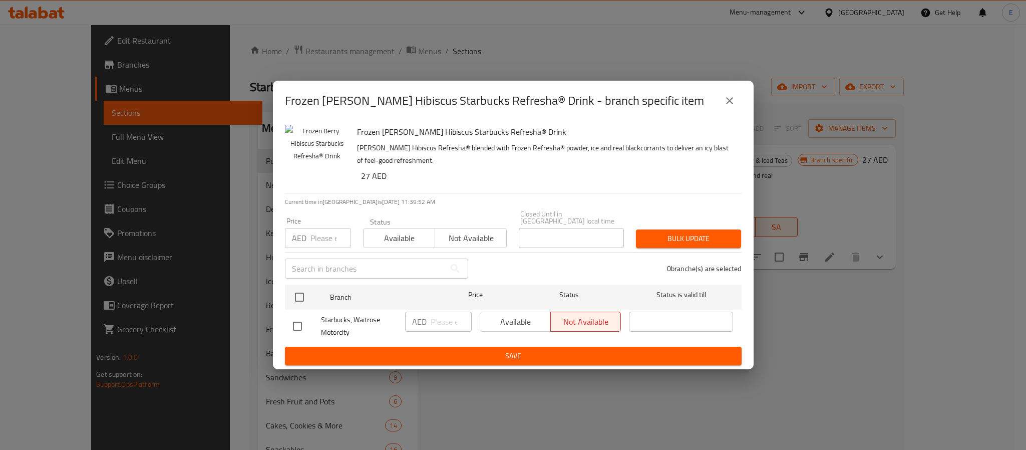
click at [741, 102] on div "Frozen Berry Hibiscus Starbucks Refresha® Drink - branch specific item" at bounding box center [513, 101] width 481 height 40
click at [728, 101] on icon "close" at bounding box center [730, 101] width 12 height 12
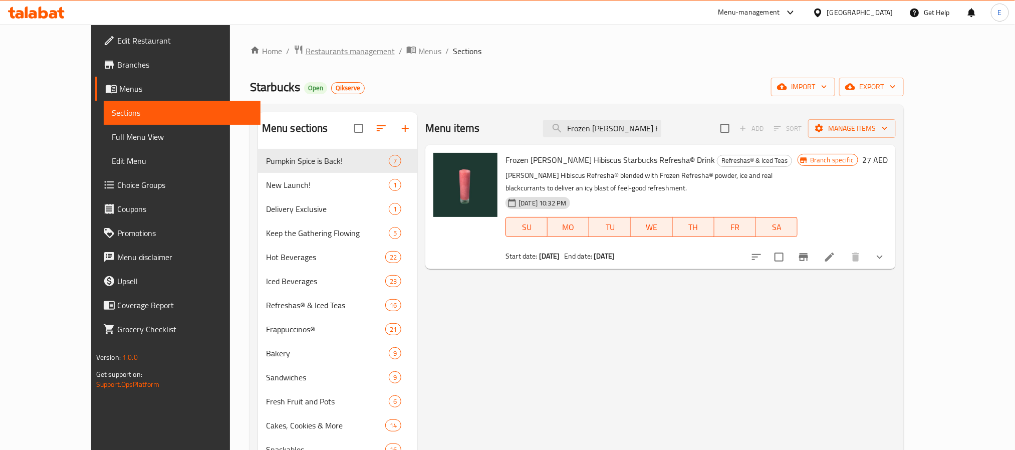
click at [306, 53] on span "Restaurants management" at bounding box center [350, 51] width 89 height 12
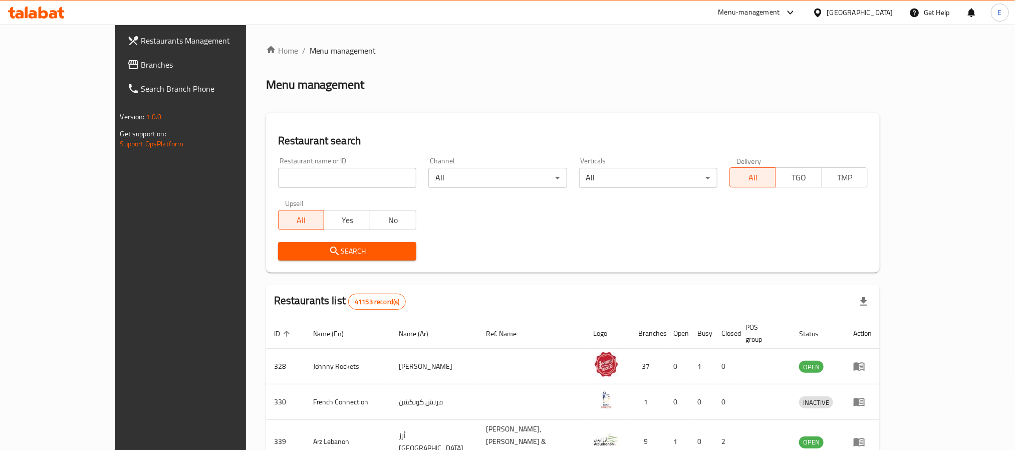
click at [278, 175] on input "search" at bounding box center [347, 178] width 138 height 20
paste input "637917"
type input "637917"
click button "Search" at bounding box center [347, 251] width 138 height 19
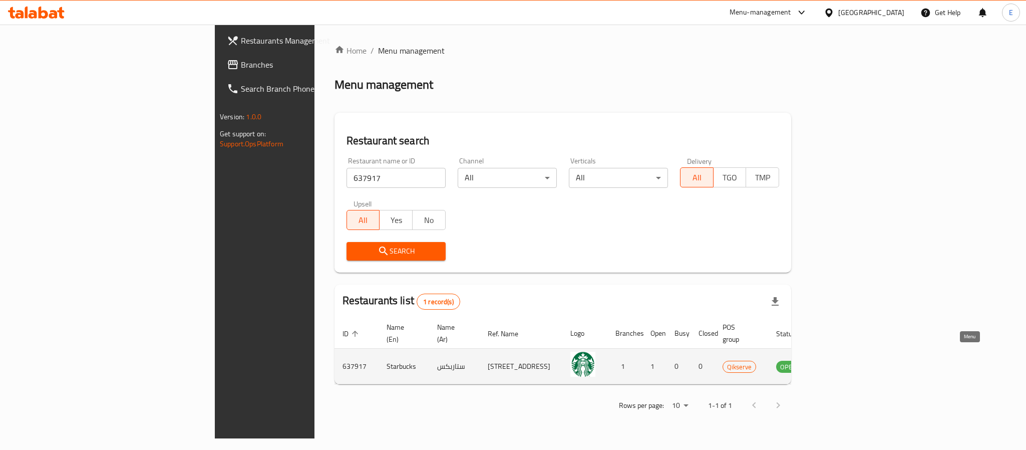
click at [840, 363] on icon "enhanced table" at bounding box center [834, 367] width 11 height 9
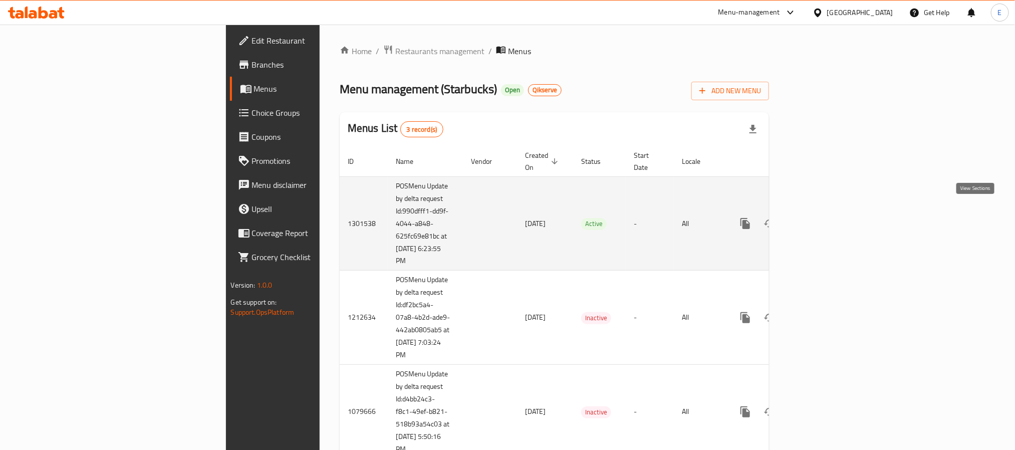
click at [823, 217] on icon "enhanced table" at bounding box center [817, 223] width 12 height 12
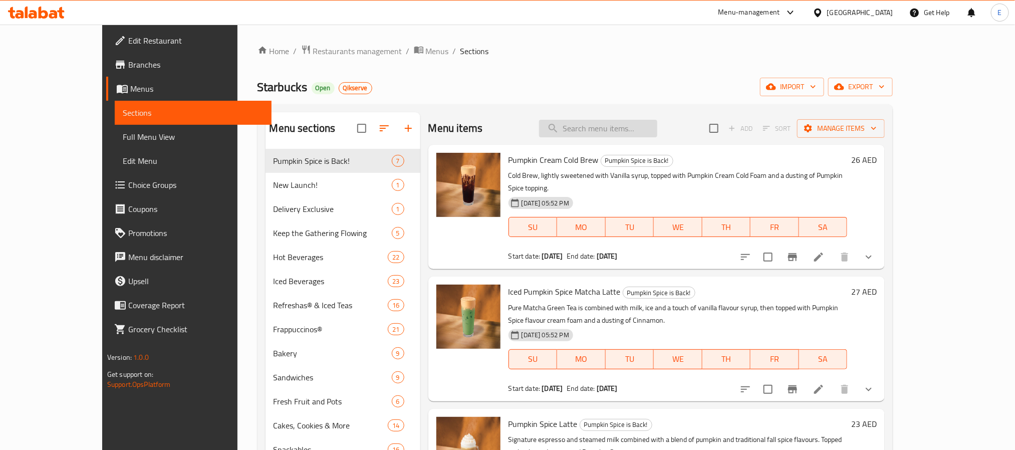
click at [657, 132] on input "search" at bounding box center [598, 129] width 118 height 18
paste input "Frozen Berry Hibiscus Starbucks Refresha® Drink"
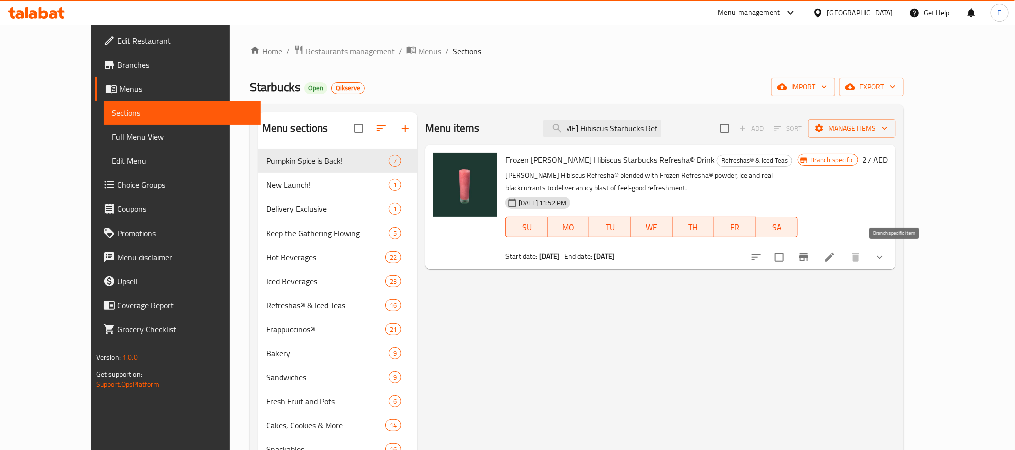
click at [815, 264] on button "Branch-specific-item" at bounding box center [803, 257] width 24 height 24
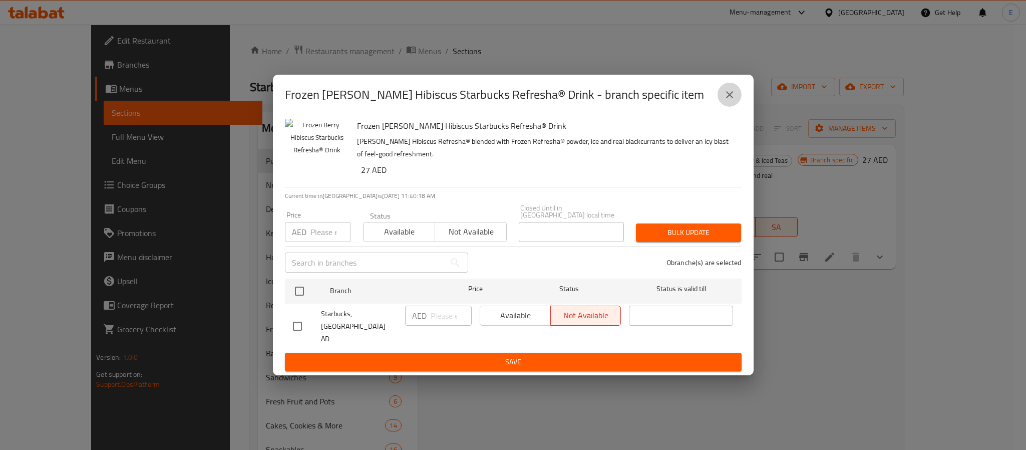
click at [721, 104] on button "close" at bounding box center [730, 95] width 24 height 24
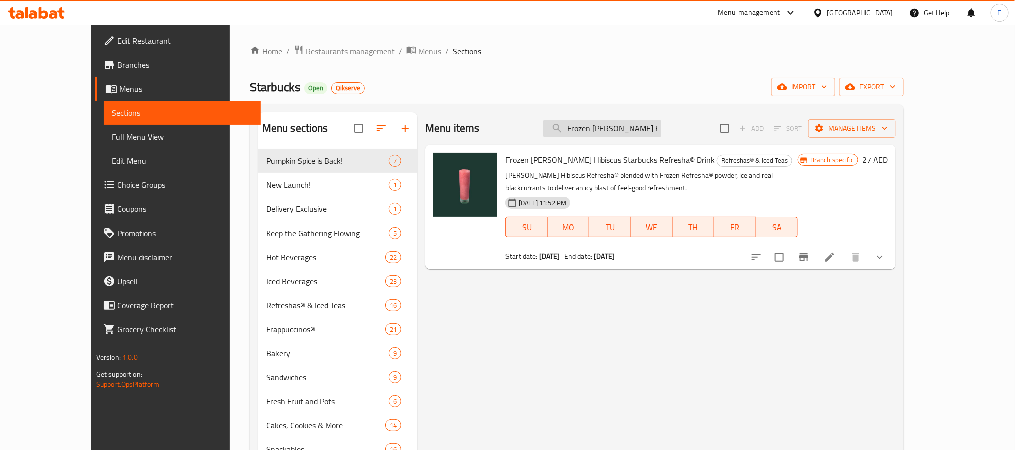
click at [609, 131] on input "Frozen Berry Hibiscus Starbucks Refresha® Drink" at bounding box center [602, 129] width 118 height 18
paste input "Strawberry Acai"
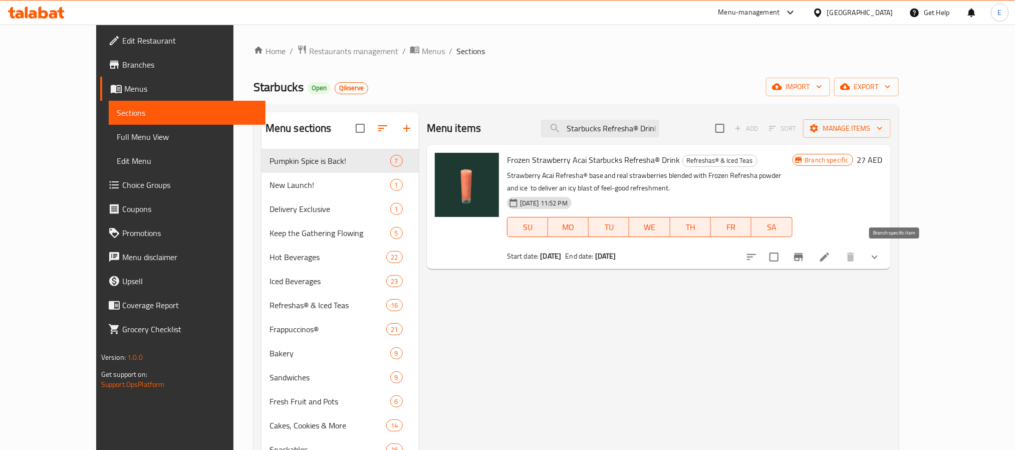
type input "Frozen Strawberry Acai Starbucks Refresha® Drink"
click at [804, 251] on icon "Branch-specific-item" at bounding box center [798, 257] width 12 height 12
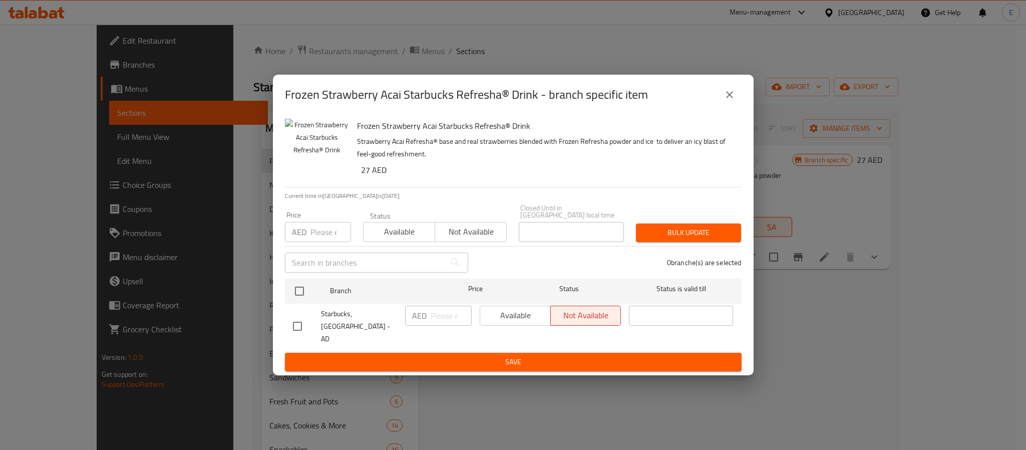
click at [720, 97] on button "close" at bounding box center [730, 95] width 24 height 24
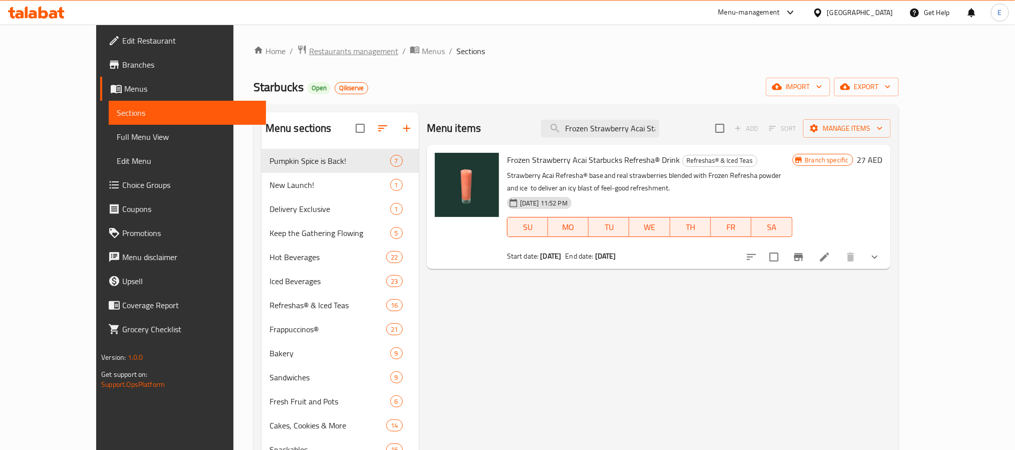
click at [309, 47] on span "Restaurants management" at bounding box center [353, 51] width 89 height 12
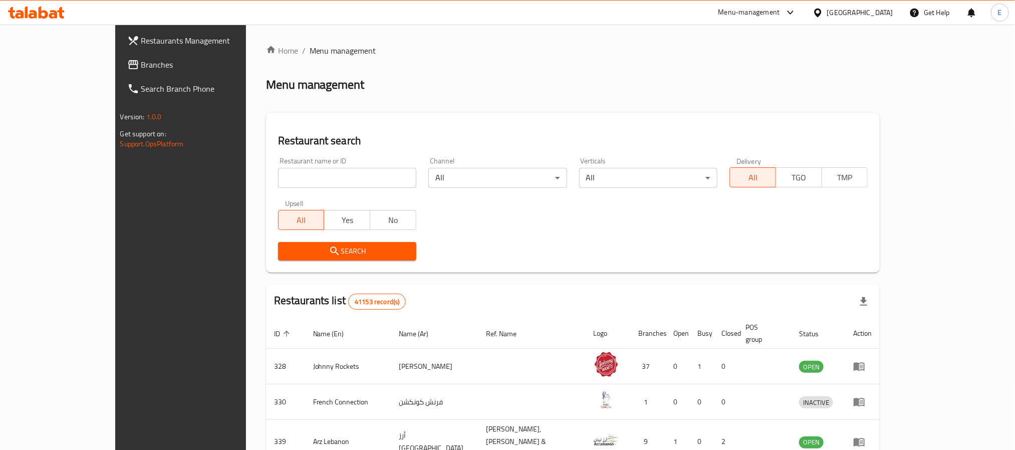
click at [278, 173] on input "search" at bounding box center [347, 178] width 138 height 20
paste input "637912"
type input "637912"
click button "Search" at bounding box center [347, 251] width 138 height 19
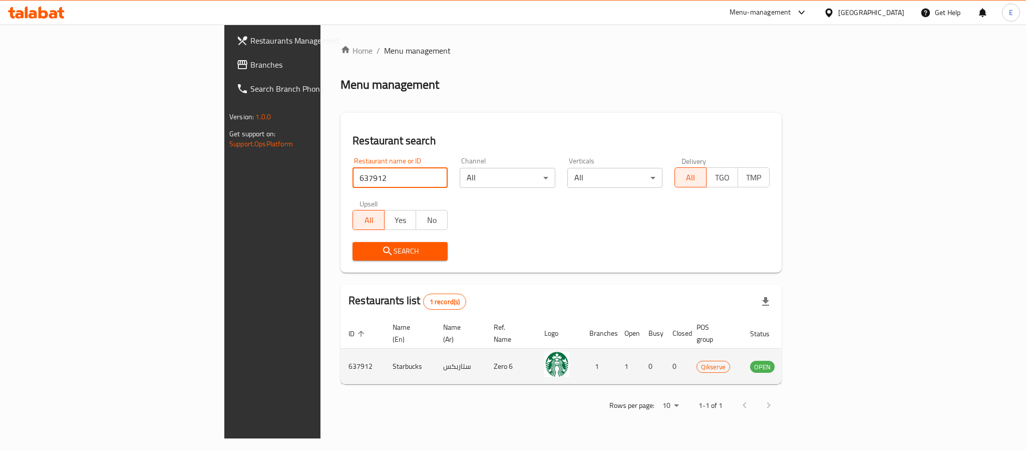
click at [814, 363] on icon "enhanced table" at bounding box center [808, 367] width 11 height 9
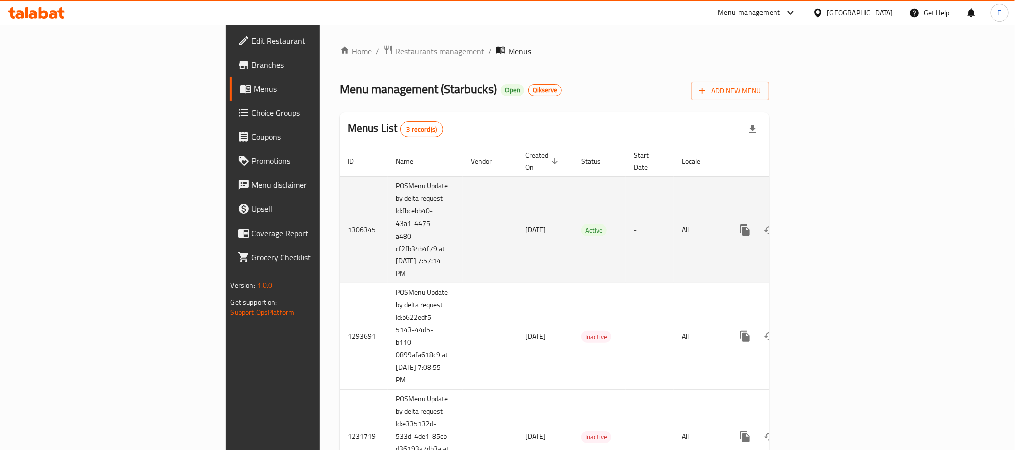
click at [829, 228] on div "enhanced table" at bounding box center [781, 230] width 96 height 24
click at [823, 224] on icon "enhanced table" at bounding box center [817, 230] width 12 height 12
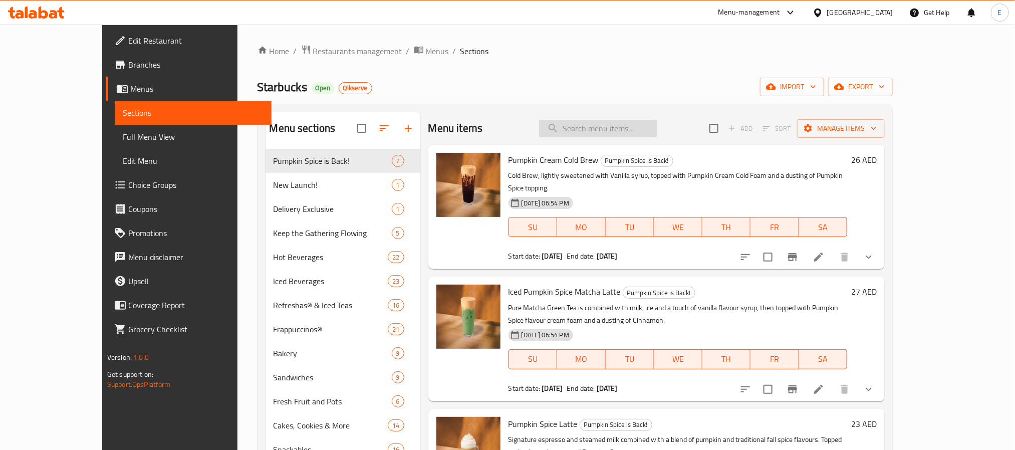
click at [657, 134] on input "search" at bounding box center [598, 129] width 118 height 18
paste input "Frozen Berry Hibiscus Starbucks Refresha® Drink"
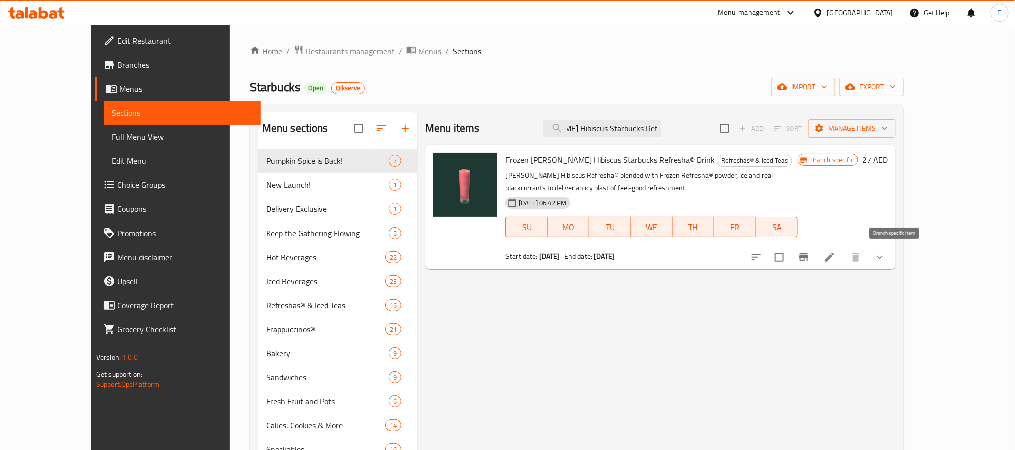
type input "Frozen Berry Hibiscus Starbucks Refresha® Drink"
click at [809, 260] on icon "Branch-specific-item" at bounding box center [803, 257] width 12 height 12
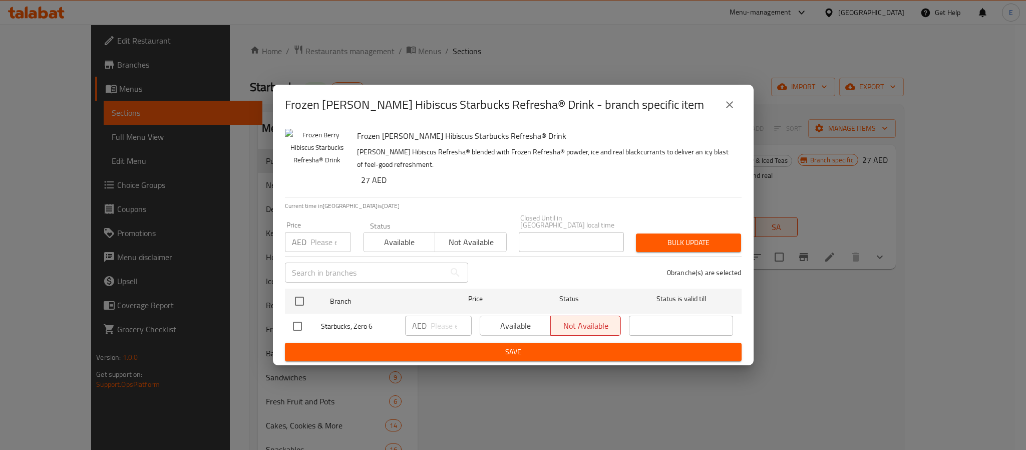
click at [730, 104] on icon "close" at bounding box center [729, 104] width 7 height 7
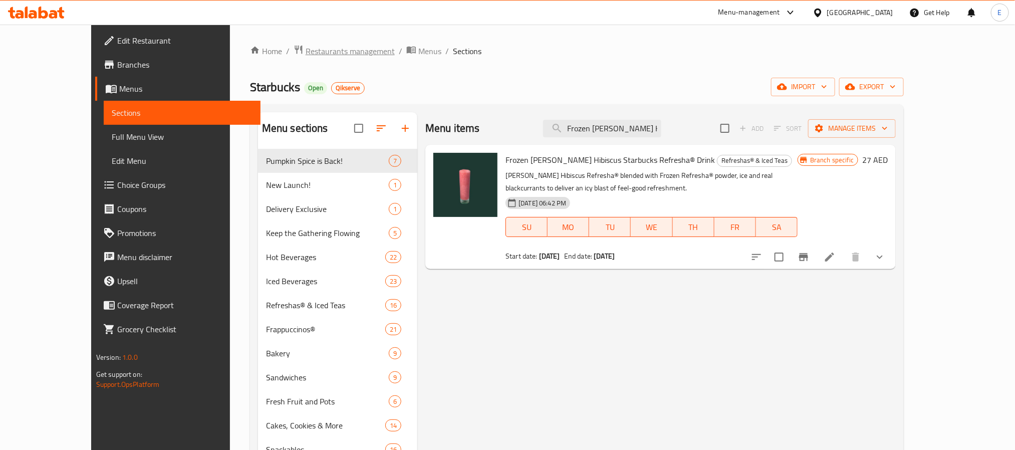
click at [306, 53] on span "Restaurants management" at bounding box center [350, 51] width 89 height 12
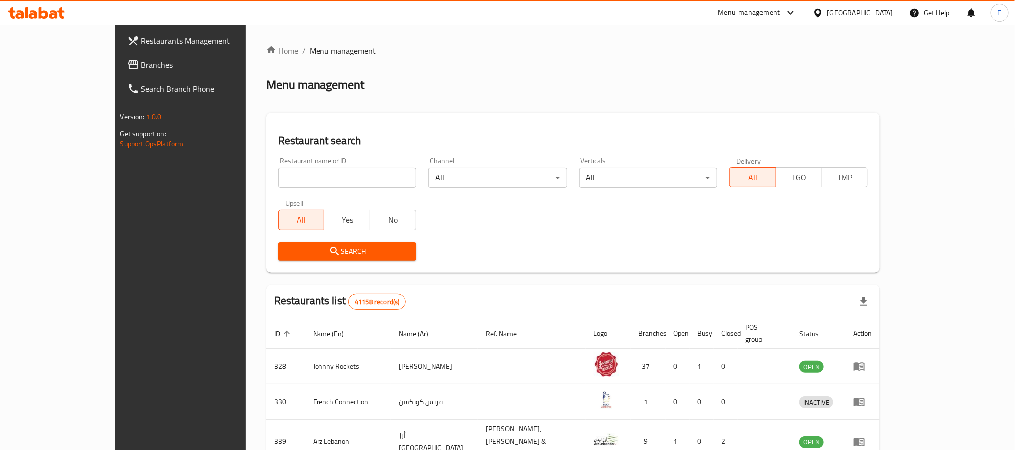
click at [141, 59] on span "Branches" at bounding box center [208, 65] width 135 height 12
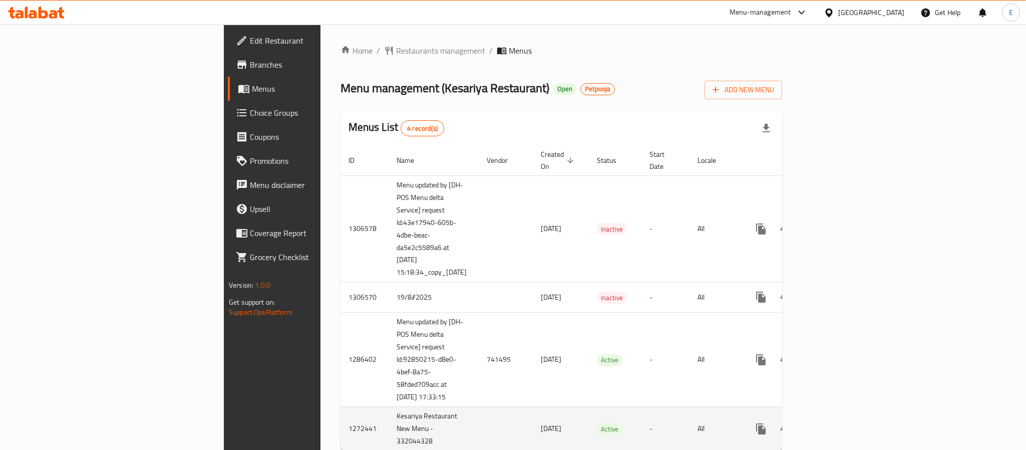
click at [389, 407] on td "Kesariya Restaurant New Menu - 332044328" at bounding box center [434, 429] width 90 height 44
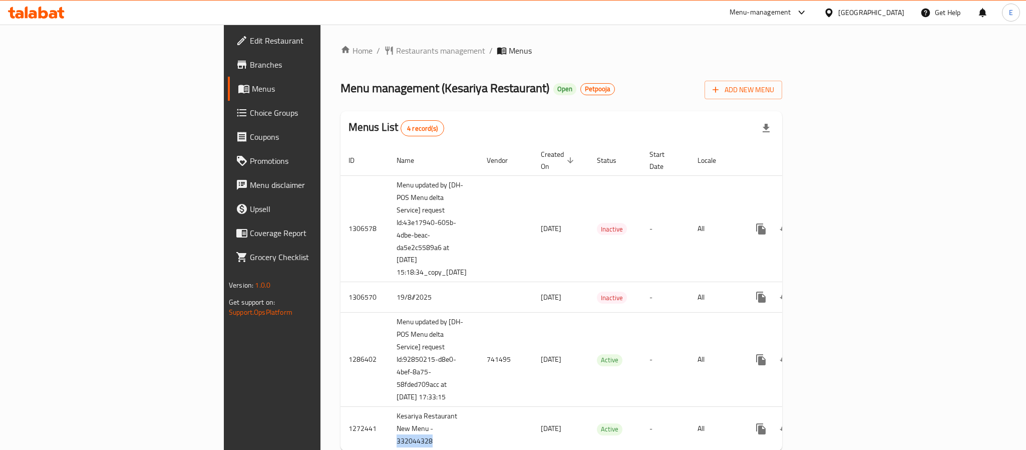
copy td "332044328"
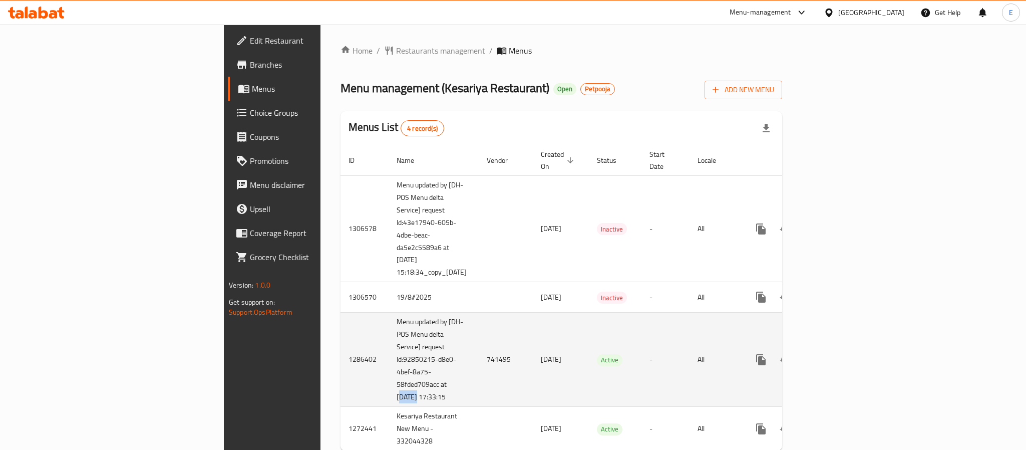
drag, startPoint x: 269, startPoint y: 337, endPoint x: 251, endPoint y: 336, distance: 17.6
click at [389, 336] on td "Menu updated by [DH-POS Menu delta Service] request Id:92850215-d8e0-4bef-8a75-…" at bounding box center [434, 360] width 90 height 94
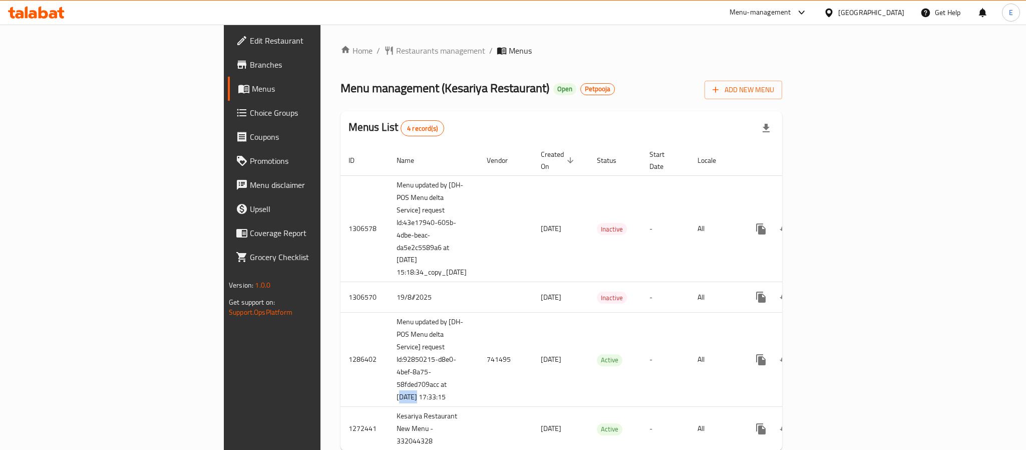
click at [250, 68] on span "Branches" at bounding box center [318, 65] width 137 height 12
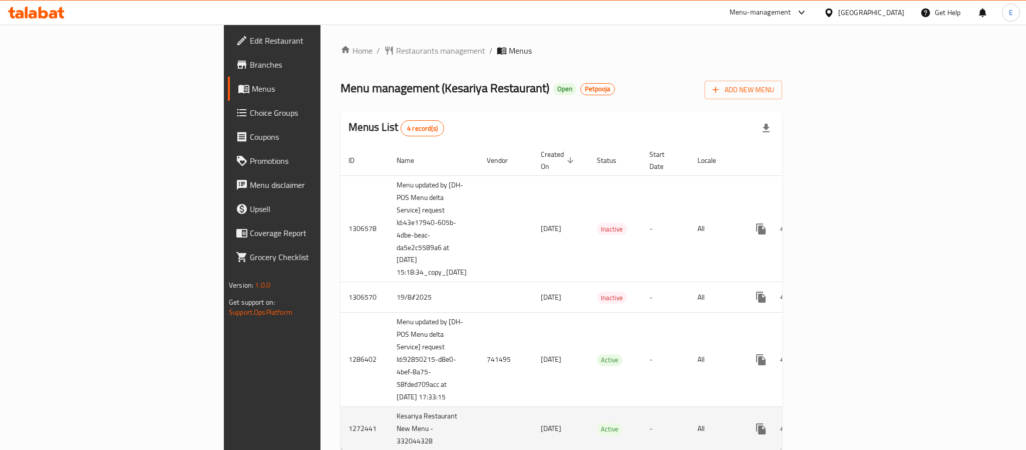
click at [541, 422] on span "[DATE]" at bounding box center [551, 428] width 21 height 13
click at [389, 407] on td "Kesariya Restaurant New Menu - 332044328" at bounding box center [434, 429] width 90 height 44
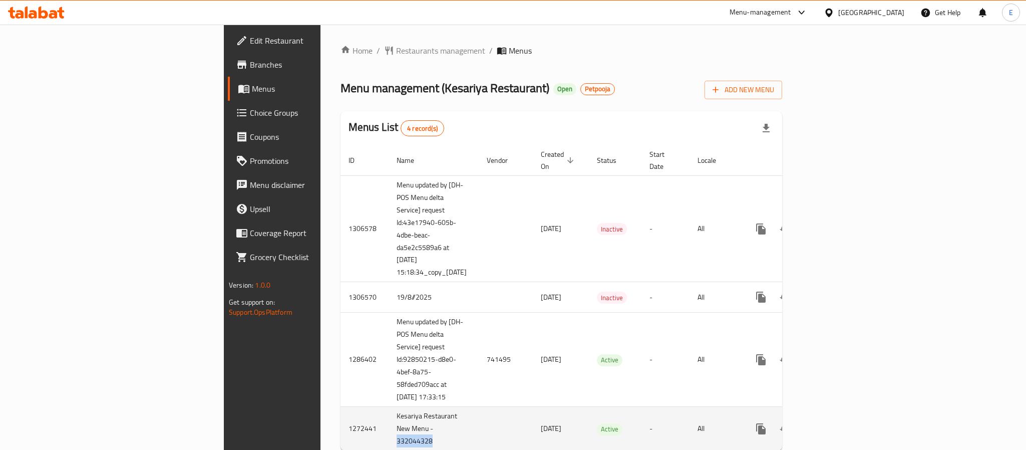
copy td "332044328"
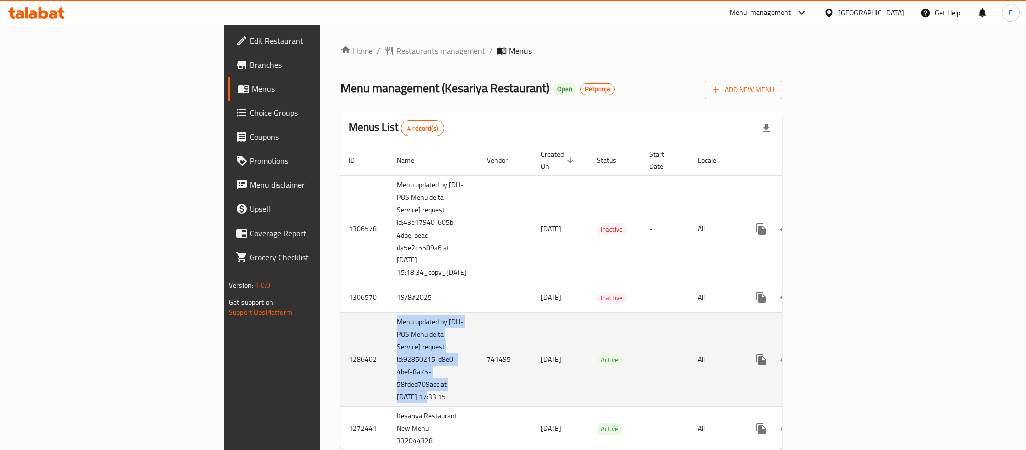
drag, startPoint x: 278, startPoint y: 342, endPoint x: 237, endPoint y: 334, distance: 41.8
click at [341, 334] on tr "1286402 Menu updated by [DH-POS Menu delta Service] request Id:92850215-d8e0-4b…" at bounding box center [597, 360] width 513 height 94
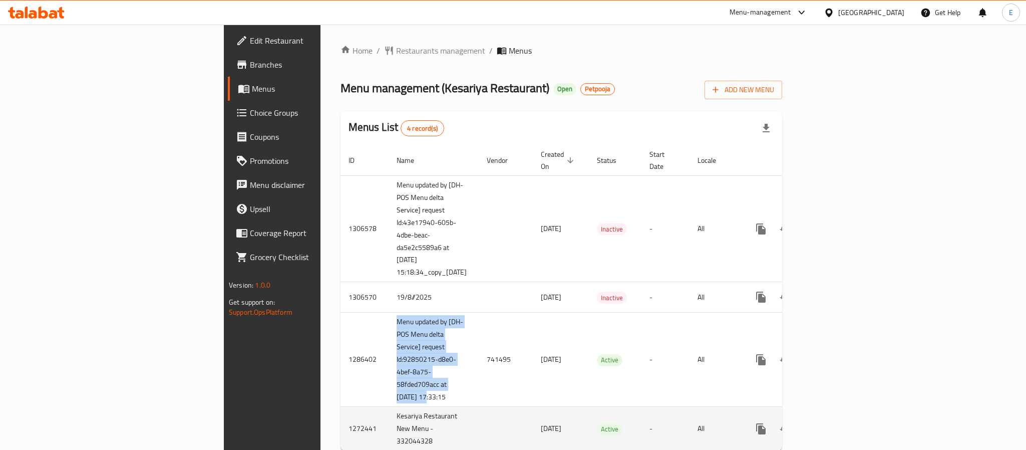
drag, startPoint x: 395, startPoint y: 364, endPoint x: 455, endPoint y: 354, distance: 61.0
click at [455, 407] on tr "1272441 [GEOGRAPHIC_DATA] New Menu - 332044328 [DATE] Active - All" at bounding box center [597, 429] width 513 height 44
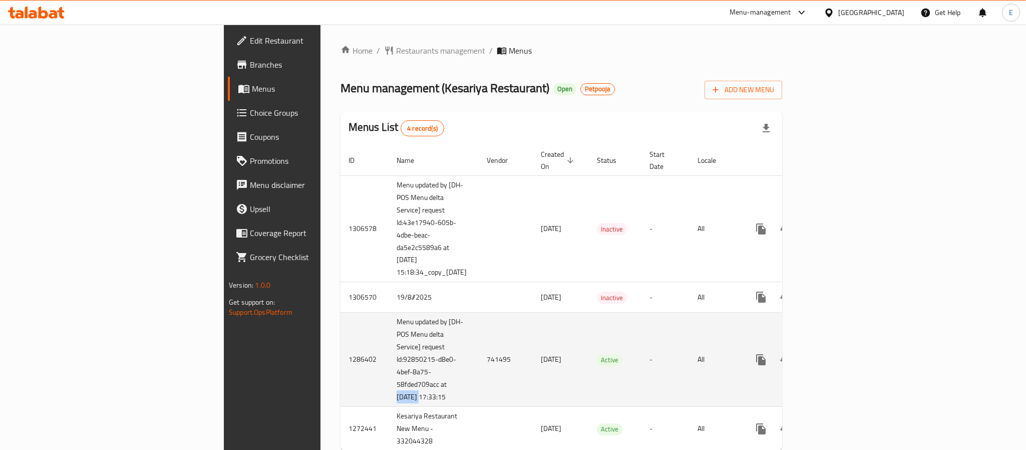
drag, startPoint x: 272, startPoint y: 333, endPoint x: 244, endPoint y: 333, distance: 28.5
click at [389, 333] on td "Menu updated by [DH-POS Menu delta Service] request Id:92850215-d8e0-4bef-8a75-…" at bounding box center [434, 360] width 90 height 94
click at [389, 336] on td "Menu updated by [DH-POS Menu delta Service] request Id:92850215-d8e0-4bef-8a75-…" at bounding box center [434, 360] width 90 height 94
drag, startPoint x: 239, startPoint y: 336, endPoint x: 268, endPoint y: 335, distance: 29.1
click at [389, 335] on td "Menu updated by [DH-POS Menu delta Service] request Id:92850215-d8e0-4bef-8a75-…" at bounding box center [434, 360] width 90 height 94
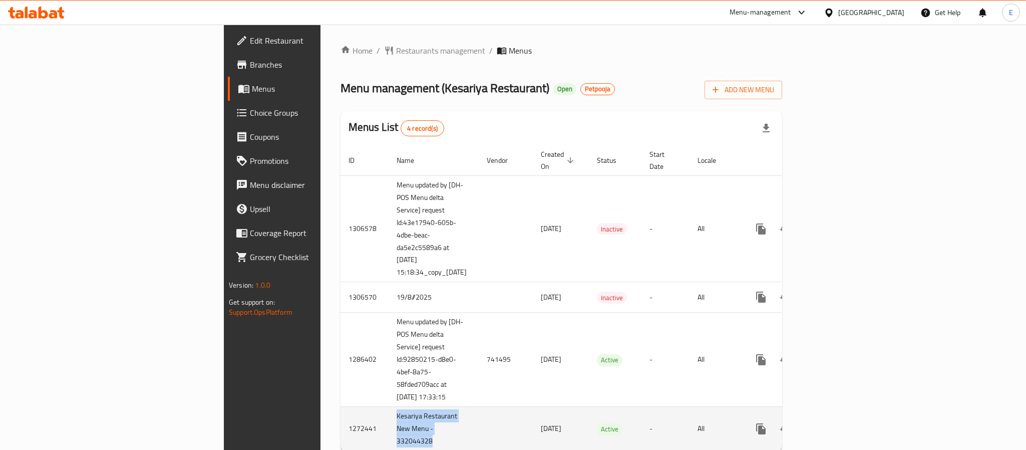
drag, startPoint x: 310, startPoint y: 365, endPoint x: 233, endPoint y: 365, distance: 76.1
click at [341, 407] on tr "1272441 [GEOGRAPHIC_DATA] New Menu - 332044328 [DATE] Active - All" at bounding box center [597, 429] width 513 height 44
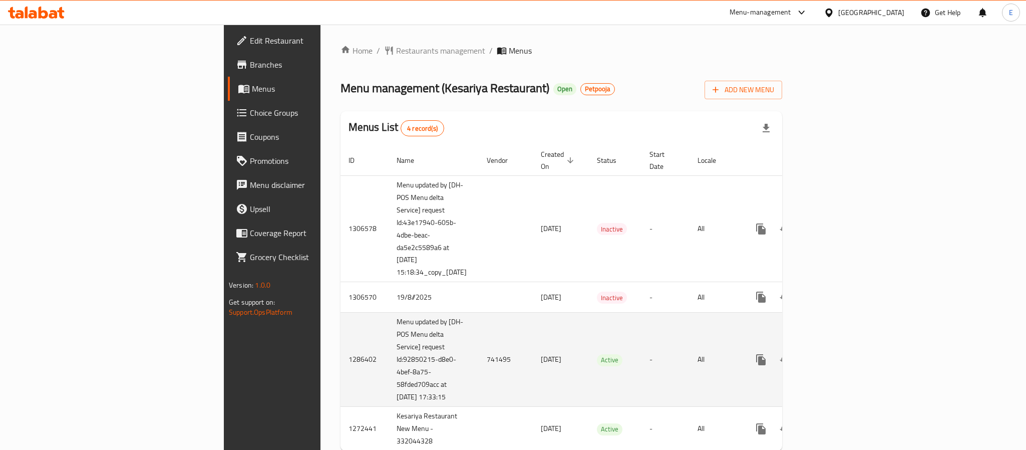
click at [479, 313] on td "741495" at bounding box center [506, 360] width 54 height 94
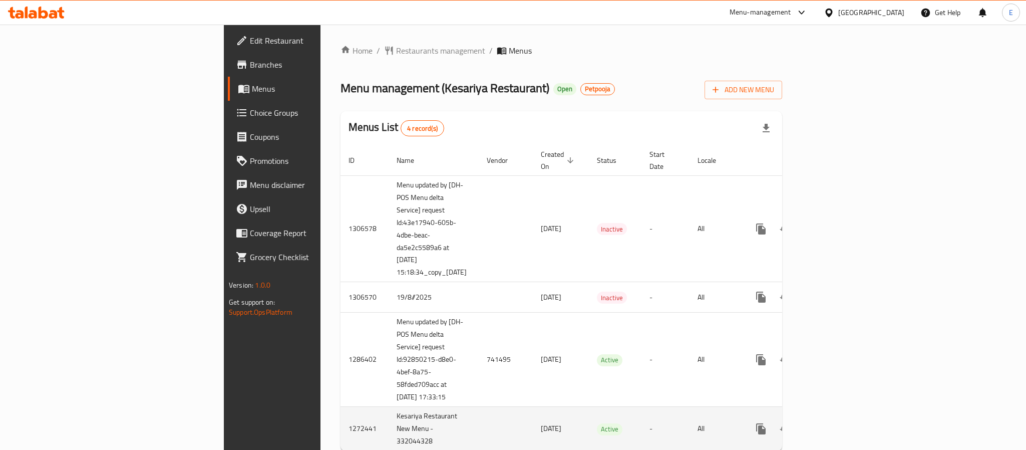
click at [389, 407] on td "Kesariya Restaurant New Menu - 332044328" at bounding box center [434, 429] width 90 height 44
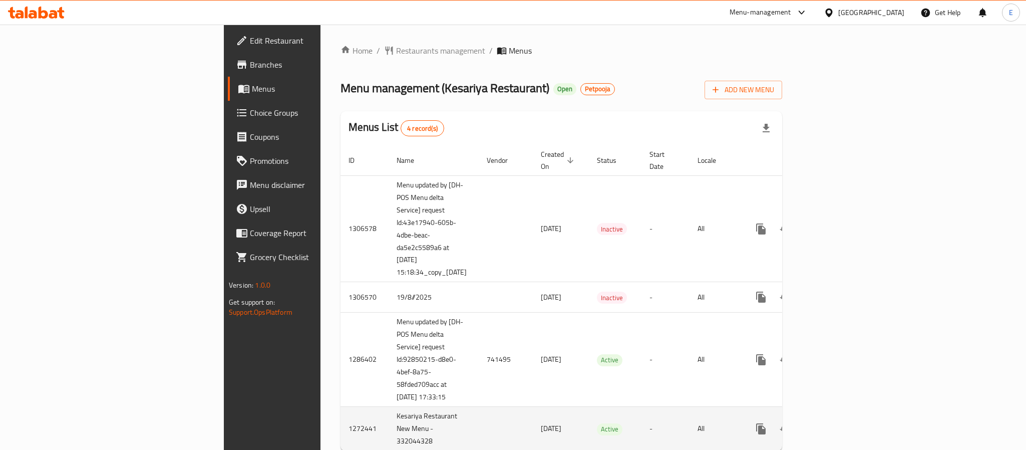
click at [541, 422] on span "[DATE]" at bounding box center [551, 428] width 21 height 13
click at [389, 407] on td "Kesariya Restaurant New Menu - 332044328" at bounding box center [434, 429] width 90 height 44
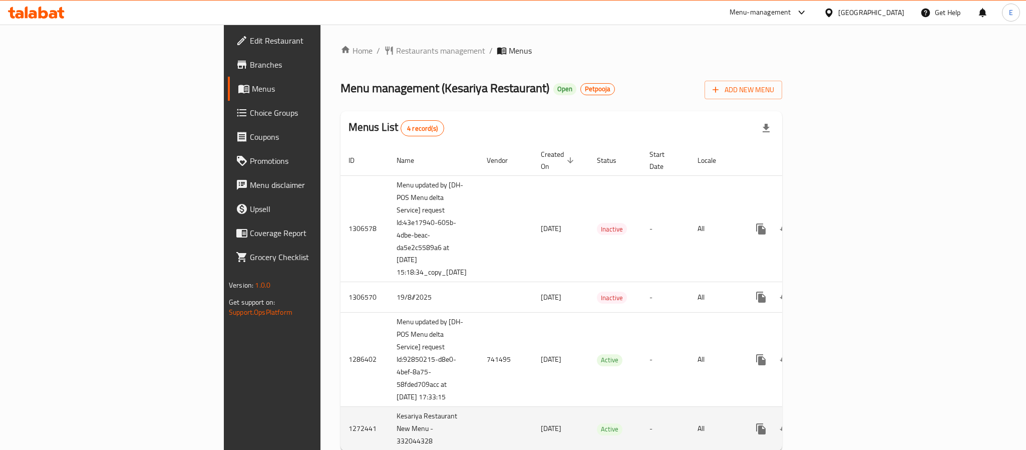
click at [541, 422] on span "[DATE]" at bounding box center [551, 428] width 21 height 13
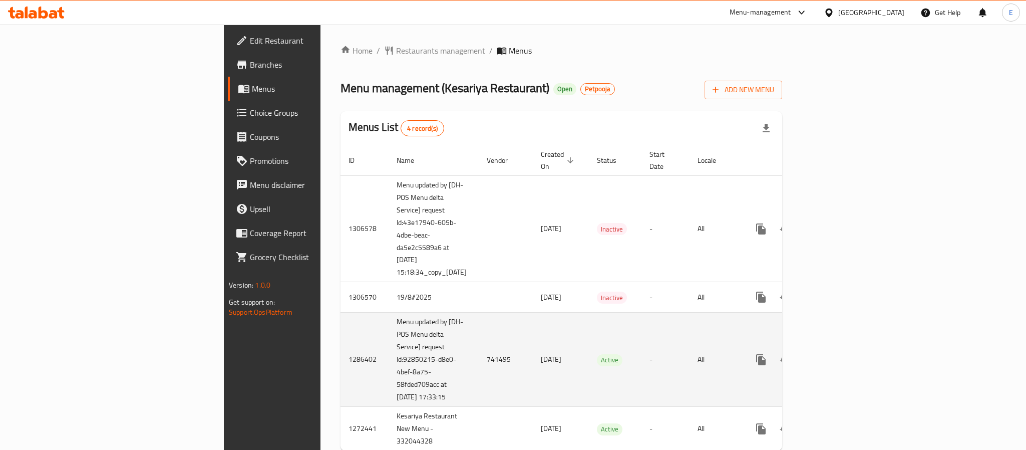
click at [389, 313] on td "Menu updated by [DH-POS Menu delta Service] request Id:92850215-d8e0-4bef-8a75-…" at bounding box center [434, 360] width 90 height 94
